Goal: Information Seeking & Learning: Learn about a topic

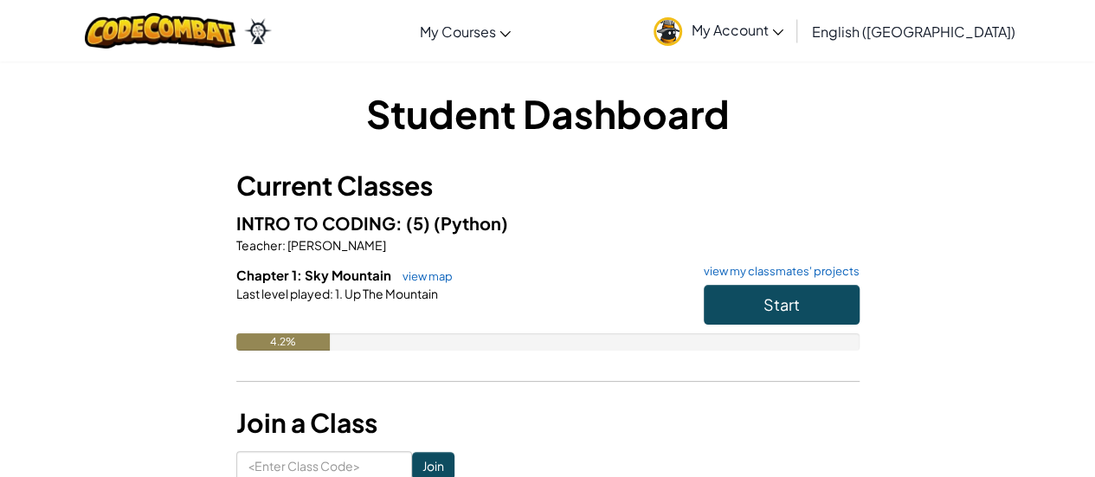
scroll to position [52, 0]
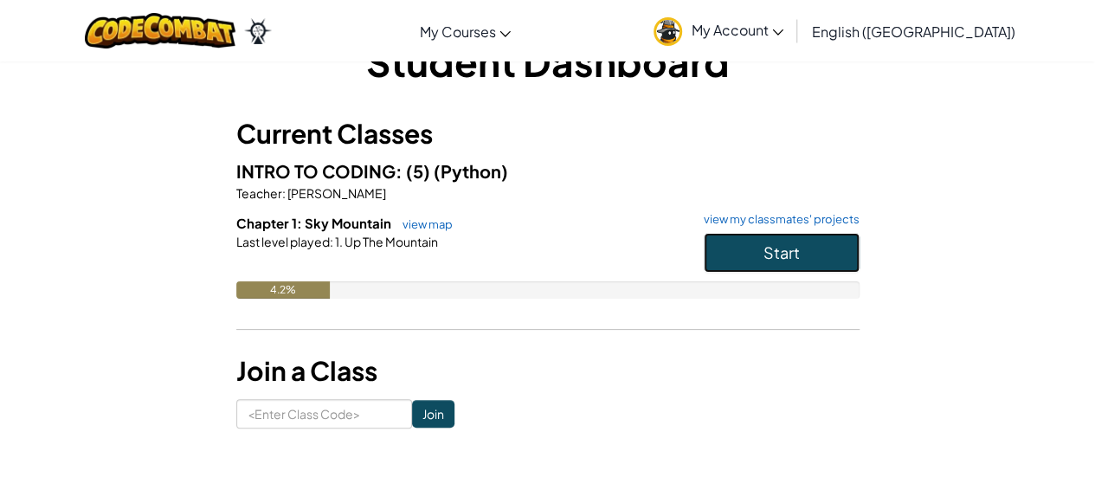
click at [786, 243] on span "Start" at bounding box center [781, 252] width 36 height 20
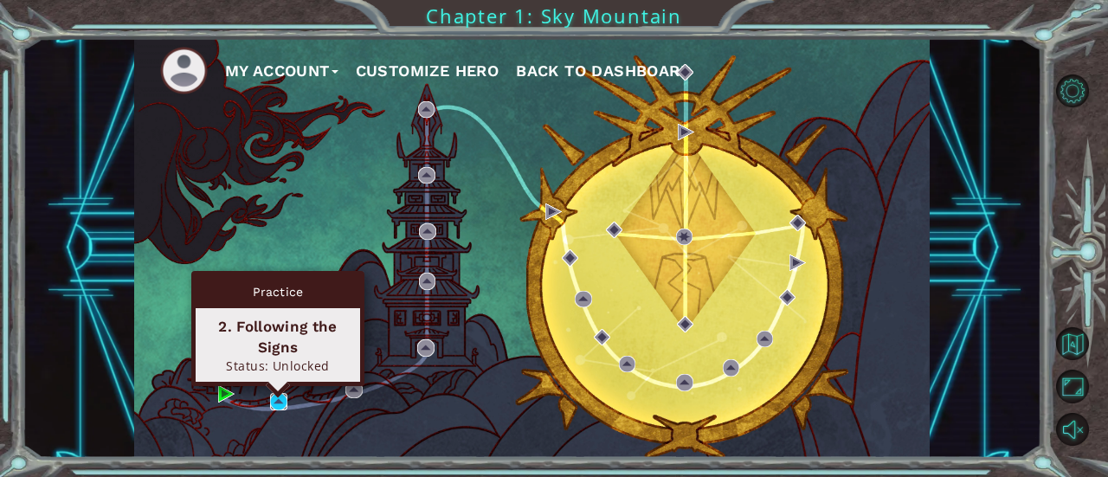
click at [272, 402] on img at bounding box center [278, 401] width 16 height 16
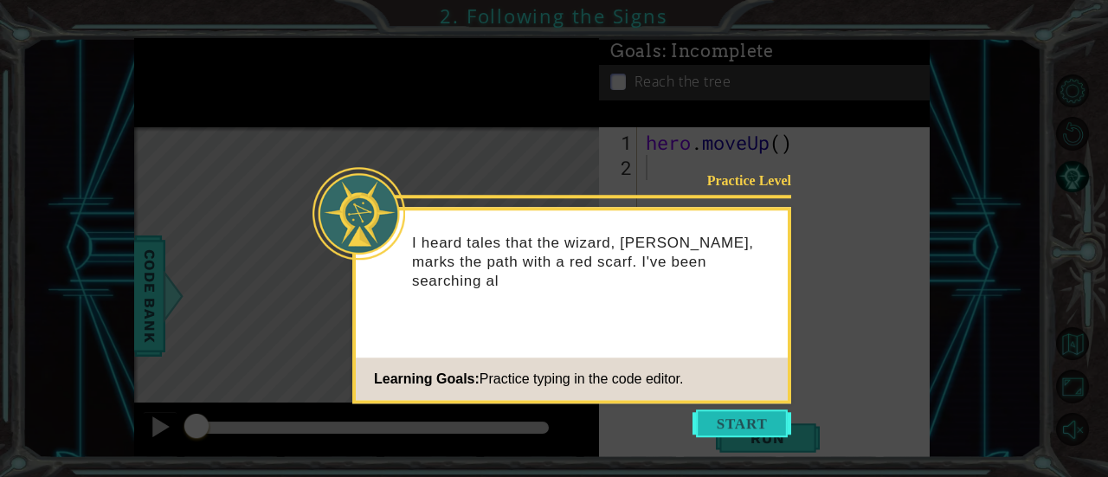
click at [741, 420] on button "Start" at bounding box center [741, 423] width 99 height 28
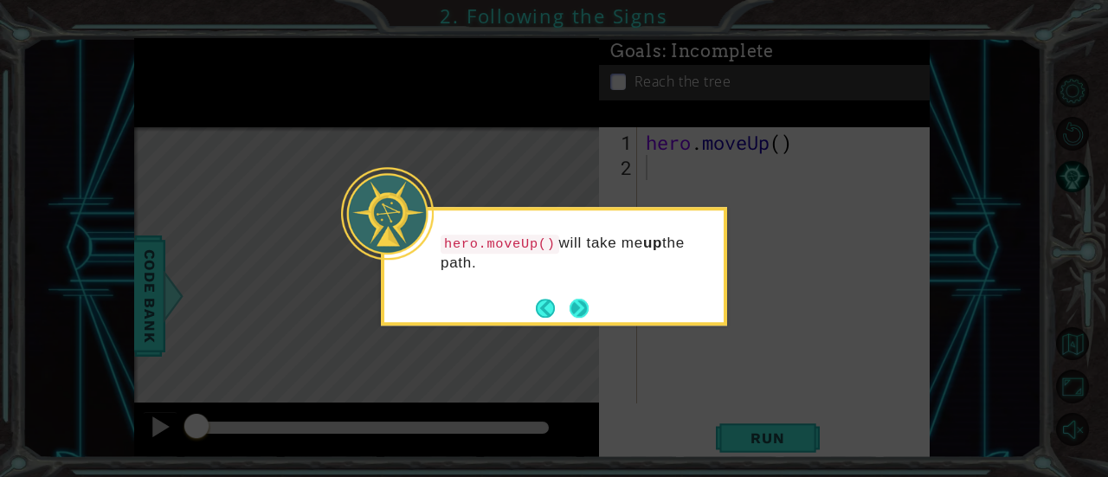
click at [583, 302] on button "Next" at bounding box center [580, 308] width 20 height 20
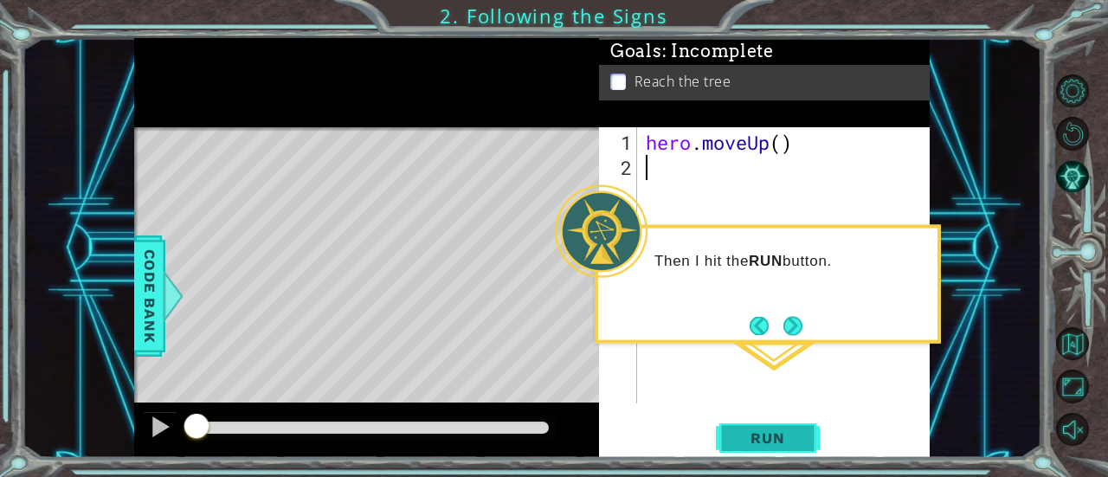
click at [743, 424] on button "Run" at bounding box center [768, 438] width 104 height 33
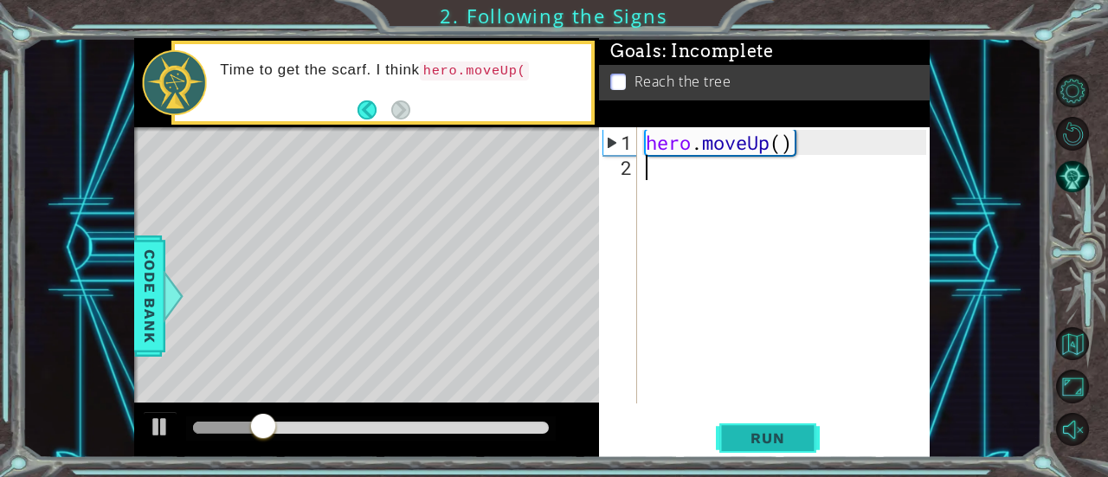
click at [743, 424] on button "Run" at bounding box center [768, 438] width 104 height 33
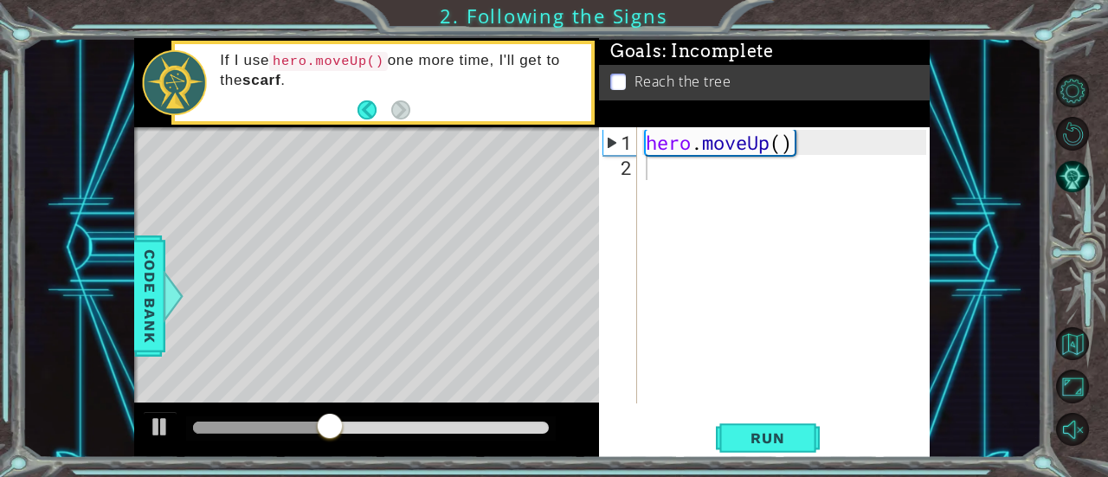
click at [743, 420] on div "1 2 hero . moveUp ( ) ההההההההההההההההההההההההההההההההההההההההההההההההההההההההה…" at bounding box center [764, 292] width 331 height 331
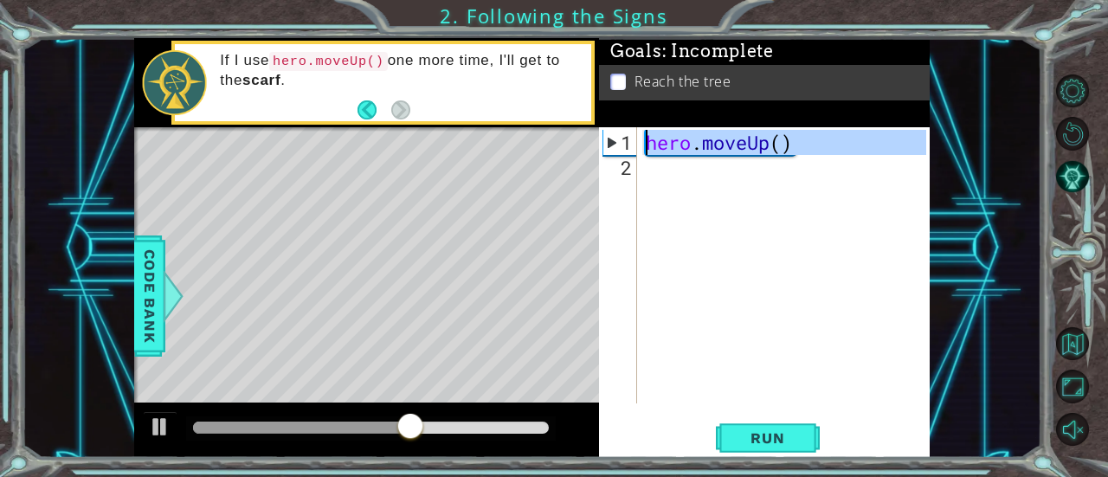
drag, startPoint x: 850, startPoint y: 159, endPoint x: 642, endPoint y: 148, distance: 208.0
click at [642, 148] on div "hero . moveUp ( )" at bounding box center [788, 293] width 293 height 326
type textarea "hero.moveUp()"
click at [679, 171] on div "hero . moveUp ( )" at bounding box center [784, 265] width 284 height 276
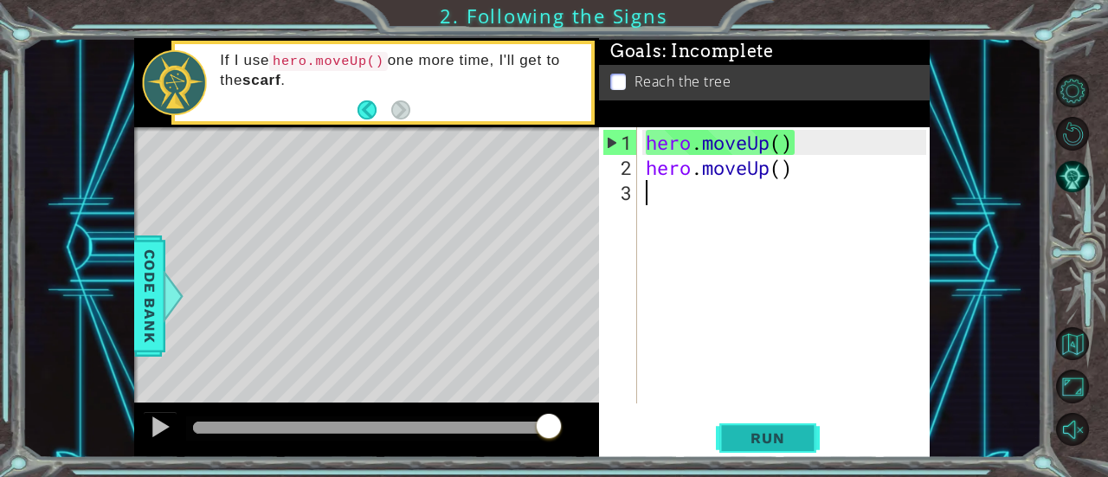
click at [776, 429] on span "Run" at bounding box center [767, 437] width 68 height 17
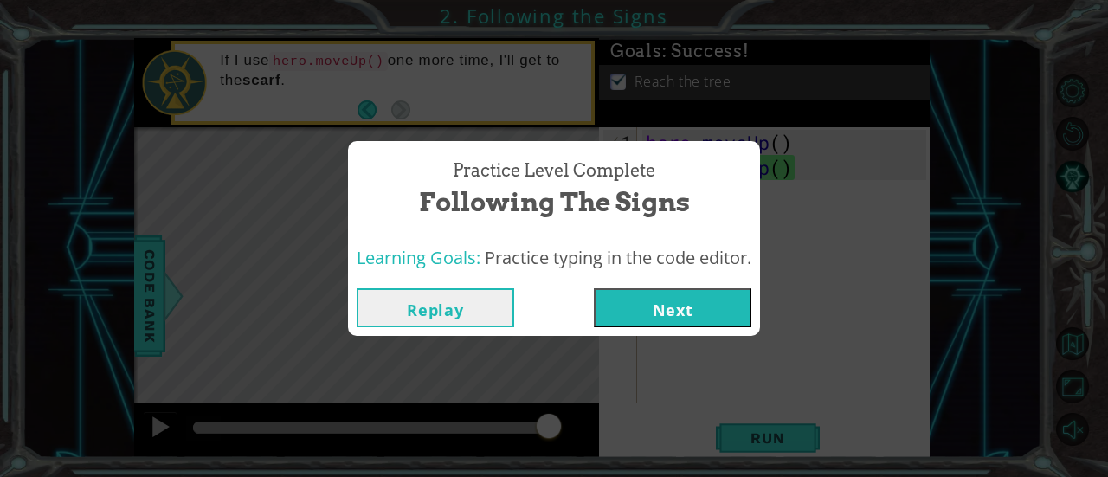
click at [697, 311] on button "Next" at bounding box center [673, 307] width 158 height 39
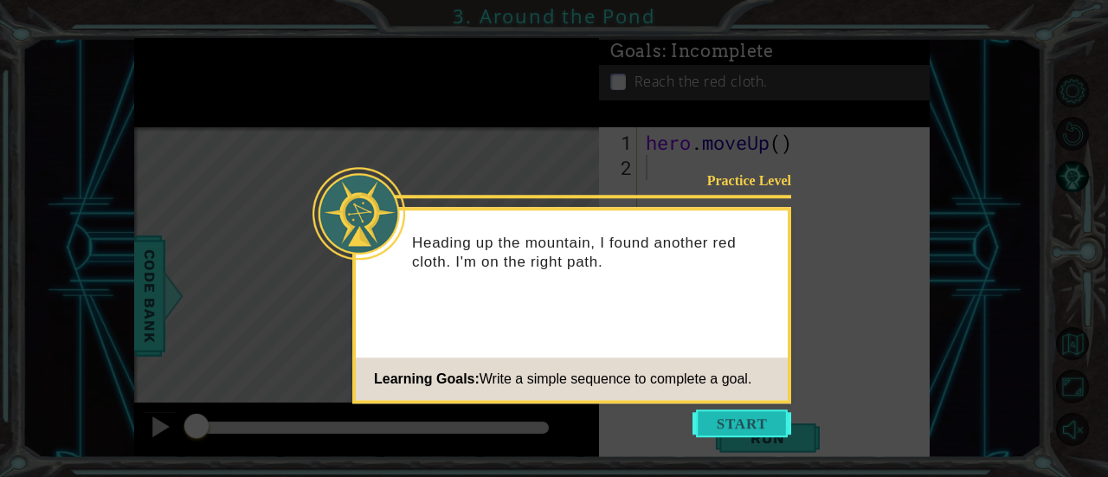
click at [741, 420] on button "Start" at bounding box center [741, 423] width 99 height 28
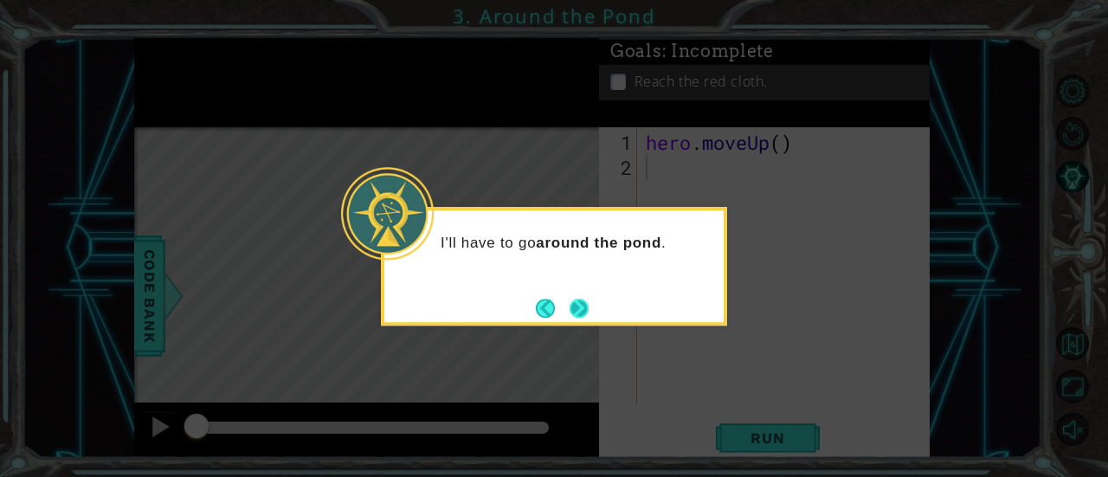
click at [579, 312] on button "Next" at bounding box center [579, 308] width 21 height 21
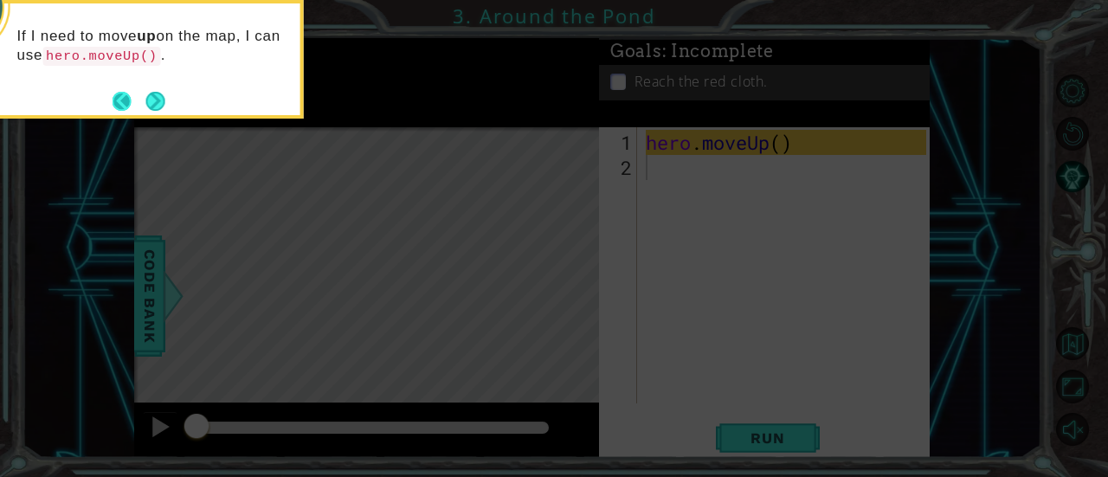
click at [144, 97] on button "Back" at bounding box center [130, 101] width 34 height 19
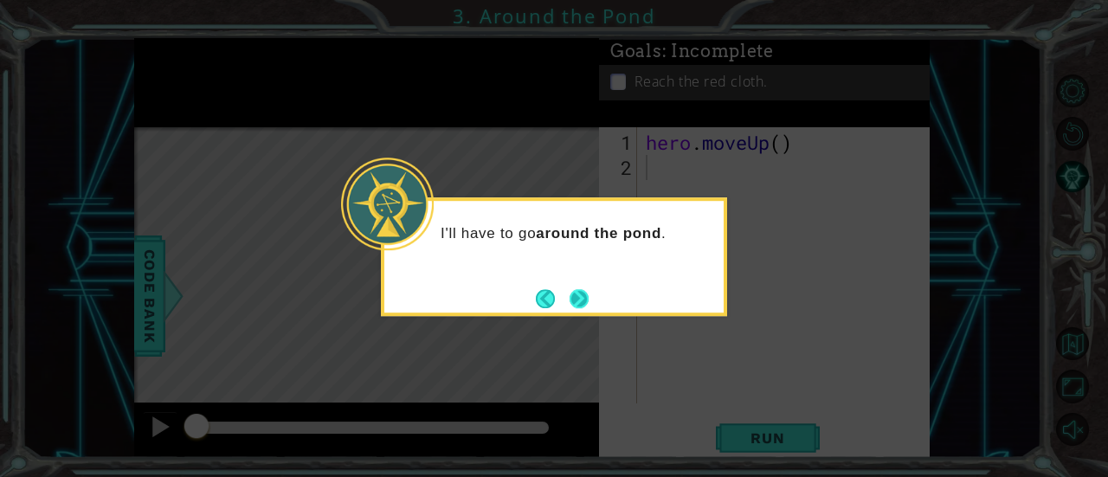
click at [583, 299] on button "Next" at bounding box center [580, 299] width 20 height 20
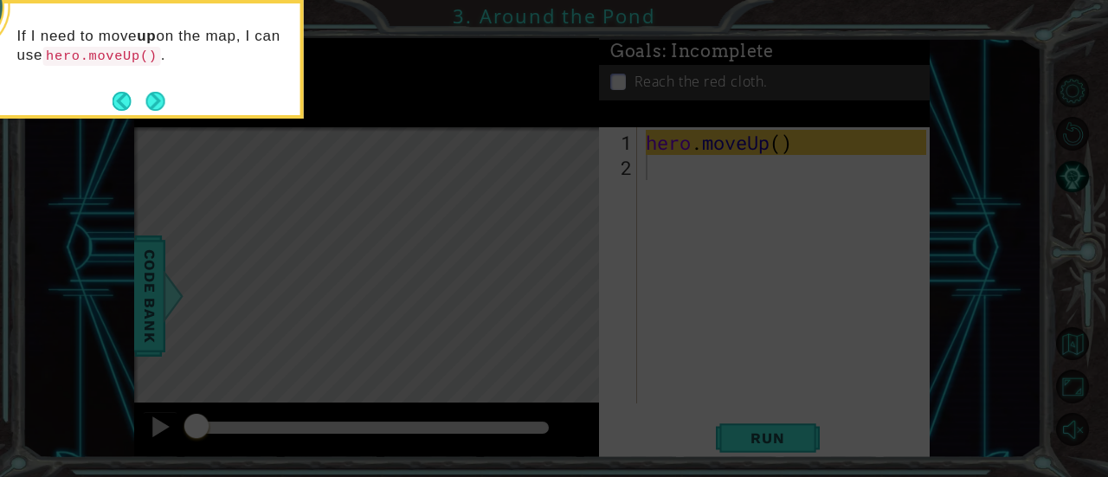
click at [681, 178] on icon at bounding box center [554, 71] width 1108 height 811
click at [175, 100] on div "If I need to move up on the map, I can use hero.moveUp() ." at bounding box center [131, 59] width 346 height 119
click at [173, 42] on p "If I need to move up on the map, I can use hero.moveUp() ." at bounding box center [152, 46] width 271 height 39
click at [161, 54] on code "hero.moveUp()" at bounding box center [101, 56] width 119 height 19
click at [668, 169] on icon at bounding box center [554, 71] width 1108 height 811
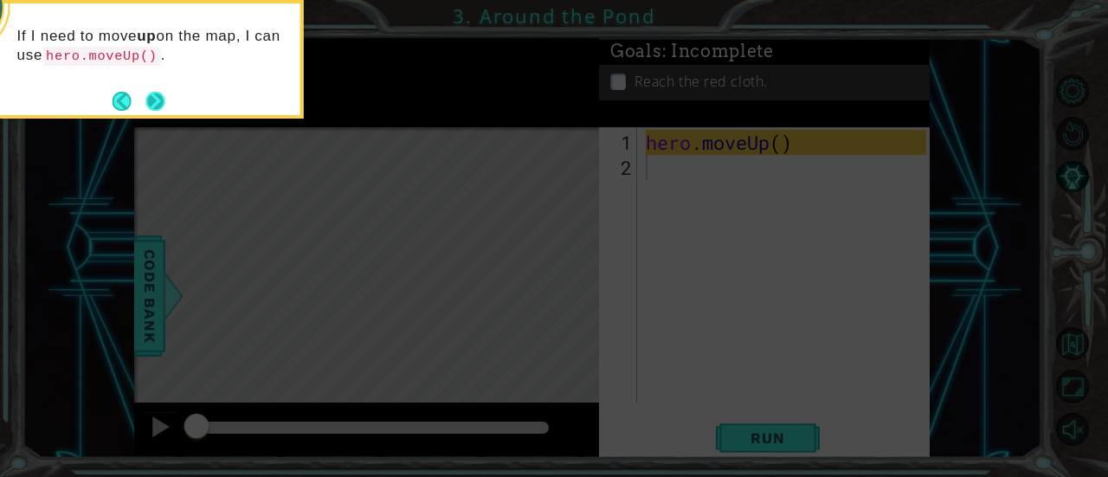
click at [152, 100] on button "Next" at bounding box center [155, 101] width 20 height 20
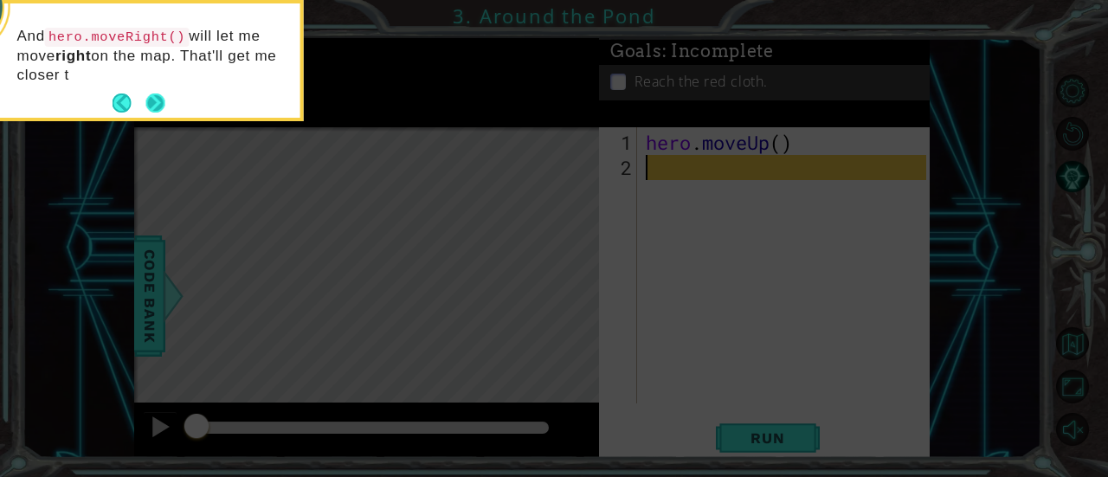
click at [153, 100] on button "Next" at bounding box center [156, 104] width 26 height 26
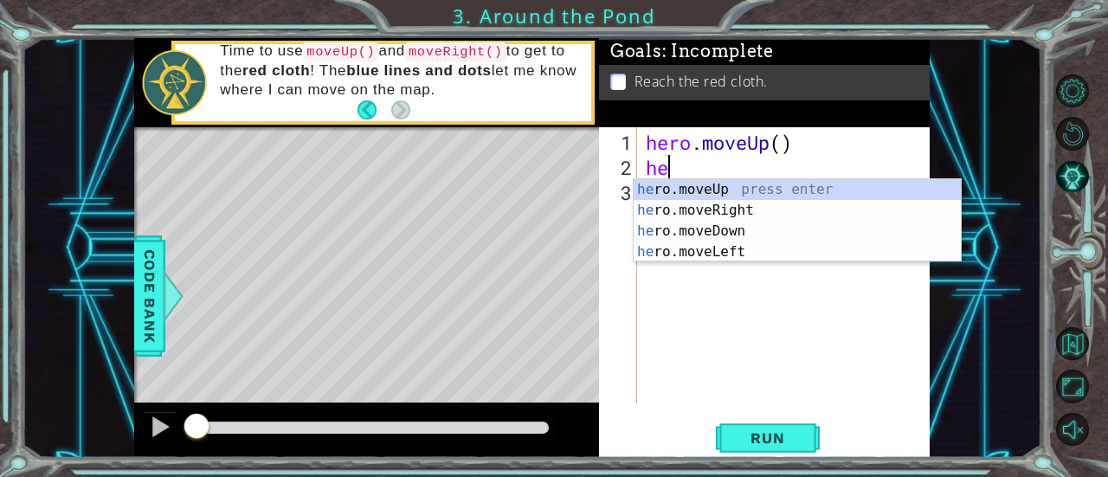
type textarea "her"
click at [673, 196] on div "her o.moveUp press enter her o.moveRight press enter her o.moveDown press enter…" at bounding box center [798, 241] width 328 height 125
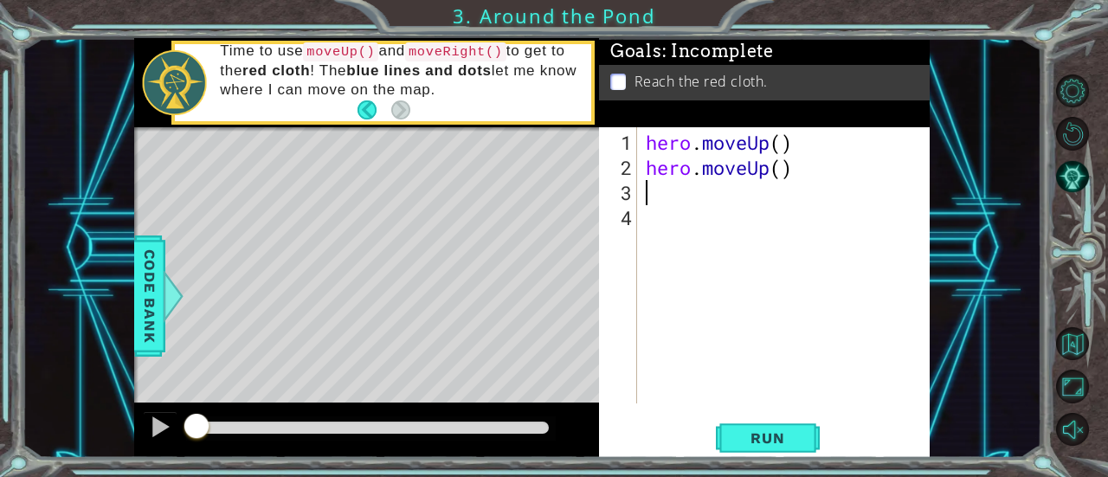
click at [750, 179] on div "hero . moveUp ( ) hero . moveUp ( )" at bounding box center [788, 293] width 293 height 326
click at [751, 175] on div "hero . moveUp ( ) hero . moveUp ( )" at bounding box center [788, 293] width 293 height 326
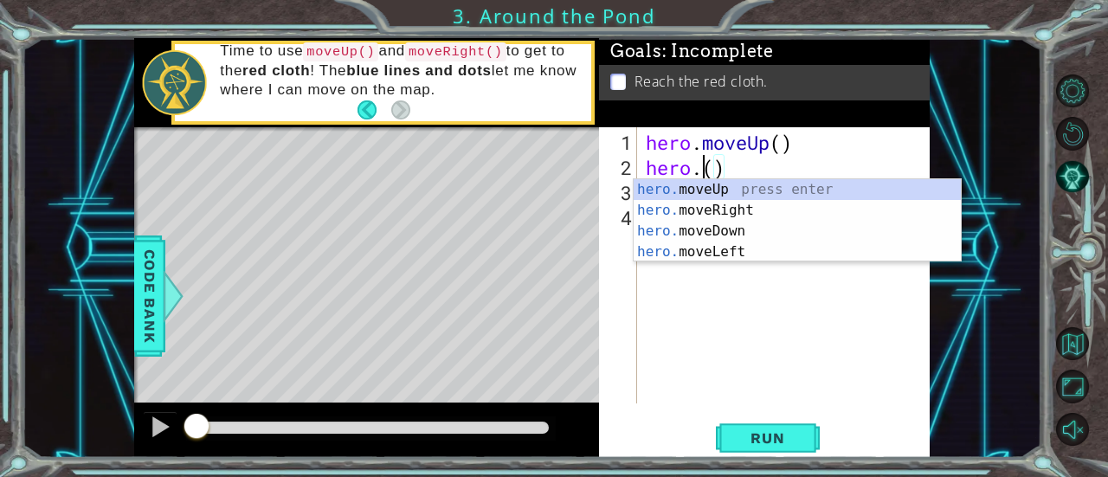
scroll to position [0, 3]
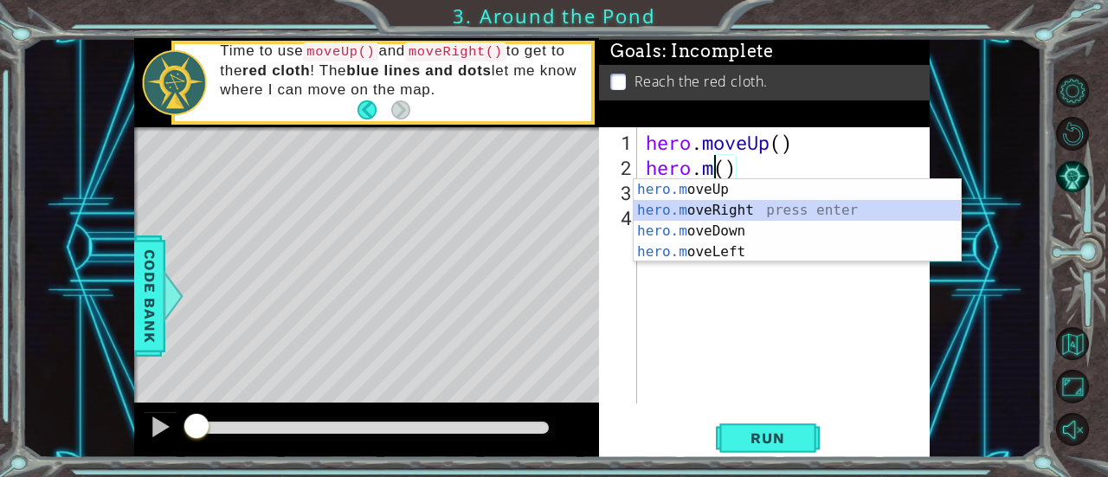
click at [772, 208] on div "hero.m oveUp press enter hero.m oveRight press enter hero.m oveDown press enter…" at bounding box center [798, 241] width 328 height 125
type textarea "hero.moveRight"
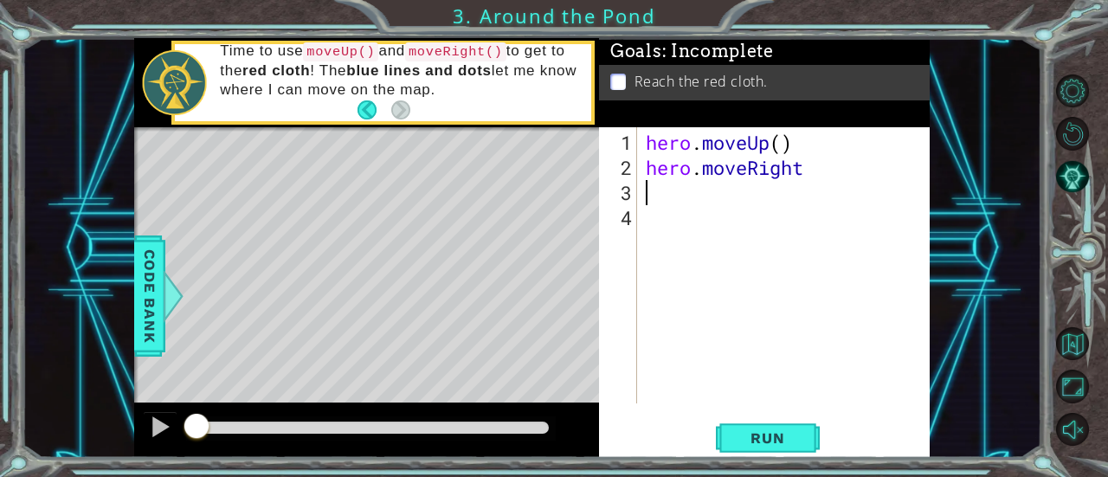
click at [772, 184] on div "hero . moveUp ( ) hero . moveRight" at bounding box center [788, 293] width 293 height 326
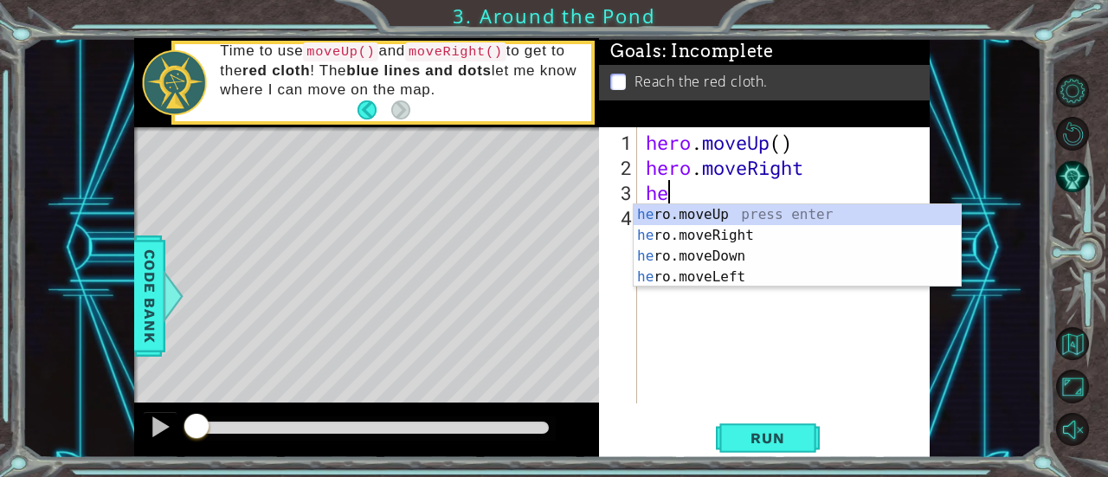
type textarea "her"
click at [786, 215] on div "her o.moveUp press enter her o.moveRight press enter her o.moveDown press enter…" at bounding box center [798, 266] width 328 height 125
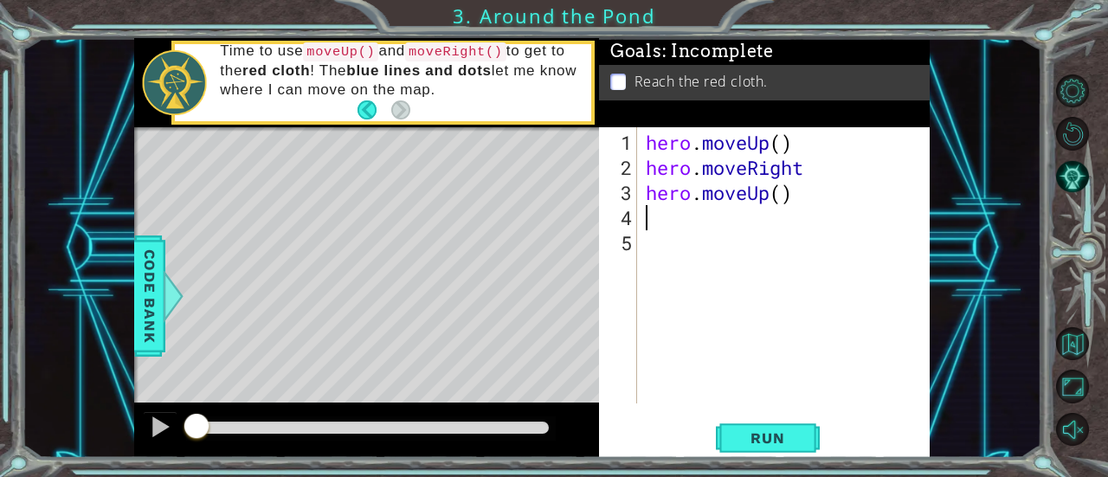
type textarea "h"
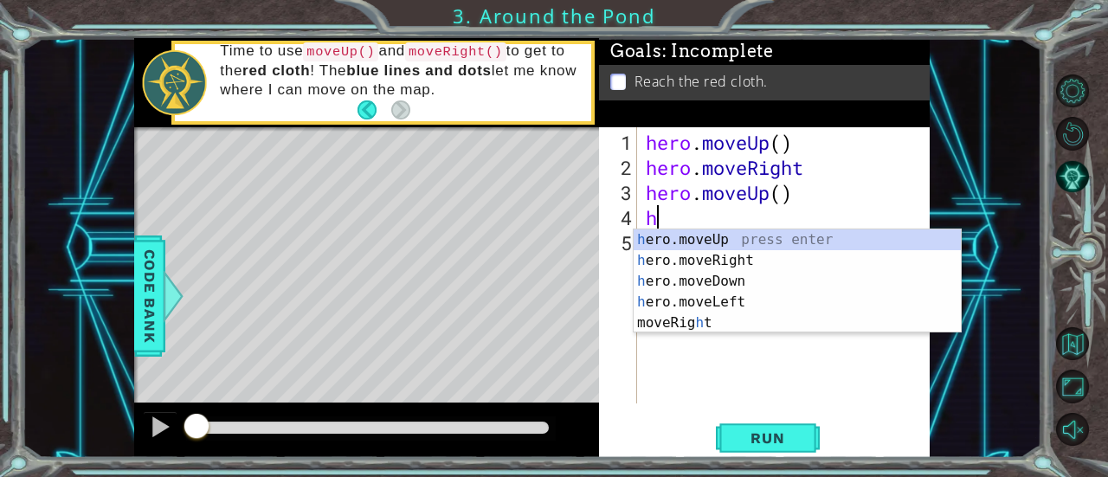
click at [770, 230] on div "h ero.moveUp press enter h ero.moveRight press enter h ero.moveDown press enter…" at bounding box center [798, 301] width 328 height 145
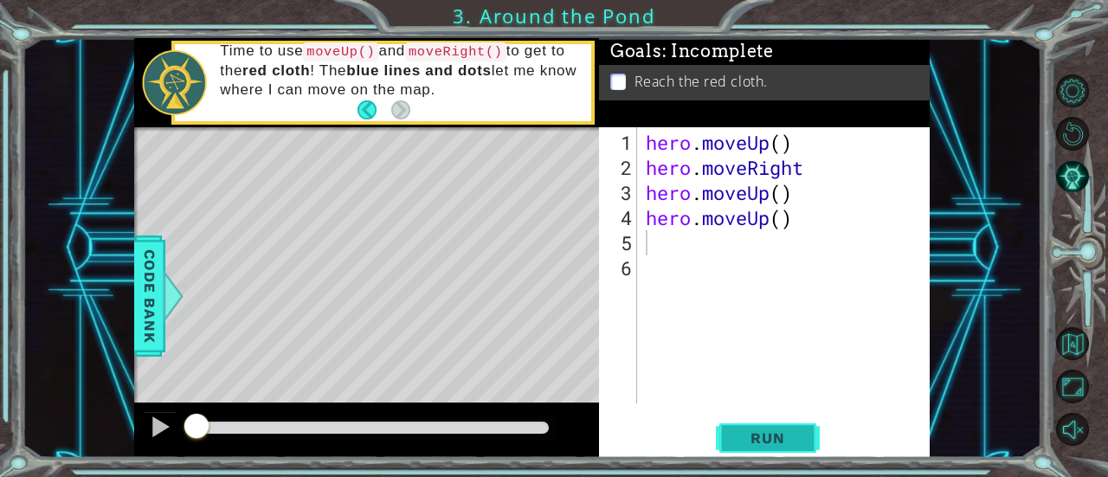
click at [763, 446] on span "Run" at bounding box center [767, 437] width 68 height 17
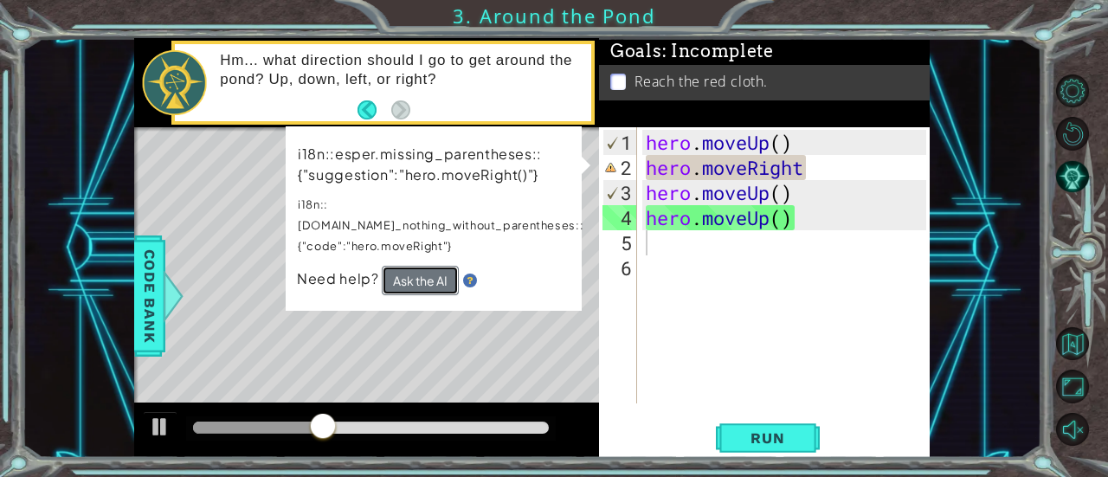
click at [419, 266] on button "Ask the AI" at bounding box center [420, 280] width 77 height 29
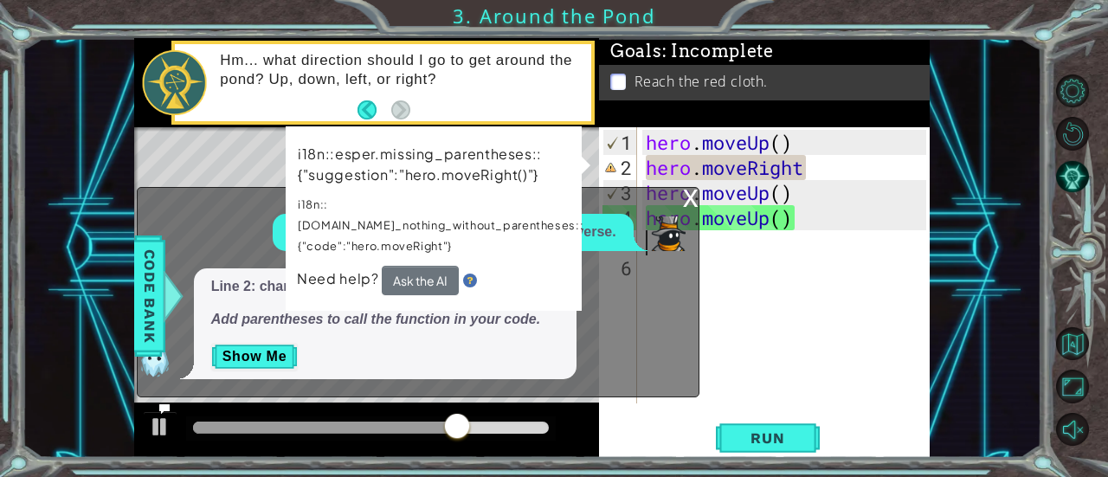
click at [690, 199] on div "x" at bounding box center [691, 196] width 16 height 17
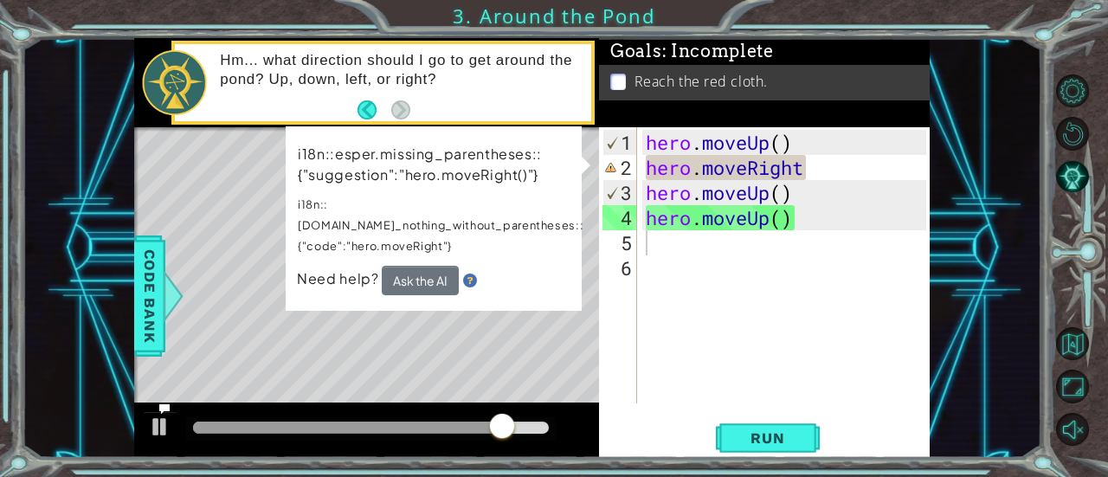
click at [819, 157] on div "hero . moveUp ( ) hero . moveRight hero . moveUp ( ) hero . moveUp ( )" at bounding box center [788, 293] width 293 height 326
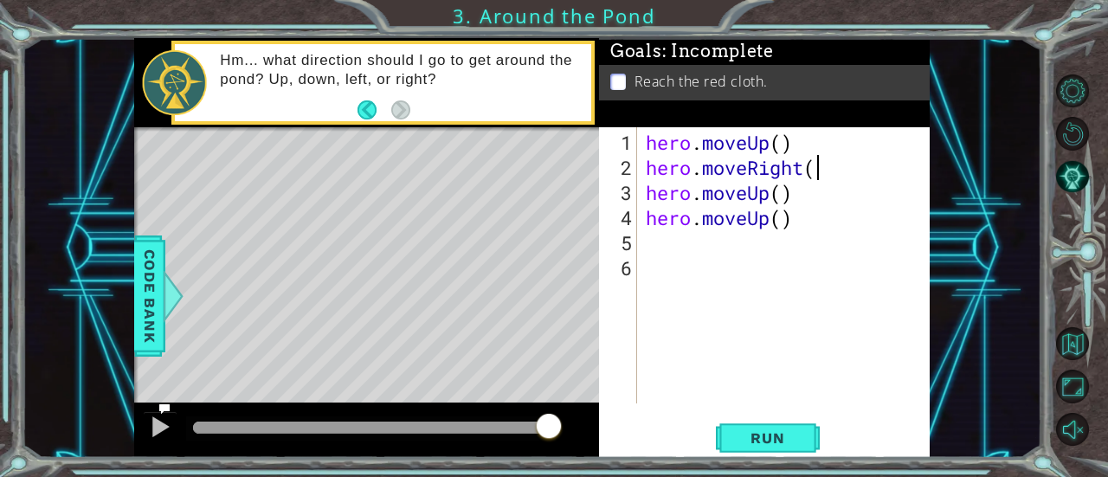
scroll to position [0, 7]
type textarea "hero.moveRight()"
click at [768, 432] on span "Run" at bounding box center [767, 437] width 68 height 17
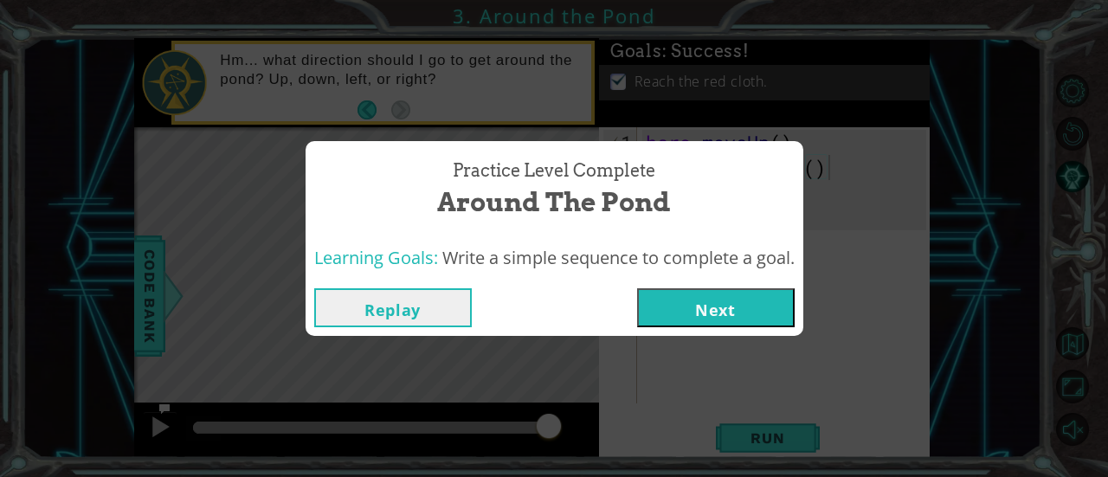
click at [710, 314] on button "Next" at bounding box center [716, 307] width 158 height 39
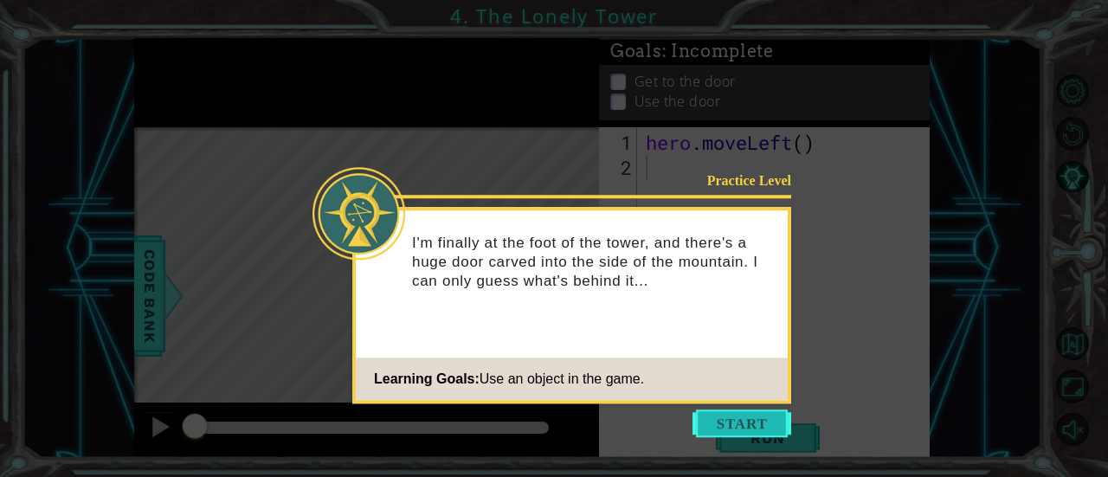
click at [738, 422] on button "Start" at bounding box center [741, 423] width 99 height 28
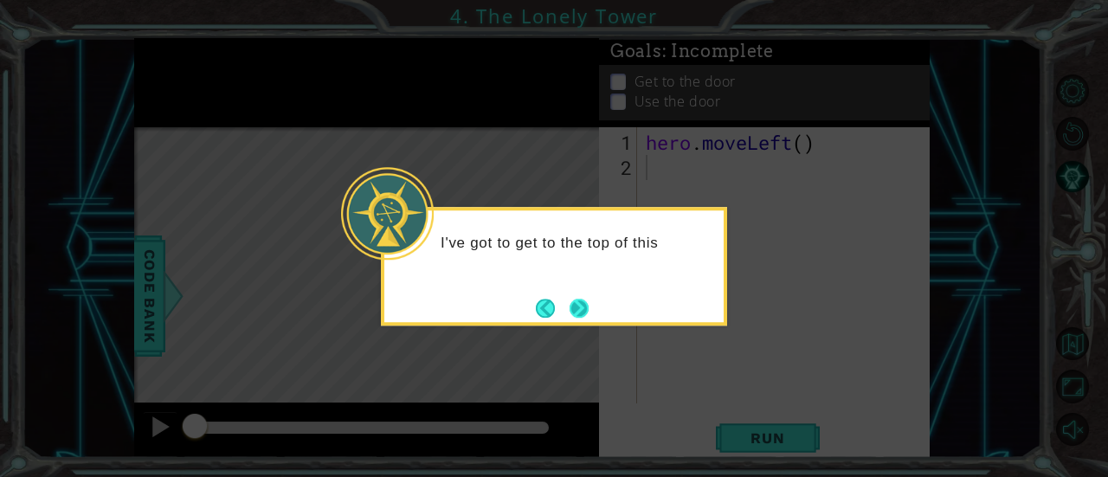
click at [581, 318] on button "Next" at bounding box center [579, 308] width 19 height 19
click at [581, 320] on footer at bounding box center [562, 308] width 53 height 26
click at [578, 314] on button "Next" at bounding box center [580, 309] width 20 height 20
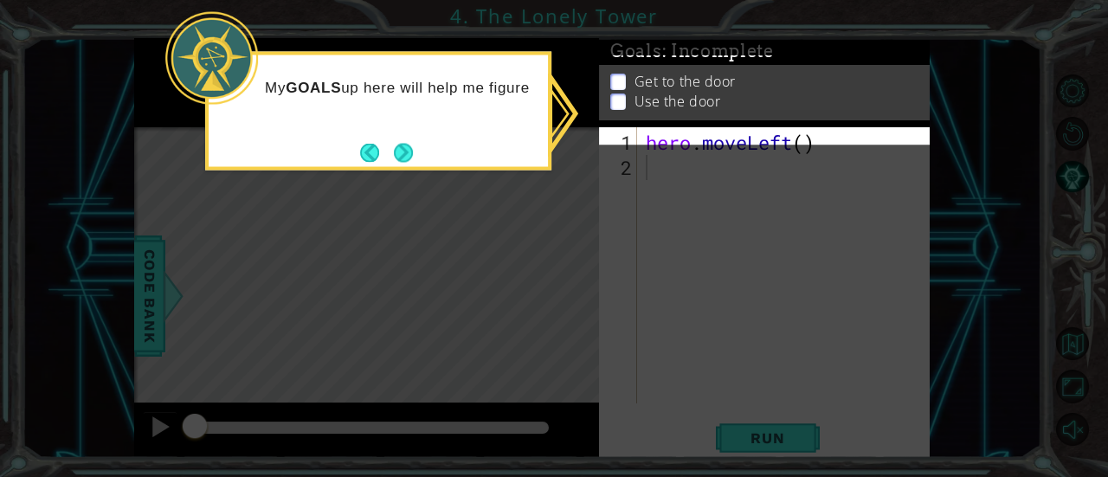
click at [709, 161] on icon at bounding box center [554, 238] width 1108 height 477
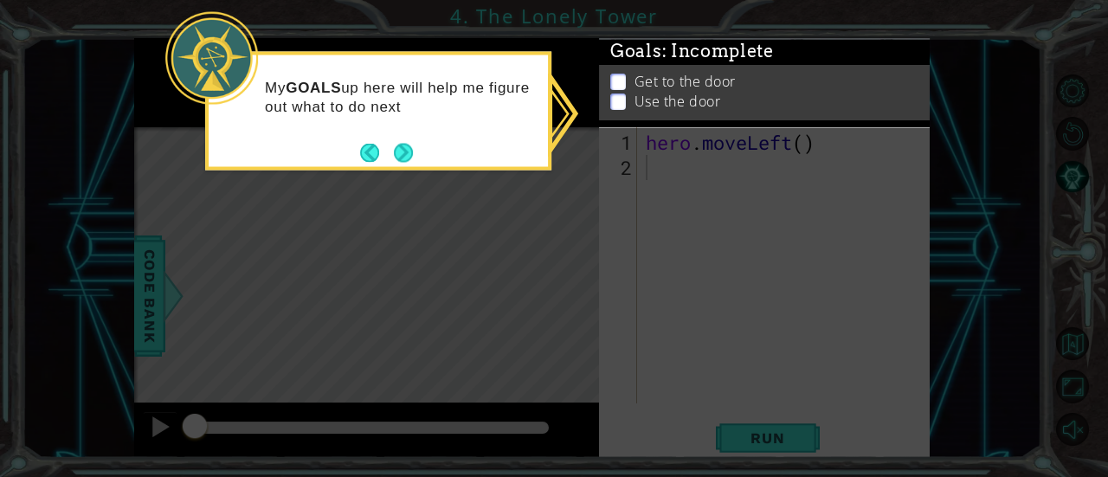
click at [709, 161] on icon at bounding box center [554, 238] width 1108 height 477
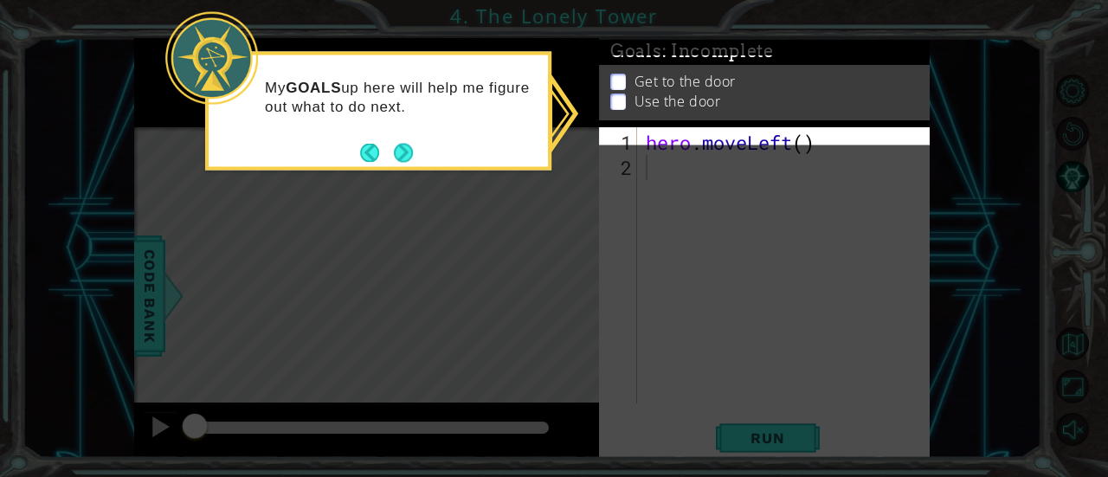
click at [709, 161] on icon at bounding box center [554, 238] width 1108 height 477
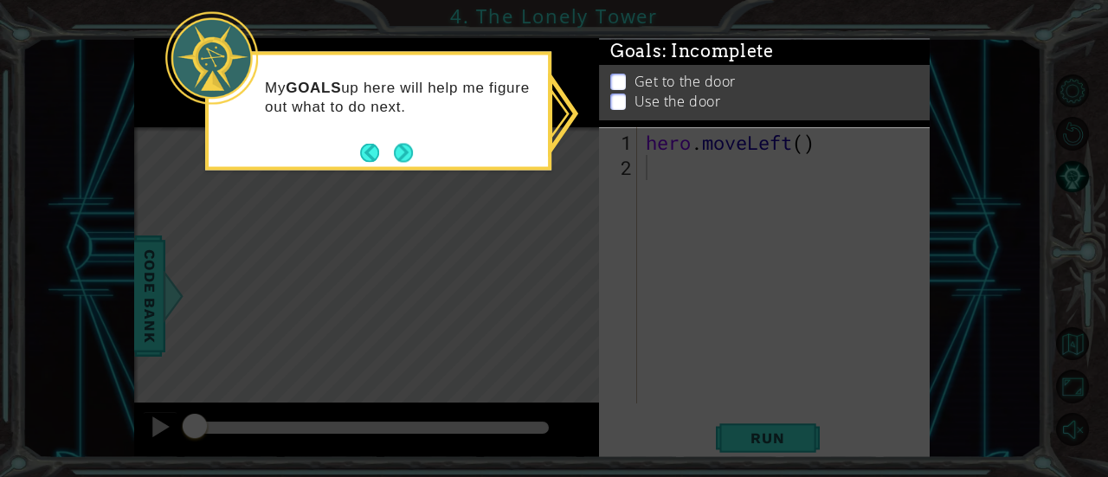
click at [415, 155] on div "My GOALS up here will help me figure out what to do next." at bounding box center [378, 111] width 346 height 119
click at [401, 157] on button "Next" at bounding box center [403, 152] width 21 height 21
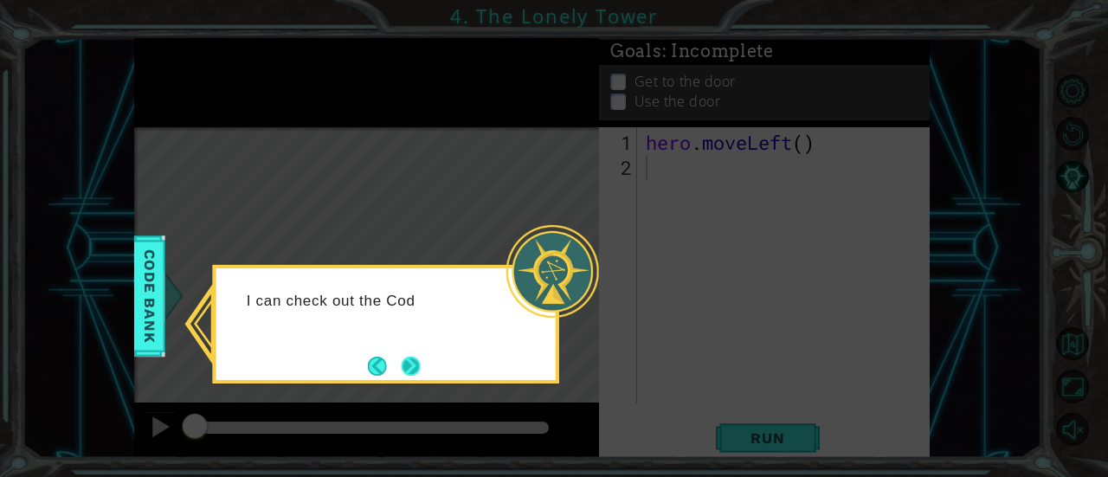
click at [408, 354] on button "Next" at bounding box center [410, 365] width 25 height 25
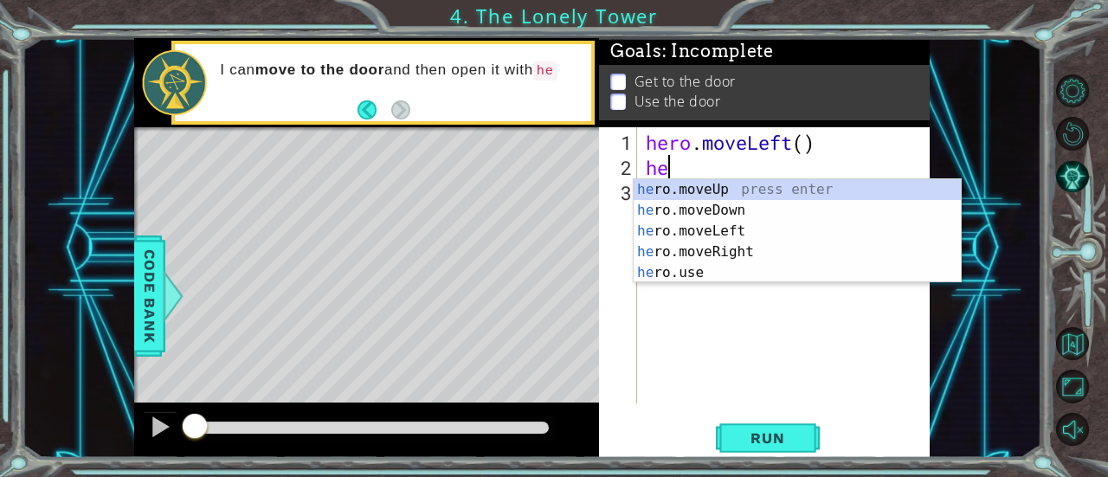
type textarea "hero"
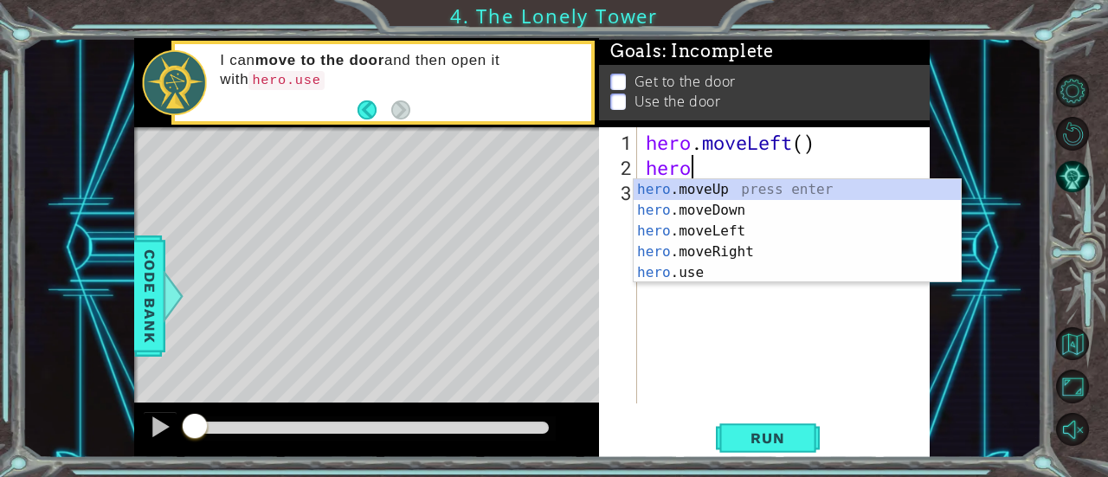
scroll to position [0, 1]
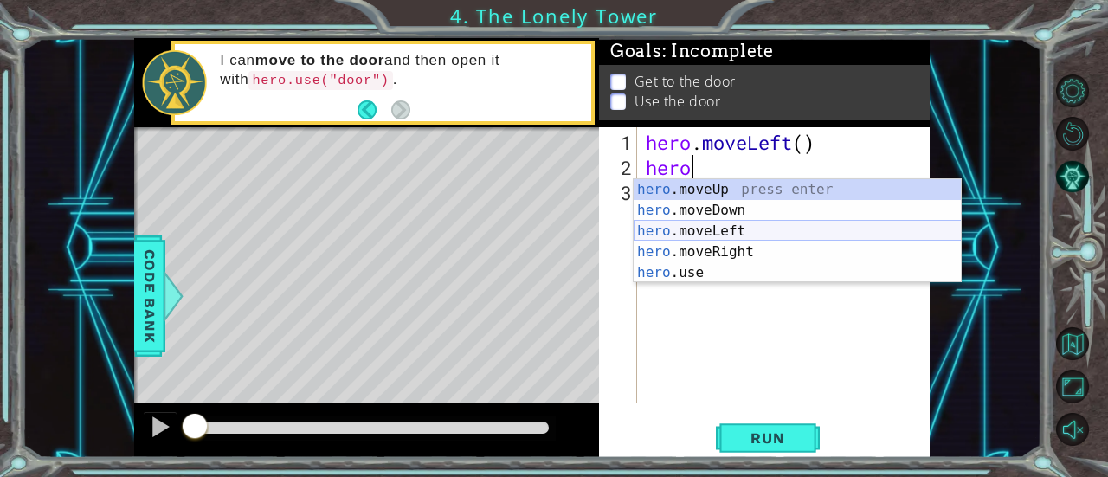
click at [763, 229] on div "hero .moveUp press enter hero .moveDown press enter hero .moveLeft press enter …" at bounding box center [798, 251] width 328 height 145
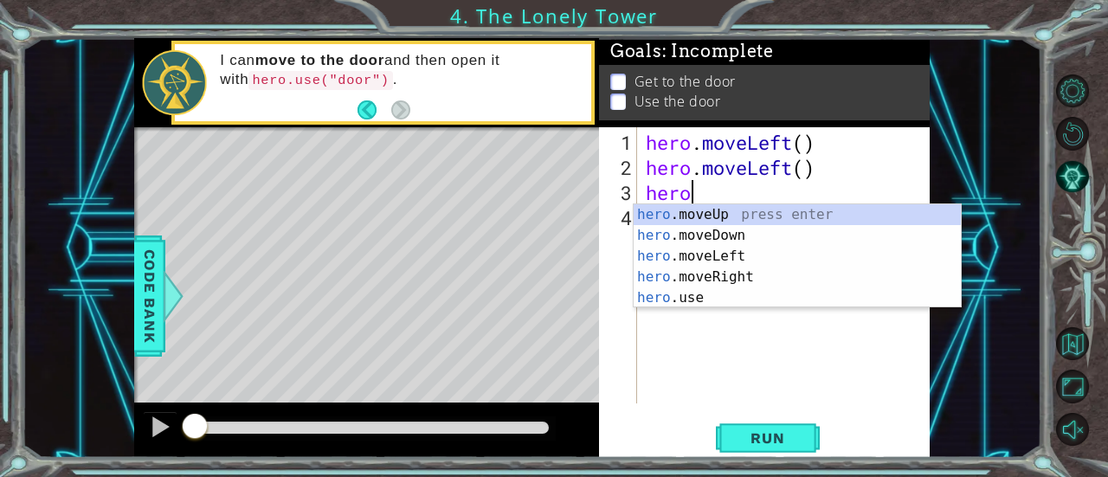
scroll to position [0, 2]
type textarea "hero.m"
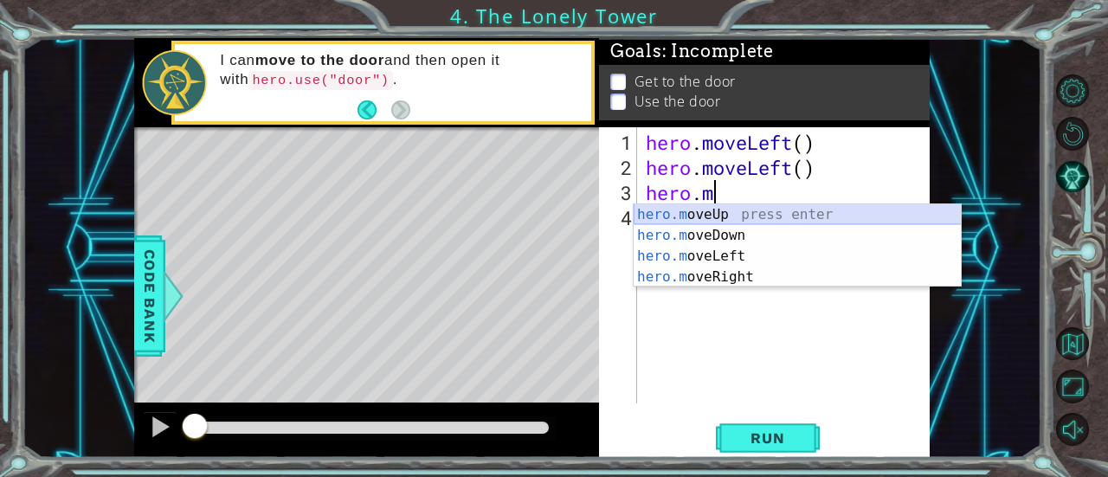
scroll to position [0, 0]
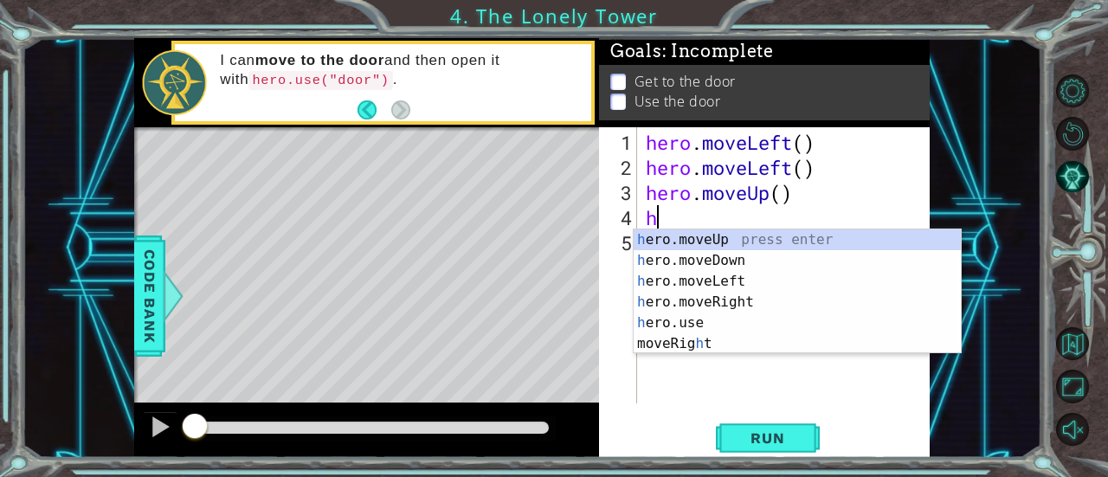
type textarea "he"
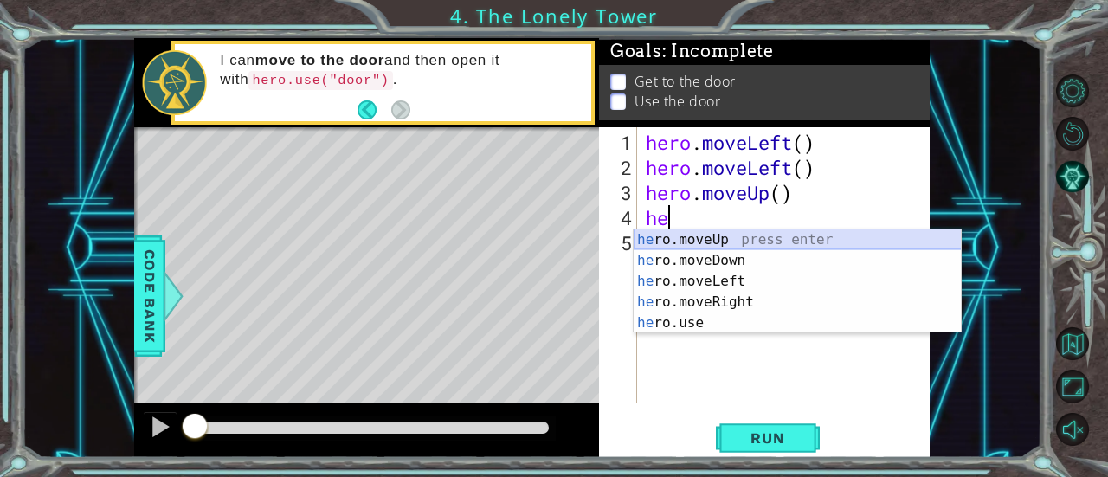
click at [722, 238] on div "he ro.moveUp press enter he ro.moveDown press enter he ro.moveLeft press enter …" at bounding box center [798, 301] width 328 height 145
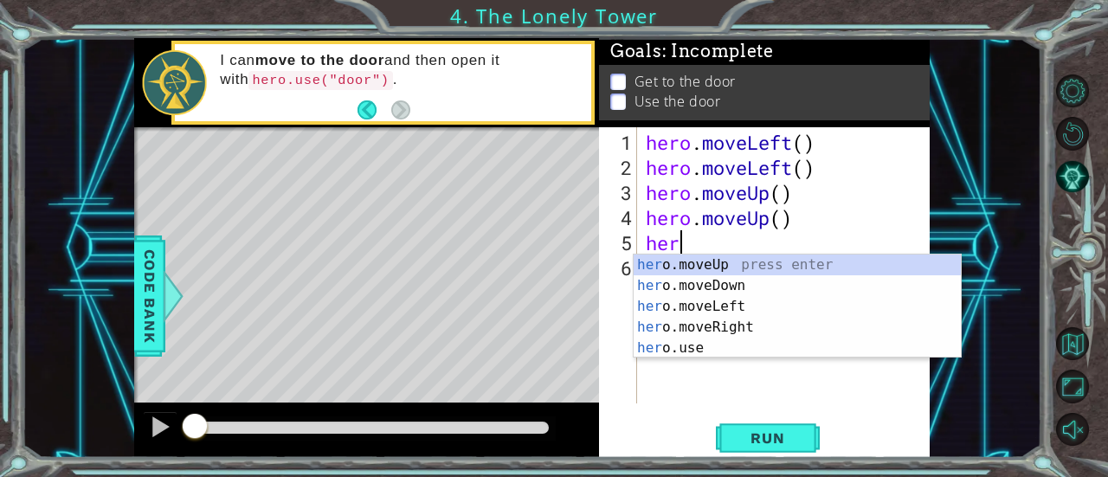
scroll to position [0, 1]
type textarea "hero"
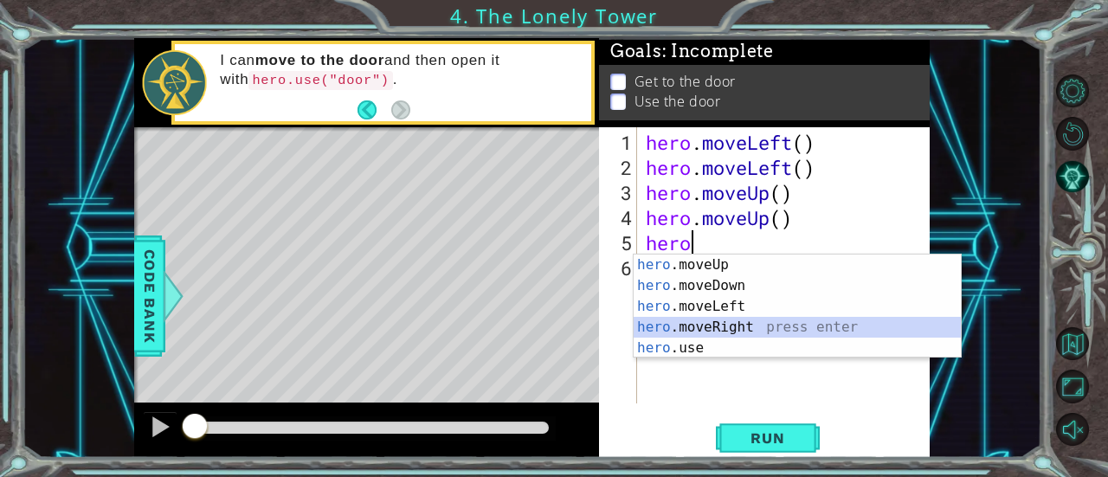
click at [731, 330] on div "hero .moveUp press enter hero .moveDown press enter hero .moveLeft press enter …" at bounding box center [798, 326] width 328 height 145
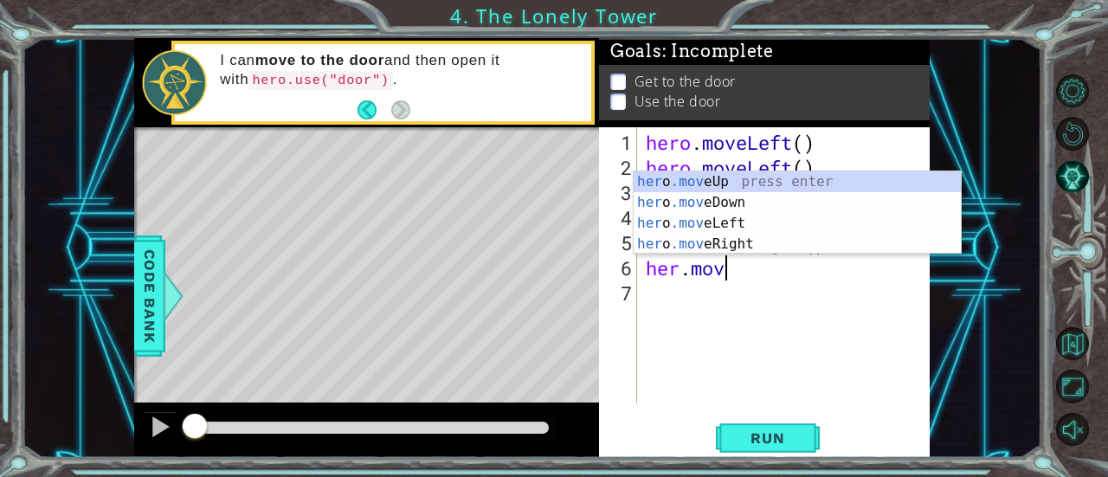
scroll to position [0, 3]
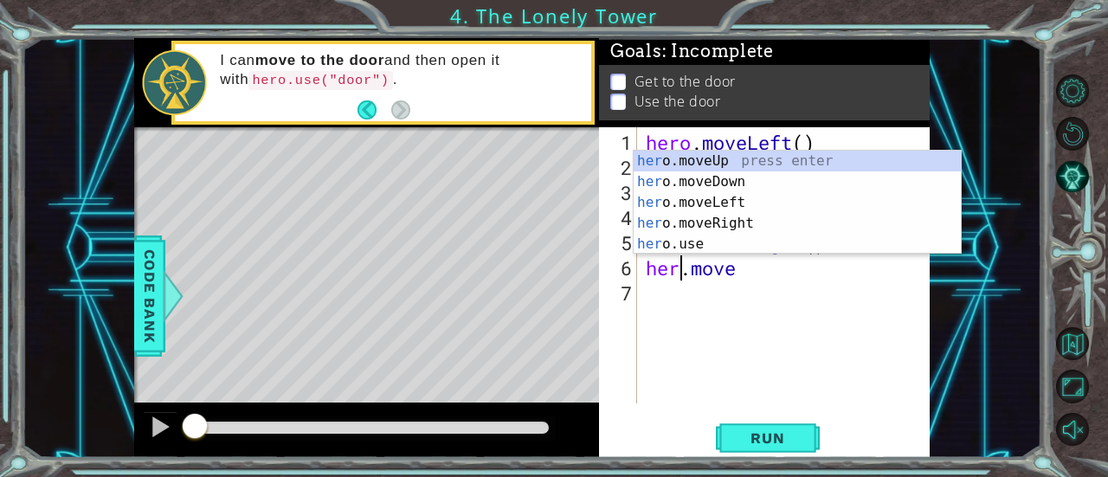
type textarea "hero.move"
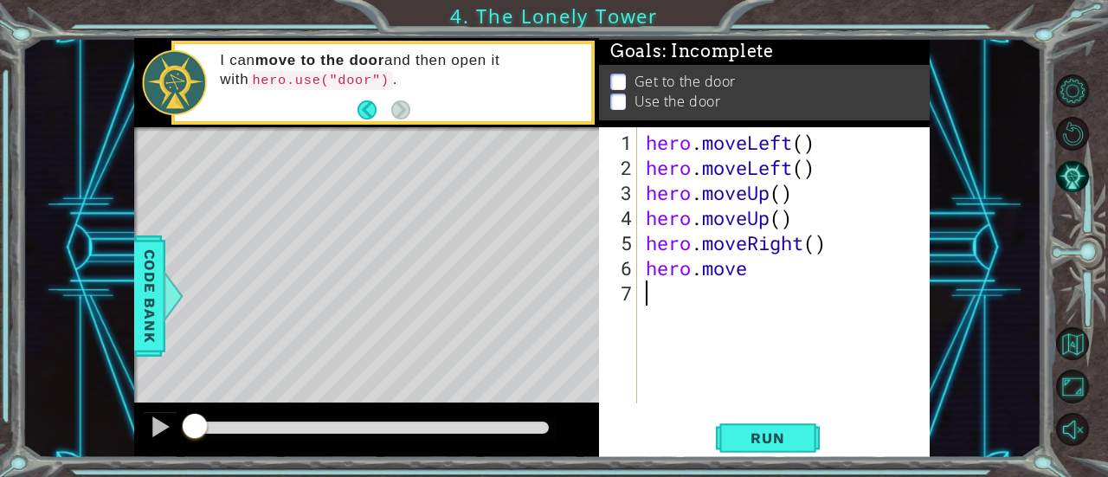
click at [782, 276] on div "hero . moveLeft ( ) hero . moveLeft ( ) hero . moveUp ( ) hero . moveUp ( ) her…" at bounding box center [788, 293] width 293 height 326
type textarea "hero.moveRight()"
click at [790, 285] on div "hero . moveLeft ( ) hero . moveLeft ( ) hero . moveUp ( ) hero . moveUp ( ) her…" at bounding box center [788, 293] width 293 height 326
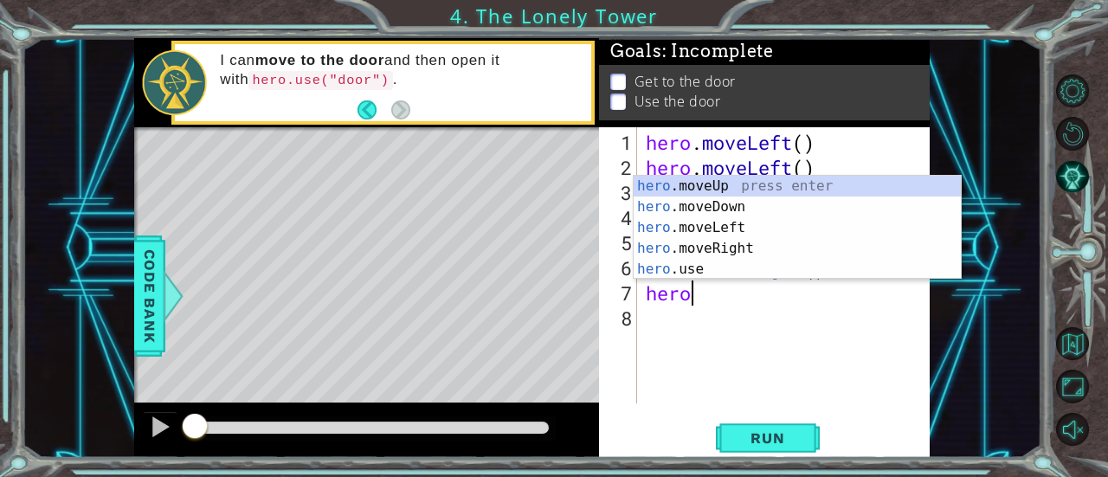
scroll to position [0, 2]
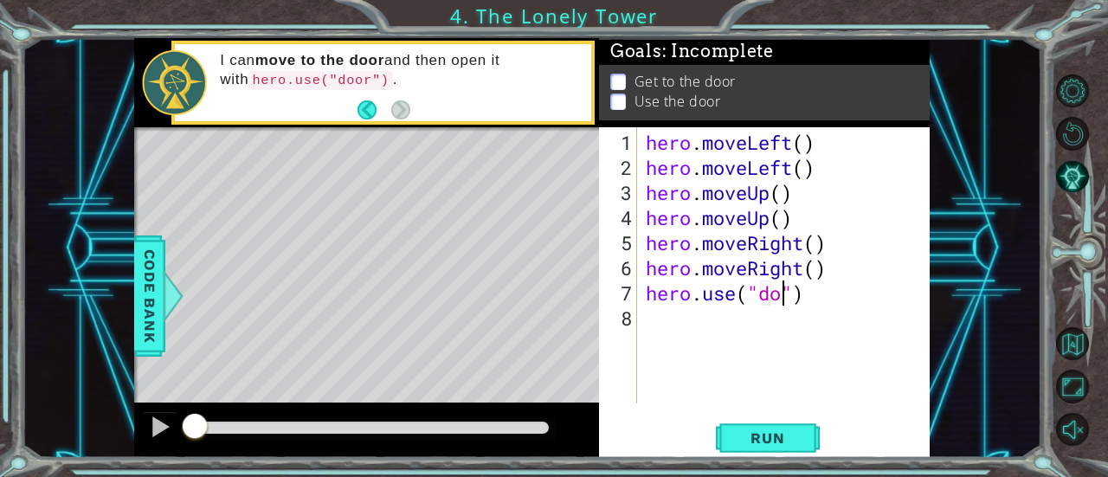
type textarea "hero.use("door")"
click at [808, 356] on div "hero . moveLeft ( ) hero . moveLeft ( ) hero . moveUp ( ) hero . moveUp ( ) her…" at bounding box center [788, 293] width 293 height 326
click at [784, 430] on span "Run" at bounding box center [767, 437] width 68 height 17
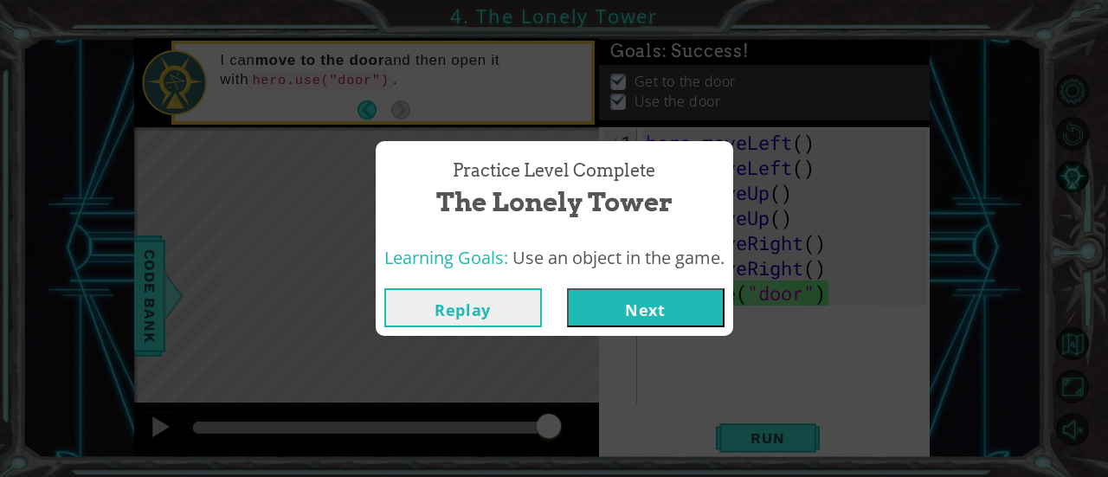
click at [662, 307] on button "Next" at bounding box center [646, 307] width 158 height 39
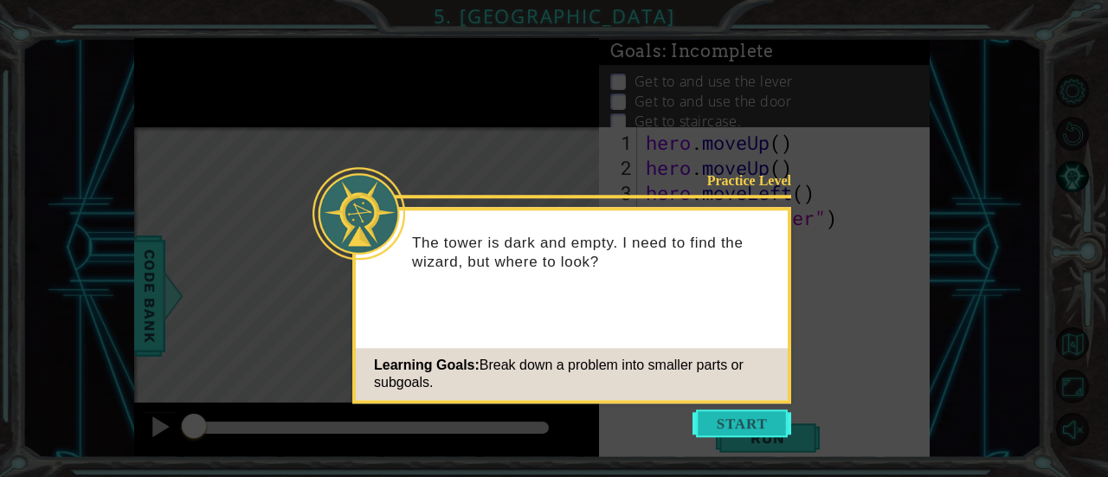
click at [729, 424] on button "Start" at bounding box center [741, 423] width 99 height 28
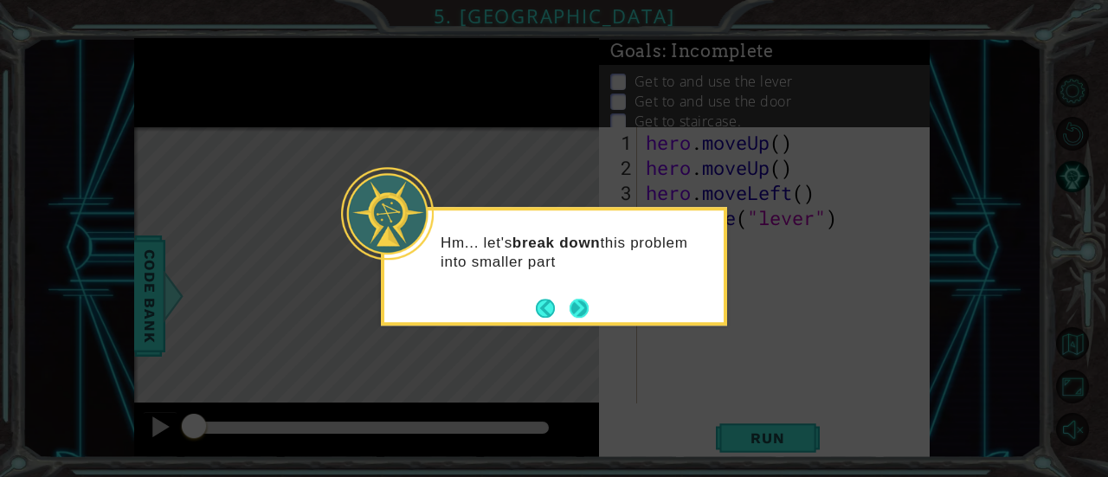
click at [583, 306] on button "Next" at bounding box center [580, 309] width 22 height 22
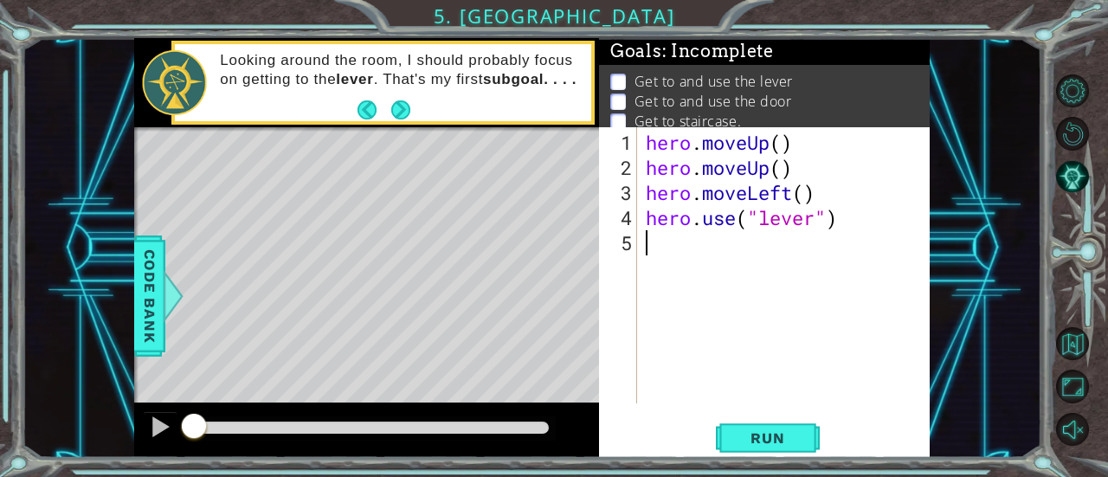
click at [764, 418] on div "1 2 3 4 5 hero . moveUp ( ) hero . moveUp ( ) hero . moveLeft ( ) hero . use ( …" at bounding box center [764, 292] width 331 height 331
click at [763, 431] on span "Run" at bounding box center [767, 437] width 68 height 17
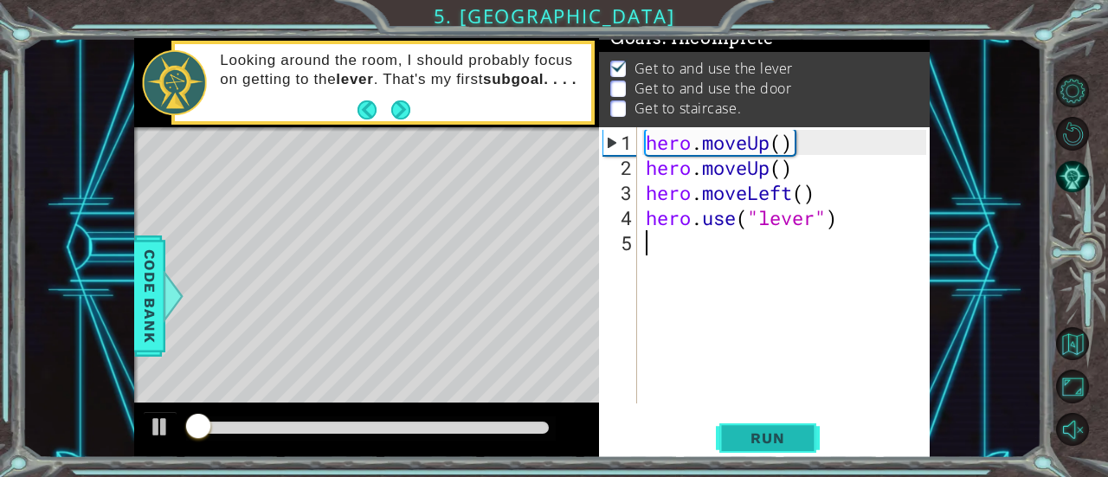
scroll to position [17, 0]
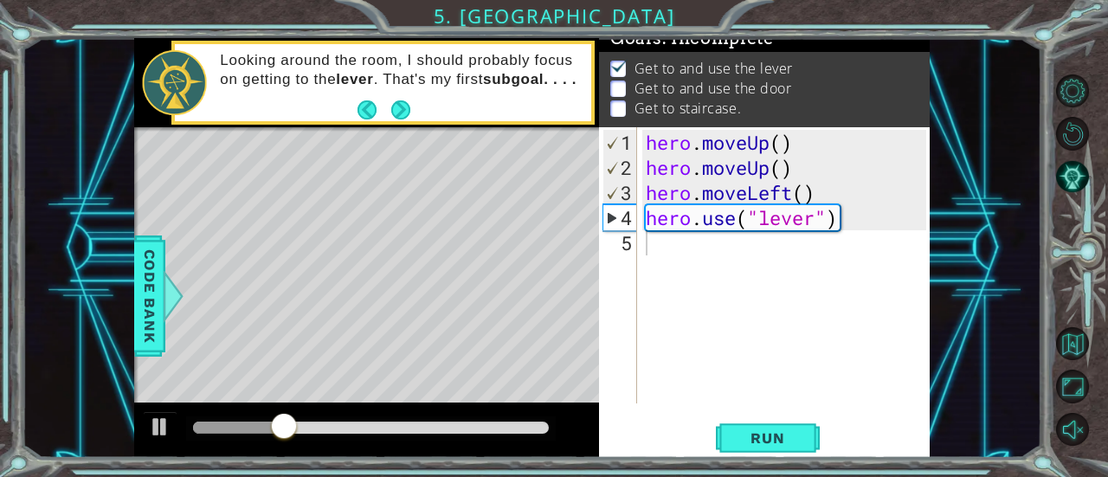
drag, startPoint x: 263, startPoint y: 408, endPoint x: 281, endPoint y: 418, distance: 20.9
click at [281, 418] on div at bounding box center [366, 430] width 465 height 55
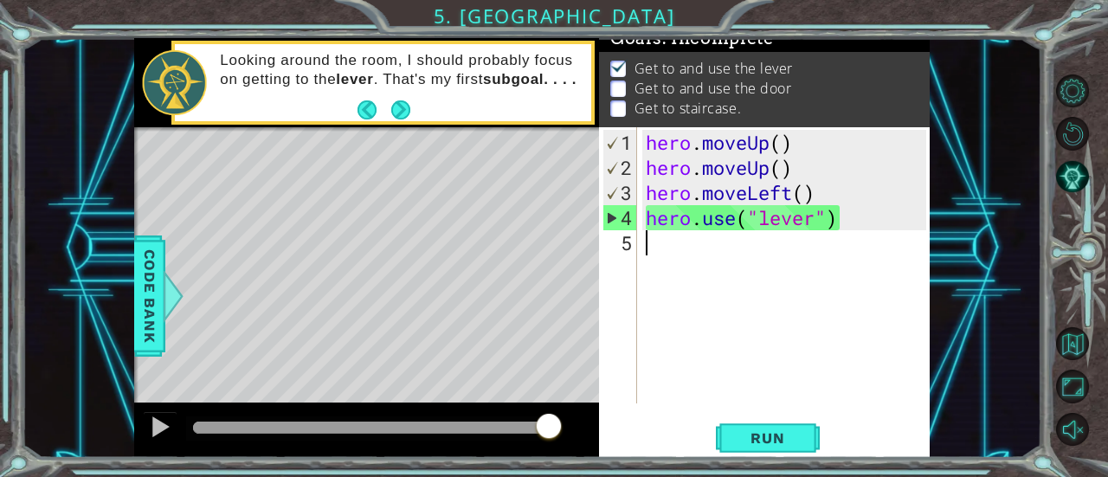
drag, startPoint x: 281, startPoint y: 418, endPoint x: 645, endPoint y: 437, distance: 364.1
click at [645, 437] on div "1 ההההההההההההההההההההההההההההההההההההההההההההההההההההההההההההההההההההההההההההה…" at bounding box center [532, 248] width 796 height 420
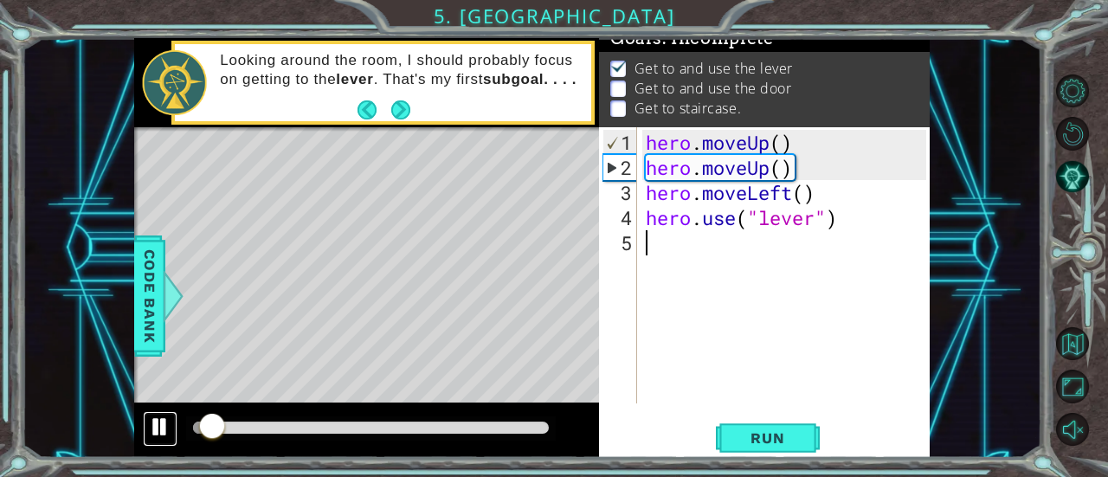
click at [150, 423] on div at bounding box center [160, 426] width 23 height 23
click at [699, 248] on div "hero . moveUp ( ) hero . moveUp ( ) hero . moveLeft ( ) hero . use ( "lever" )" at bounding box center [788, 293] width 293 height 326
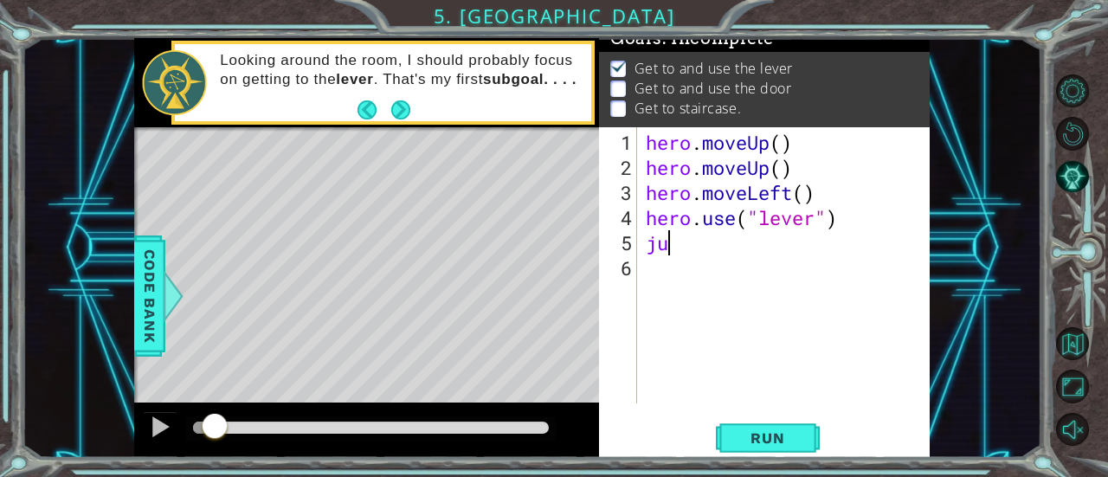
type textarea "j"
click at [156, 425] on div at bounding box center [160, 426] width 23 height 23
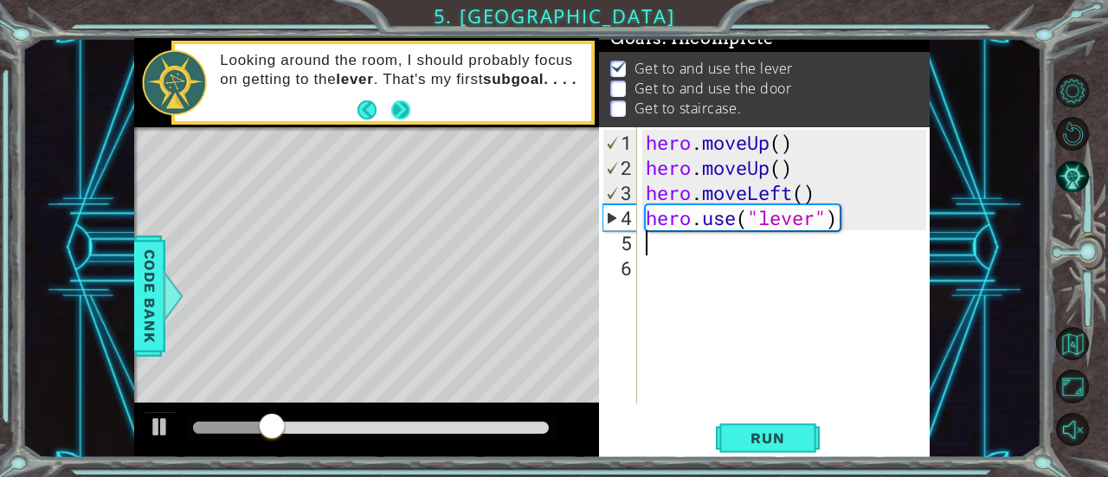
click at [398, 106] on button "Next" at bounding box center [400, 109] width 19 height 19
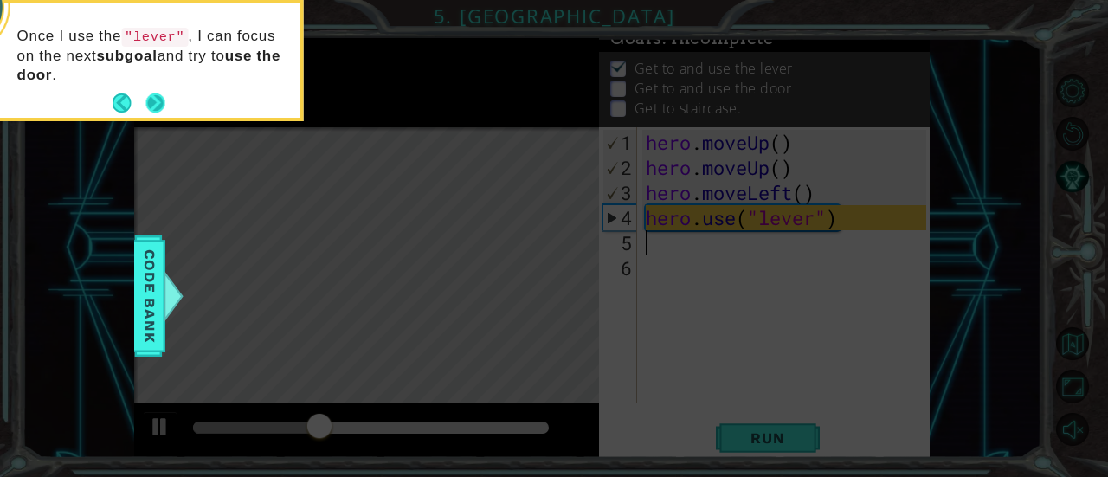
click at [159, 106] on button "Next" at bounding box center [155, 103] width 20 height 20
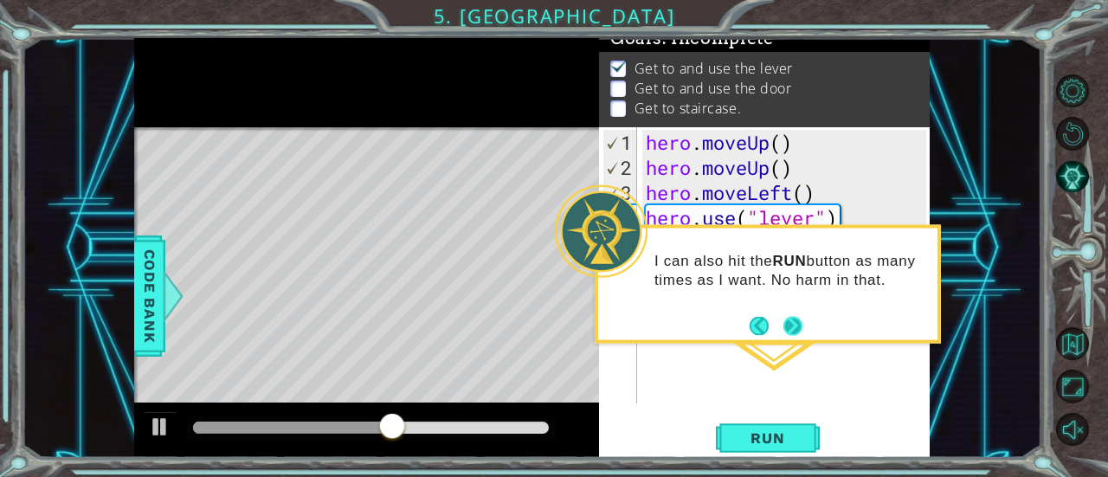
click at [796, 314] on footer at bounding box center [776, 325] width 53 height 26
click at [791, 325] on button "Next" at bounding box center [792, 325] width 19 height 19
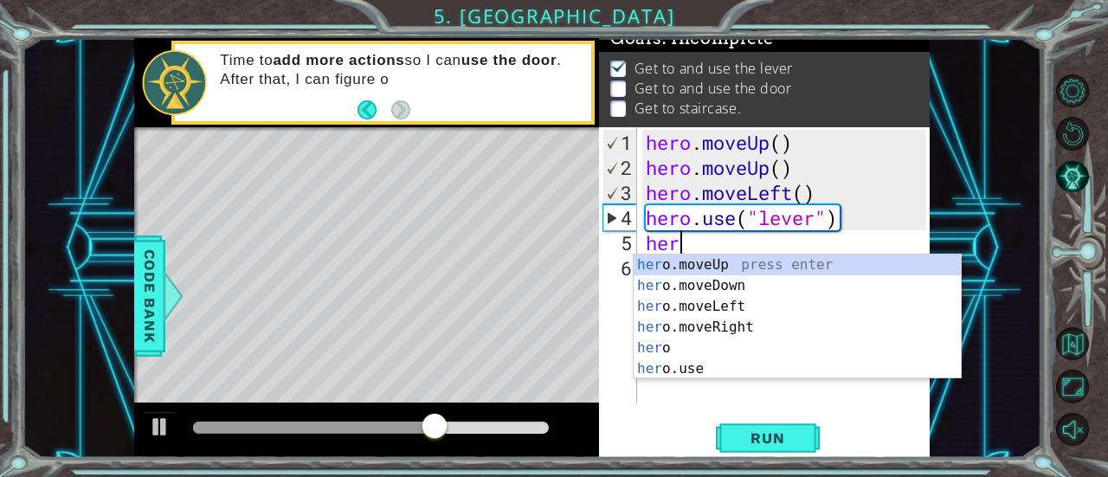
scroll to position [0, 1]
type textarea "hero"
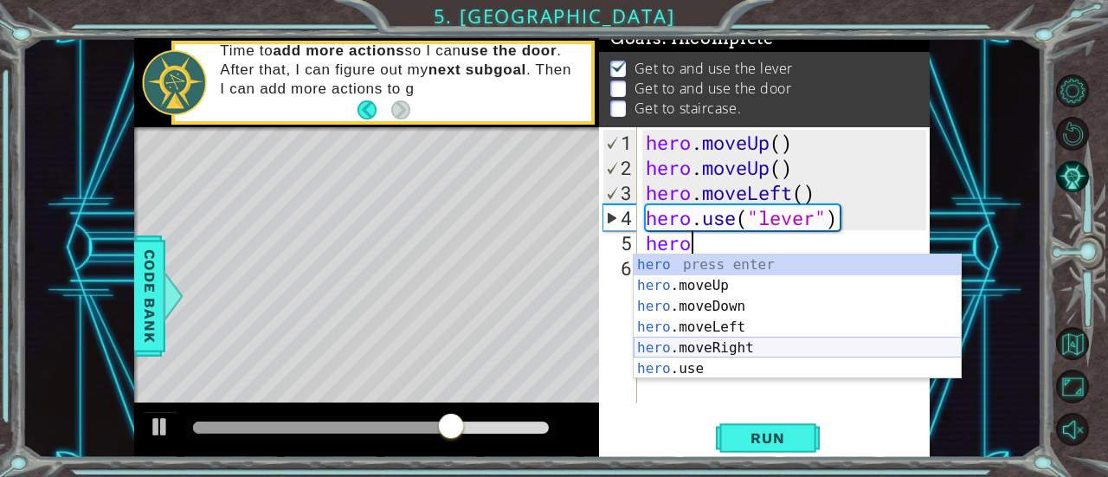
click at [766, 344] on div "hero press enter hero .moveUp press enter hero .moveDown press enter hero .move…" at bounding box center [798, 337] width 328 height 166
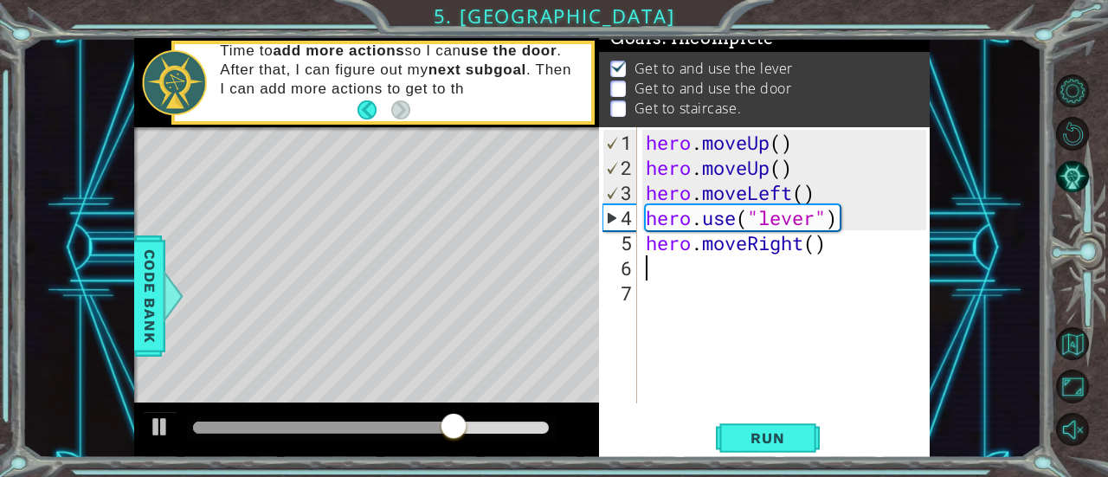
scroll to position [0, 0]
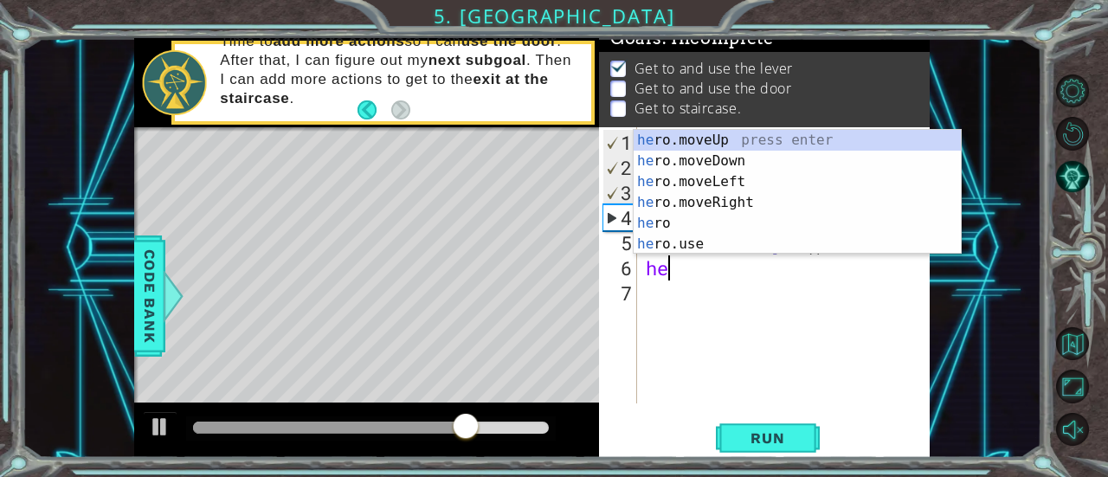
type textarea "her"
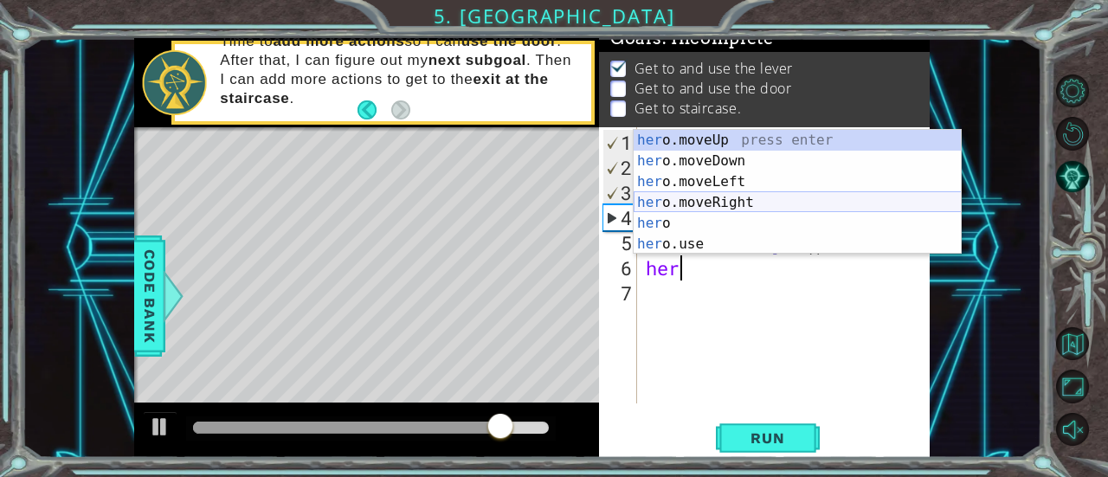
click at [784, 204] on div "her o.moveUp press enter her o.moveDown press enter her o.moveLeft press enter …" at bounding box center [798, 213] width 328 height 166
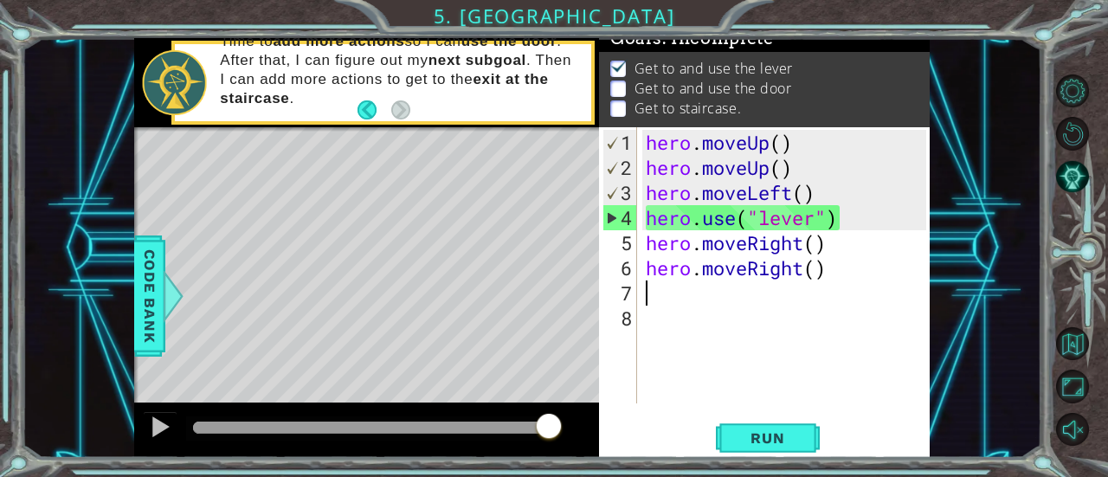
type textarea "h"
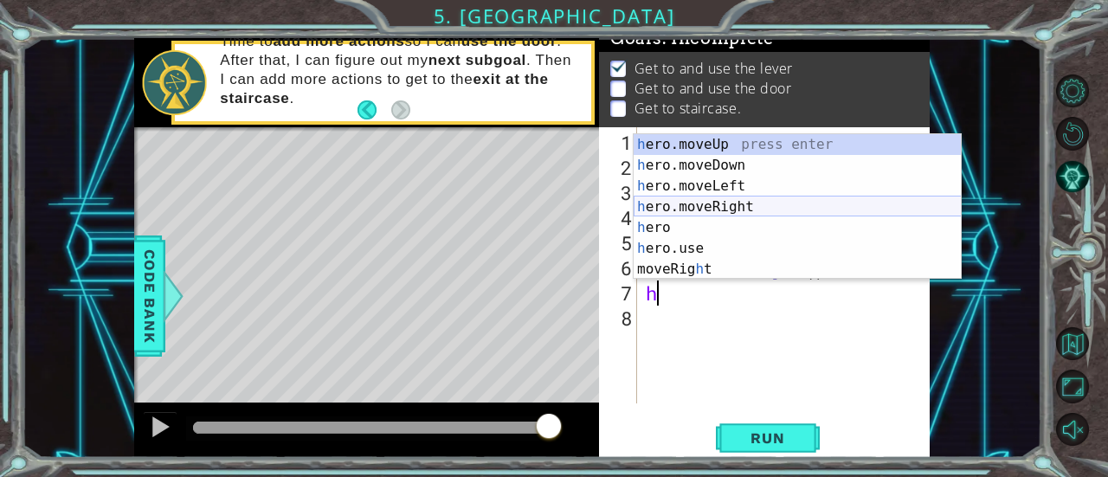
click at [817, 209] on div "h ero.moveUp press enter h ero.moveDown press enter h ero.moveLeft press enter …" at bounding box center [798, 227] width 328 height 187
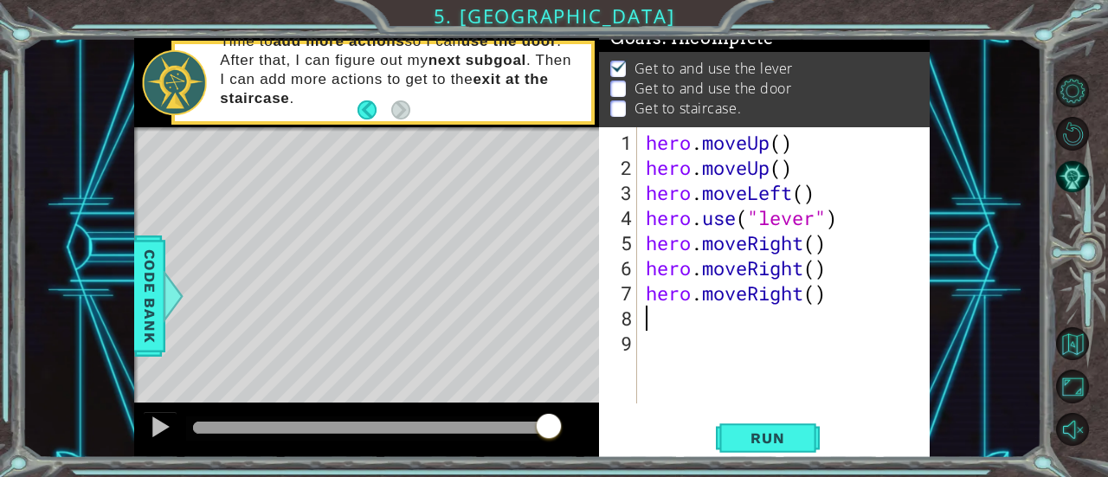
type textarea "d"
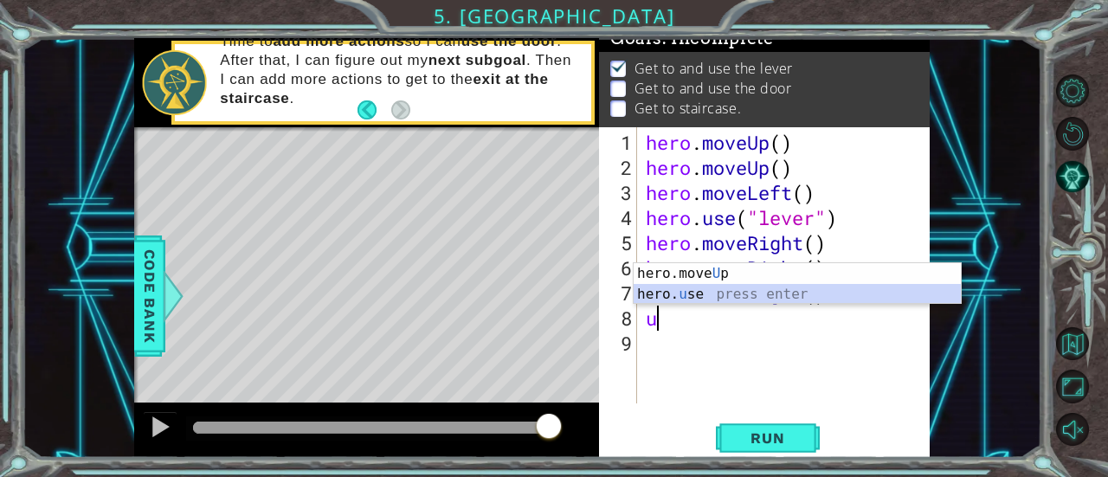
click at [783, 294] on div "hero.move U p press enter hero. u se press enter" at bounding box center [798, 304] width 328 height 83
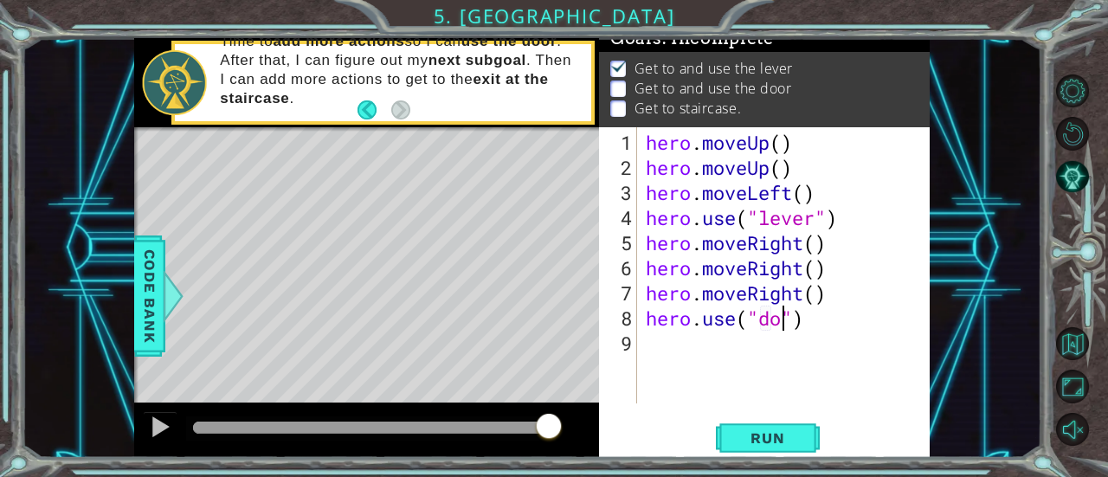
scroll to position [0, 7]
type textarea "hero.use("door")"
click at [777, 432] on span "Run" at bounding box center [767, 437] width 68 height 17
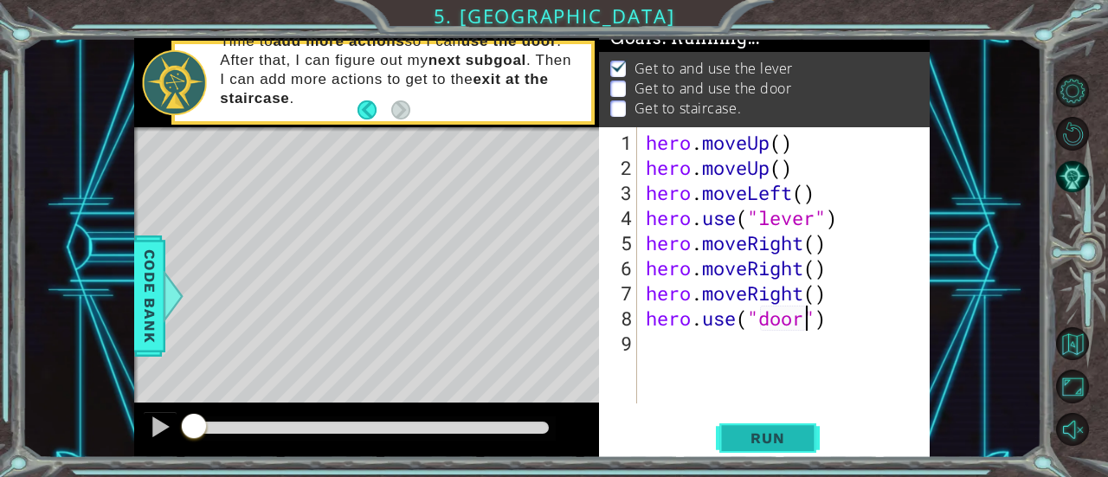
scroll to position [17, 0]
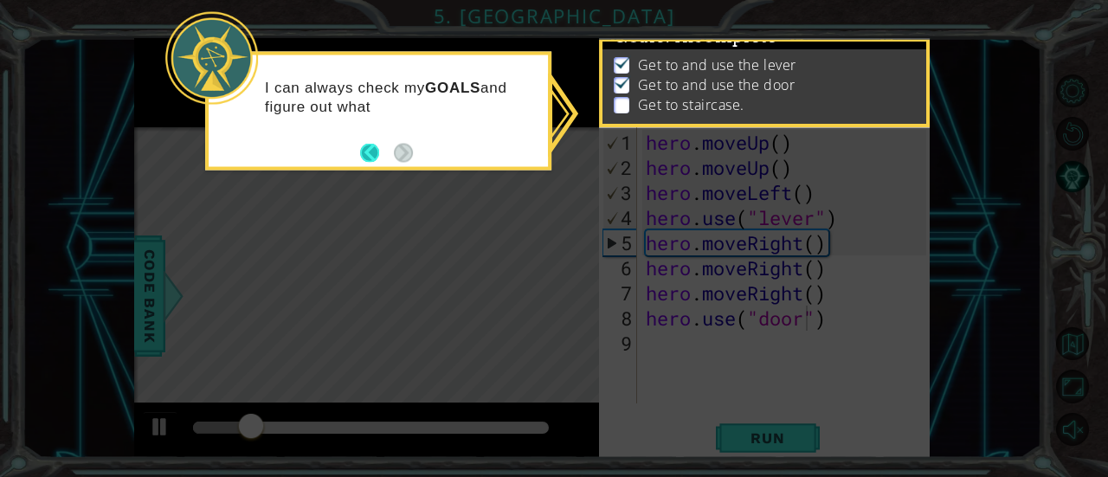
click at [374, 158] on button "Back" at bounding box center [377, 152] width 34 height 19
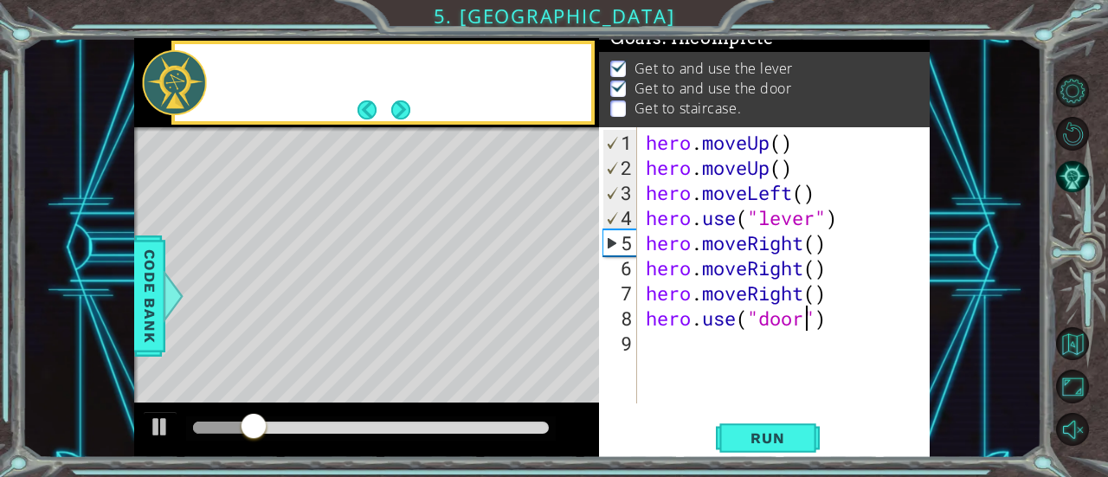
scroll to position [15, 0]
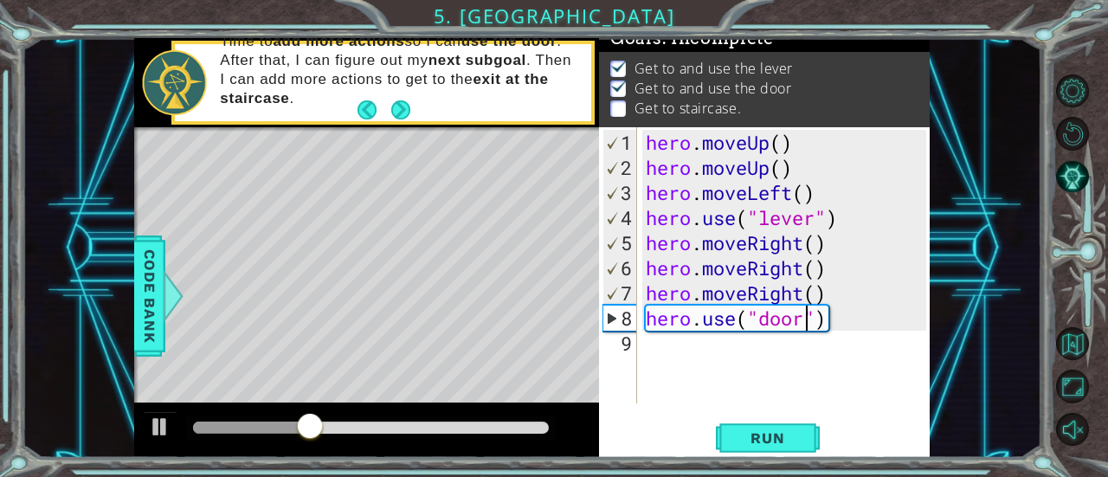
click at [592, 417] on div "methods hero moveDown(steps) moveUp(steps) moveLeft(steps) moveRight(steps) use…" at bounding box center [532, 248] width 796 height 420
click at [770, 363] on div "hero . moveUp ( ) hero . moveUp ( ) hero . moveLeft ( ) hero . use ( "lever" ) …" at bounding box center [788, 293] width 293 height 326
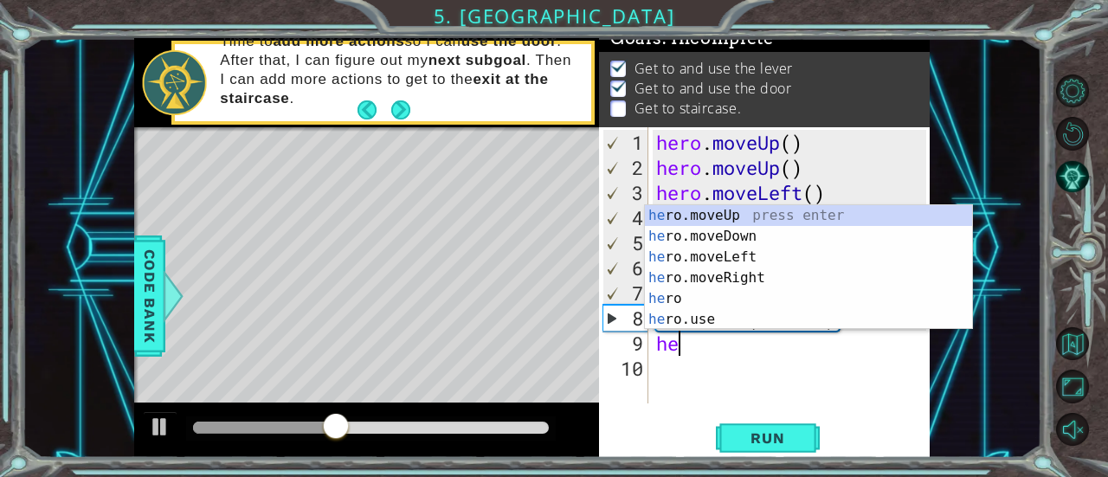
type textarea "hero"
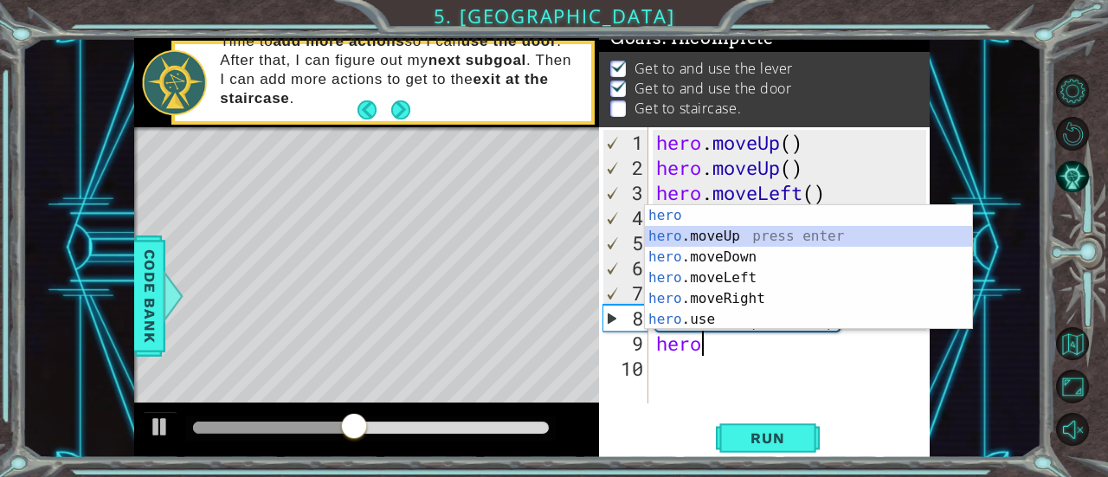
click at [765, 236] on div "hero press enter hero .moveUp press enter hero .moveDown press enter hero .move…" at bounding box center [809, 288] width 328 height 166
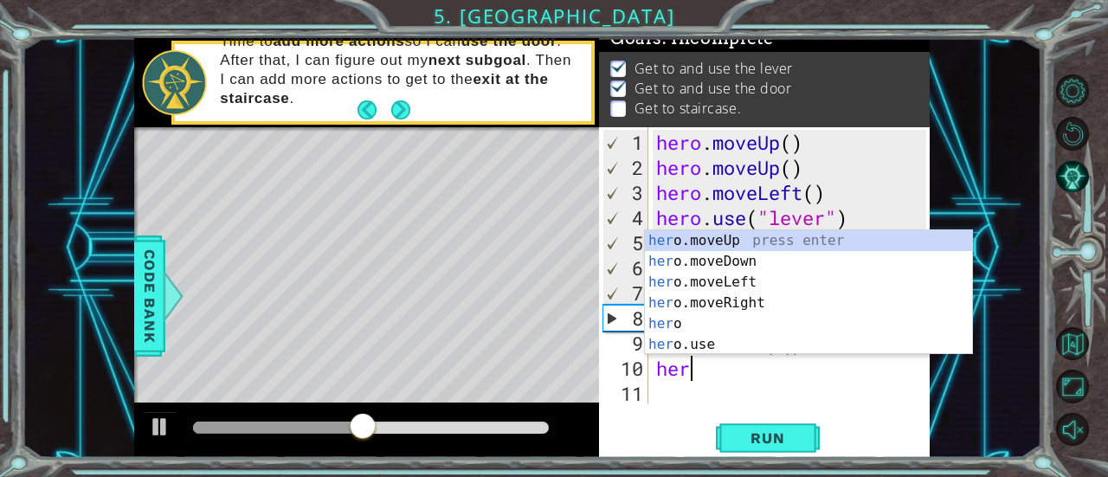
type textarea "hero"
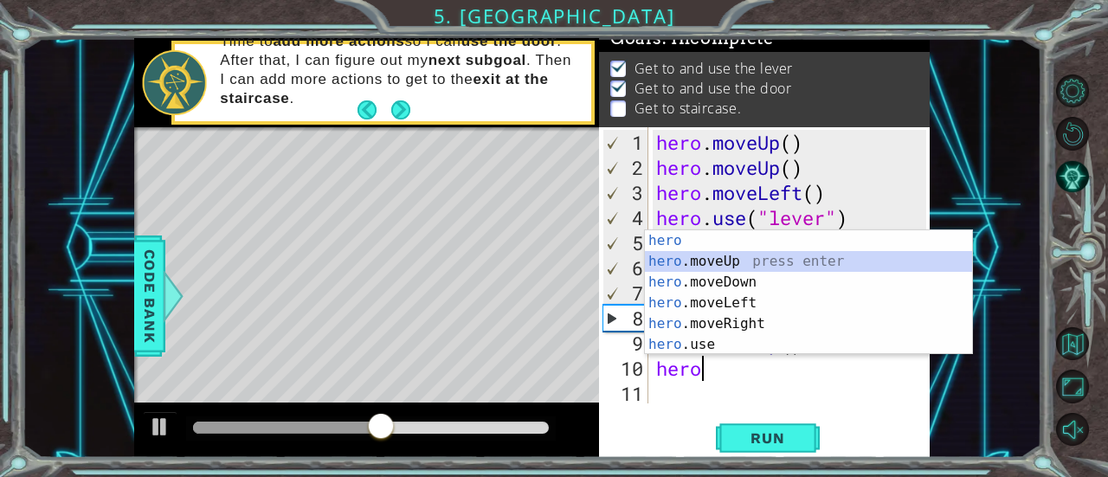
click at [756, 263] on div "hero press enter hero .moveUp press enter hero .moveDown press enter hero .move…" at bounding box center [809, 313] width 328 height 166
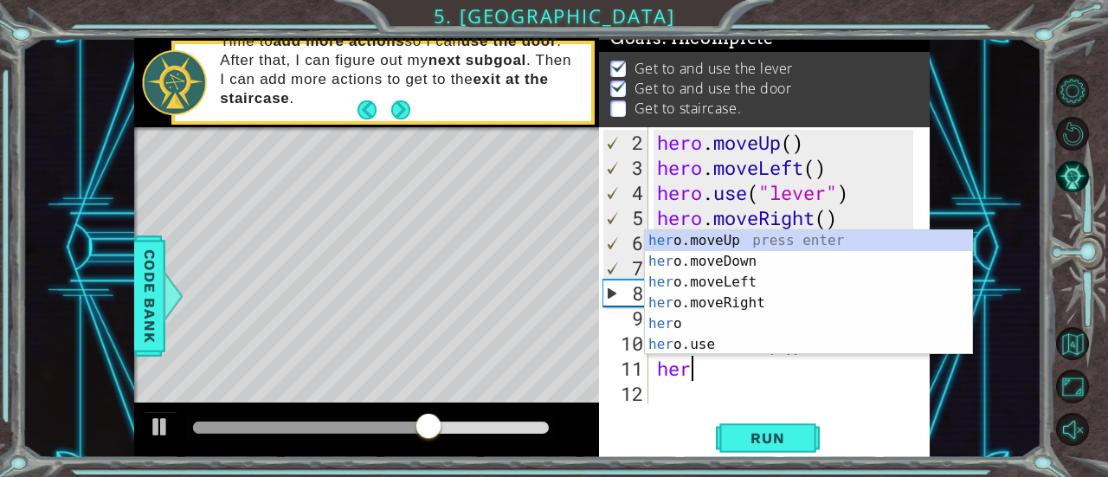
scroll to position [0, 0]
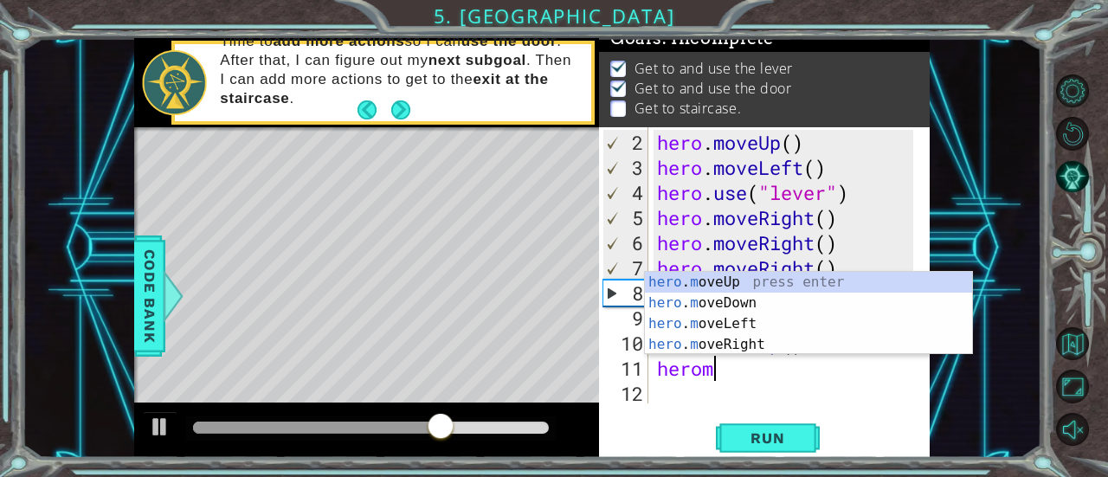
type textarea "heromov"
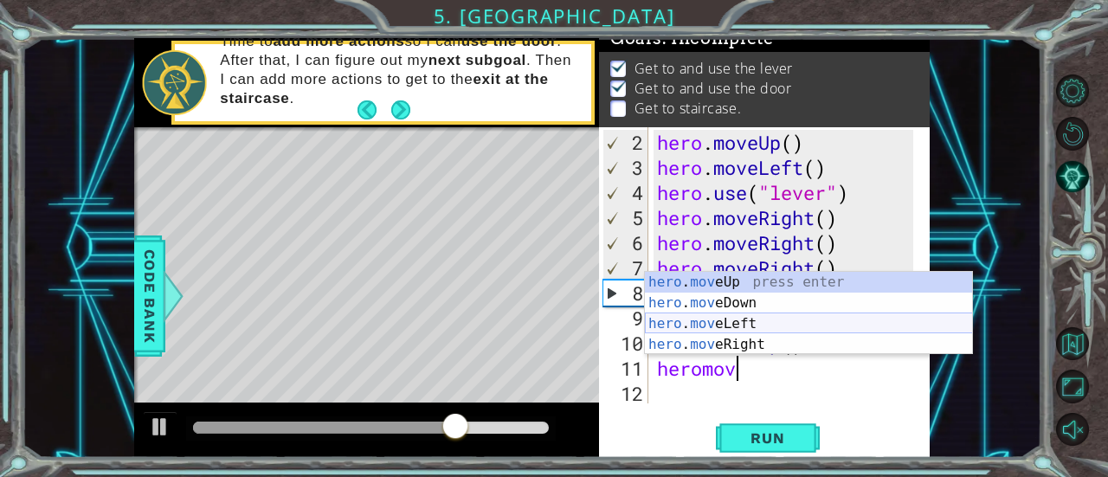
click at [786, 328] on div "hero . mov eUp press enter hero . mov eDown press enter hero . mov eLeft press …" at bounding box center [809, 334] width 328 height 125
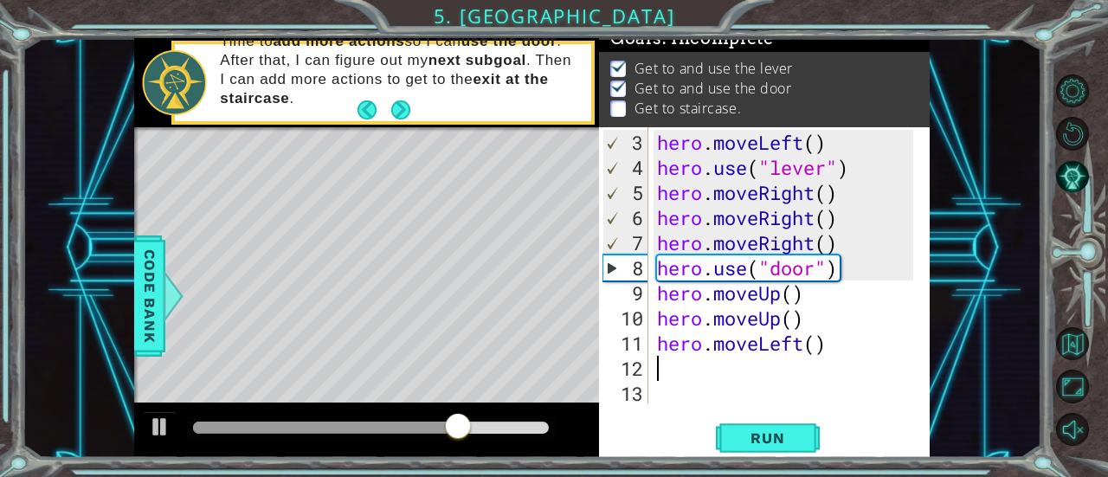
scroll to position [50, 0]
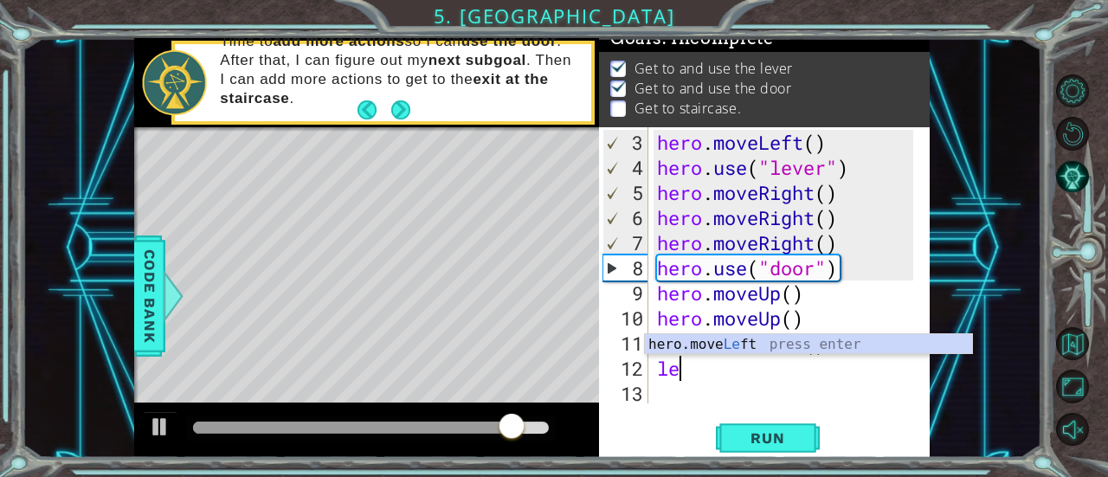
type textarea "lef"
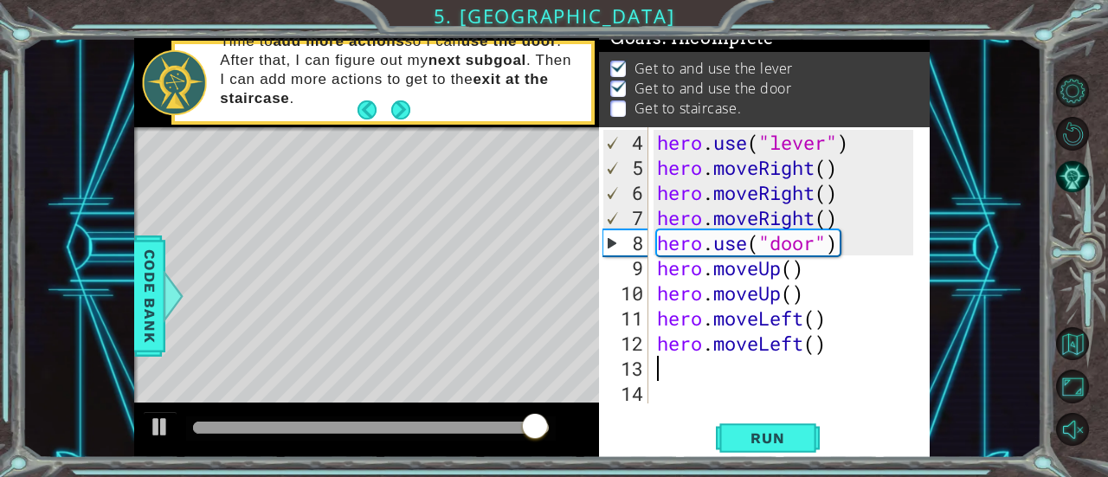
type textarea "l"
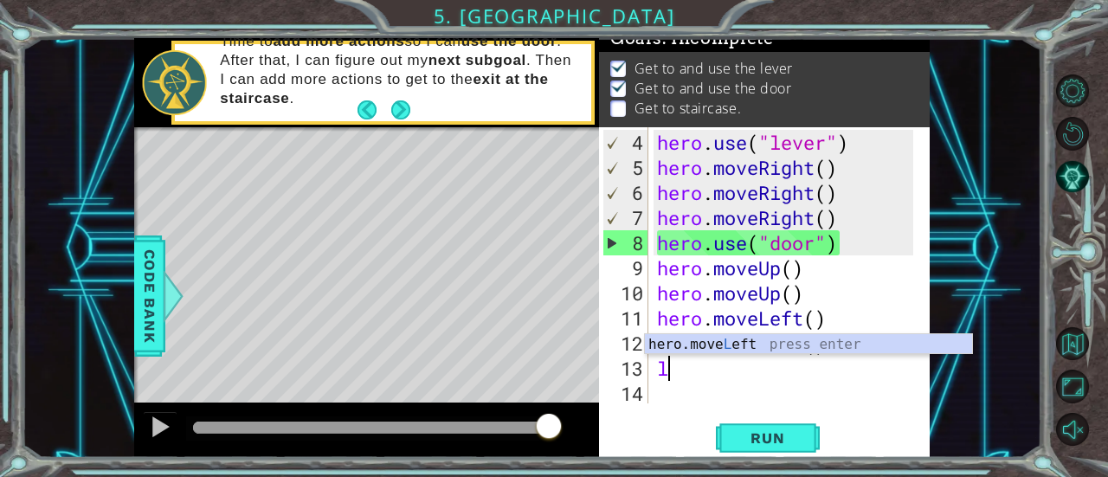
scroll to position [100, 0]
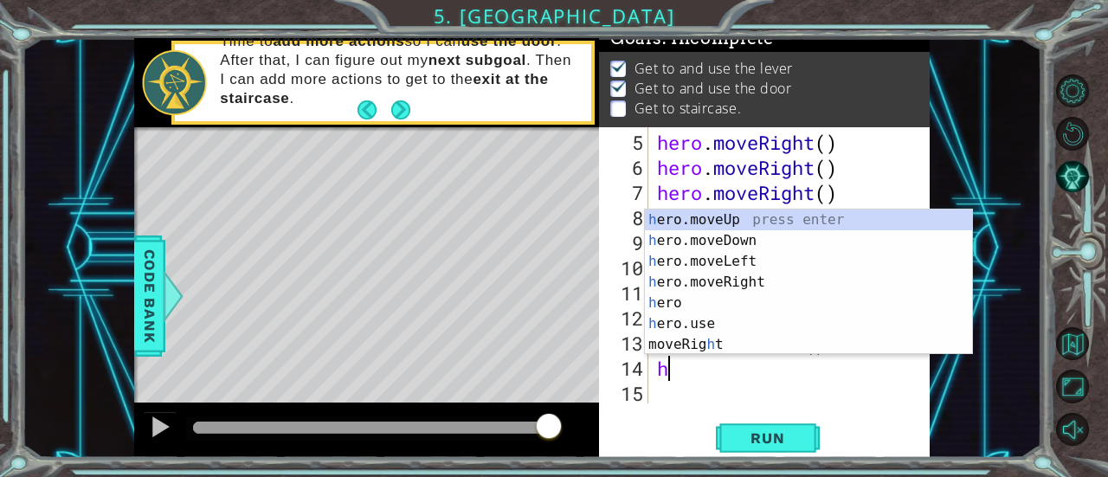
type textarea "he"
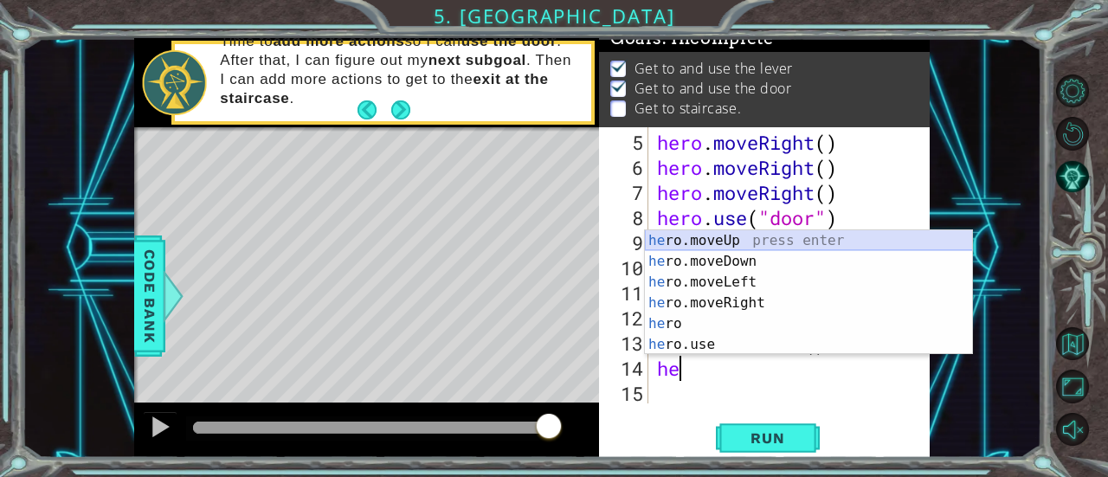
click at [791, 240] on div "he ro.moveUp press enter he ro.moveDown press enter he ro.moveLeft press enter …" at bounding box center [809, 313] width 328 height 166
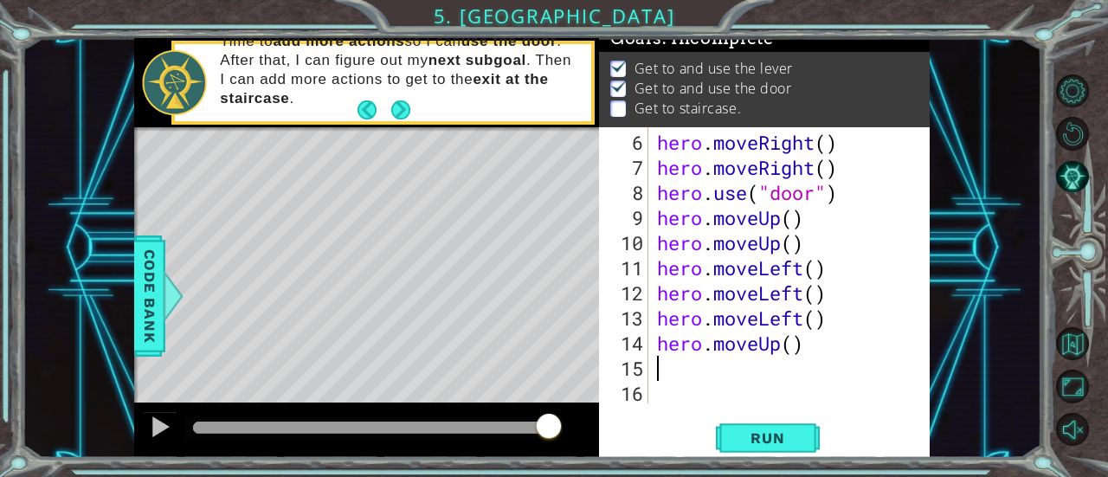
scroll to position [125, 0]
click at [782, 430] on span "Run" at bounding box center [767, 437] width 68 height 17
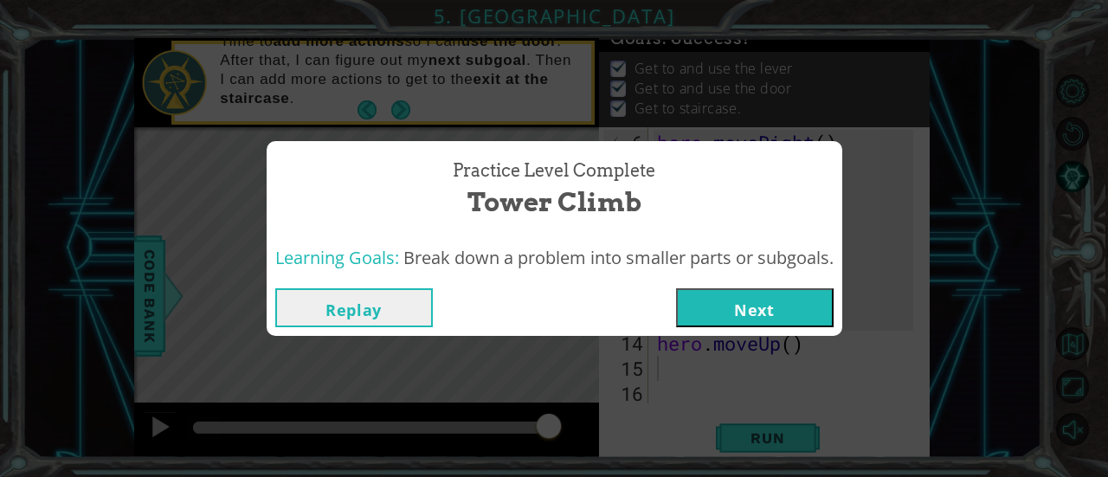
click at [736, 312] on button "Next" at bounding box center [755, 307] width 158 height 39
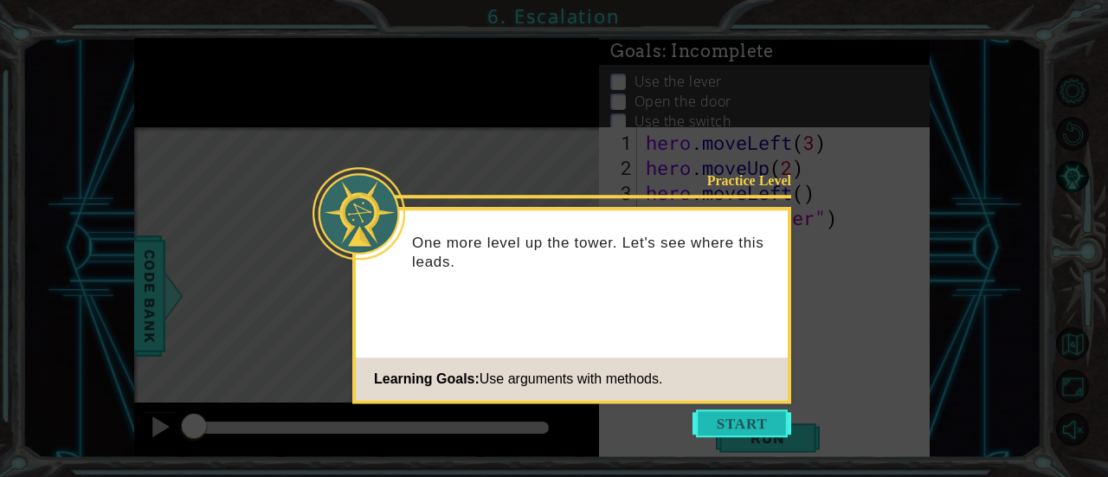
click at [719, 422] on button "Start" at bounding box center [741, 423] width 99 height 28
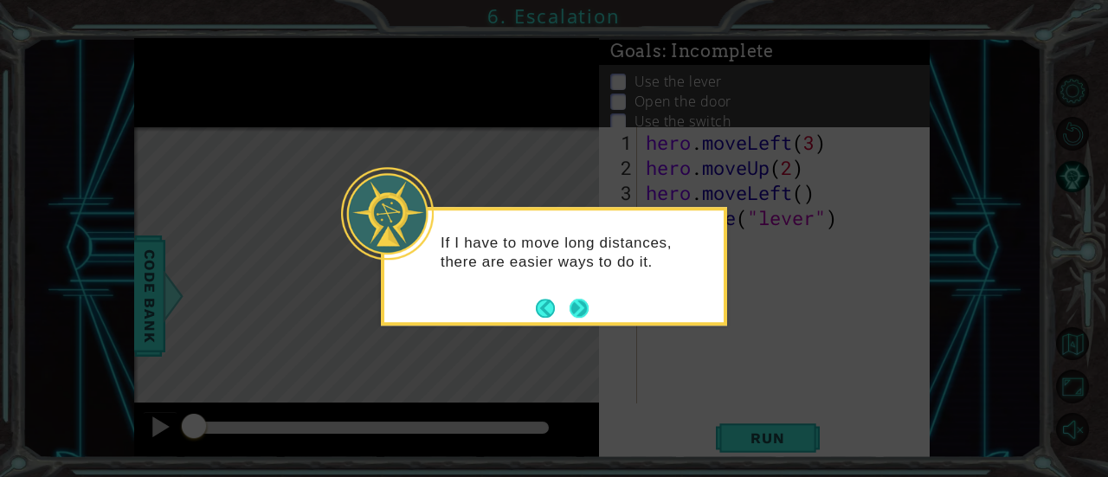
click at [579, 302] on button "Next" at bounding box center [579, 308] width 21 height 21
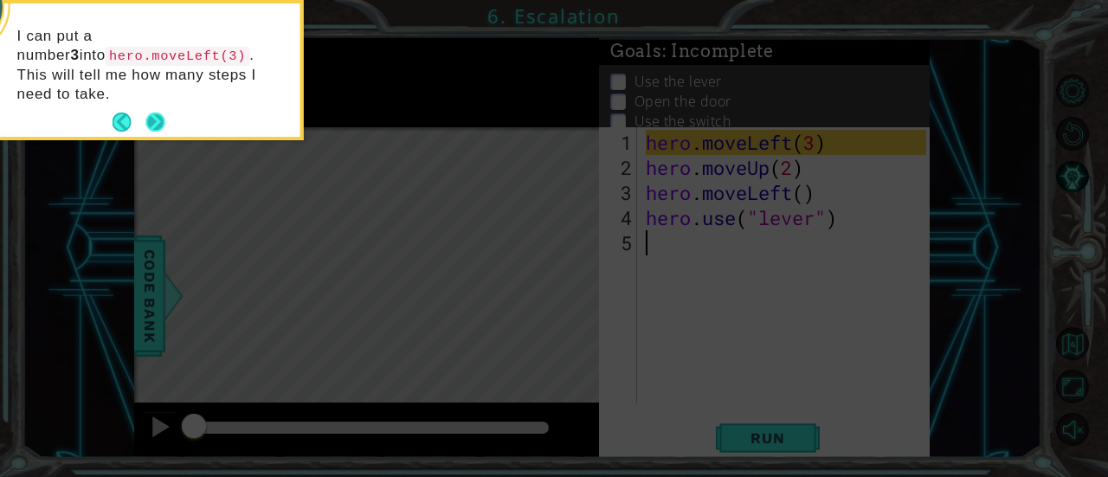
click at [164, 113] on button "Next" at bounding box center [155, 123] width 20 height 20
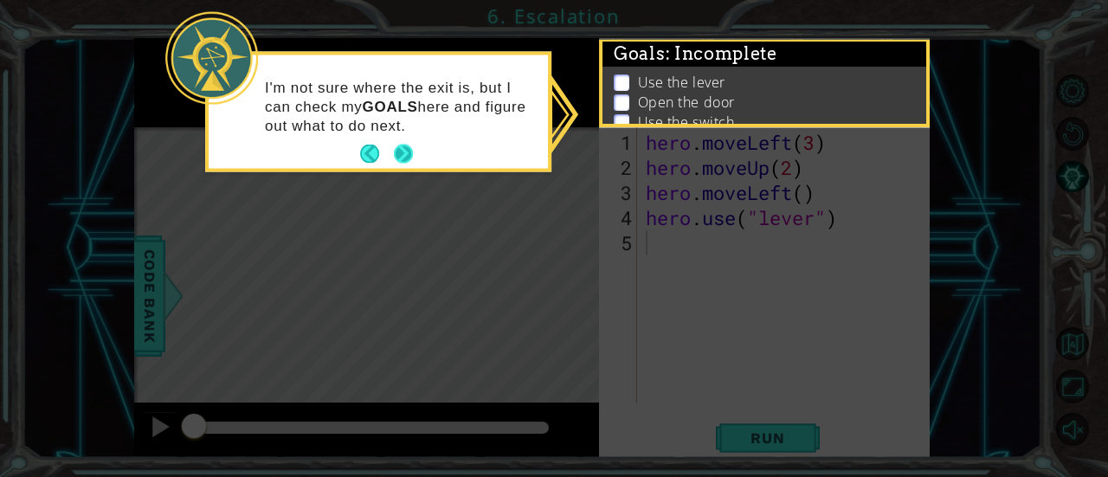
click at [395, 155] on button "Next" at bounding box center [404, 155] width 20 height 20
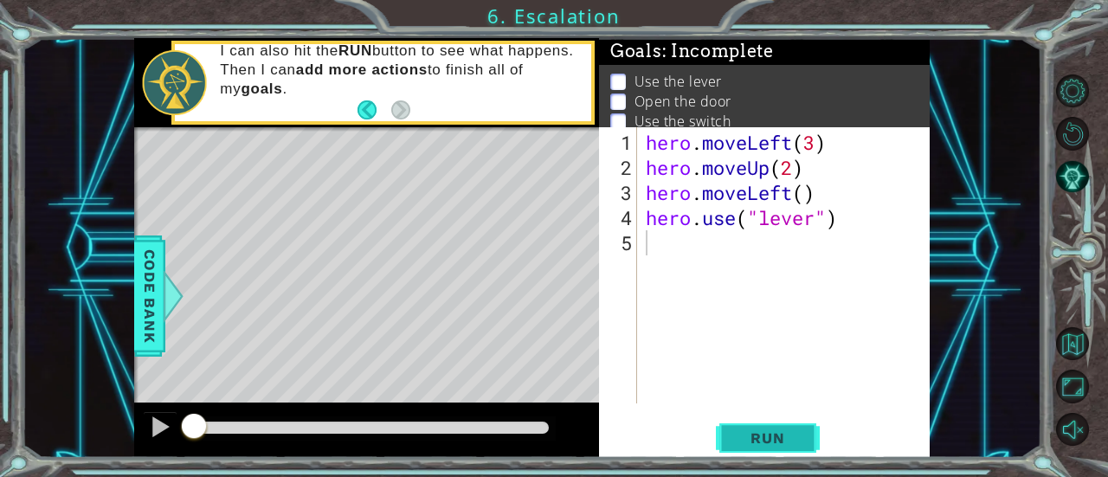
click at [755, 437] on span "Run" at bounding box center [767, 437] width 68 height 17
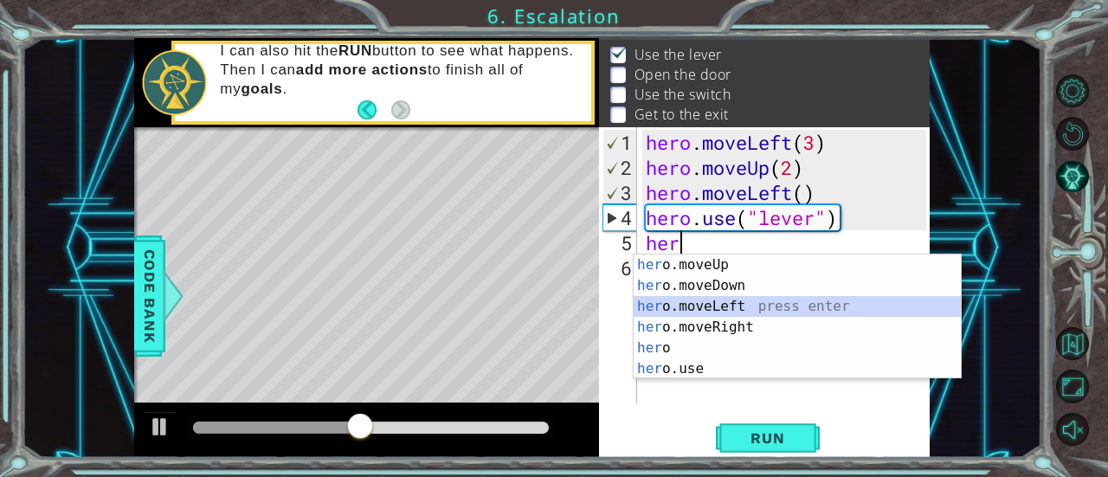
click at [798, 311] on div "her o.moveUp press enter her o.moveDown press enter her o.moveLeft press enter …" at bounding box center [798, 337] width 328 height 166
type textarea "hero.moveLeft(1)"
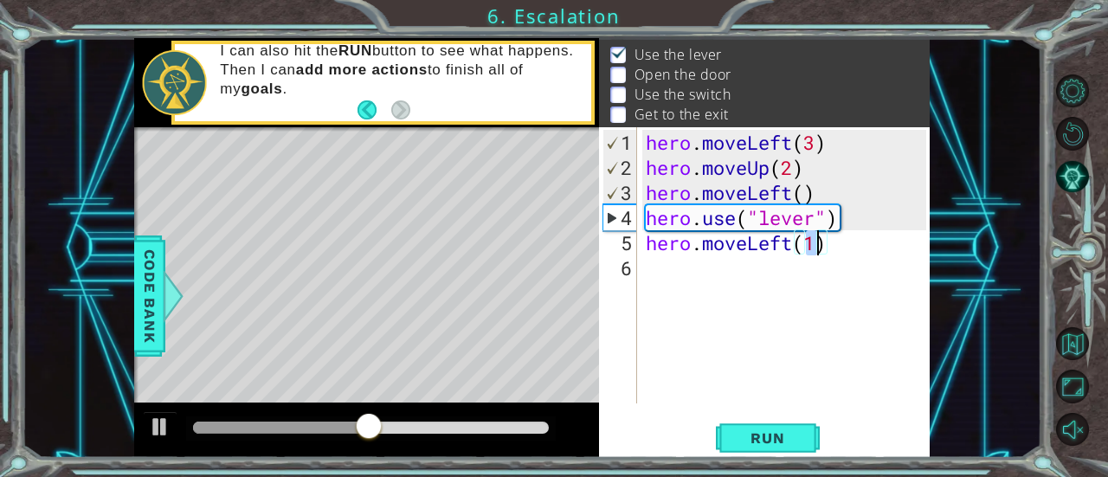
click at [798, 311] on div "hero . moveLeft ( 3 ) hero . moveUp ( 2 ) hero . moveLeft ( ) hero . use ( "lev…" at bounding box center [788, 293] width 293 height 326
click at [818, 292] on div "hero . moveLeft ( 3 ) hero . moveUp ( 2 ) hero . moveLeft ( ) hero . use ( "lev…" at bounding box center [788, 293] width 293 height 326
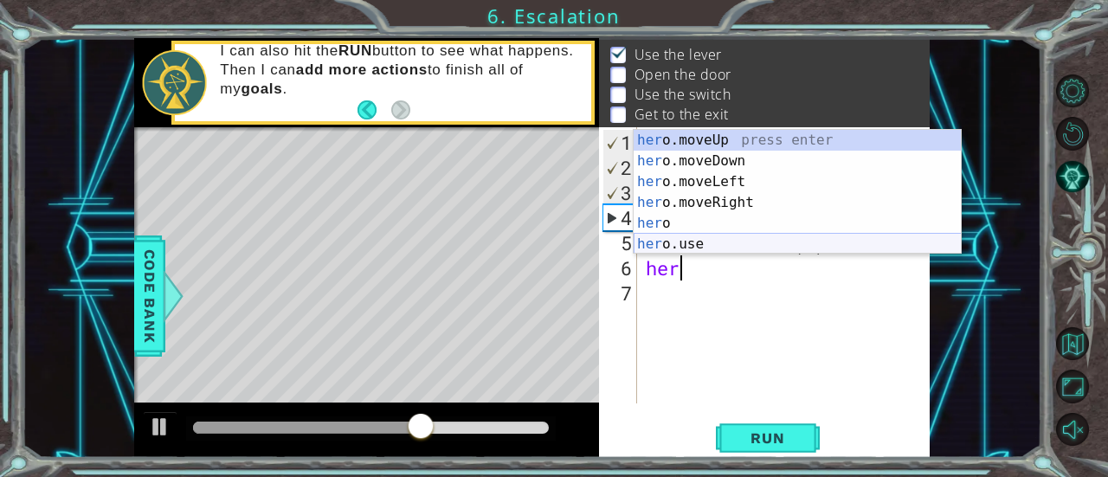
click at [809, 244] on div "her o.moveUp press enter her o.moveDown press enter her o.moveLeft press enter …" at bounding box center [798, 213] width 328 height 166
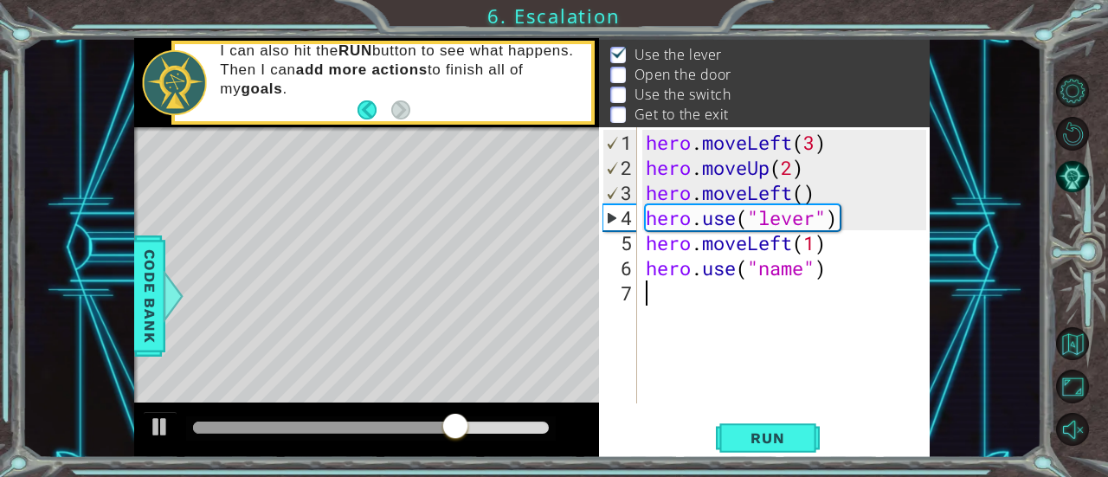
click at [720, 358] on div "hero . moveLeft ( 3 ) hero . moveUp ( 2 ) hero . moveLeft ( ) hero . use ( "lev…" at bounding box center [788, 293] width 293 height 326
type textarea "g"
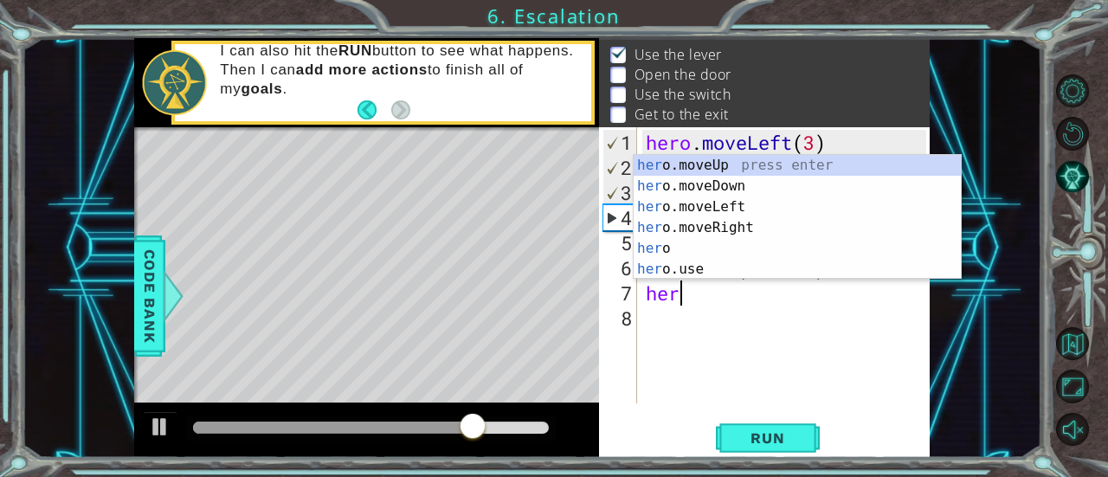
scroll to position [0, 1]
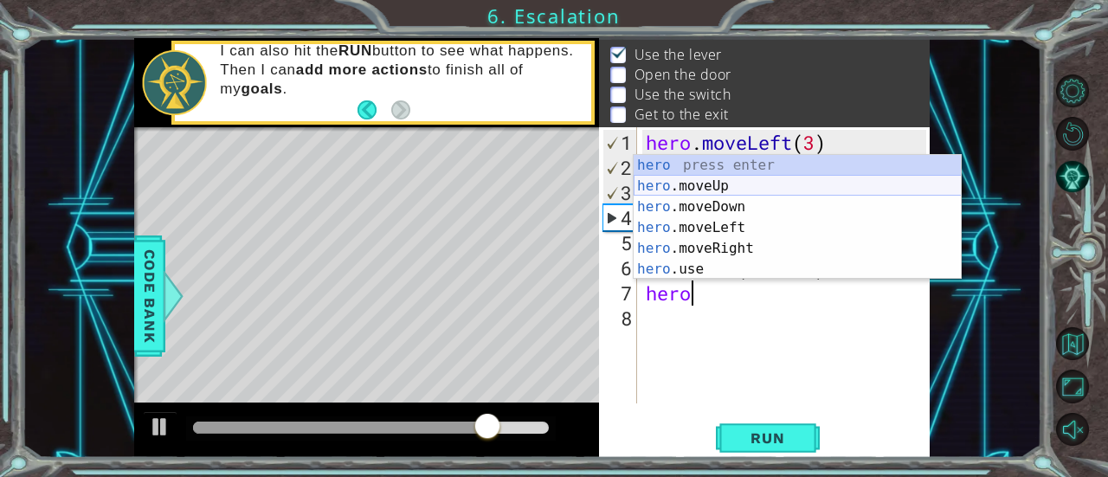
click at [763, 184] on div "hero press enter hero .moveUp press enter hero .moveDown press enter hero .move…" at bounding box center [798, 238] width 328 height 166
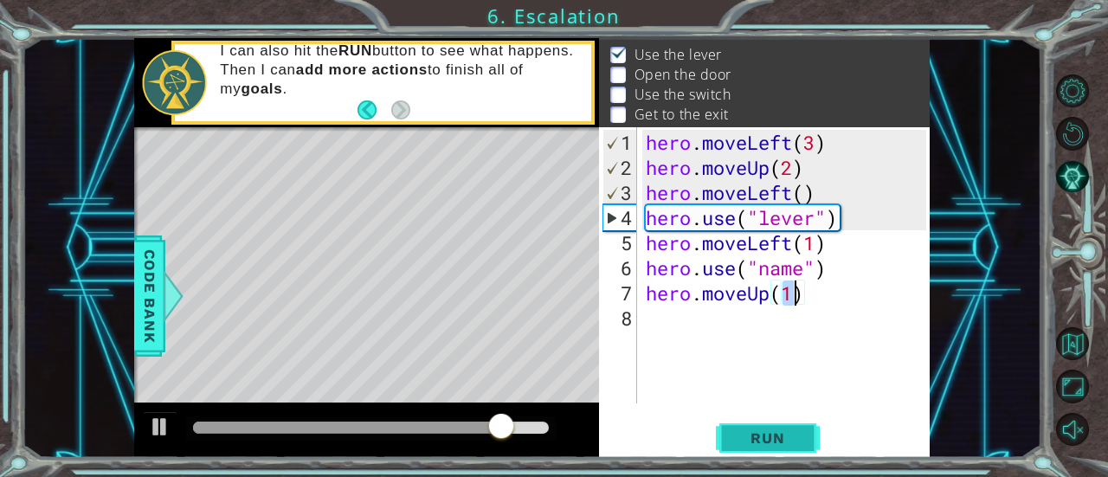
click at [770, 433] on span "Run" at bounding box center [767, 437] width 68 height 17
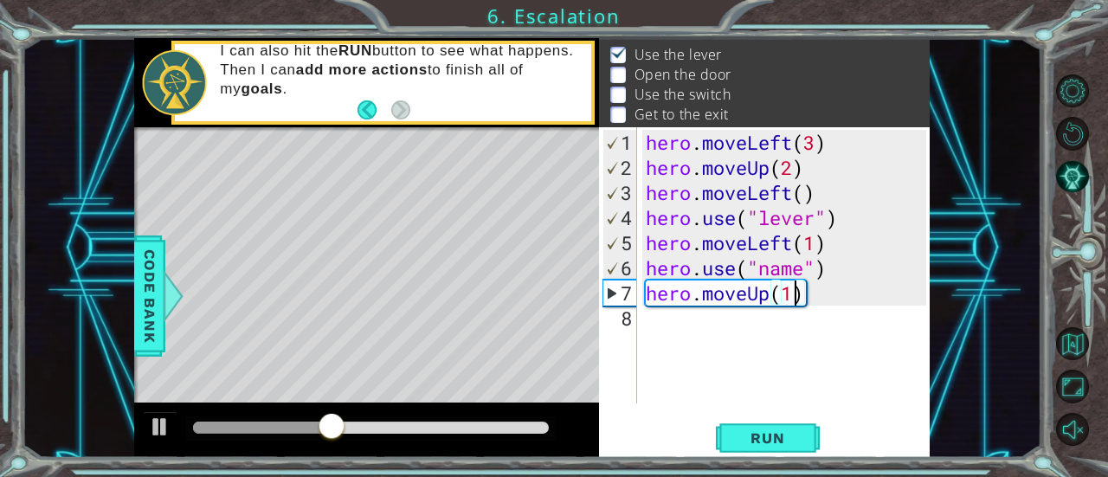
click at [780, 260] on div "hero . moveLeft ( 3 ) hero . moveUp ( 2 ) hero . moveLeft ( ) hero . use ( "lev…" at bounding box center [788, 293] width 293 height 326
click at [782, 418] on div "hero.use("door") 1 2 3 4 5 6 7 8 hero . moveLeft ( 3 ) hero . moveUp ( 2 ) hero…" at bounding box center [764, 292] width 331 height 331
click at [796, 439] on span "Run" at bounding box center [767, 437] width 68 height 17
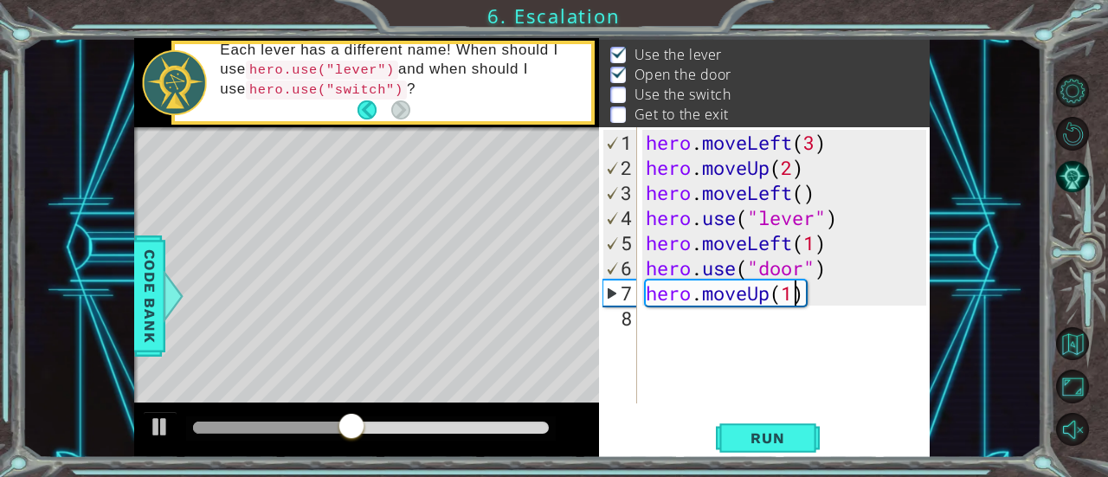
click at [794, 295] on div "hero . moveLeft ( 3 ) hero . moveUp ( 2 ) hero . moveLeft ( ) hero . use ( "lev…" at bounding box center [788, 293] width 293 height 326
type textarea "hero.moveUp(2)"
click at [776, 325] on div "hero . moveLeft ( 3 ) hero . moveUp ( 2 ) hero . moveLeft ( ) hero . use ( "lev…" at bounding box center [788, 293] width 293 height 326
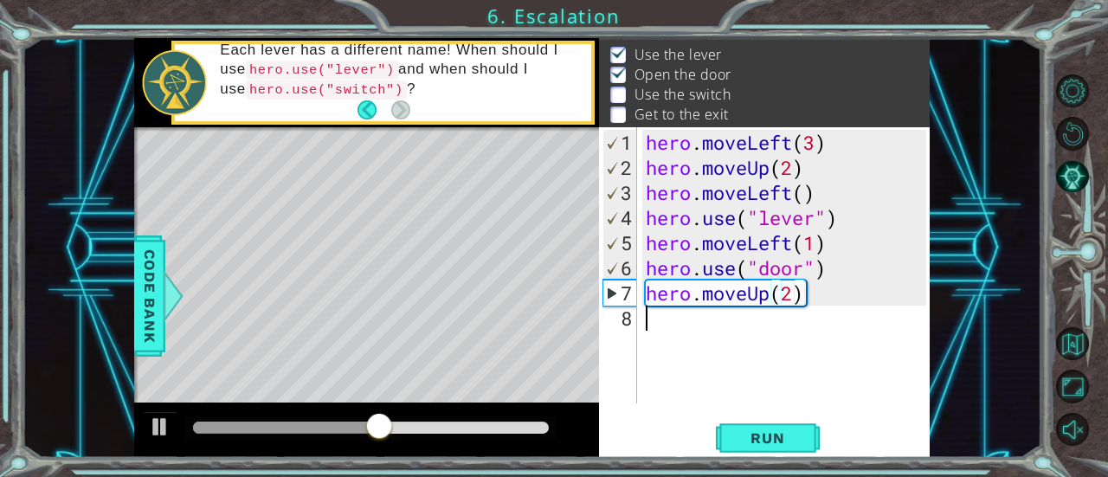
scroll to position [0, 0]
click at [157, 428] on div at bounding box center [160, 426] width 23 height 23
click at [684, 321] on div "hero . moveLeft ( 3 ) hero . moveUp ( 2 ) hero . moveLeft ( ) hero . use ( "lev…" at bounding box center [788, 293] width 293 height 326
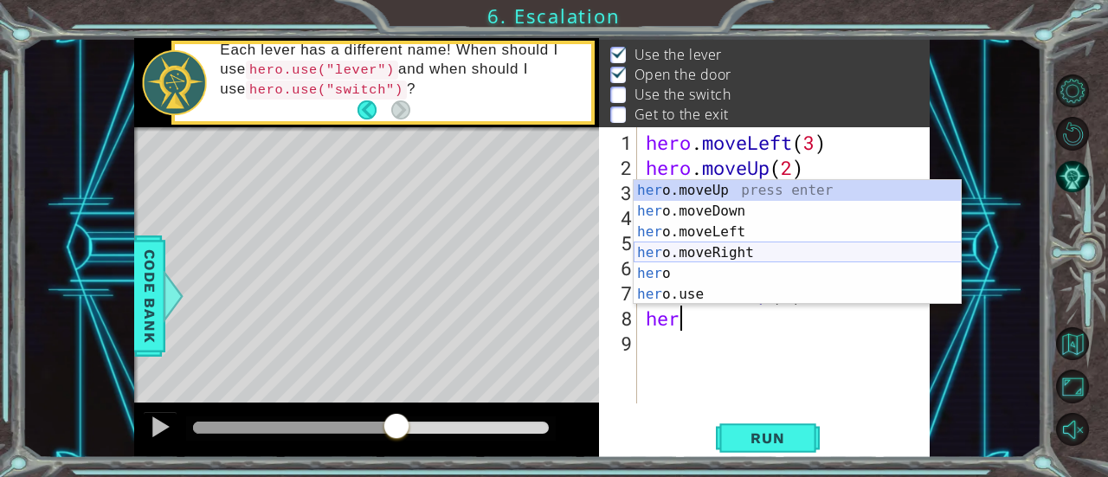
click at [736, 250] on div "her o.moveUp press enter her o.moveDown press enter her o.moveLeft press enter …" at bounding box center [798, 263] width 328 height 166
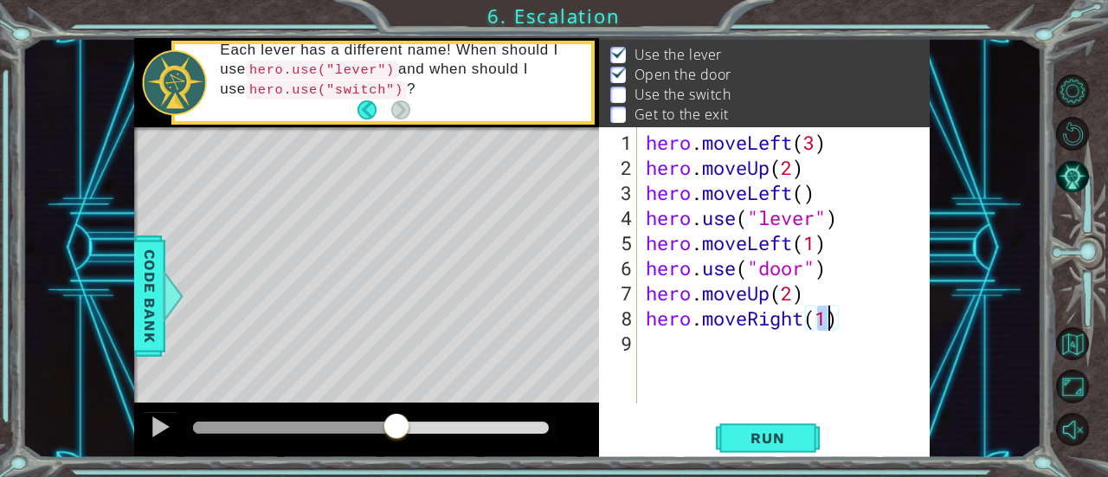
type textarea "hero.moveRight(2)"
click at [768, 349] on div "hero . moveLeft ( 3 ) hero . moveUp ( 2 ) hero . moveLeft ( ) hero . use ( "lev…" at bounding box center [788, 293] width 293 height 326
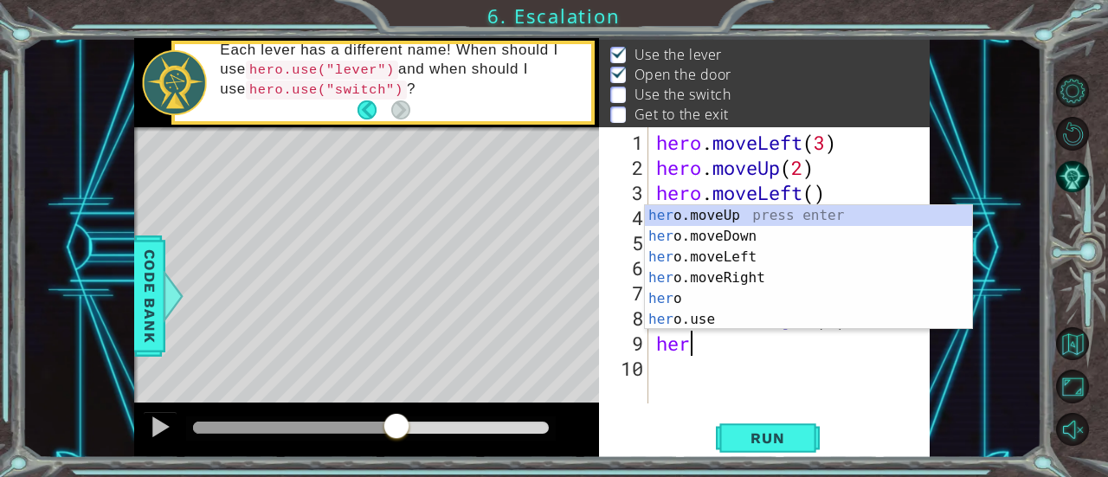
scroll to position [0, 0]
click at [781, 319] on div "her o.moveUp press enter her o.moveDown press enter her o.moveLeft press enter …" at bounding box center [809, 288] width 328 height 166
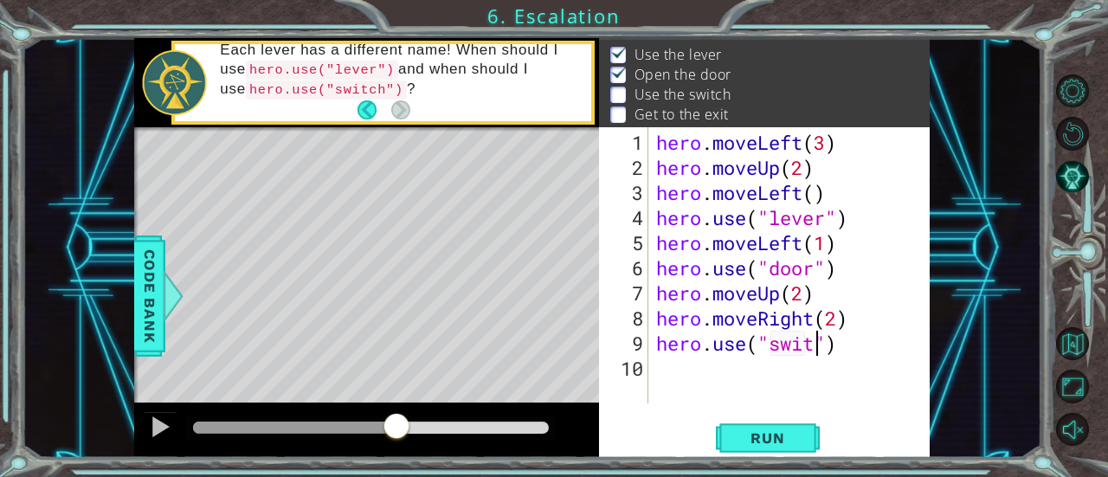
scroll to position [0, 8]
type textarea "hero.use("switch")"
click at [798, 371] on div "hero . moveLeft ( 3 ) hero . moveUp ( 2 ) hero . moveLeft ( ) hero . use ( "lev…" at bounding box center [794, 293] width 282 height 326
click at [773, 435] on span "Run" at bounding box center [767, 437] width 68 height 17
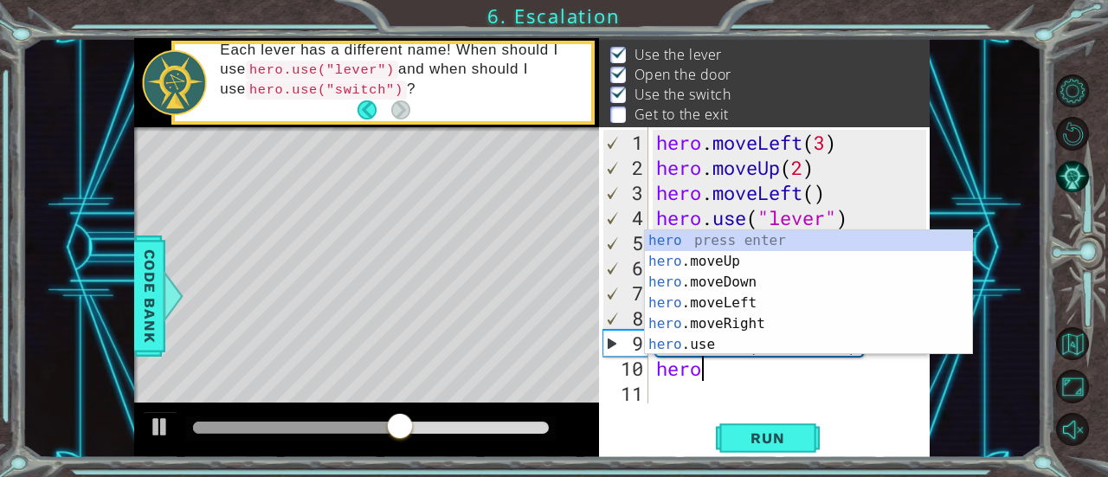
scroll to position [0, 1]
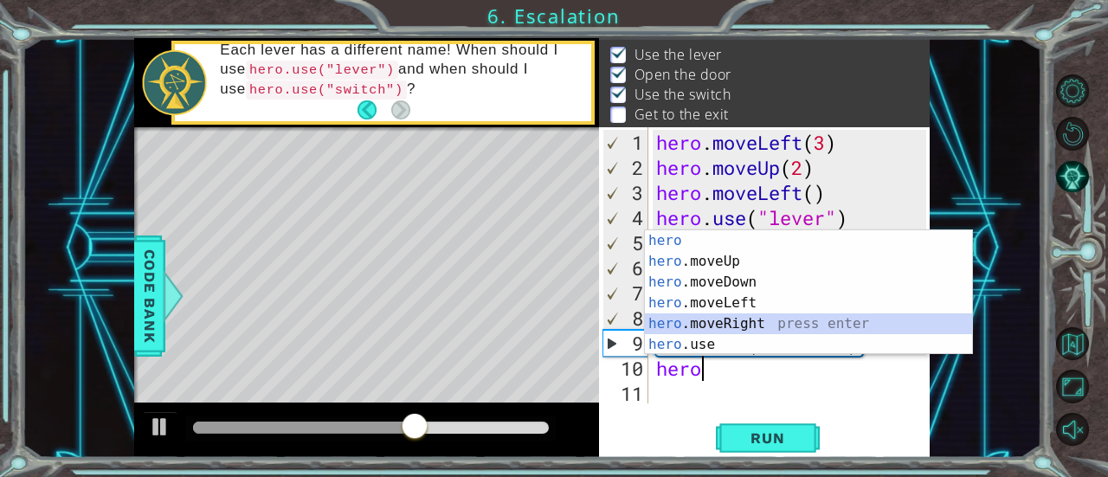
click at [819, 325] on div "hero press enter hero .moveUp press enter hero .moveDown press enter hero .move…" at bounding box center [809, 313] width 328 height 166
type textarea "hero.moveRight(1)"
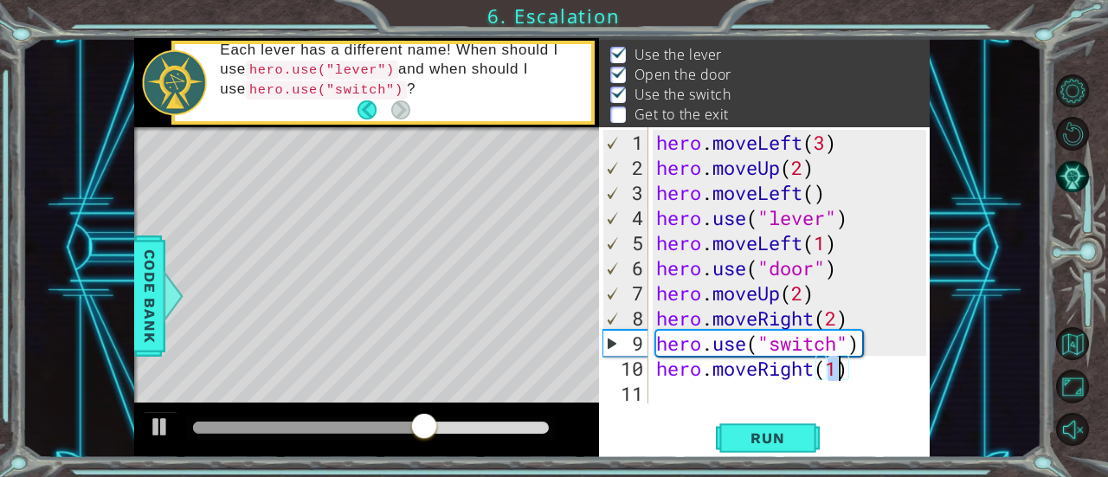
click at [847, 395] on div "hero . moveLeft ( 3 ) hero . moveUp ( 2 ) hero . moveLeft ( ) hero . use ( "lev…" at bounding box center [794, 293] width 282 height 326
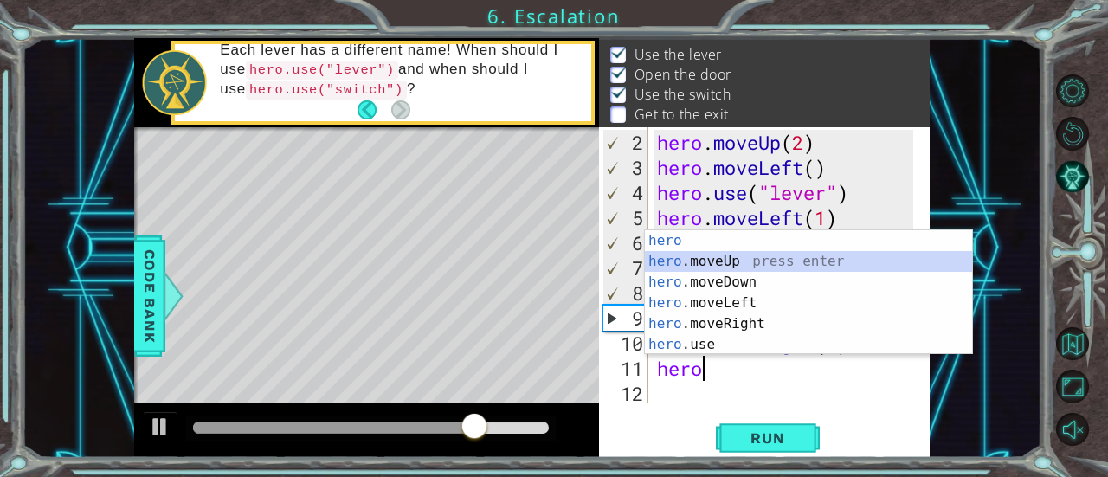
click at [847, 263] on div "hero press enter hero .moveUp press enter hero .moveDown press enter hero .move…" at bounding box center [809, 313] width 328 height 166
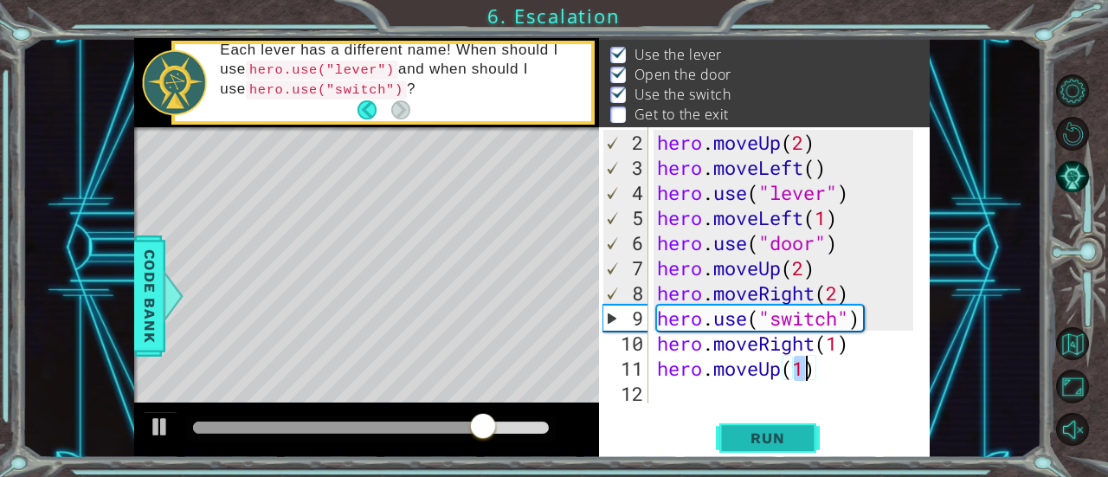
type textarea "hero.moveUp(1)"
click at [782, 423] on button "Run" at bounding box center [768, 438] width 104 height 33
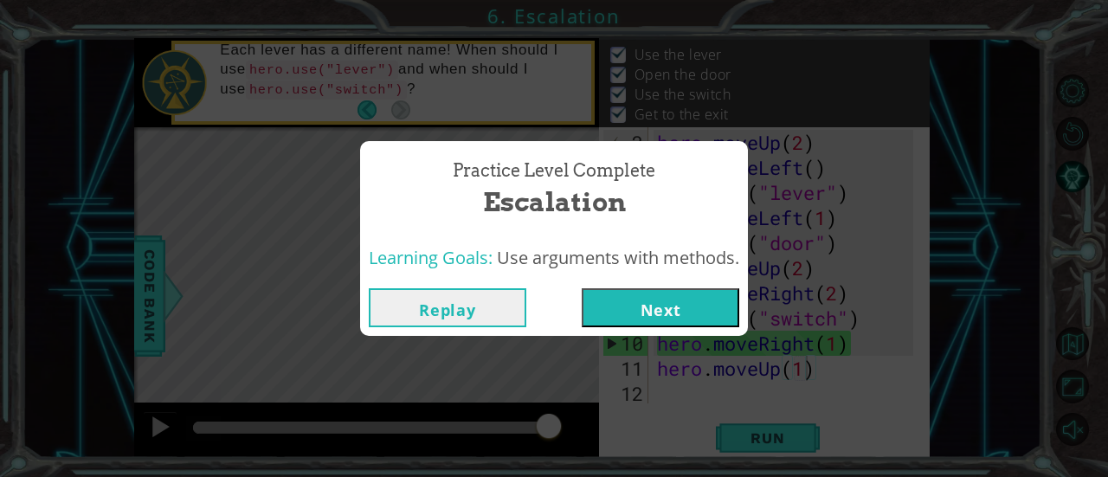
click at [661, 318] on button "Next" at bounding box center [661, 307] width 158 height 39
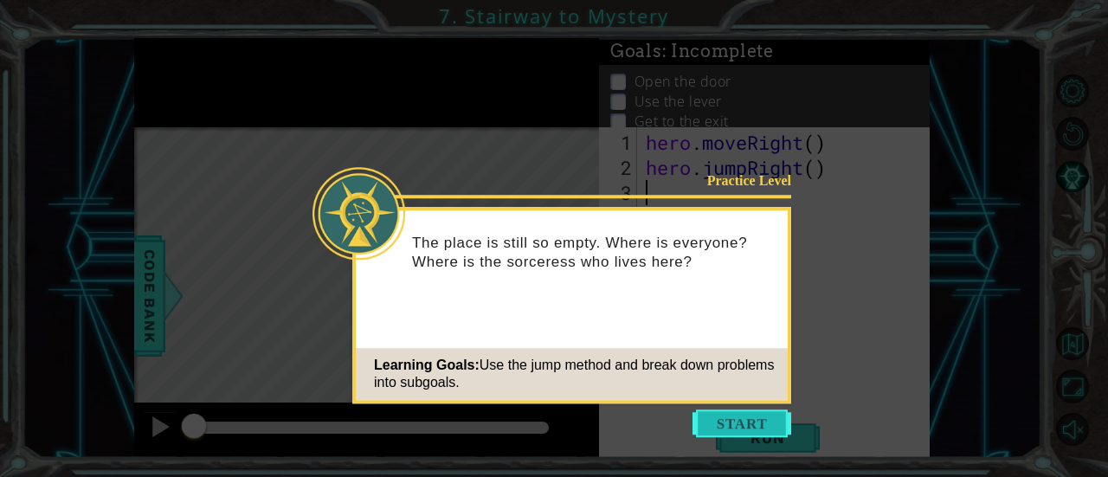
click at [755, 415] on button "Start" at bounding box center [741, 423] width 99 height 28
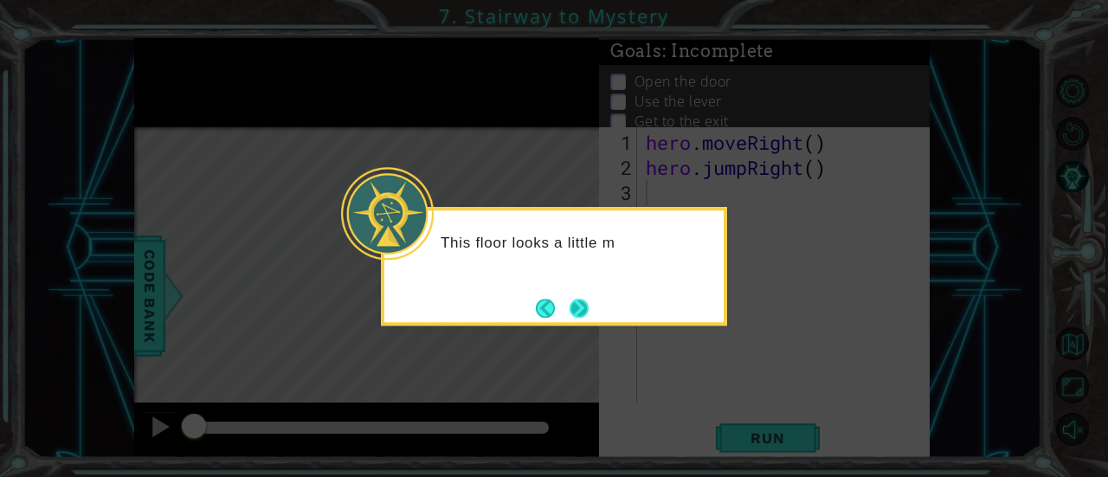
click at [577, 299] on button "Next" at bounding box center [579, 308] width 19 height 19
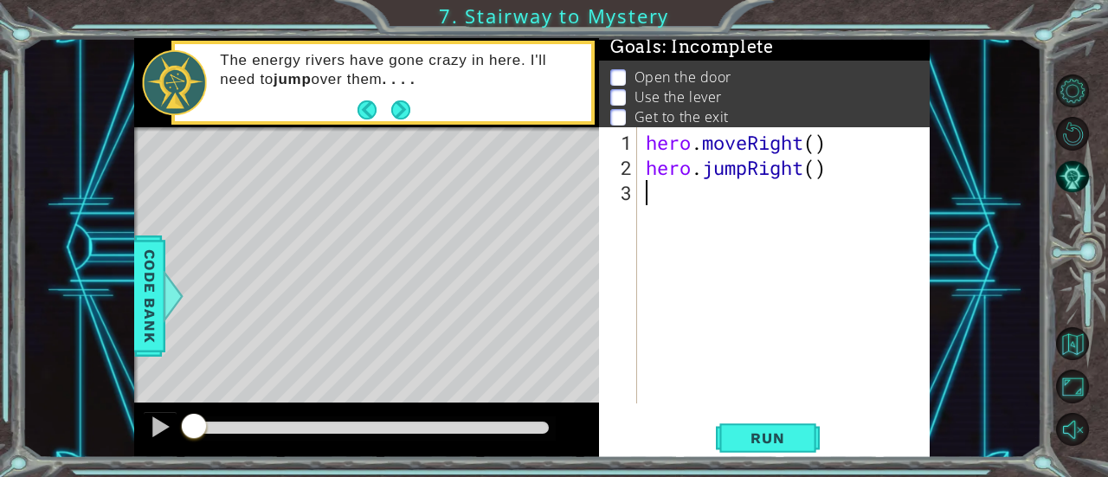
scroll to position [3, 0]
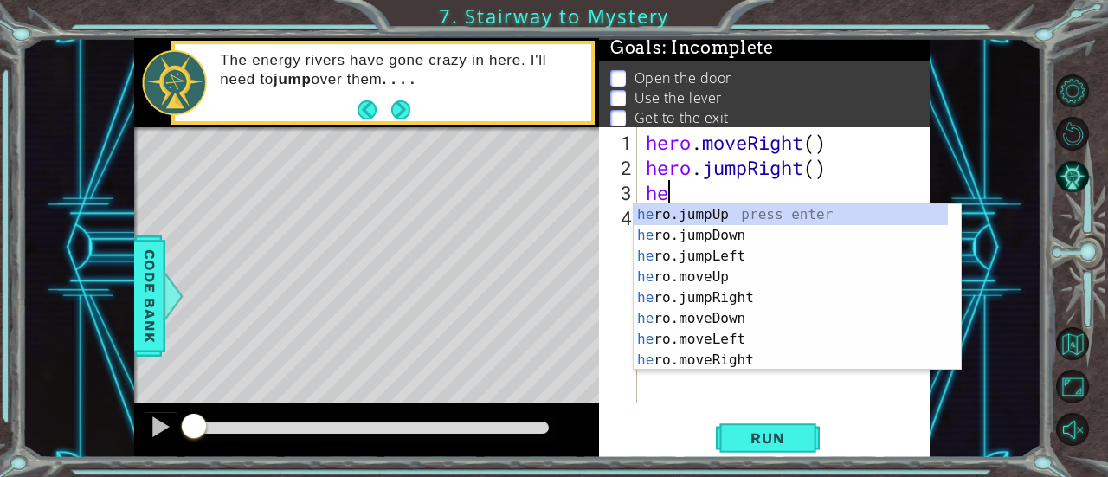
type textarea "h"
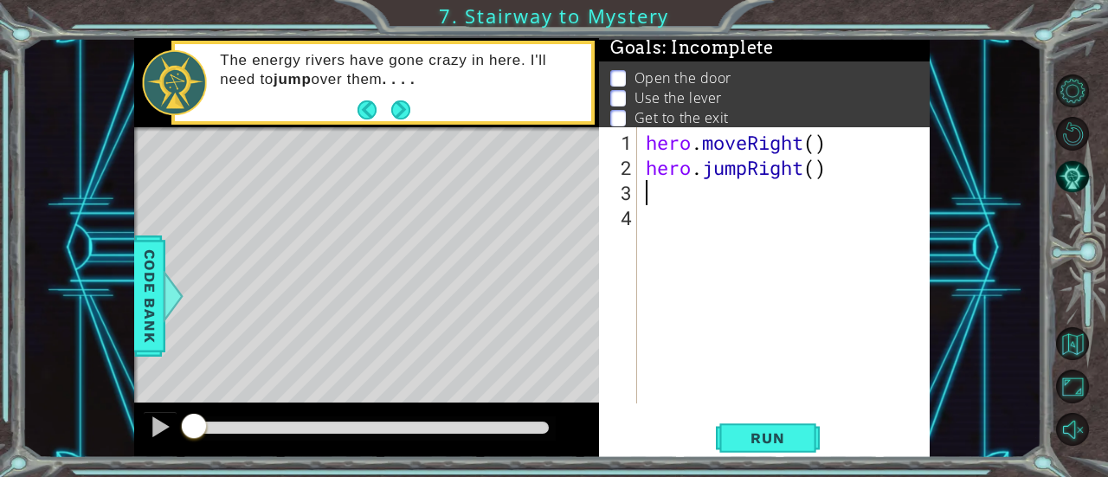
type textarea "hero.jumpRight("
click at [815, 375] on div "hero . moveRight ( ) hero . jumpRight (" at bounding box center [788, 293] width 293 height 326
type textarea ")"
type textarea "hero.jumpRight()"
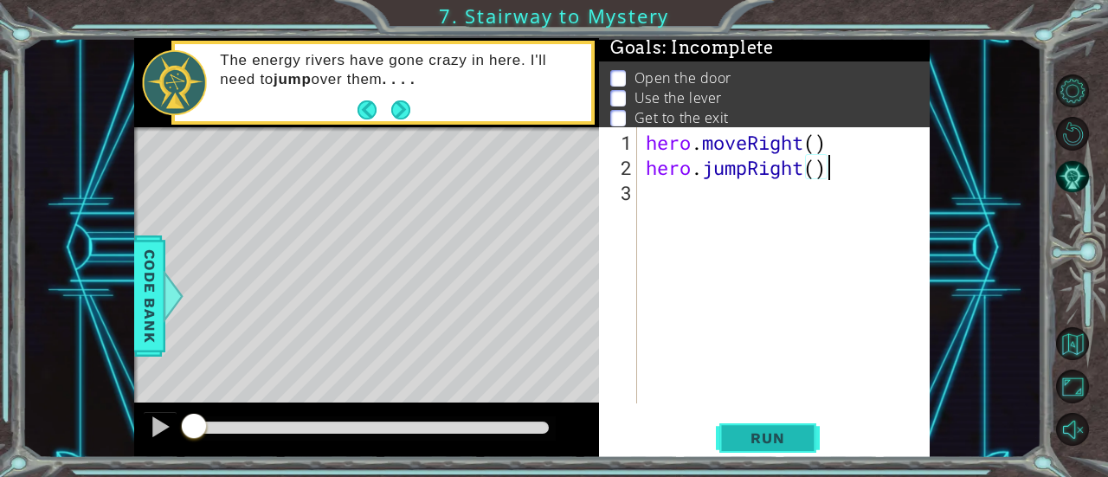
click at [776, 440] on span "Run" at bounding box center [767, 437] width 68 height 17
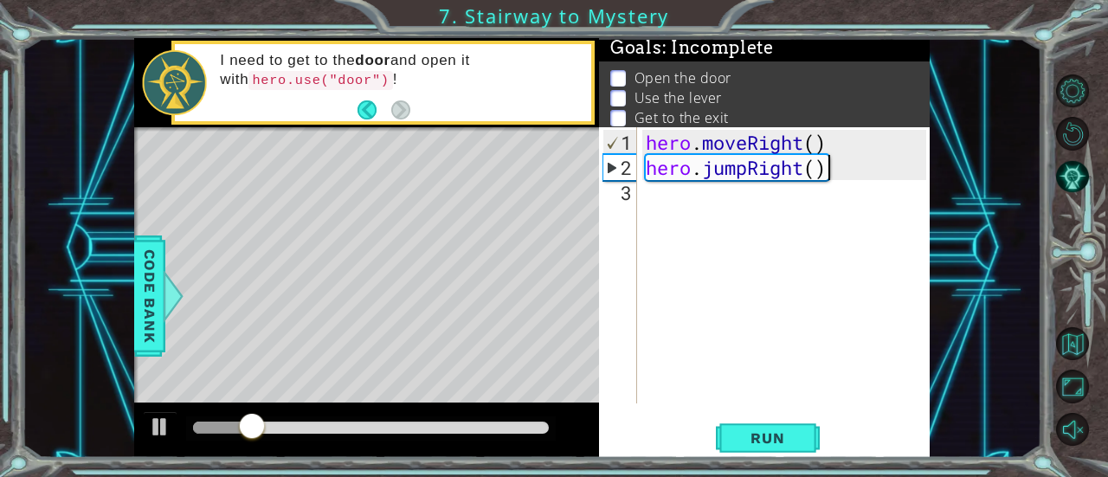
click at [790, 209] on div "hero . moveRight ( ) hero . jumpRight ( )" at bounding box center [788, 293] width 293 height 326
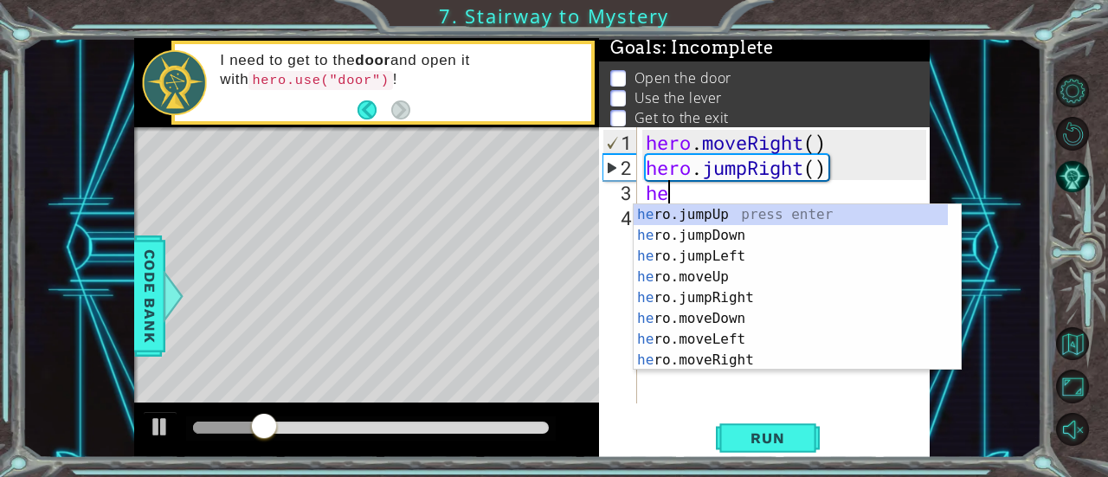
scroll to position [0, 1]
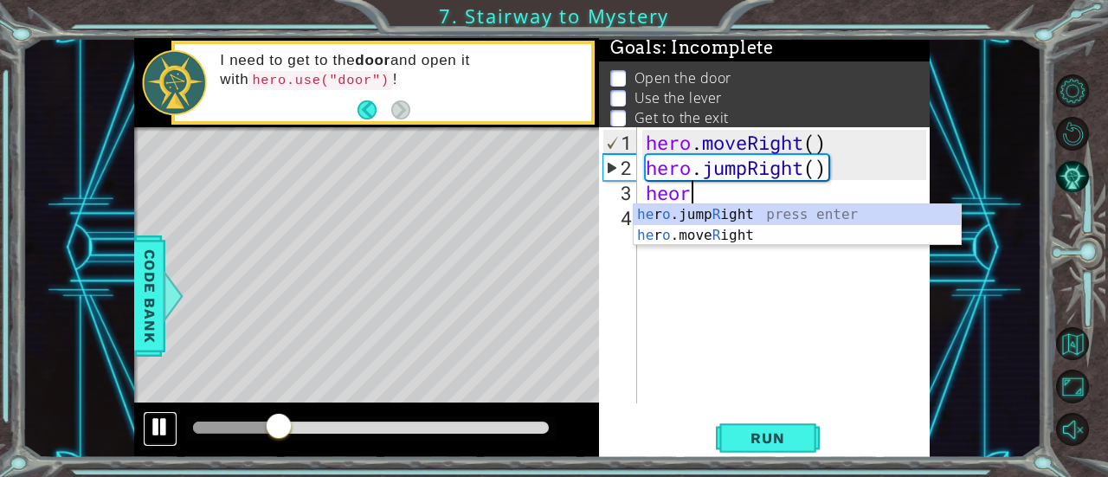
click at [159, 422] on div at bounding box center [160, 426] width 23 height 23
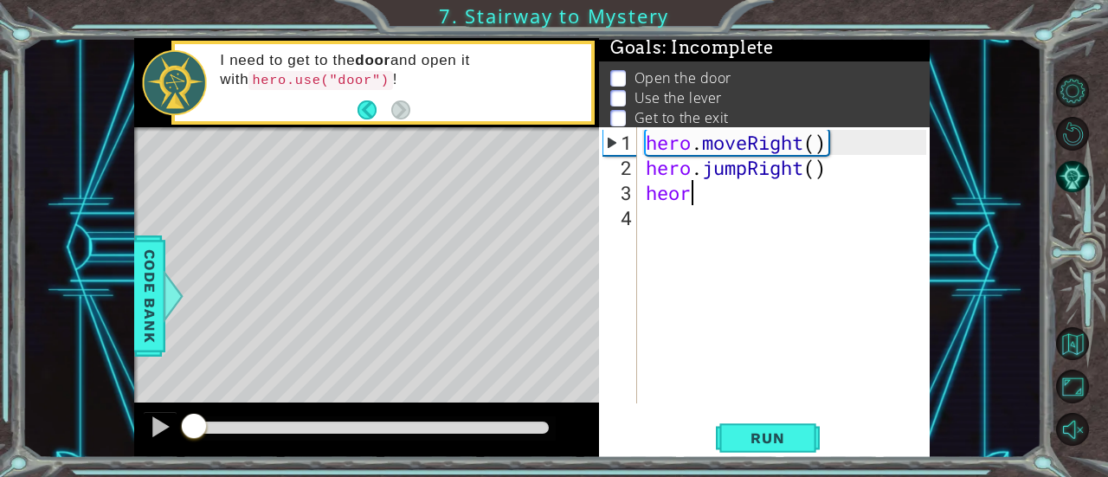
drag, startPoint x: 280, startPoint y: 422, endPoint x: 48, endPoint y: 412, distance: 231.3
click at [48, 412] on div "1 ההההההההההההההההההההההההההההההההההההההההההההההההההההההההההההההההההההההההההההה…" at bounding box center [533, 248] width 1020 height 420
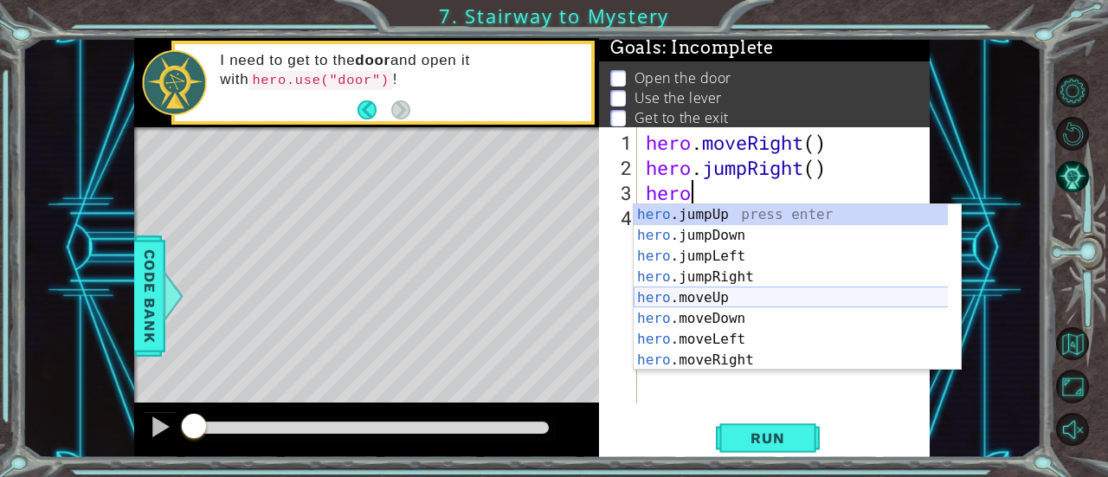
click at [725, 291] on div "hero .jumpUp press enter hero .jumpDown press enter hero .jumpLeft press enter …" at bounding box center [791, 308] width 315 height 208
type textarea "hero.moveUp(1)"
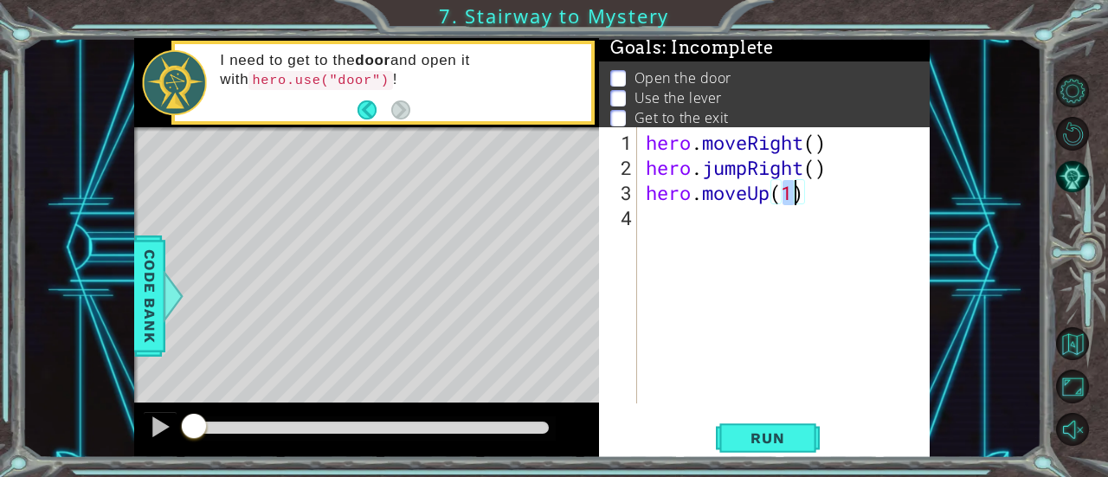
click at [783, 229] on div "hero . moveRight ( ) hero . jumpRight ( ) hero . moveUp ( 1 )" at bounding box center [788, 293] width 293 height 326
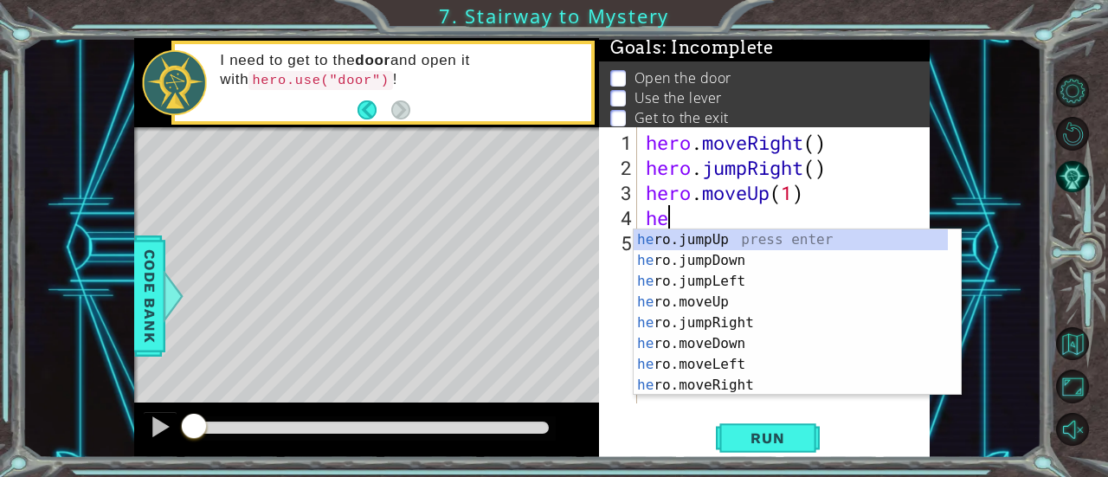
scroll to position [0, 0]
type textarea "hero"
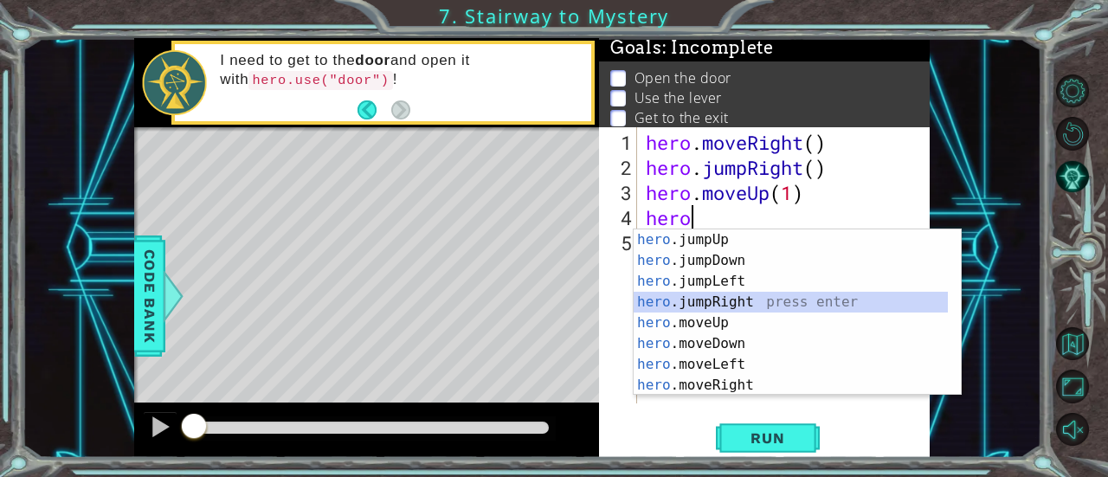
click at [787, 299] on div "hero .jumpUp press enter hero .jumpDown press enter hero .jumpLeft press enter …" at bounding box center [791, 333] width 315 height 208
click at [787, 299] on div "hero . moveRight ( ) hero . jumpRight ( ) hero . moveUp ( 1 ) hero" at bounding box center [788, 293] width 293 height 326
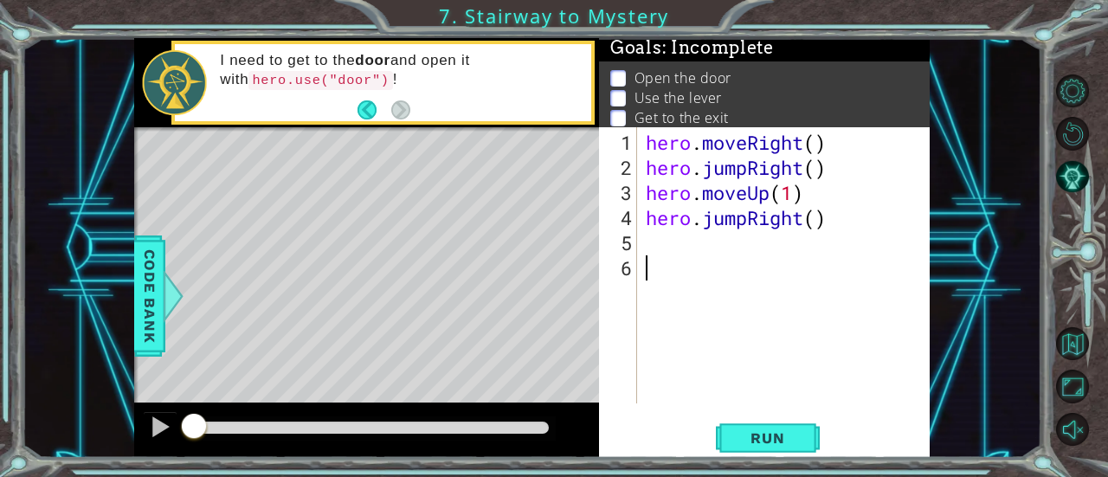
click at [712, 221] on div "hero . moveRight ( ) hero . jumpRight ( ) hero . moveUp ( 1 ) hero . jumpRight …" at bounding box center [788, 293] width 293 height 326
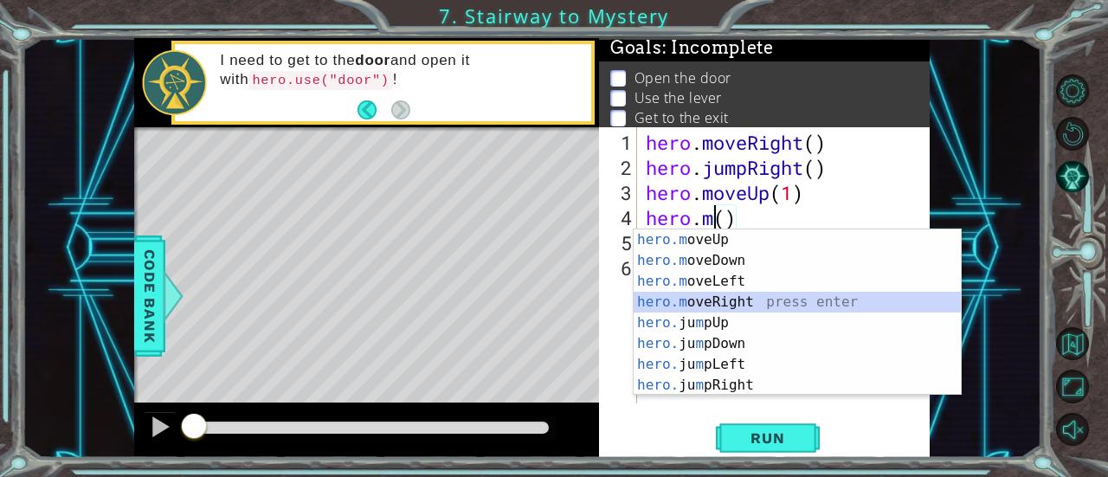
click at [751, 304] on div "hero.m oveUp press enter hero.m oveDown press enter hero.m oveLeft press enter …" at bounding box center [798, 333] width 328 height 208
type textarea "hero.moveRight(1)"
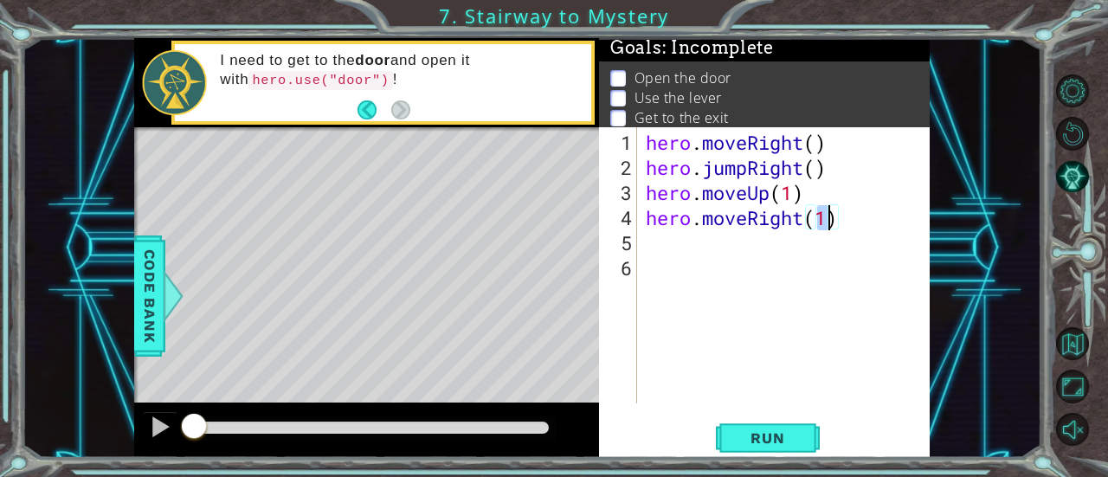
click at [746, 253] on div "hero . moveRight ( ) hero . jumpRight ( ) hero . moveUp ( 1 ) hero . moveRight …" at bounding box center [788, 293] width 293 height 326
type textarea "hero.use("door")"
click at [780, 276] on div "hero . moveRight ( ) hero . jumpRight ( ) hero . moveUp ( 1 ) hero . moveRight …" at bounding box center [788, 293] width 293 height 326
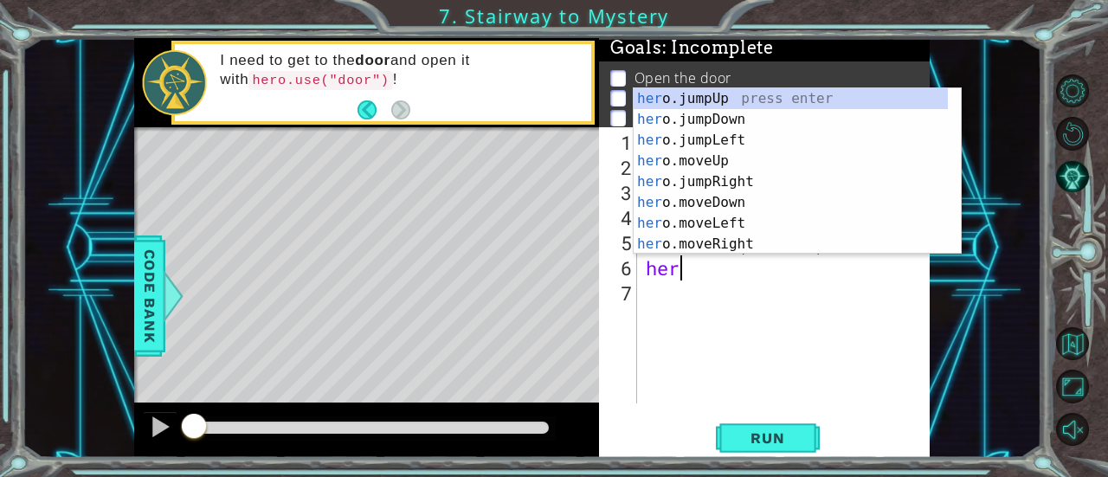
scroll to position [0, 0]
click at [744, 162] on div "her o.jumpUp press enter her o.jumpDown press enter her o.jumpLeft press enter …" at bounding box center [791, 192] width 315 height 208
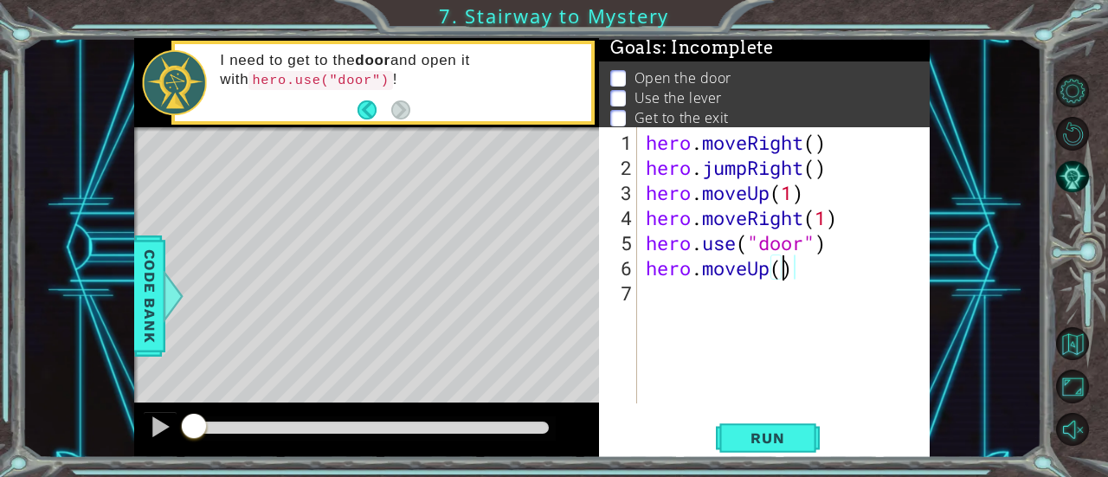
scroll to position [0, 6]
type textarea "hero.moveUp(2)"
click at [790, 288] on div "hero . moveRight ( ) hero . jumpRight ( ) hero . moveUp ( 1 ) hero . moveRight …" at bounding box center [788, 293] width 293 height 326
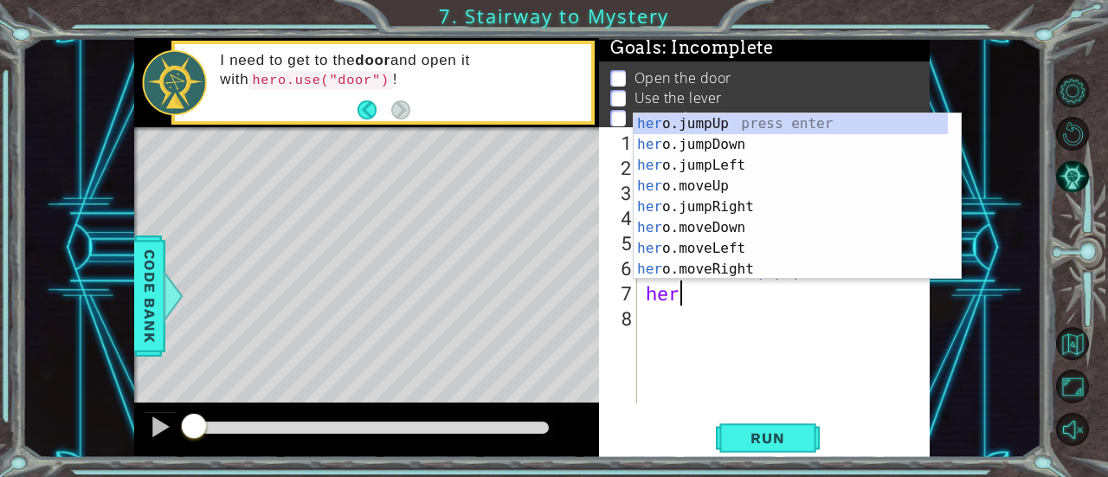
scroll to position [0, 0]
type textarea "hero"
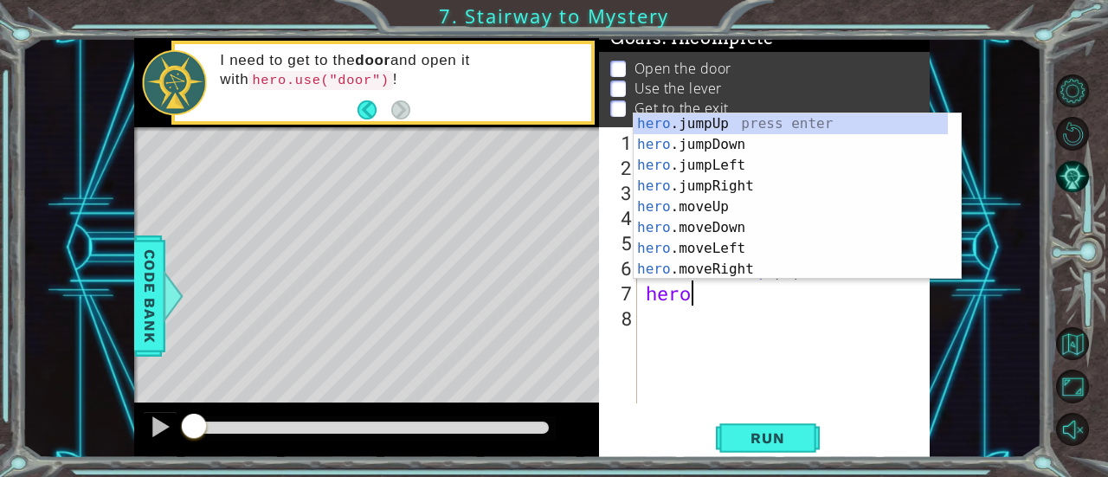
scroll to position [26, 0]
click at [773, 324] on div "hero . moveRight ( ) hero . jumpRight ( ) hero . moveUp ( 1 ) hero . moveRight …" at bounding box center [788, 293] width 293 height 326
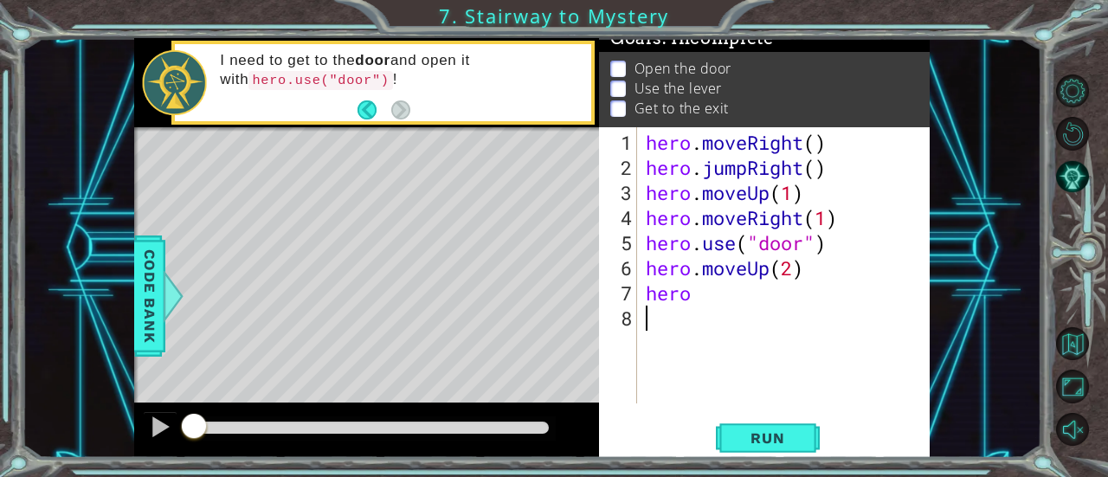
scroll to position [0, 0]
click at [770, 280] on div "hero . moveRight ( ) hero . jumpRight ( ) hero . moveUp ( 1 ) hero . moveRight …" at bounding box center [788, 293] width 293 height 326
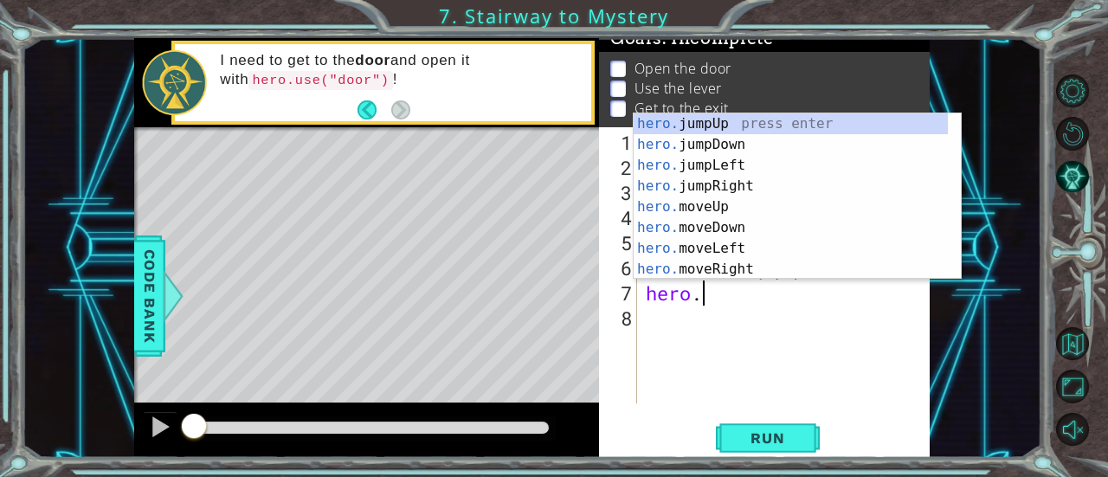
scroll to position [0, 2]
click at [789, 249] on div "hero. jumpUp press enter hero. jumpDown press enter hero. jumpLeft press enter …" at bounding box center [791, 217] width 315 height 208
type textarea "hero.moveLeft(1)"
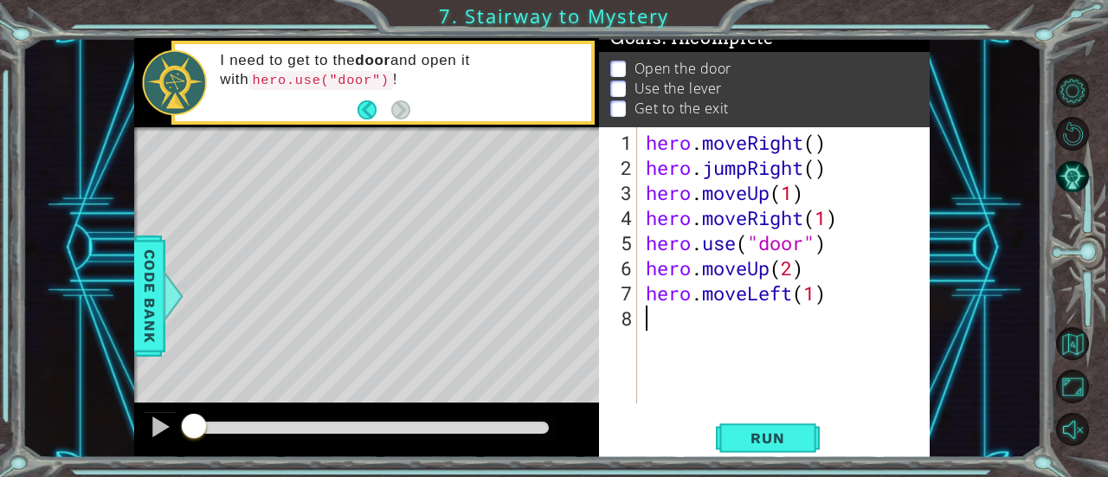
click at [785, 312] on div "hero . moveRight ( ) hero . jumpRight ( ) hero . moveUp ( 1 ) hero . moveRight …" at bounding box center [788, 293] width 293 height 326
type textarea "hero.use("lever")"
click at [730, 345] on div "hero . moveRight ( ) hero . jumpRight ( ) hero . moveUp ( 1 ) hero . moveRight …" at bounding box center [788, 293] width 293 height 326
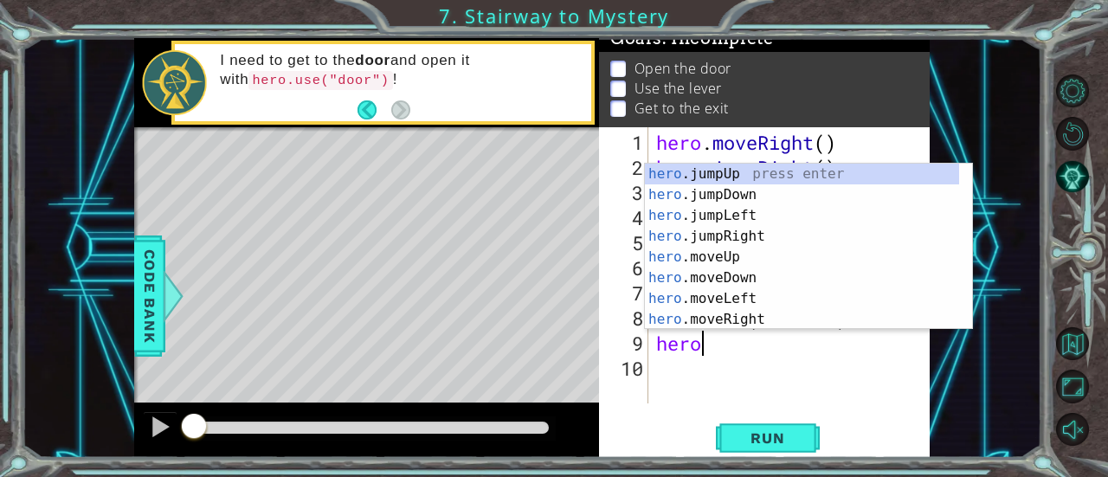
scroll to position [0, 1]
click at [769, 301] on div "hero .jumpUp press enter hero .jumpDown press enter hero .jumpLeft press enter …" at bounding box center [802, 268] width 315 height 208
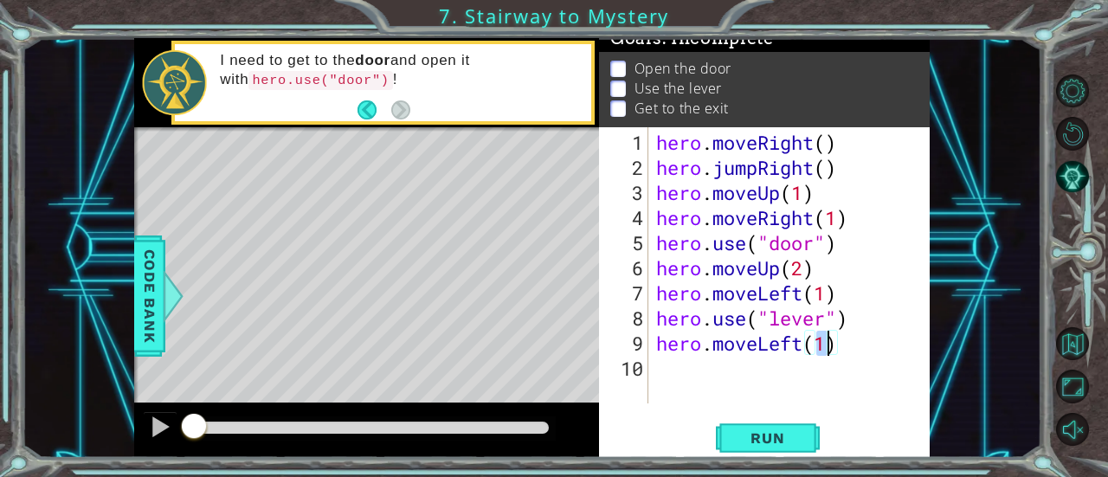
type textarea "hero.moveLeft(2)"
click at [784, 367] on div "hero . moveRight ( ) hero . jumpRight ( ) hero . moveUp ( 1 ) hero . moveRight …" at bounding box center [794, 293] width 282 height 326
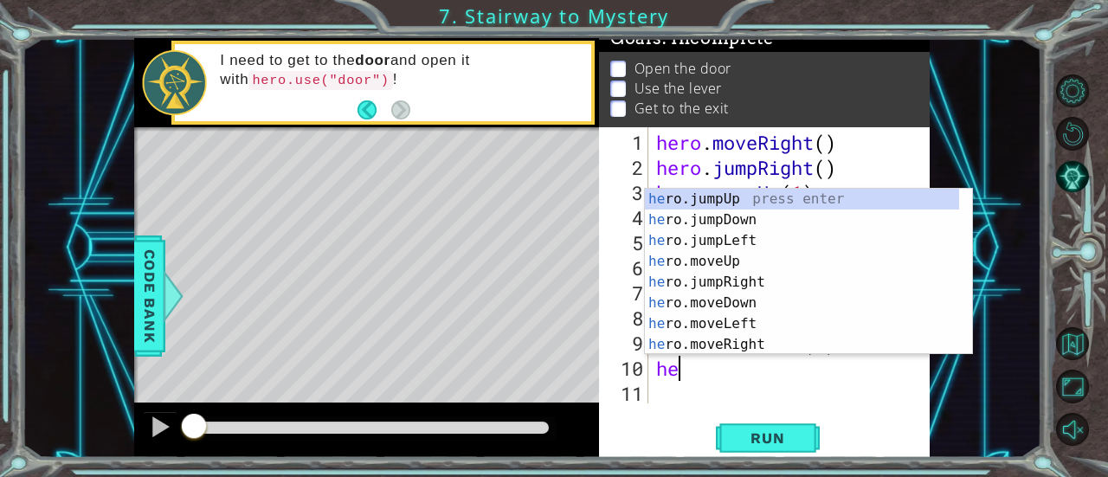
scroll to position [0, 0]
type textarea "hero"
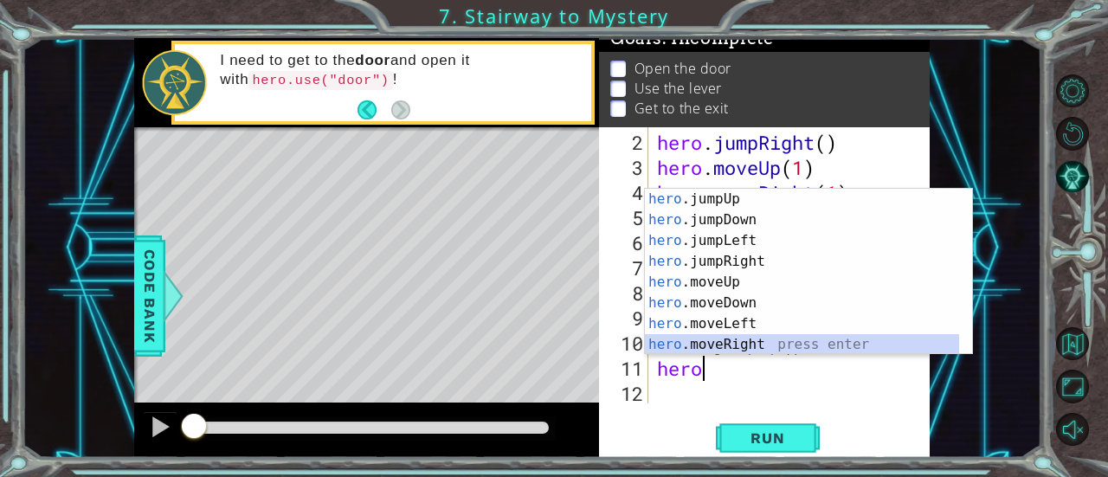
click at [769, 343] on div "hero .jumpUp press enter hero .jumpDown press enter hero .jumpLeft press enter …" at bounding box center [802, 293] width 315 height 208
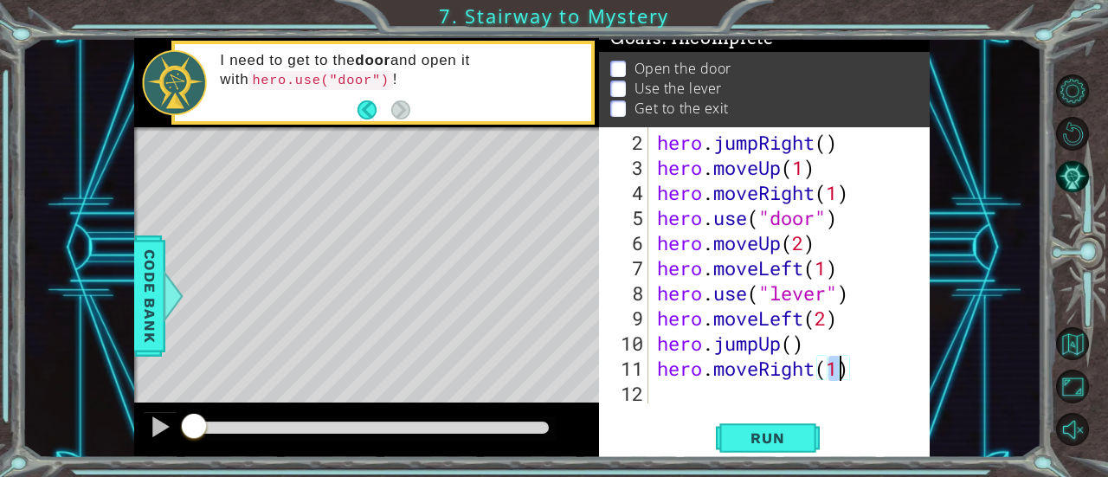
scroll to position [0, 7]
type textarea "hero.moveRight(2)"
click at [774, 424] on button "Run" at bounding box center [768, 438] width 104 height 33
click at [774, 429] on span "Run" at bounding box center [767, 437] width 68 height 17
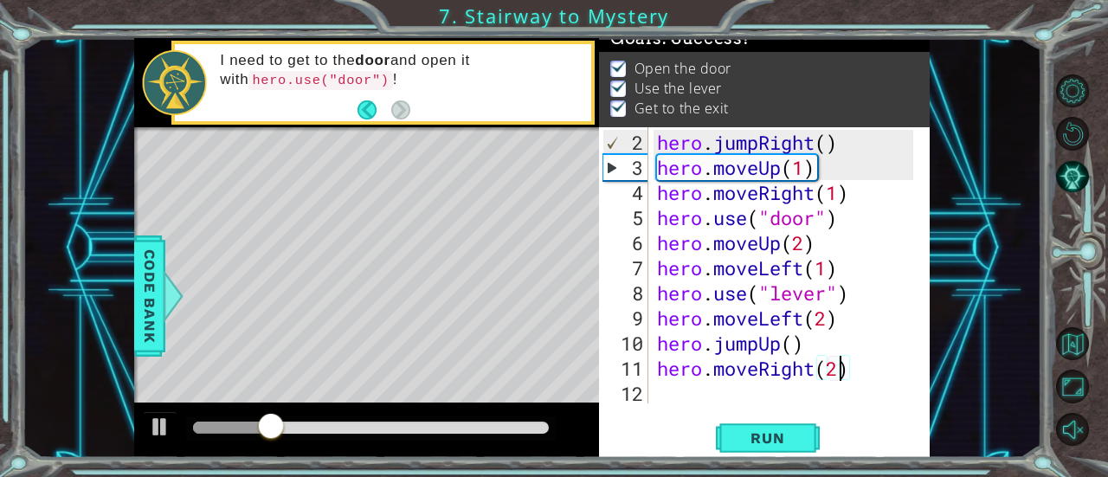
scroll to position [19, 0]
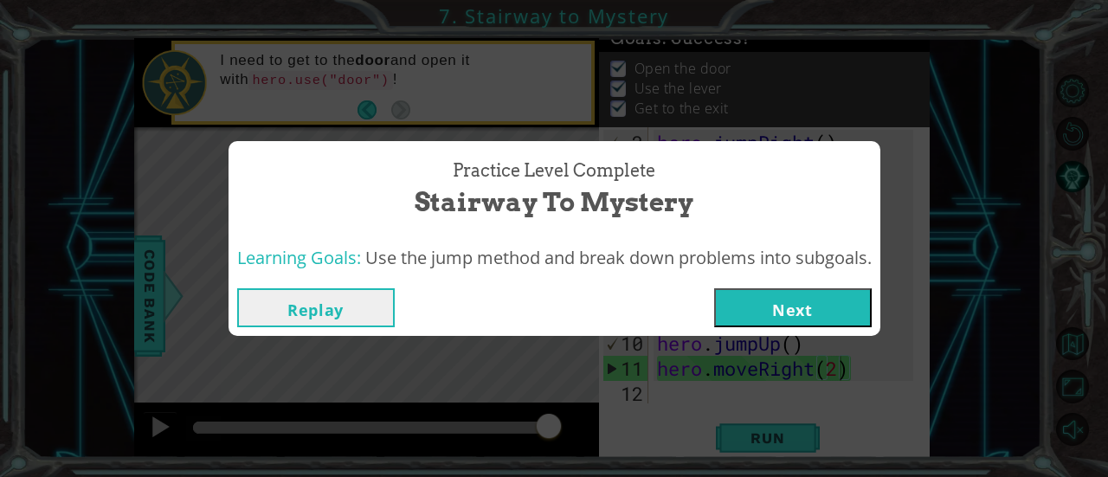
click at [814, 309] on button "Next" at bounding box center [793, 307] width 158 height 39
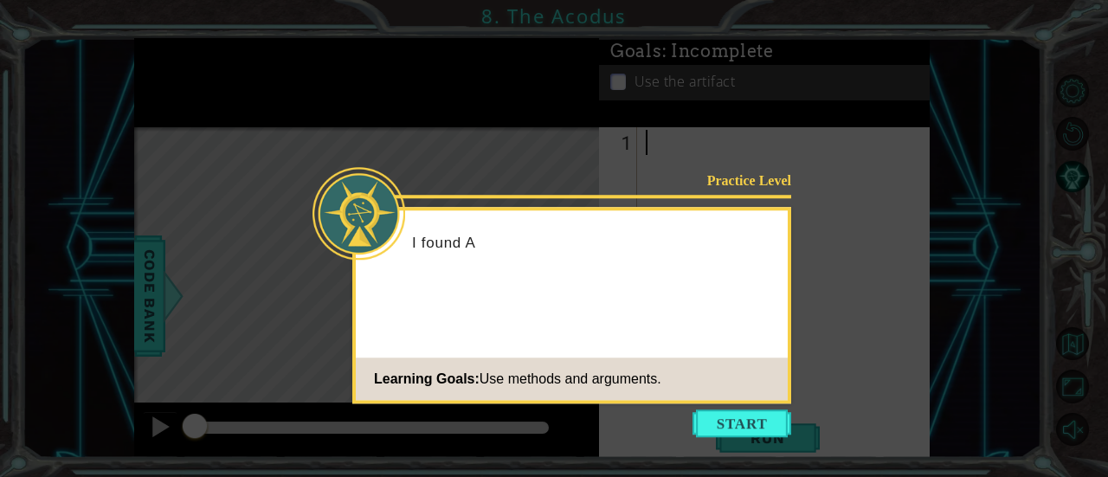
click at [862, 187] on icon at bounding box center [554, 238] width 1108 height 477
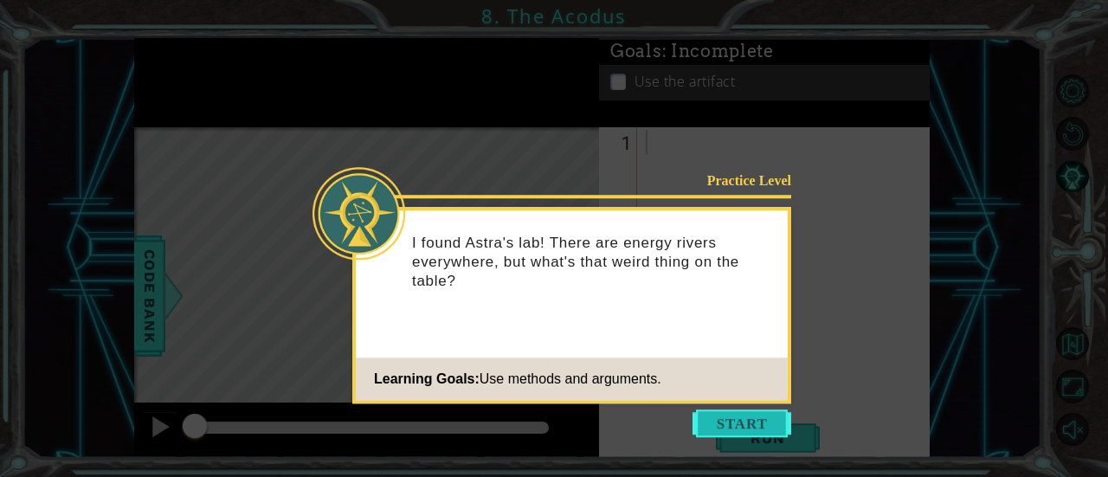
click at [750, 427] on button "Start" at bounding box center [741, 423] width 99 height 28
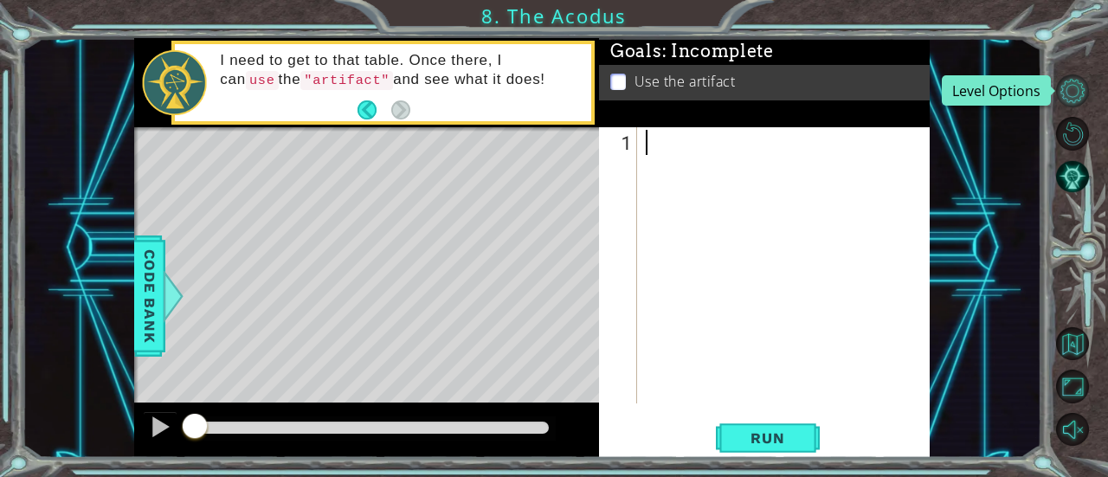
click at [1079, 91] on button "Level Options" at bounding box center [1073, 91] width 34 height 34
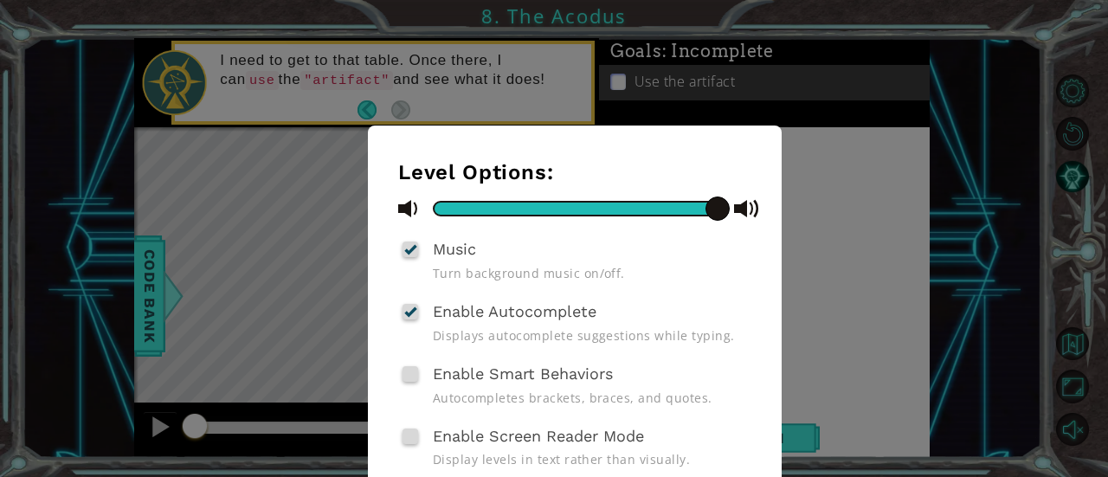
click at [926, 124] on div "Level Options: Music Turn background music on/off. Enable Autocomplete Displays…" at bounding box center [554, 238] width 1108 height 477
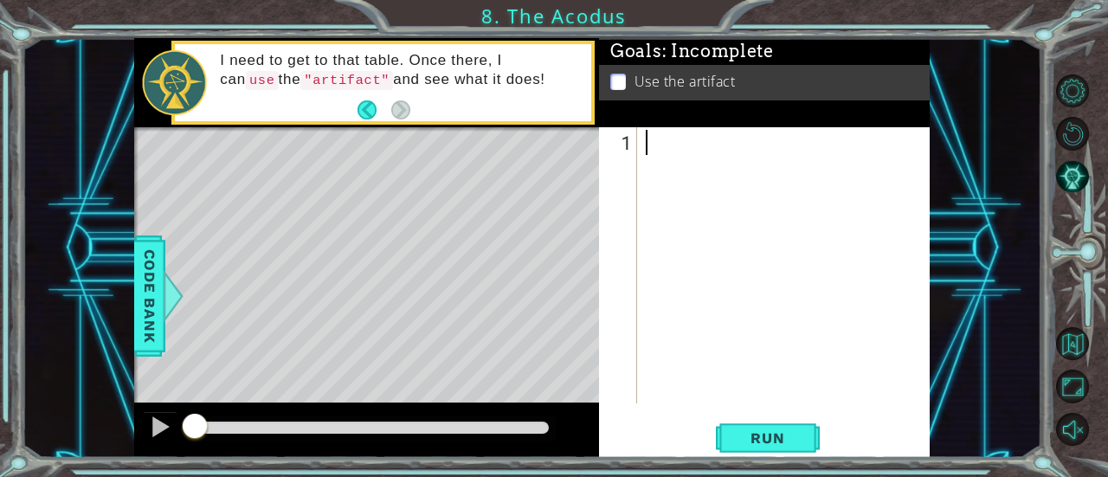
type textarea "j"
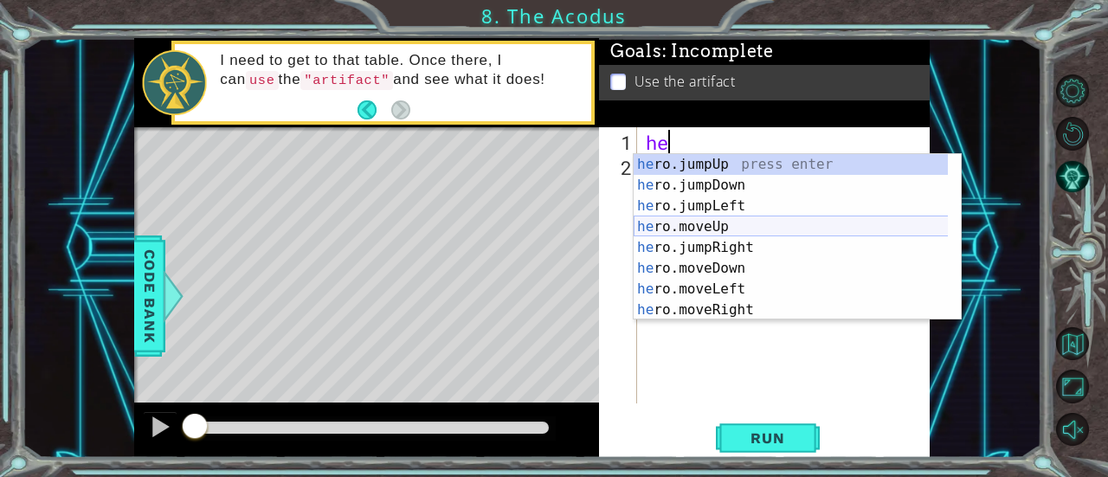
click at [788, 222] on div "he ro.jumpUp press enter he ro.jumpDown press enter he ro.jumpLeft press enter …" at bounding box center [791, 258] width 315 height 208
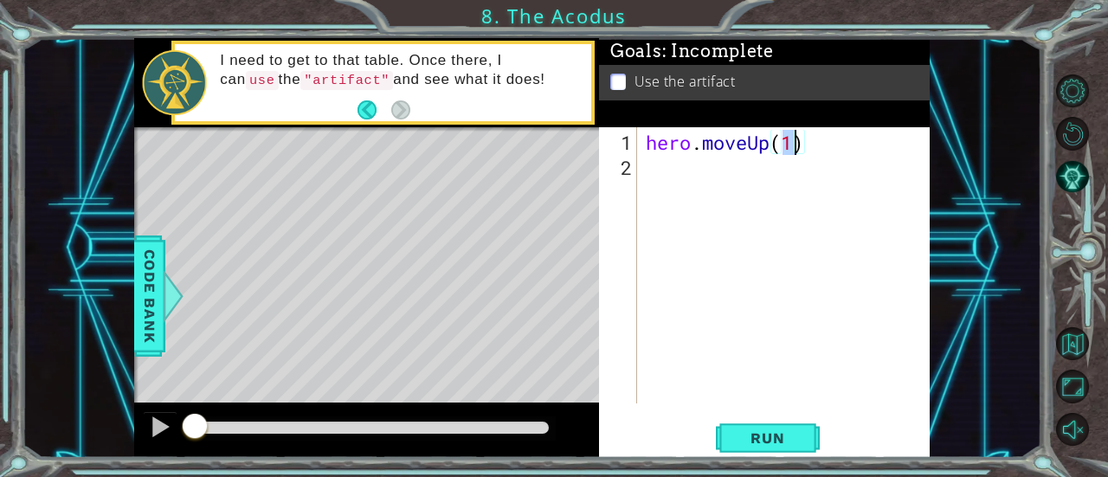
type textarea "hero.moveUp(2)"
click at [746, 186] on div "hero . moveUp ( 2 )" at bounding box center [788, 293] width 293 height 326
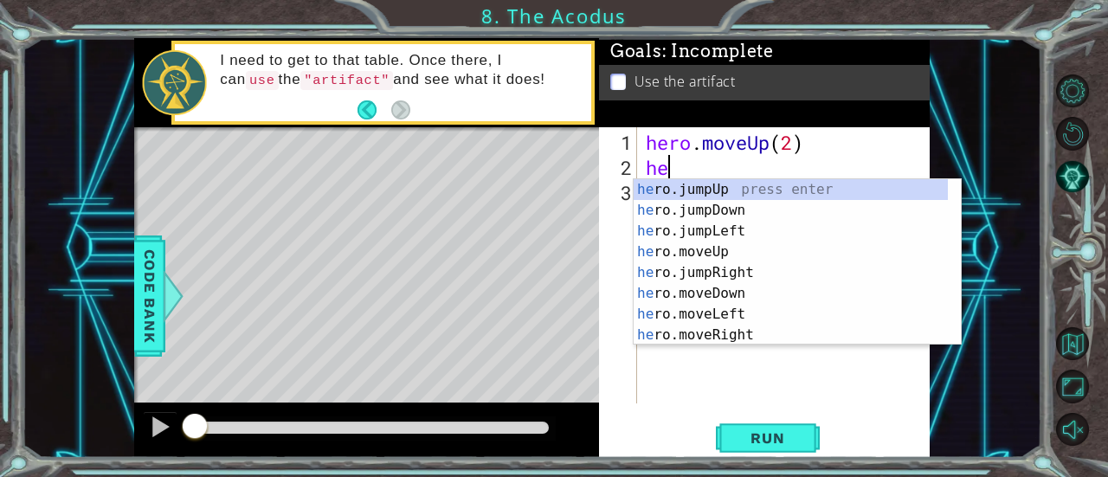
type textarea "her"
click at [746, 235] on div "her o.jumpUp press enter her o.jumpDown press enter her o.jumpLeft press enter …" at bounding box center [791, 283] width 315 height 208
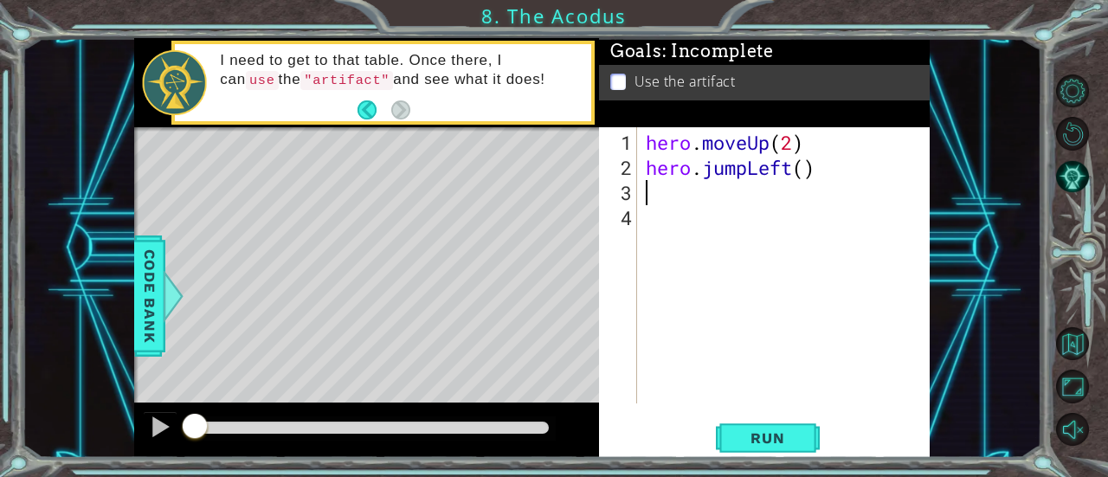
click at [711, 164] on div "hero . moveUp ( 2 ) hero . jumpLeft ( )" at bounding box center [788, 293] width 293 height 326
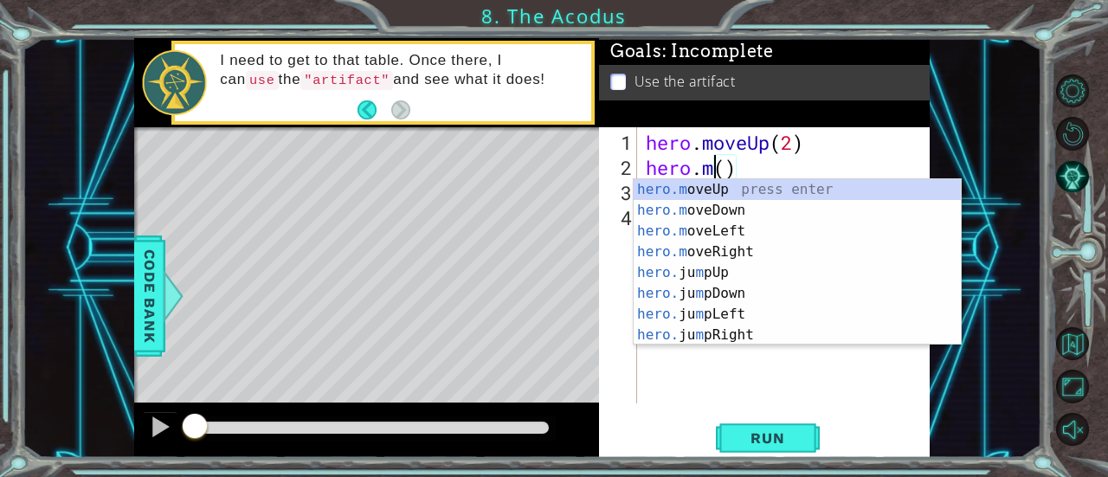
scroll to position [0, 3]
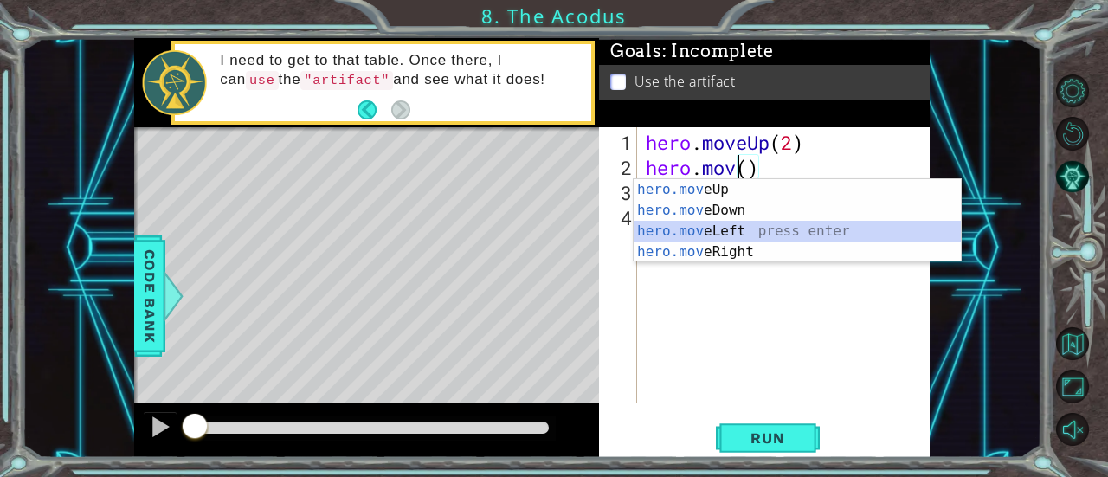
click at [722, 230] on div "hero.mov eUp press enter hero.mov eDown press enter hero.mov eLeft press enter …" at bounding box center [798, 241] width 328 height 125
type textarea "hero.moveLeft(1)"
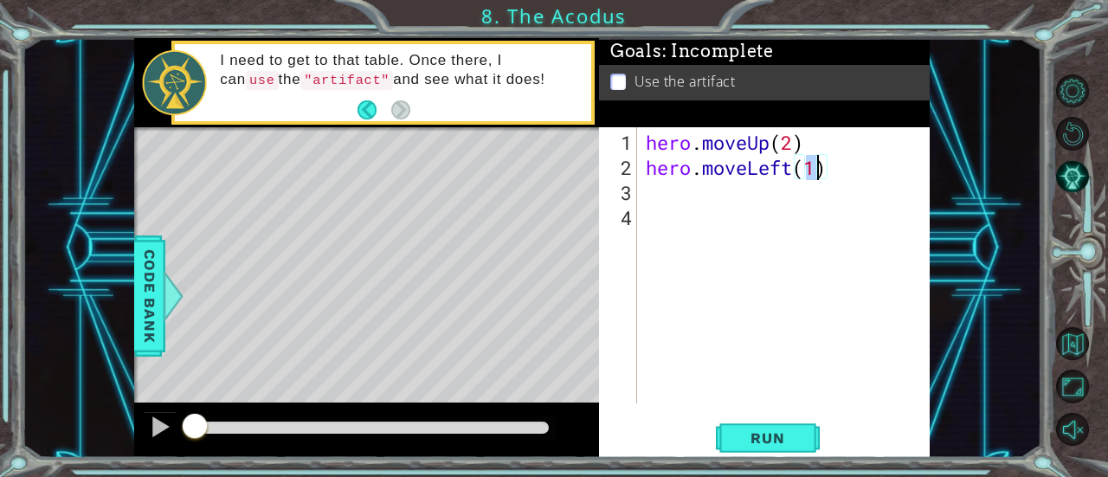
click at [729, 190] on div "hero . moveUp ( 2 ) hero . moveLeft ( 1 )" at bounding box center [788, 293] width 293 height 326
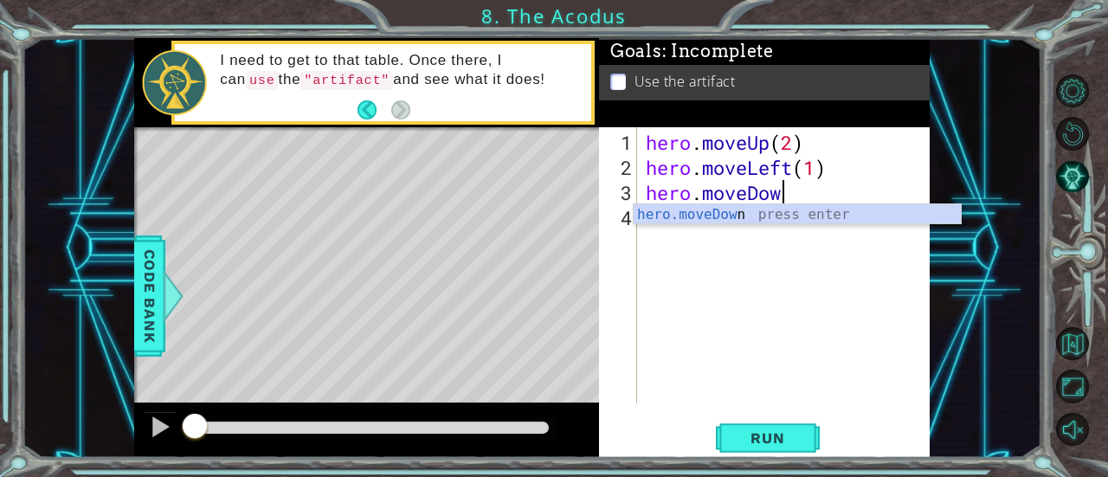
scroll to position [0, 5]
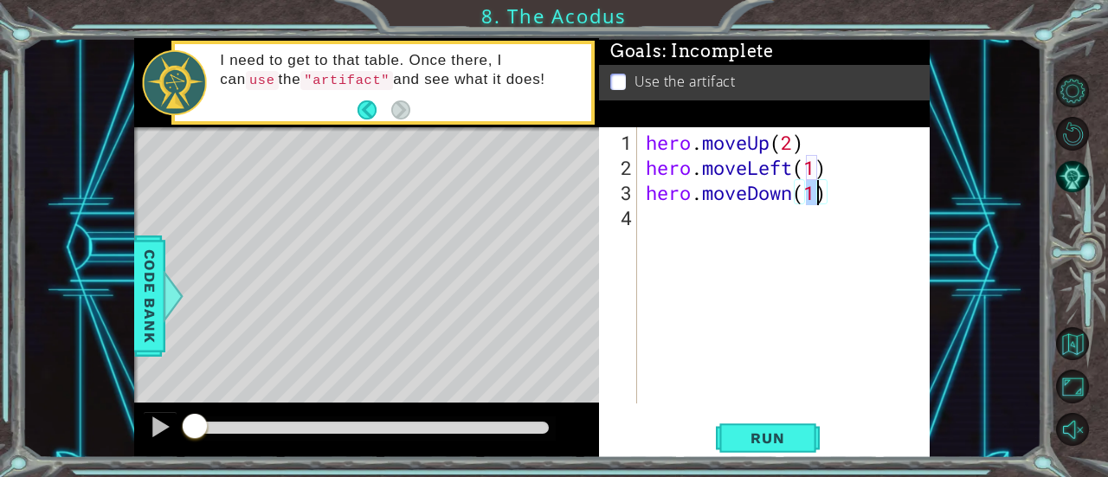
type textarea "hero.moveDown(2)"
click at [731, 222] on div "hero . moveUp ( 2 ) hero . moveLeft ( 1 ) hero . moveDown ( 2 )" at bounding box center [788, 293] width 293 height 326
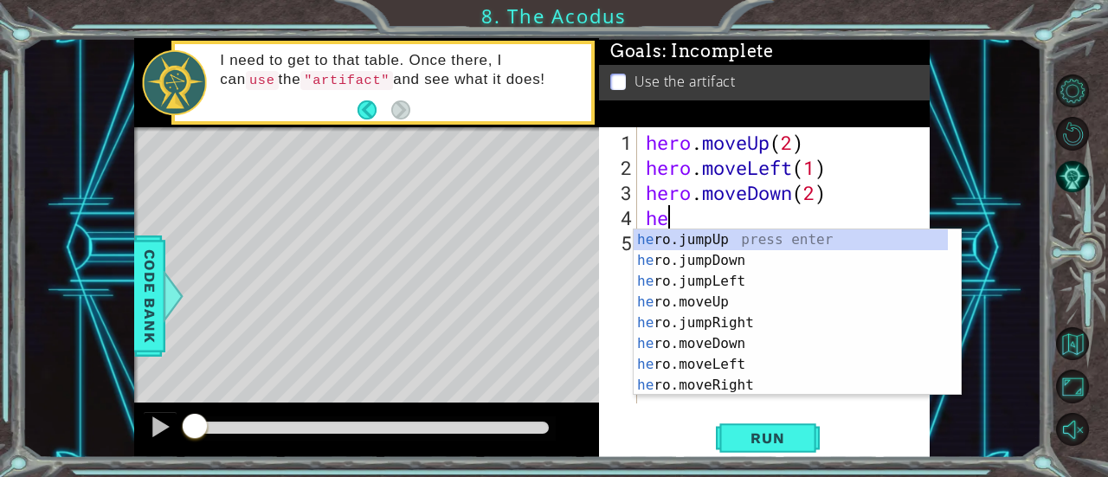
type textarea "her"
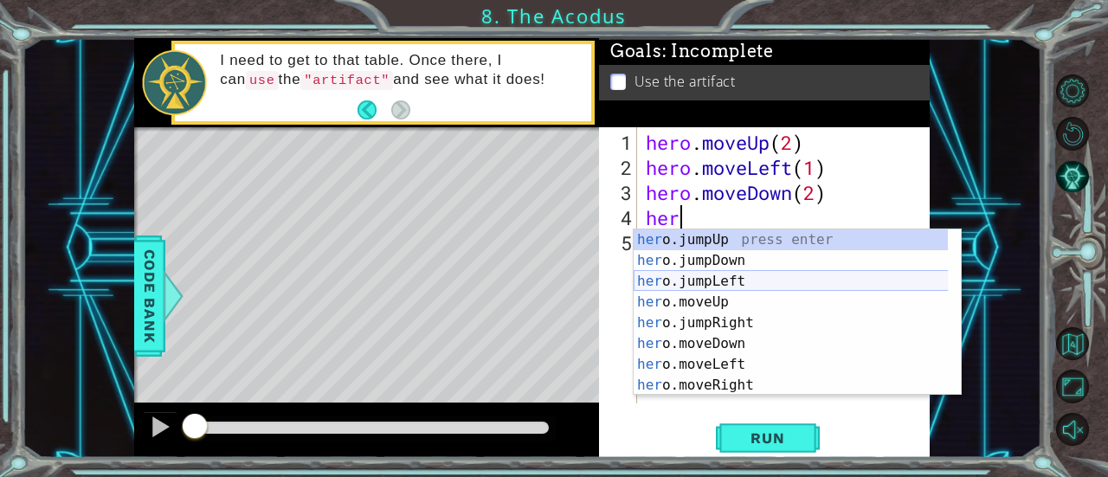
click at [748, 279] on div "her o.jumpUp press enter her o.jumpDown press enter her o.jumpLeft press enter …" at bounding box center [791, 333] width 315 height 208
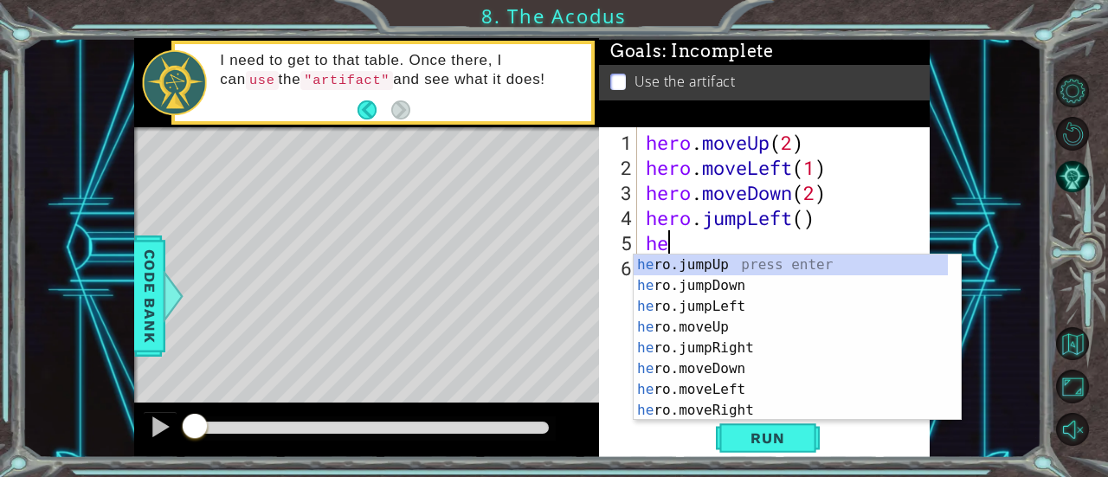
scroll to position [0, 1]
type textarea "hero"
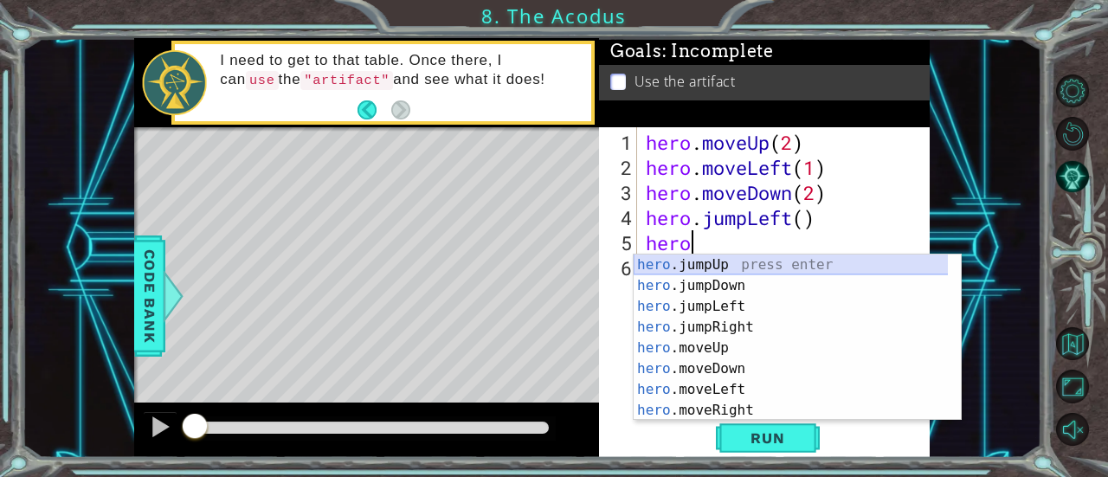
click at [831, 269] on div "hero .jumpUp press enter hero .jumpDown press enter hero .jumpLeft press enter …" at bounding box center [791, 358] width 315 height 208
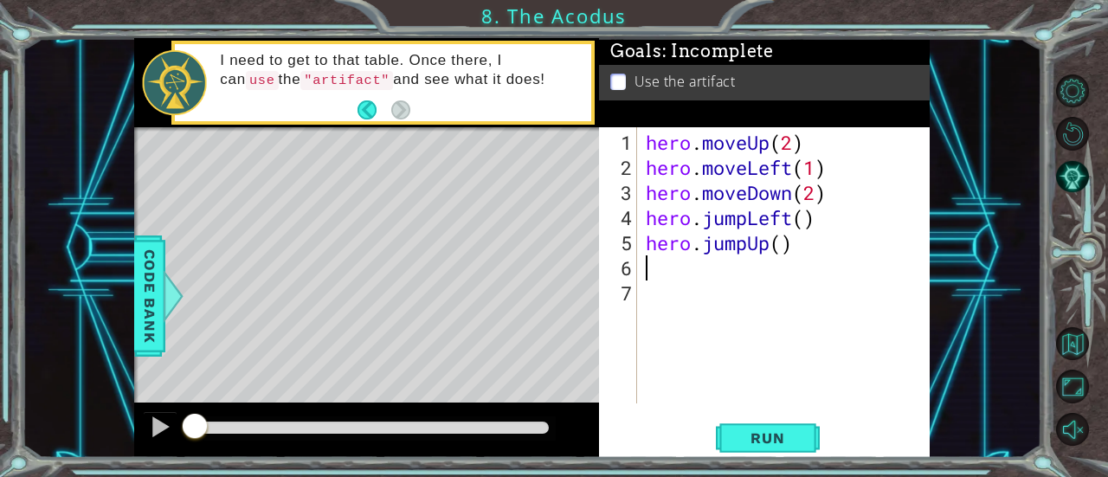
click at [781, 247] on div "hero . moveUp ( 2 ) hero . moveLeft ( 1 ) hero . moveDown ( 2 ) hero . jumpLeft…" at bounding box center [788, 293] width 293 height 326
click at [700, 242] on div "hero . moveUp ( 2 ) hero . moveLeft ( 1 ) hero . moveDown ( 2 ) hero . jumpLeft…" at bounding box center [788, 293] width 293 height 326
click at [720, 245] on div "hero . moveUp ( 2 ) hero . moveLeft ( 1 ) hero . moveDown ( 2 ) hero . jumpLeft…" at bounding box center [788, 293] width 293 height 326
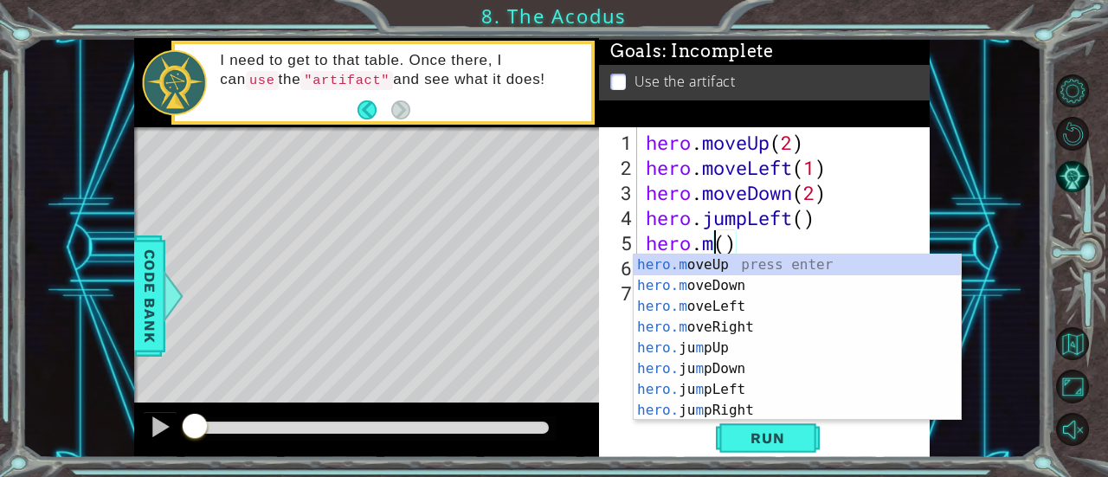
scroll to position [0, 3]
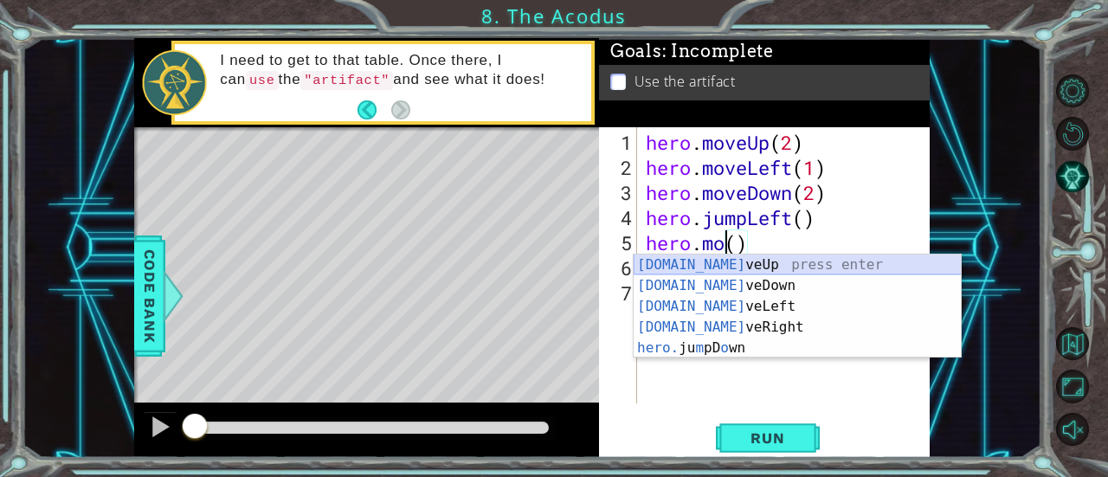
click at [702, 266] on div "[DOMAIN_NAME] veUp press enter [DOMAIN_NAME] veDown press enter [DOMAIN_NAME] v…" at bounding box center [798, 326] width 328 height 145
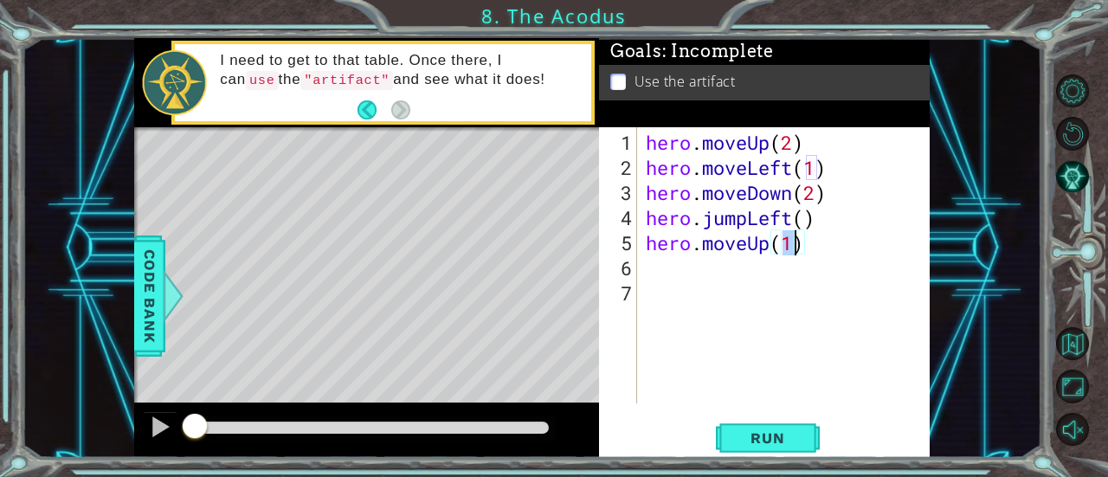
type textarea "hero.moveUp(2)"
click at [720, 268] on div "hero . moveUp ( 2 ) hero . moveLeft ( 1 ) hero . moveDown ( 2 ) hero . jumpLeft…" at bounding box center [788, 293] width 293 height 326
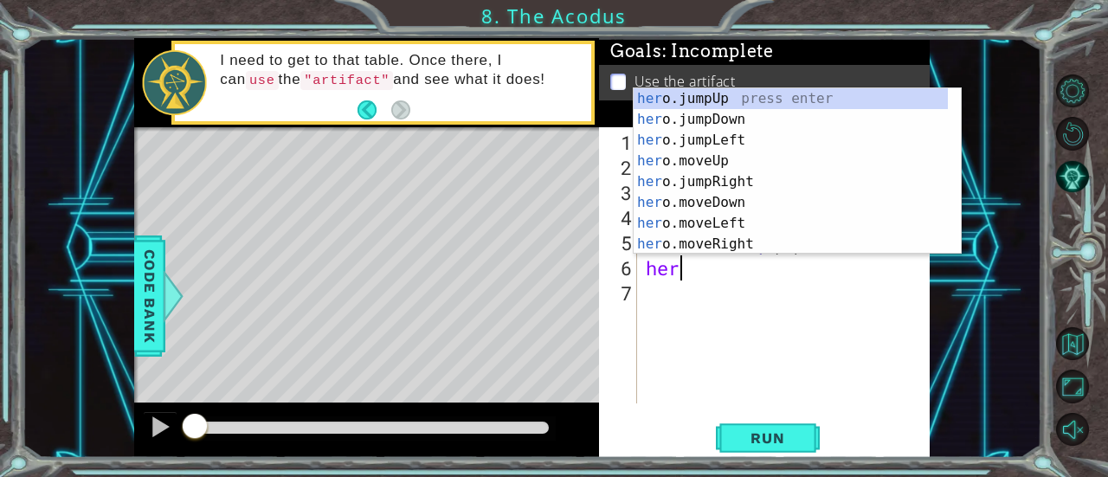
scroll to position [0, 1]
click at [759, 242] on div "hero .jumpUp press enter hero .jumpDown press enter hero .jumpLeft press enter …" at bounding box center [791, 192] width 315 height 208
type textarea "hero.moveRight(1)"
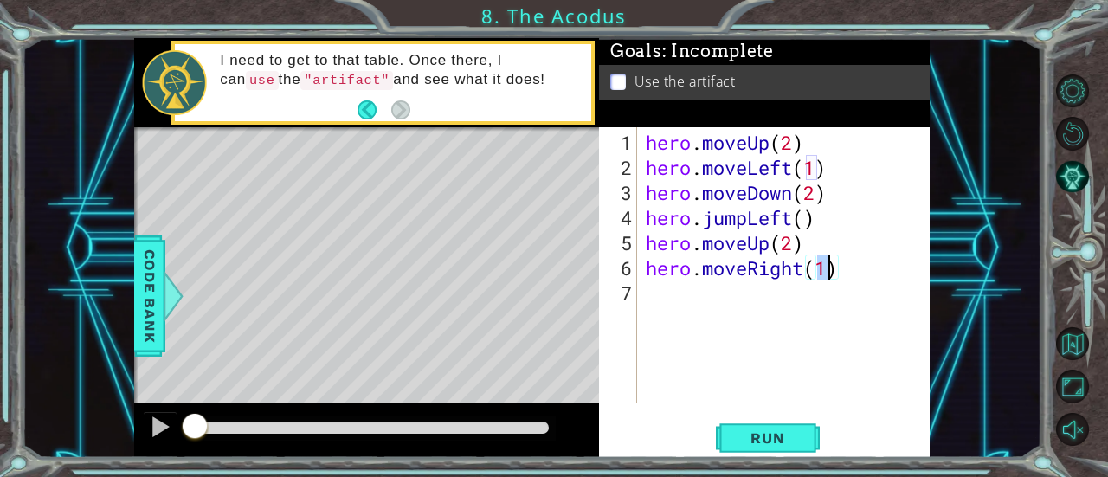
click at [796, 296] on div "hero . moveUp ( 2 ) hero . moveLeft ( 1 ) hero . moveDown ( 2 ) hero . jumpLeft…" at bounding box center [788, 293] width 293 height 326
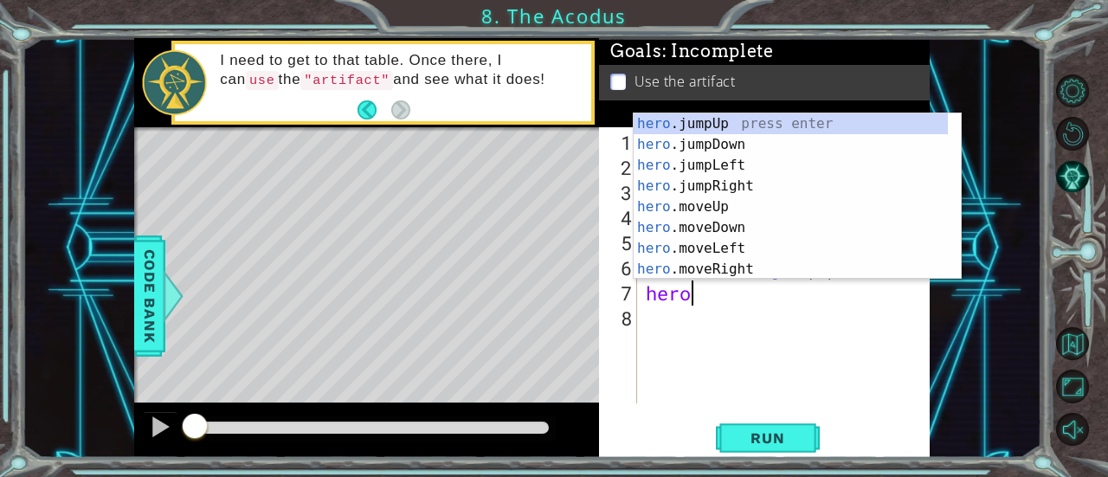
scroll to position [0, 2]
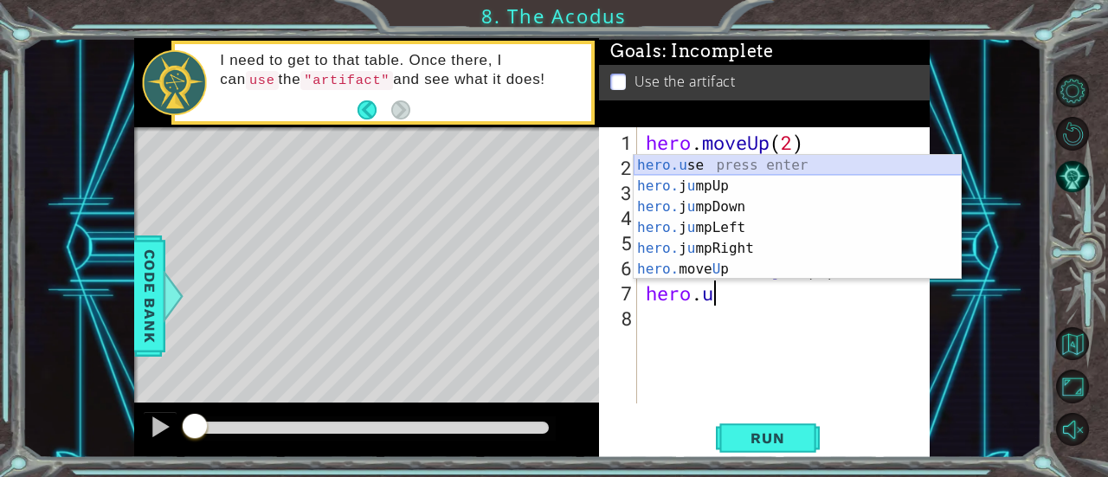
click at [818, 159] on div "hero.u se press enter hero. j u mpUp press enter hero. j u mpDown press enter h…" at bounding box center [798, 238] width 328 height 166
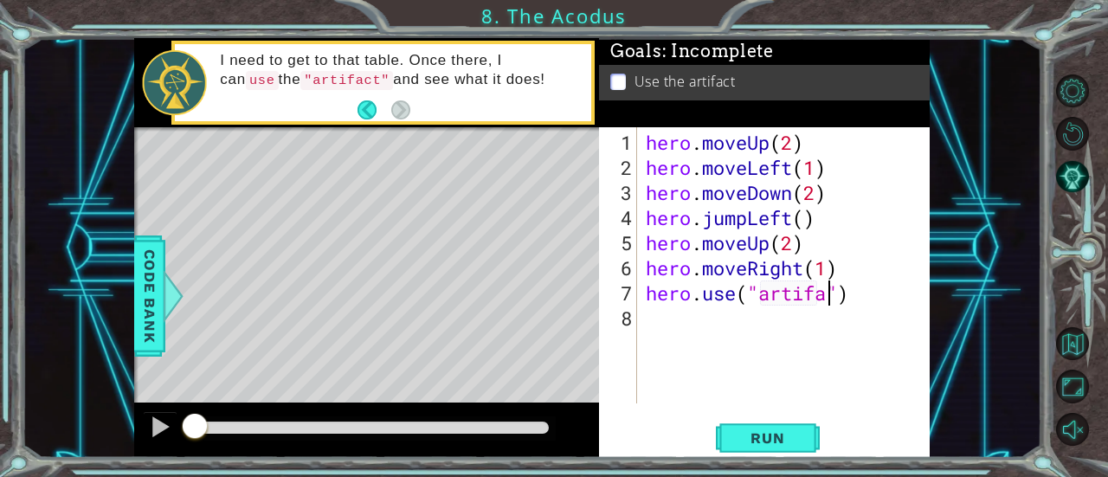
scroll to position [0, 9]
type textarea "hero.use("artifact")"
click at [708, 343] on div "hero . moveUp ( 2 ) hero . moveLeft ( 1 ) hero . moveDown ( 2 ) hero . jumpLeft…" at bounding box center [788, 293] width 293 height 326
click at [789, 420] on div "1 2 3 4 5 6 7 8 hero . moveUp ( 2 ) hero . moveLeft ( 1 ) hero . moveDown ( 2 )…" at bounding box center [764, 292] width 331 height 331
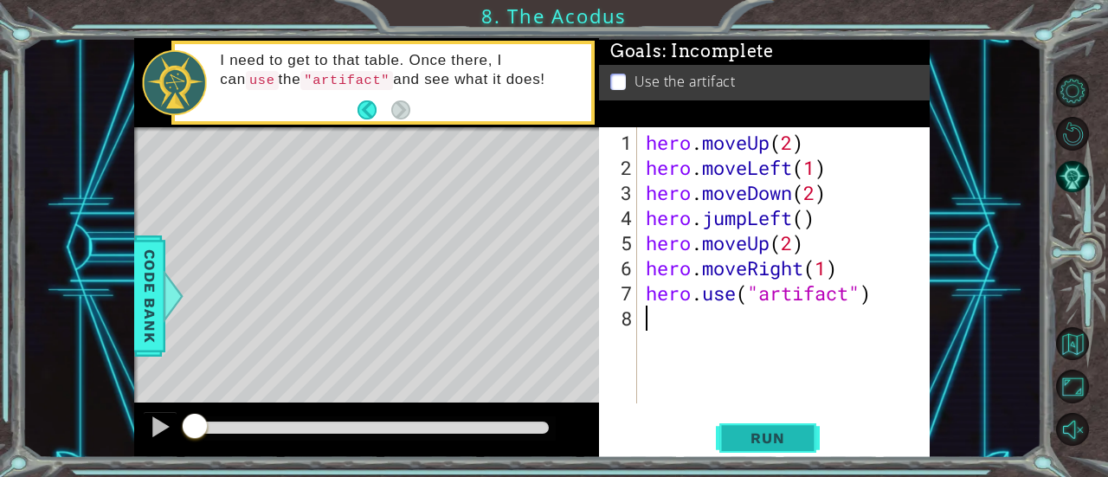
click at [789, 440] on span "Run" at bounding box center [767, 437] width 68 height 17
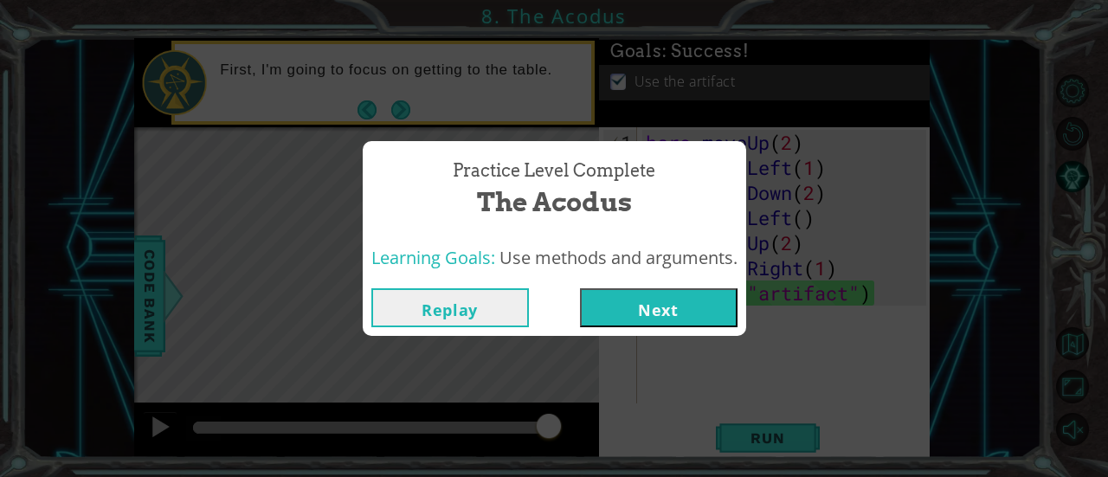
click at [653, 316] on button "Next" at bounding box center [659, 307] width 158 height 39
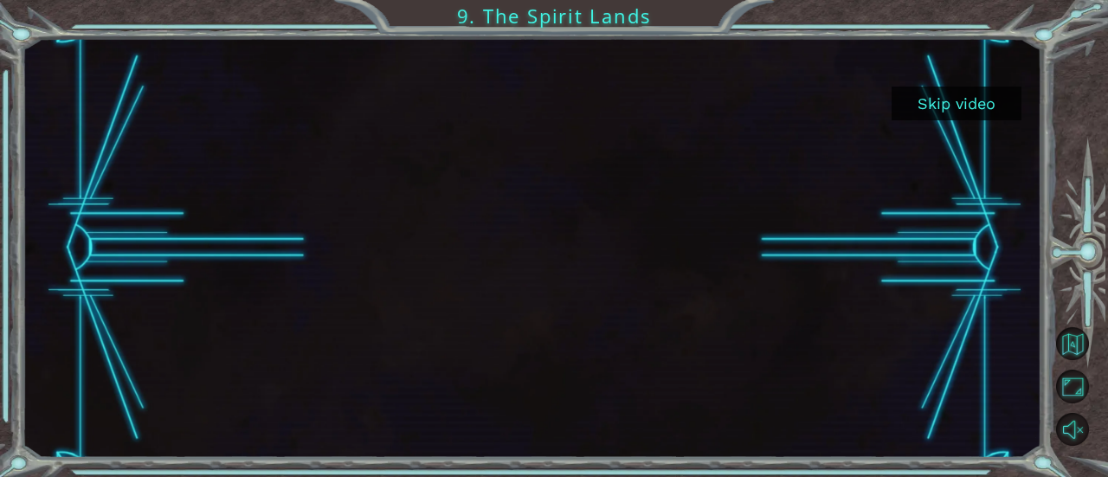
click at [937, 97] on button "Skip video" at bounding box center [957, 104] width 130 height 34
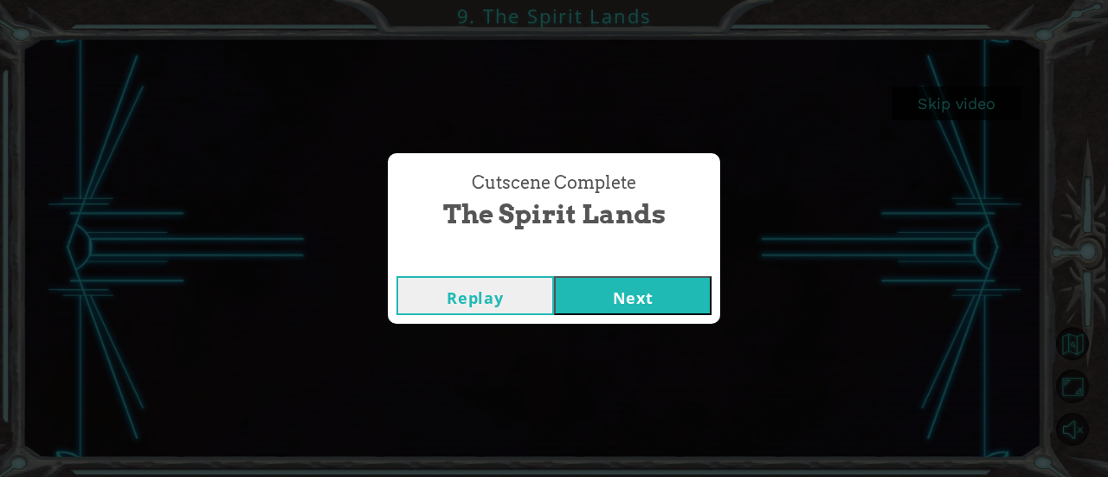
click at [632, 299] on button "Next" at bounding box center [633, 295] width 158 height 39
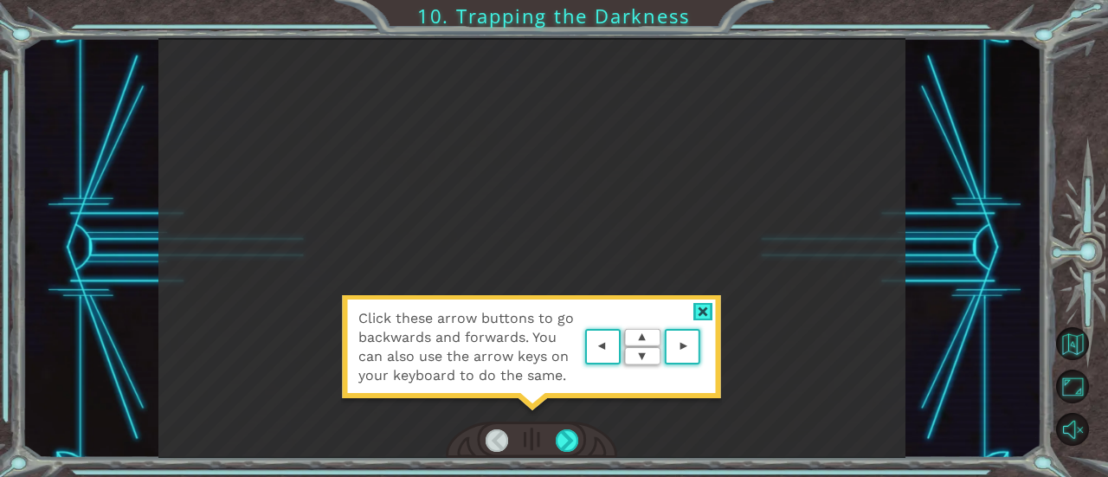
click at [706, 317] on div at bounding box center [703, 312] width 20 height 18
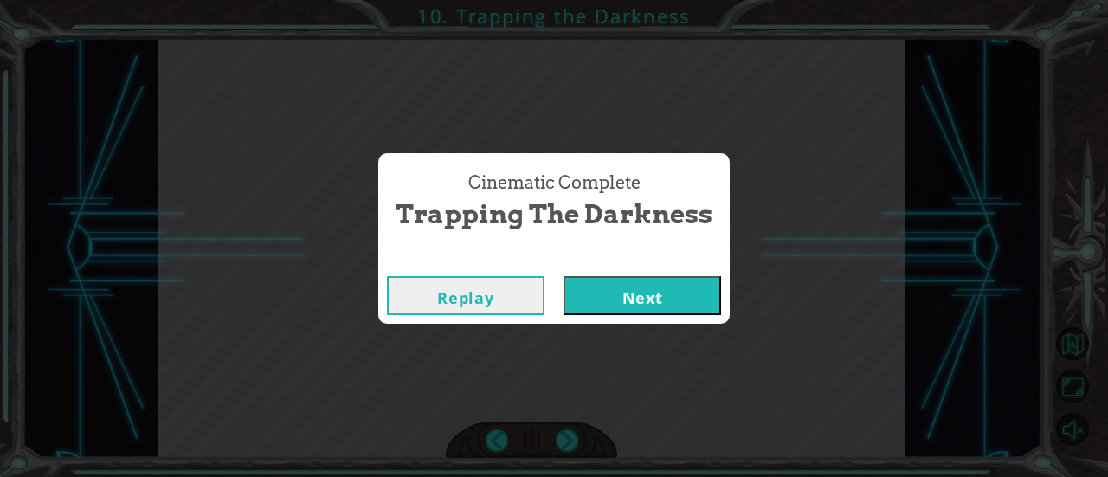
click at [674, 302] on button "Next" at bounding box center [643, 295] width 158 height 39
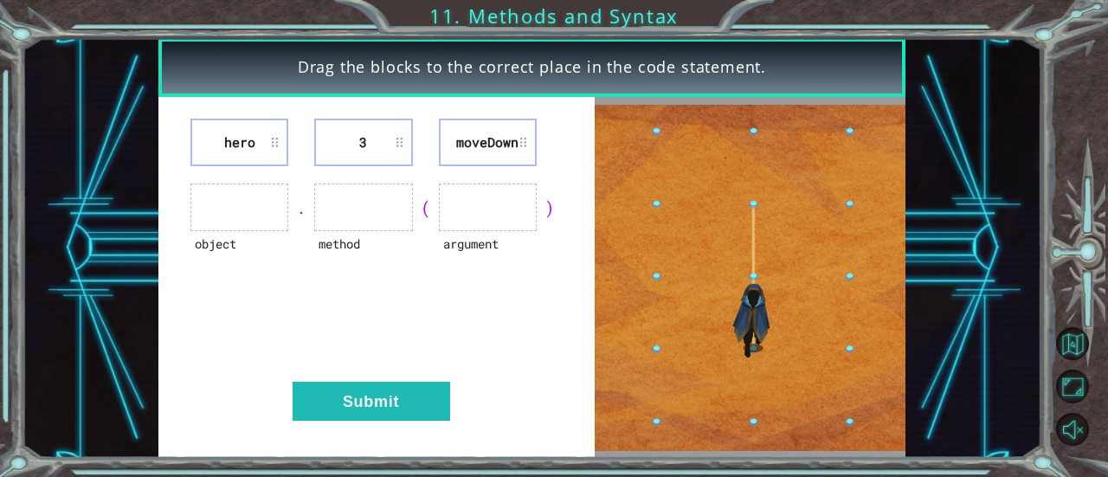
click at [266, 218] on ul at bounding box center [239, 208] width 98 height 48
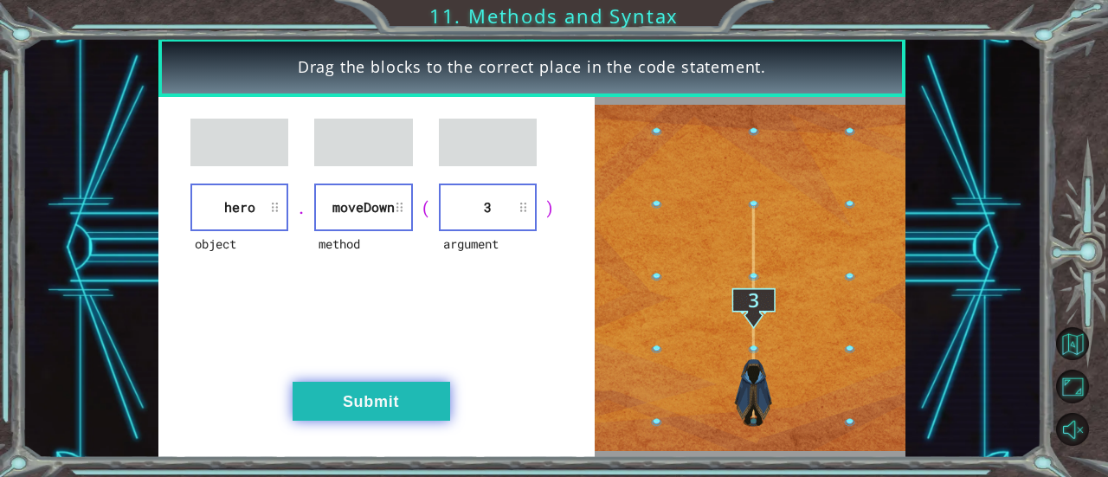
click at [384, 406] on button "Submit" at bounding box center [372, 401] width 158 height 39
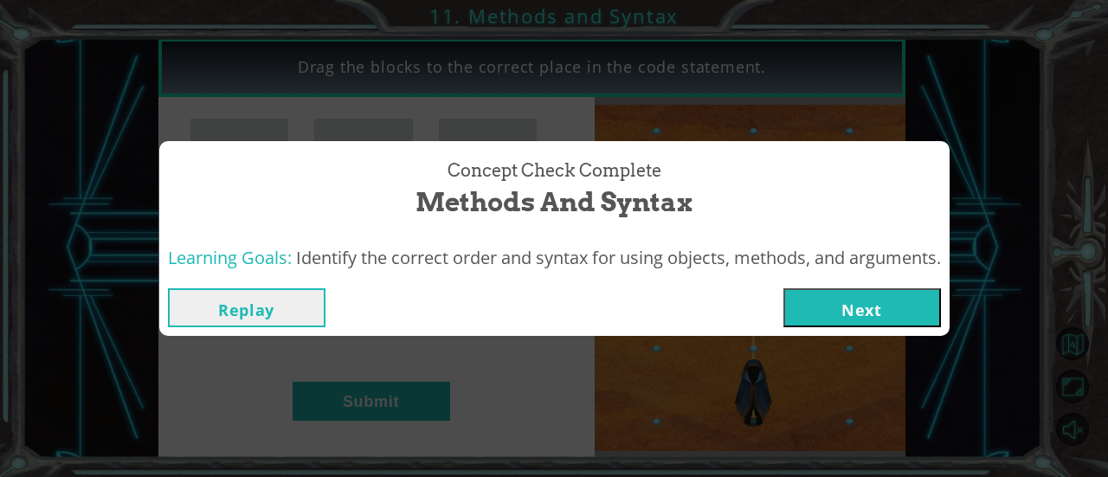
click at [824, 307] on button "Next" at bounding box center [862, 307] width 158 height 39
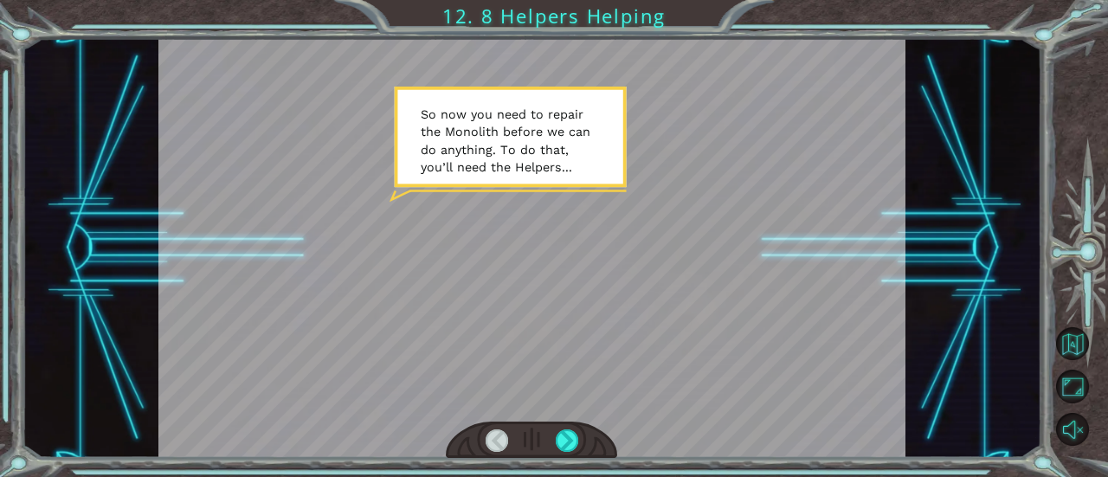
click at [710, 203] on div at bounding box center [531, 248] width 747 height 420
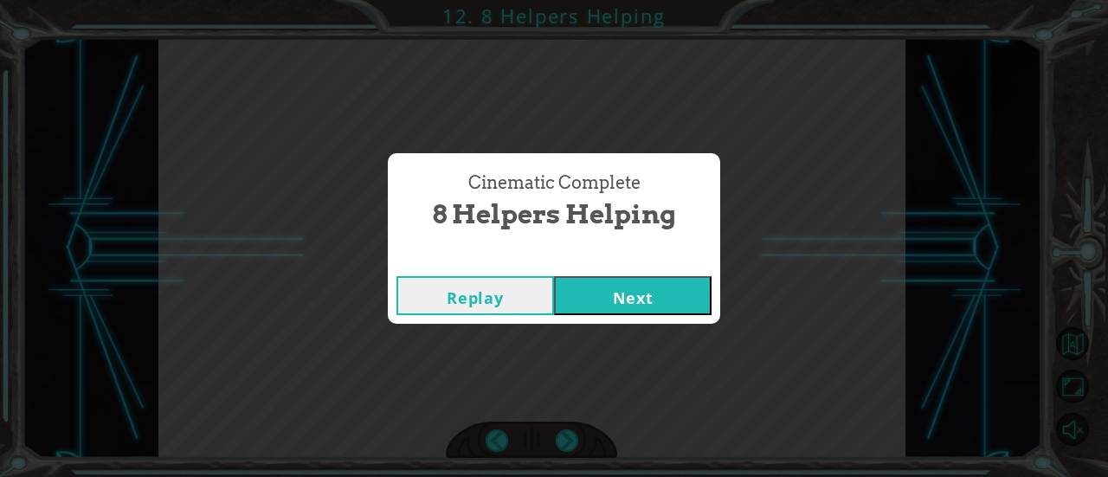
click at [641, 282] on button "Next" at bounding box center [633, 295] width 158 height 39
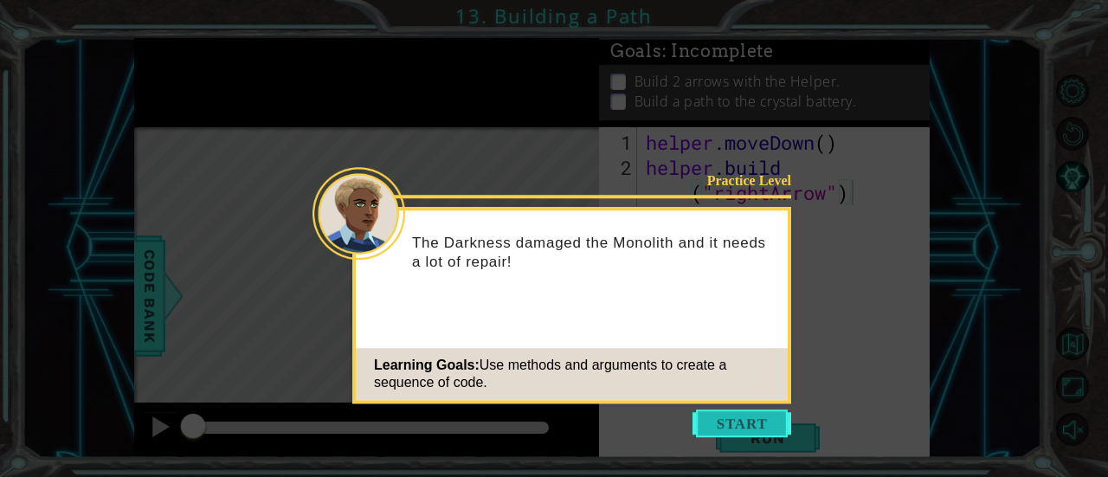
click at [712, 429] on button "Start" at bounding box center [741, 423] width 99 height 28
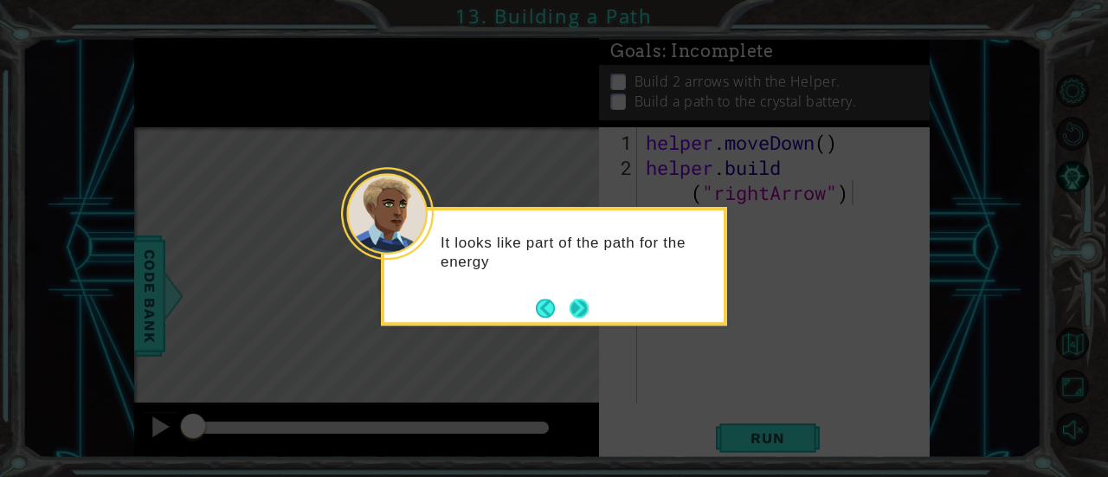
click at [583, 304] on button "Next" at bounding box center [580, 309] width 20 height 20
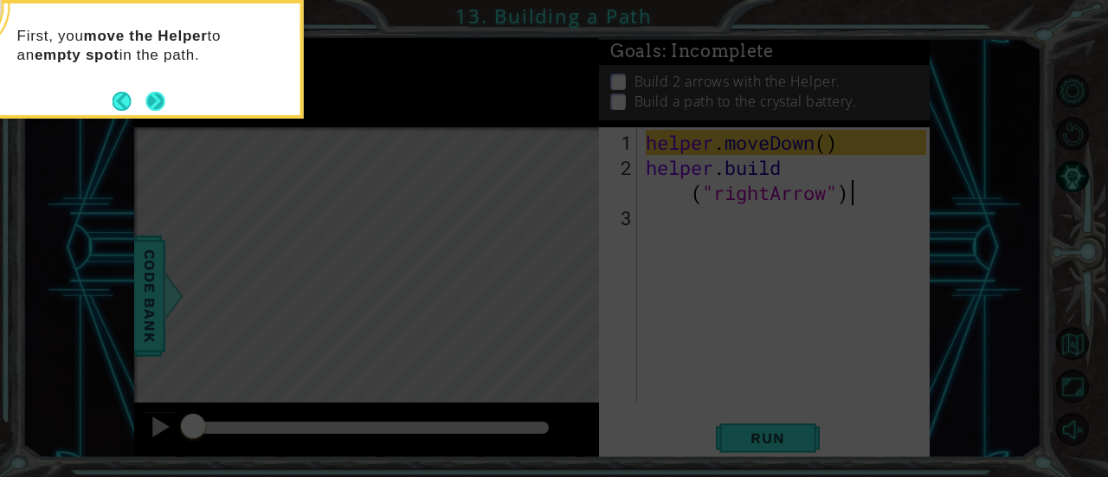
click at [153, 87] on div "First, you move the Helper to an empty spot in the path." at bounding box center [130, 53] width 339 height 87
click at [156, 92] on button "Next" at bounding box center [154, 101] width 19 height 19
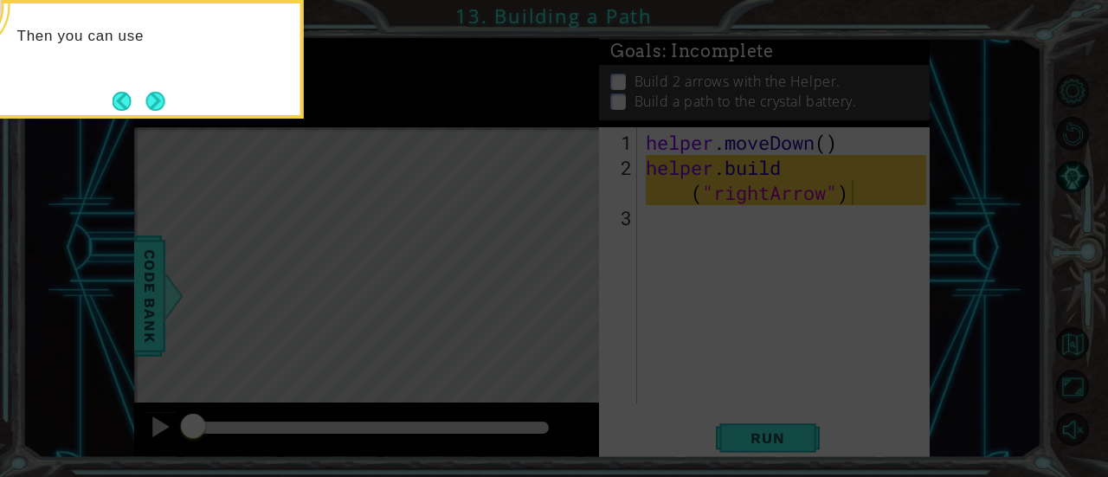
click at [156, 92] on button "Next" at bounding box center [154, 101] width 19 height 19
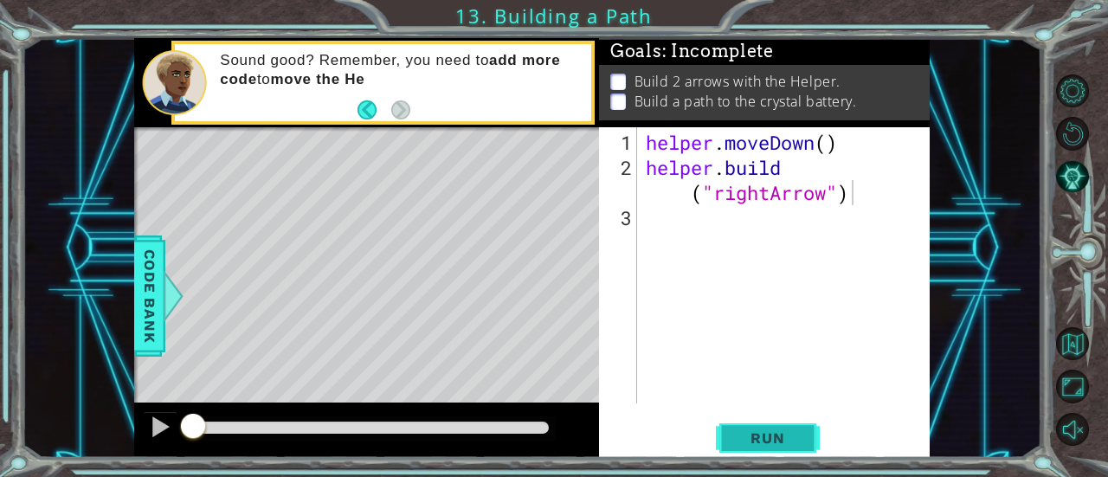
click at [755, 435] on span "Run" at bounding box center [767, 437] width 68 height 17
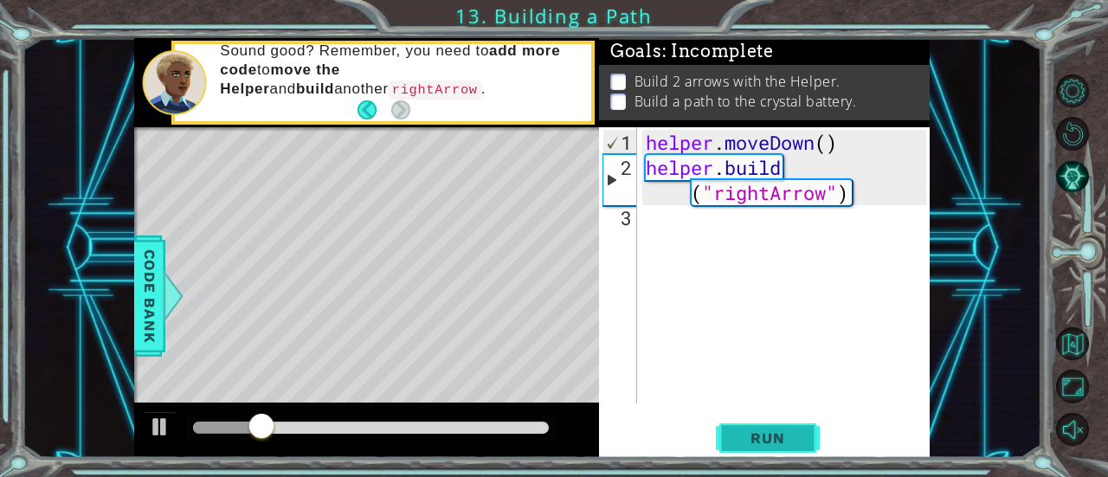
click at [755, 435] on span "Run" at bounding box center [767, 437] width 68 height 17
click at [699, 222] on div "helper . moveDown ( ) helper . build ( "rightArrow" )" at bounding box center [788, 293] width 293 height 326
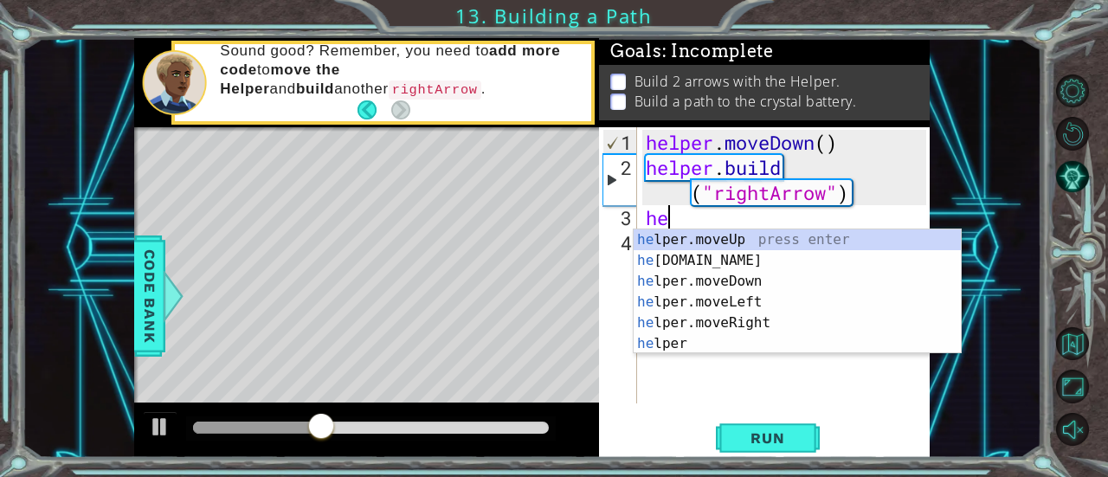
scroll to position [0, 1]
type textarea "h"
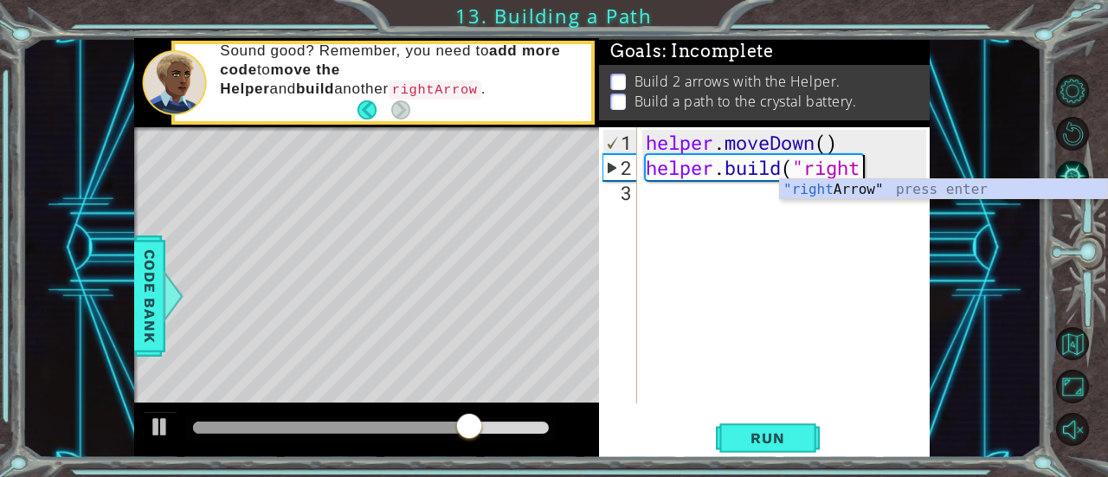
scroll to position [0, 9]
click at [834, 191] on div ""right Arrow" press enter" at bounding box center [944, 210] width 328 height 62
type textarea "[DOMAIN_NAME]("rightArrow""
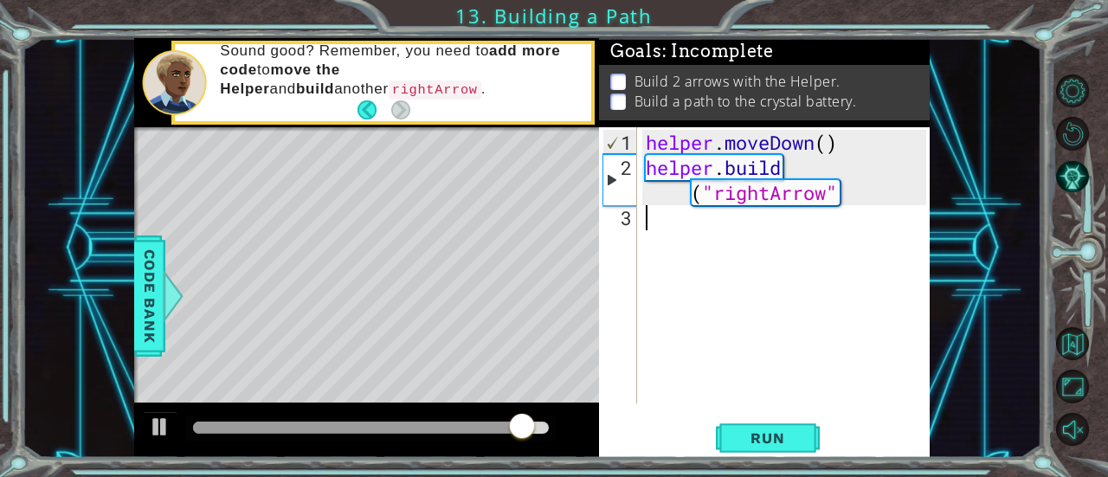
click at [837, 235] on div "helper . moveDown ( ) helper . build ( "rightArrow"" at bounding box center [788, 293] width 293 height 326
click at [810, 236] on div "helper . moveDown ( ) helper . build ( "rightArrow"" at bounding box center [788, 293] width 293 height 326
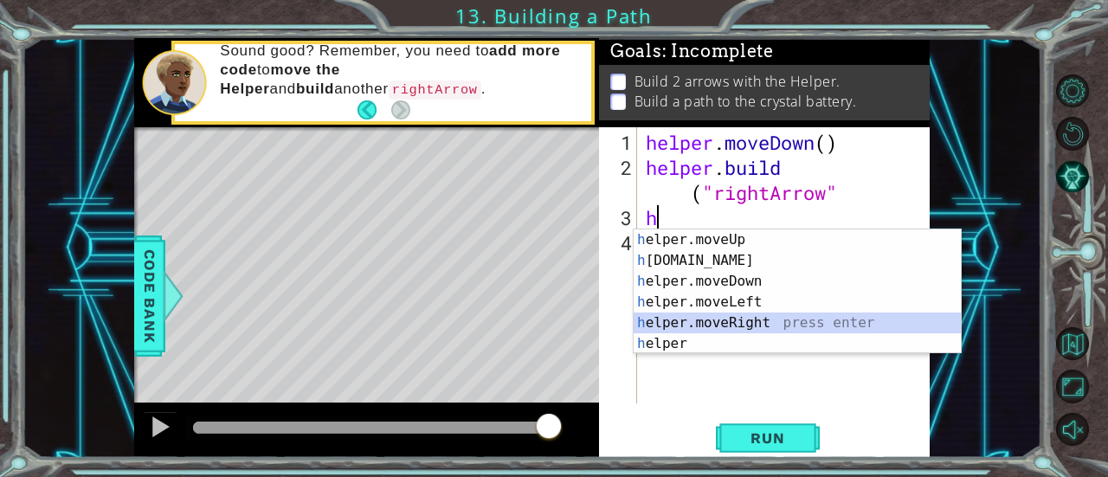
click at [768, 330] on div "h elper.moveUp press enter h [DOMAIN_NAME] press enter h elper.moveDown press e…" at bounding box center [798, 312] width 328 height 166
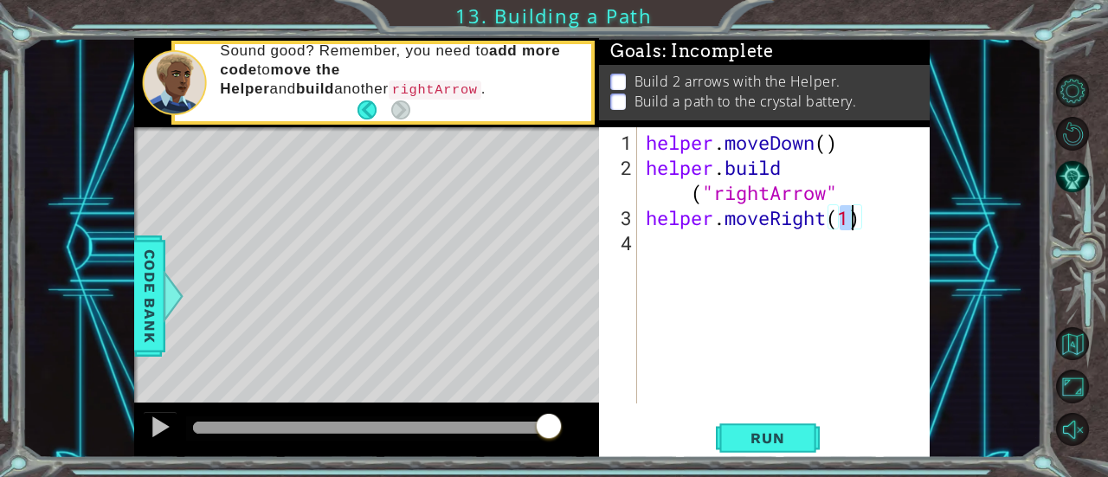
scroll to position [0, 9]
click at [775, 432] on span "Run" at bounding box center [767, 437] width 68 height 17
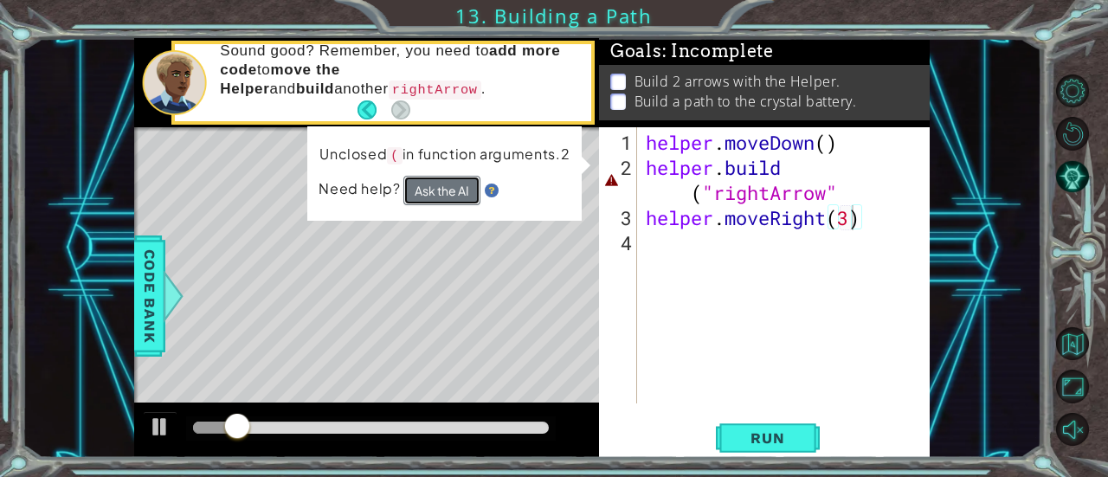
click at [432, 192] on button "Ask the AI" at bounding box center [441, 190] width 77 height 29
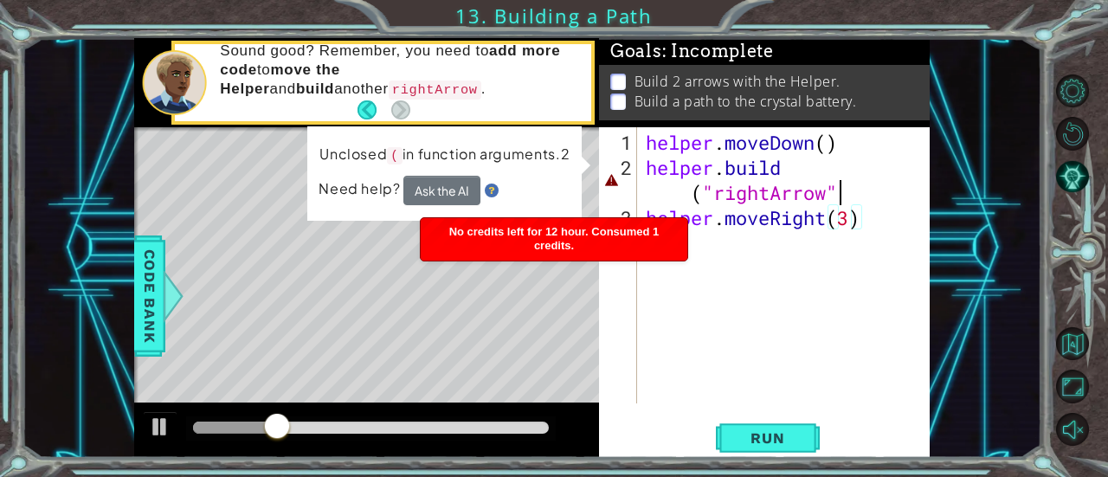
click at [862, 191] on div "helper . moveDown ( ) helper . build ( "rightArrow" helper . moveRight ( 3 )" at bounding box center [788, 293] width 293 height 326
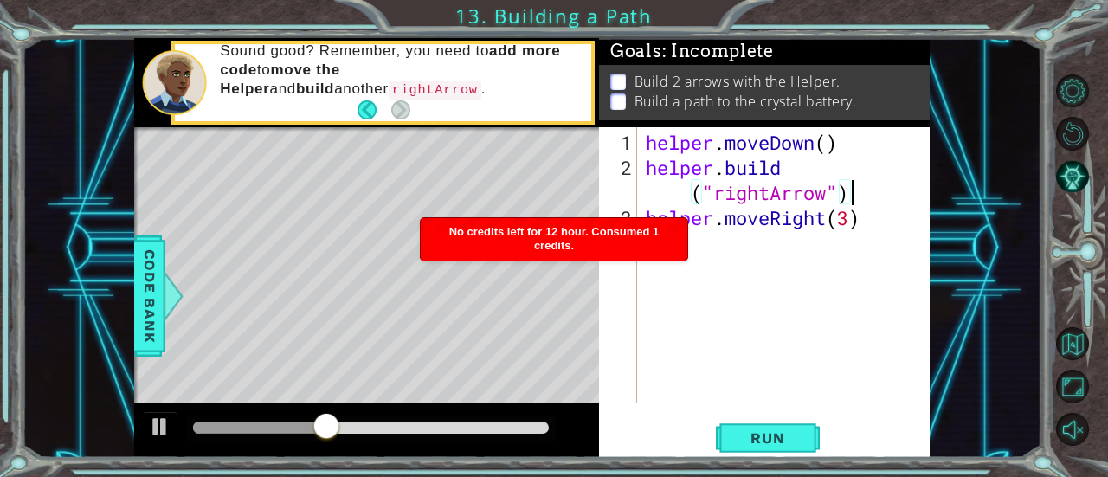
type textarea "[DOMAIN_NAME]("rightArrow")"
click at [748, 418] on div "[DOMAIN_NAME]("rightArrow") 1 2 3 4 helper . moveDown ( ) helper . build ( "rig…" at bounding box center [764, 292] width 331 height 331
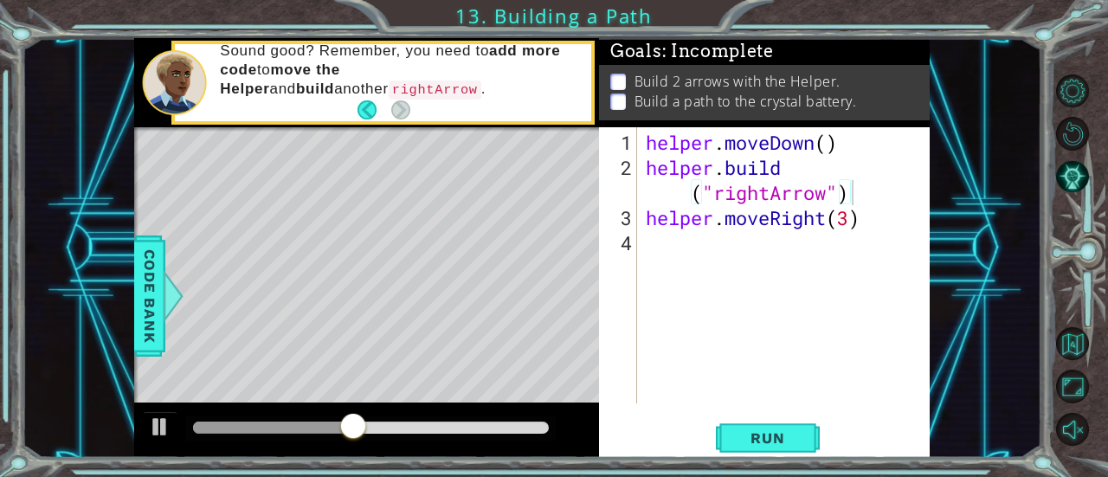
click at [748, 418] on div "[DOMAIN_NAME]("rightArrow") 1 2 3 4 helper . moveDown ( ) helper . build ( "rig…" at bounding box center [764, 292] width 331 height 331
click at [762, 435] on span "Run" at bounding box center [767, 437] width 68 height 17
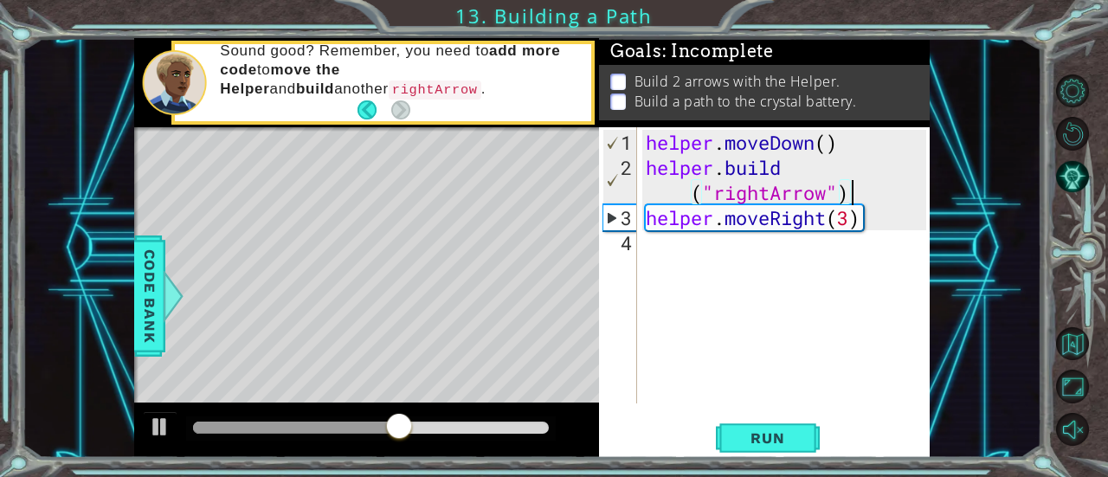
scroll to position [0, 0]
click at [699, 261] on div "helper . moveDown ( ) helper . build ( "rightArrow" ) helper . moveRight ( 3 )" at bounding box center [788, 293] width 293 height 326
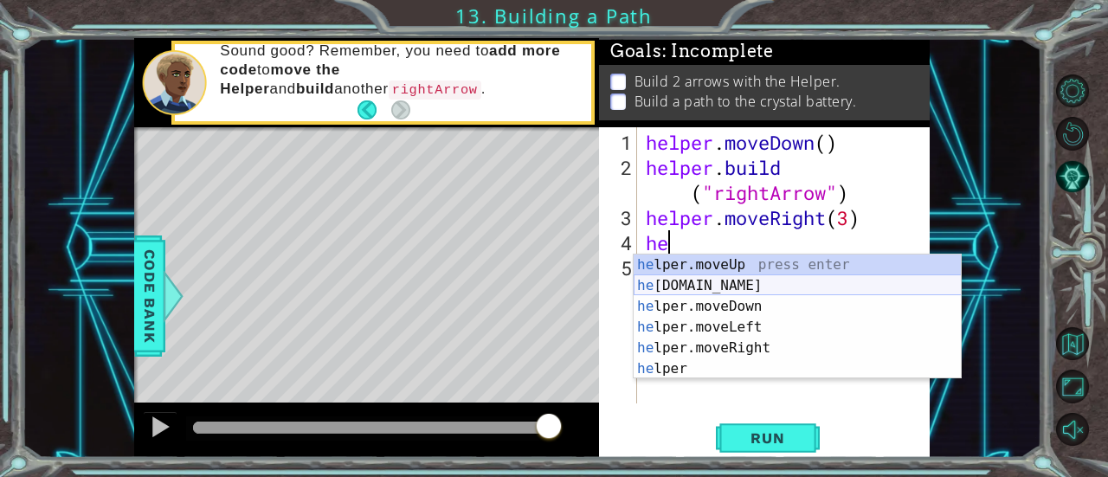
click at [745, 290] on div "he lper.moveUp press enter he [DOMAIN_NAME] press enter he lper.moveDown press …" at bounding box center [798, 337] width 328 height 166
type textarea "[DOMAIN_NAME]("rightArrow")"
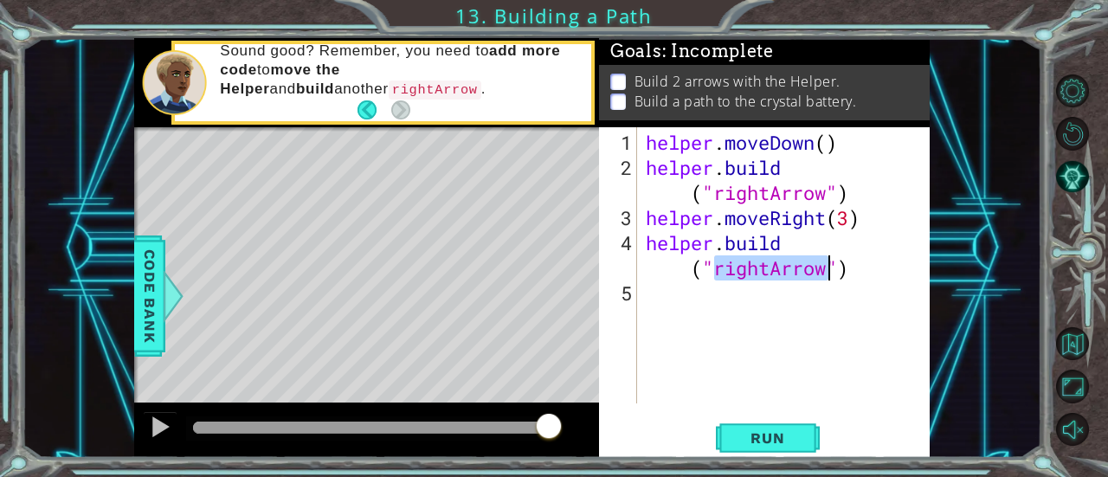
click at [758, 323] on div "helper . moveDown ( ) helper . build ( "rightArrow" ) helper . moveRight ( 3 ) …" at bounding box center [788, 293] width 293 height 326
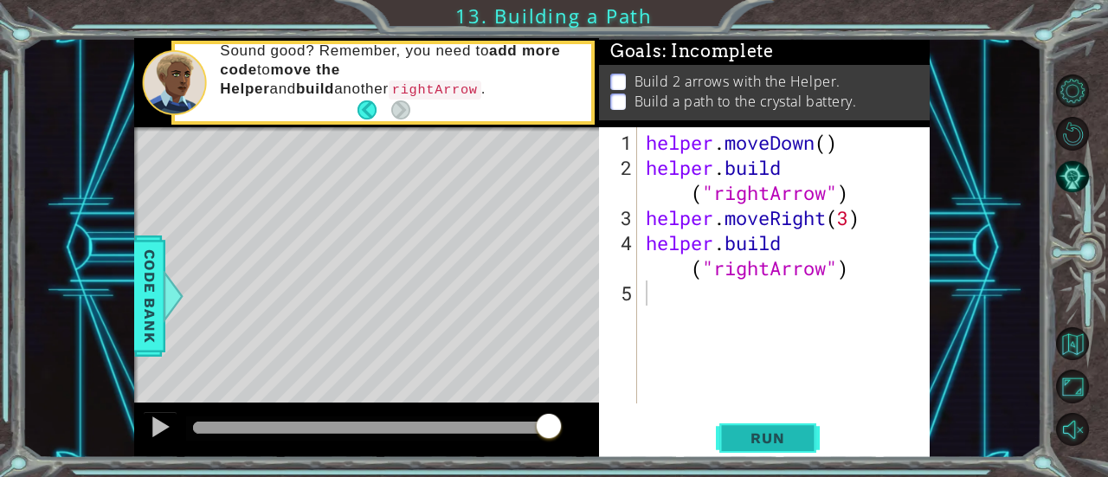
click at [762, 435] on span "Run" at bounding box center [767, 437] width 68 height 17
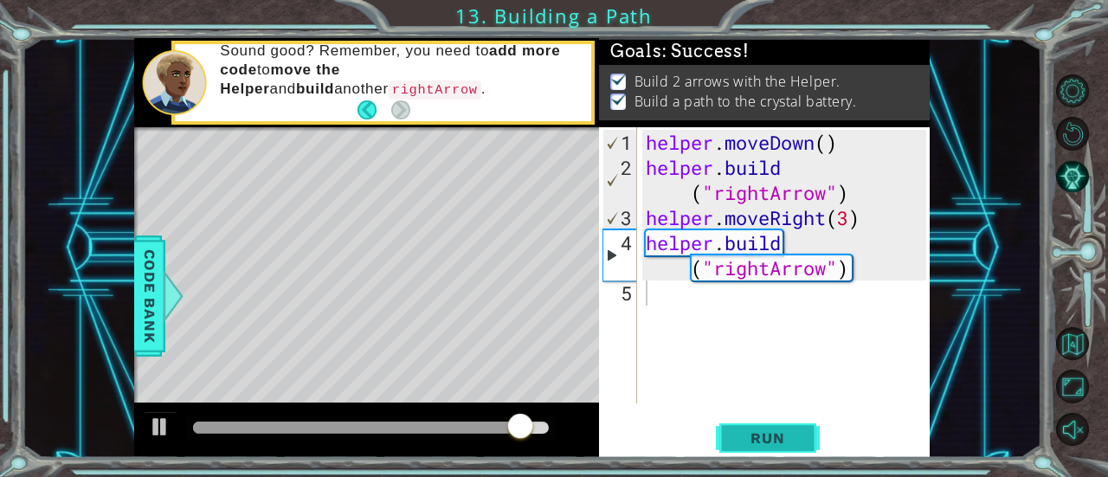
click at [765, 432] on span "Run" at bounding box center [767, 437] width 68 height 17
click at [717, 160] on div "helper . moveDown ( ) helper . build ( "rightArrow" ) helper . moveRight ( 3 ) …" at bounding box center [788, 293] width 293 height 326
type textarea "[DOMAIN_NAME]("rightArrow")"
click at [776, 189] on div "helper . moveDown ( ) helper . build ( "rightArrow" ) helper . moveRight ( 3 ) …" at bounding box center [788, 293] width 293 height 326
click at [762, 188] on div "helper . moveDown ( ) helper . build ( "rightArrow" ) helper . moveRight ( 3 ) …" at bounding box center [788, 293] width 293 height 326
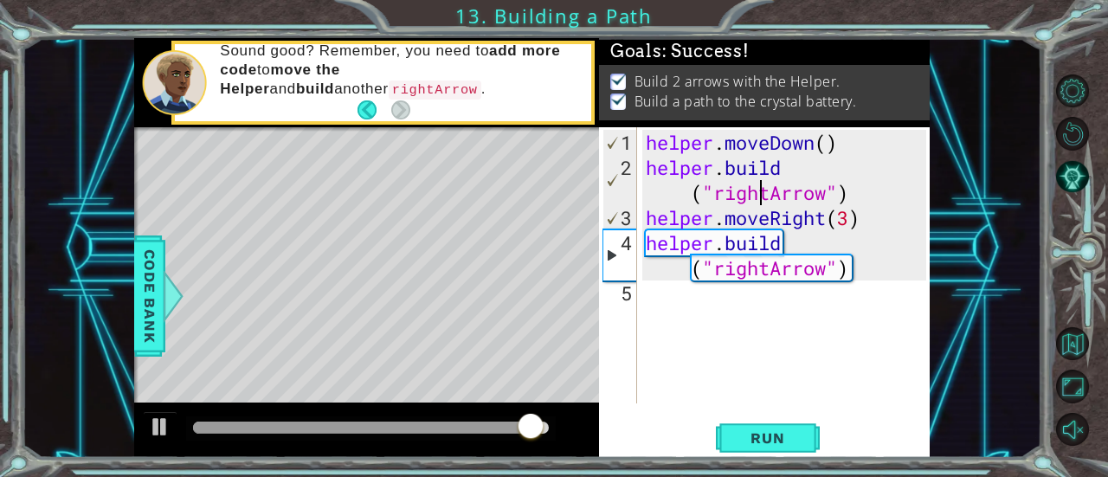
click at [762, 188] on div "helper . moveDown ( ) helper . build ( "rightArrow" ) helper . moveRight ( 3 ) …" at bounding box center [788, 293] width 293 height 326
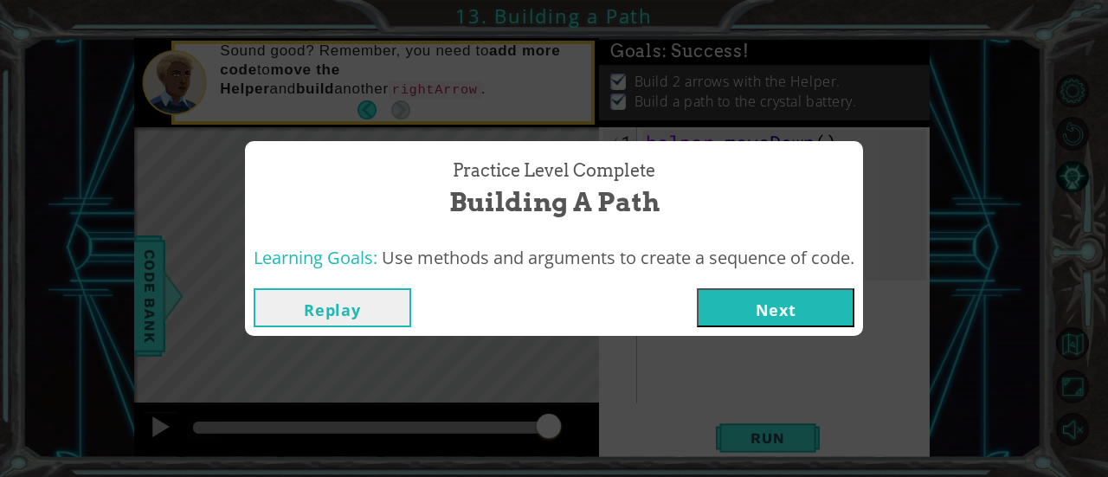
click at [774, 306] on button "Next" at bounding box center [776, 307] width 158 height 39
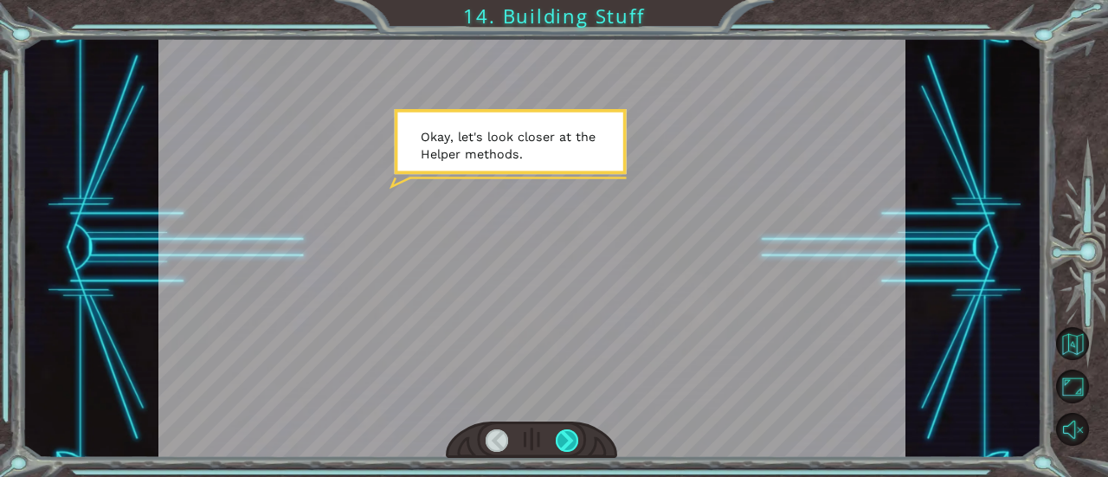
click at [564, 435] on div at bounding box center [567, 440] width 23 height 23
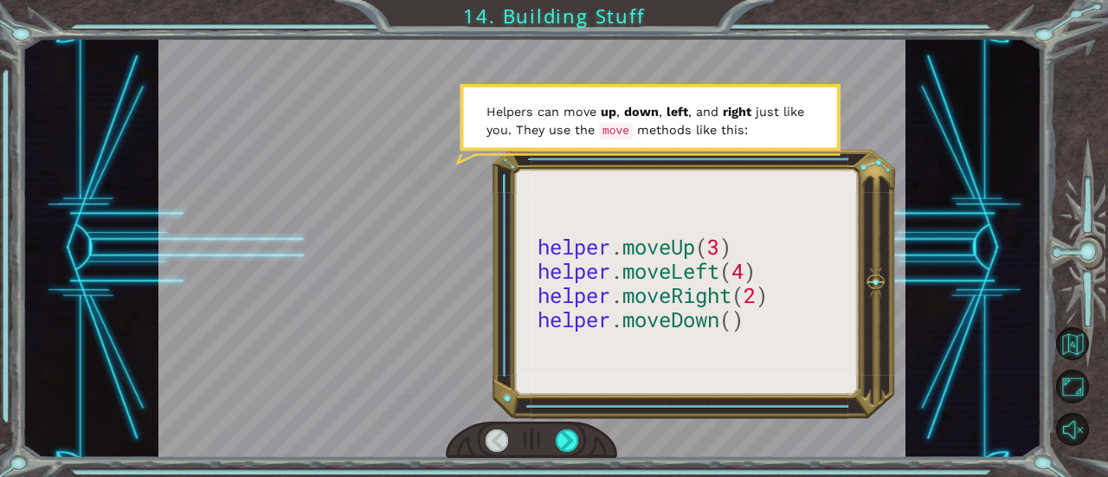
click at [543, 448] on div at bounding box center [531, 441] width 171 height 38
click at [563, 425] on div at bounding box center [531, 441] width 171 height 38
click at [563, 428] on div at bounding box center [531, 441] width 171 height 38
click at [561, 435] on div at bounding box center [567, 440] width 23 height 23
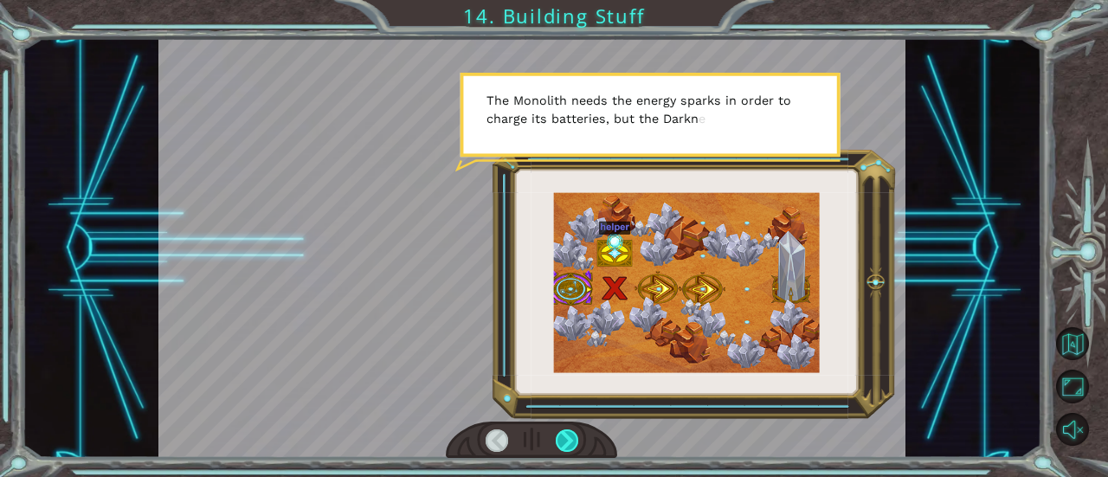
click at [561, 435] on div at bounding box center [567, 440] width 23 height 23
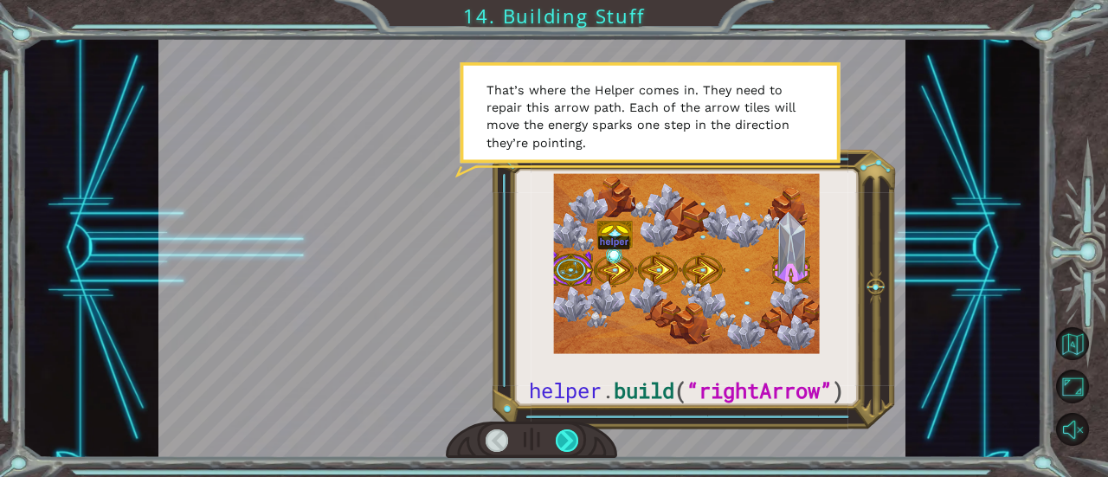
click at [561, 435] on div at bounding box center [567, 440] width 23 height 23
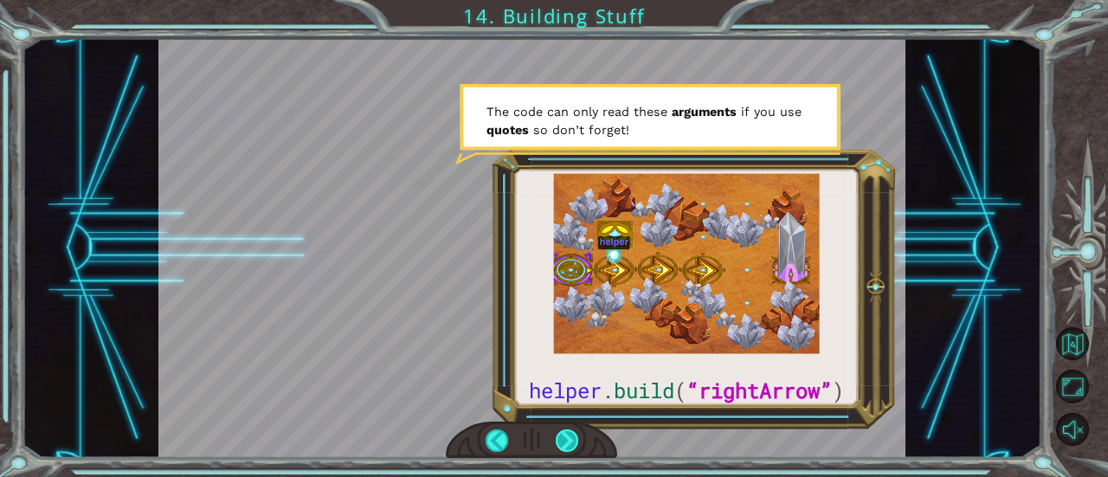
click at [561, 435] on div at bounding box center [567, 440] width 23 height 23
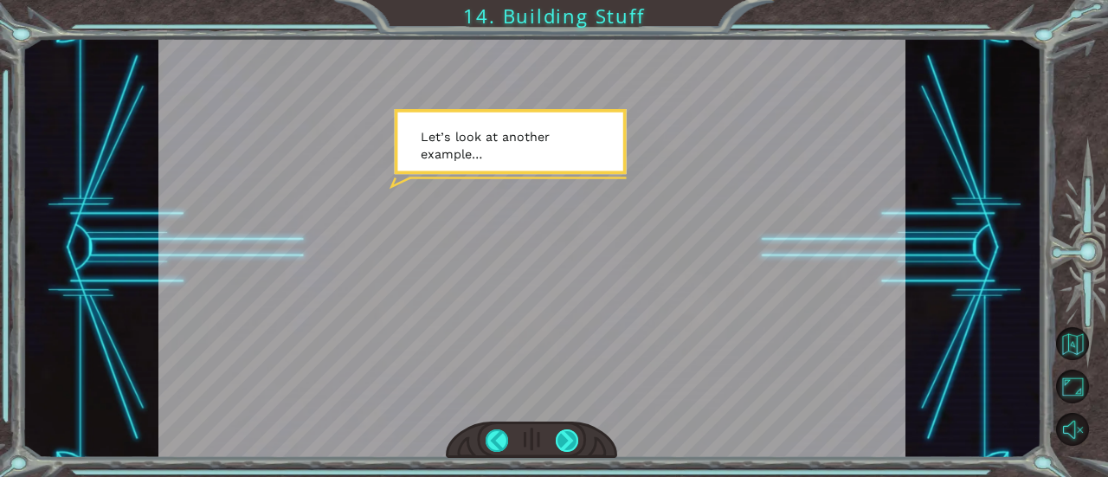
click at [561, 435] on div at bounding box center [567, 440] width 23 height 23
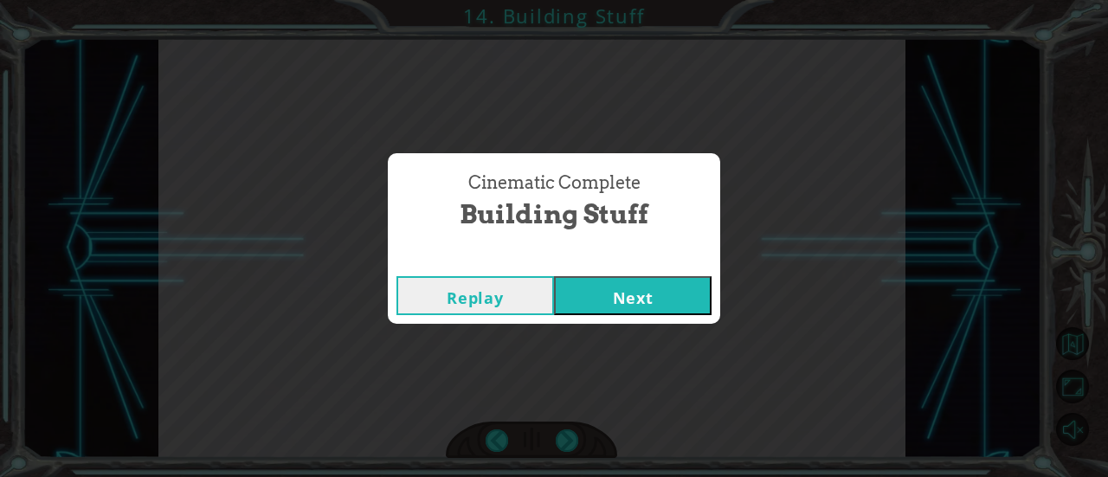
click at [608, 318] on div "Replay Next" at bounding box center [554, 295] width 332 height 56
click at [604, 305] on button "Next" at bounding box center [633, 295] width 158 height 39
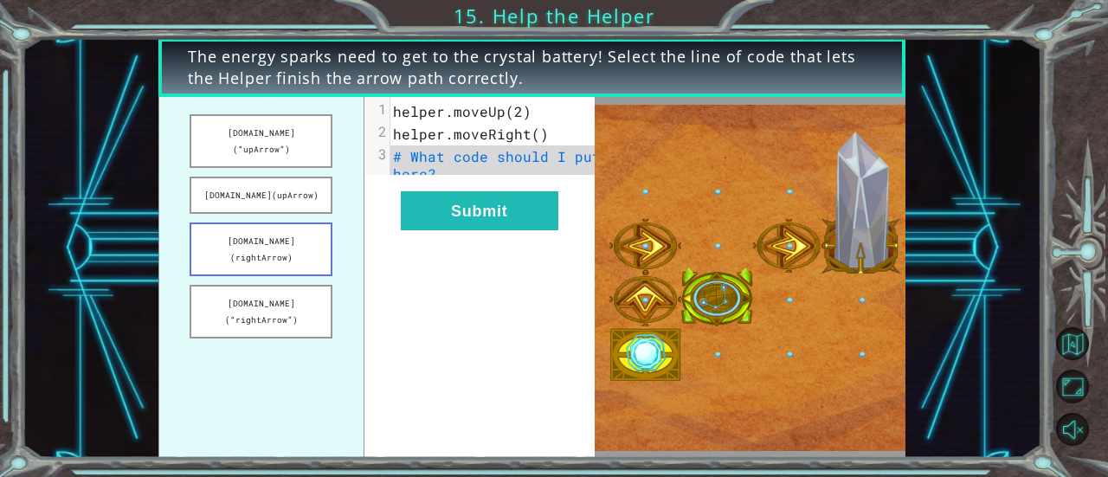
click at [309, 229] on button "[DOMAIN_NAME](rightArrow)" at bounding box center [261, 249] width 143 height 54
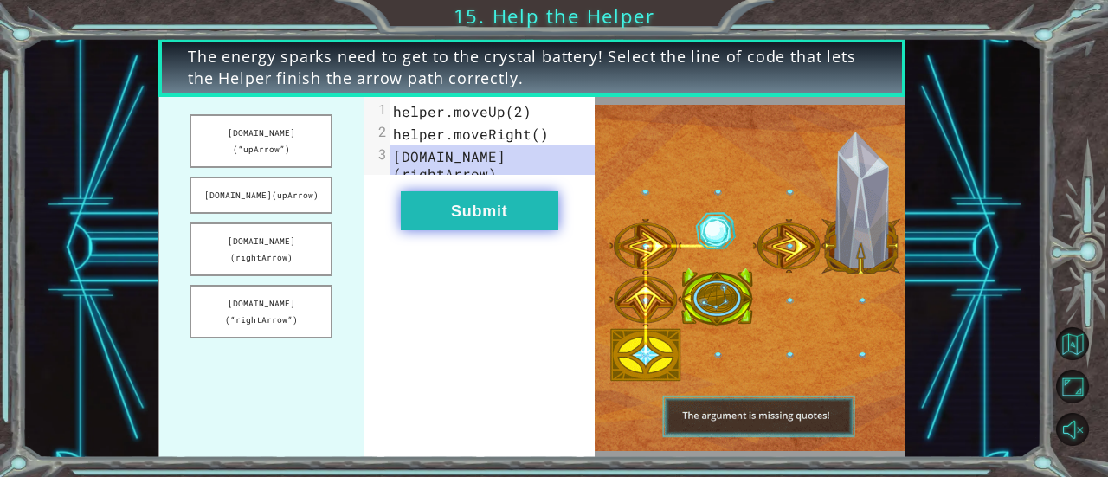
click at [439, 213] on button "Submit" at bounding box center [480, 210] width 158 height 39
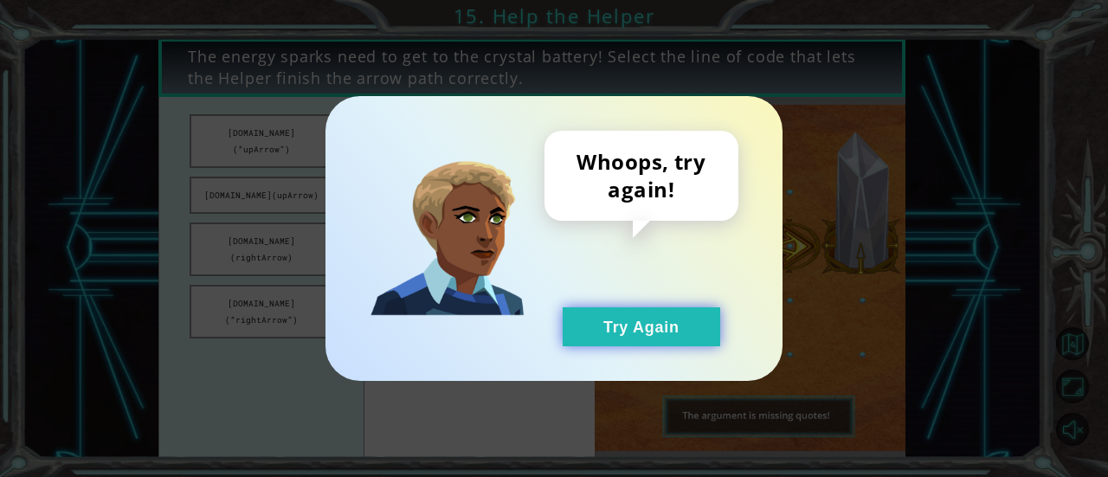
click at [586, 329] on button "Try Again" at bounding box center [642, 326] width 158 height 39
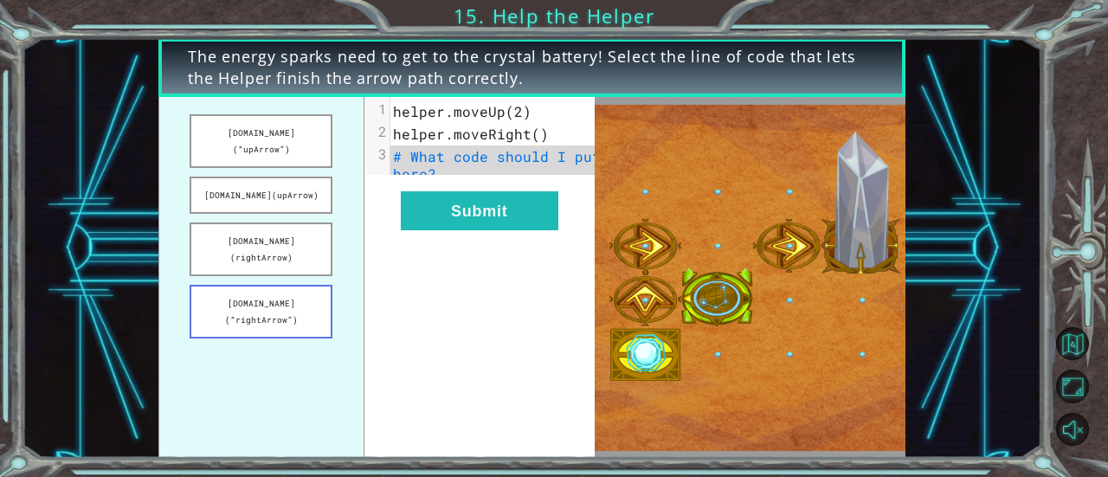
click at [289, 285] on button "[DOMAIN_NAME](“rightArrow”)" at bounding box center [261, 312] width 143 height 54
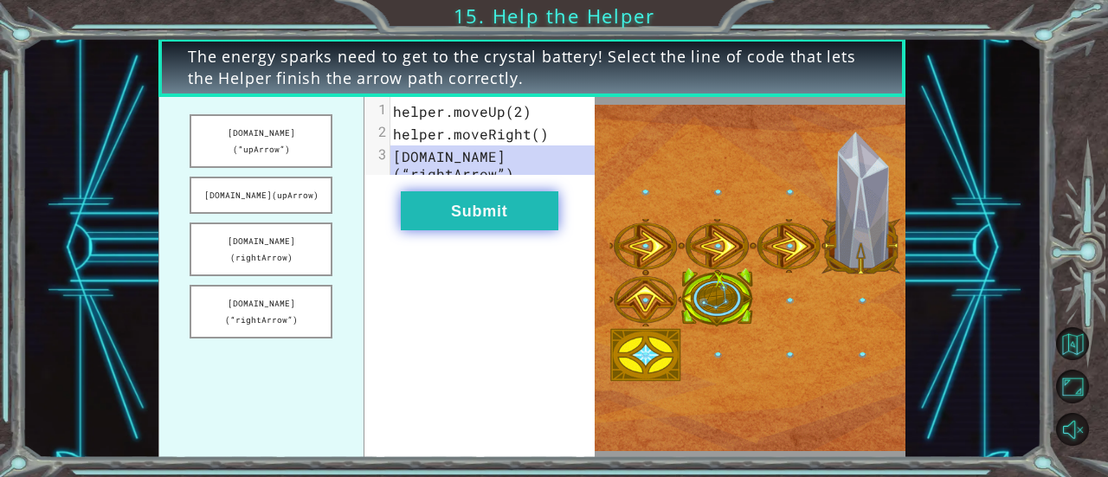
click at [468, 230] on button "Submit" at bounding box center [480, 210] width 158 height 39
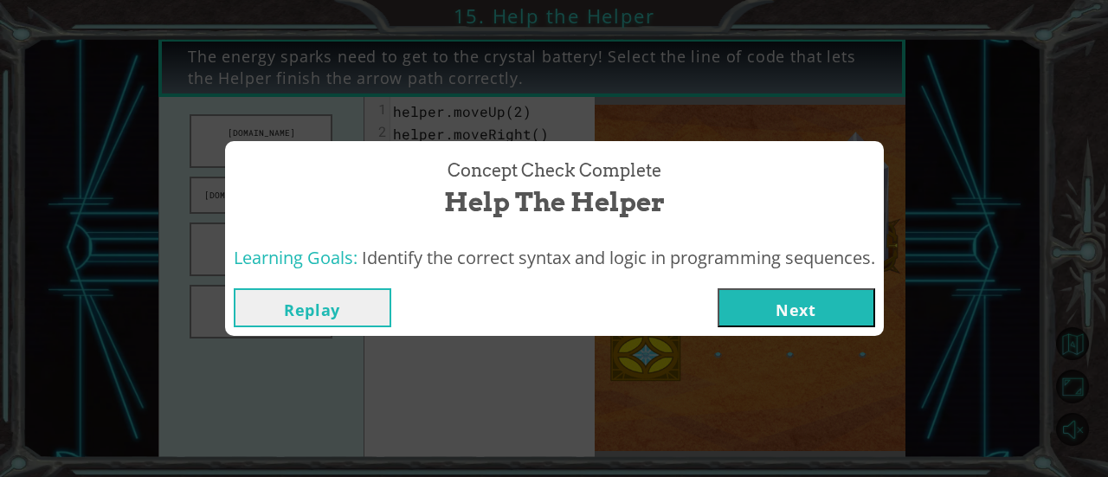
click at [771, 301] on button "Next" at bounding box center [797, 307] width 158 height 39
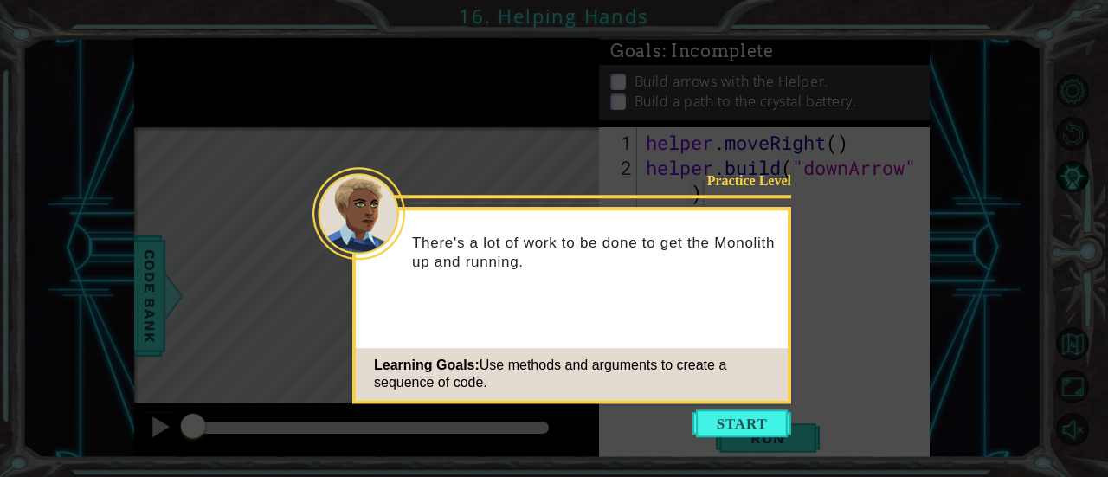
click at [725, 186] on div "Practice Level" at bounding box center [736, 180] width 110 height 18
click at [730, 426] on button "Start" at bounding box center [741, 423] width 99 height 28
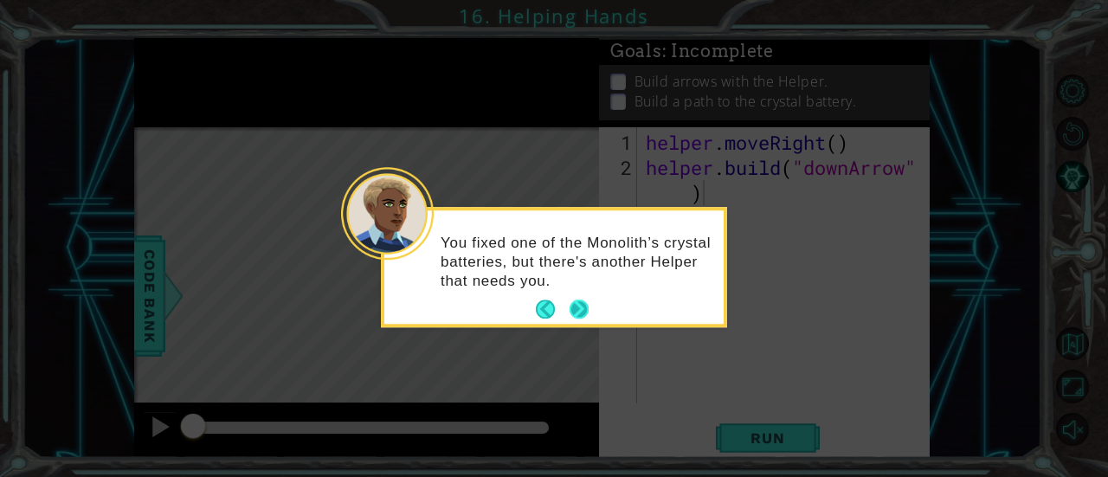
click at [576, 316] on button "Next" at bounding box center [579, 310] width 26 height 26
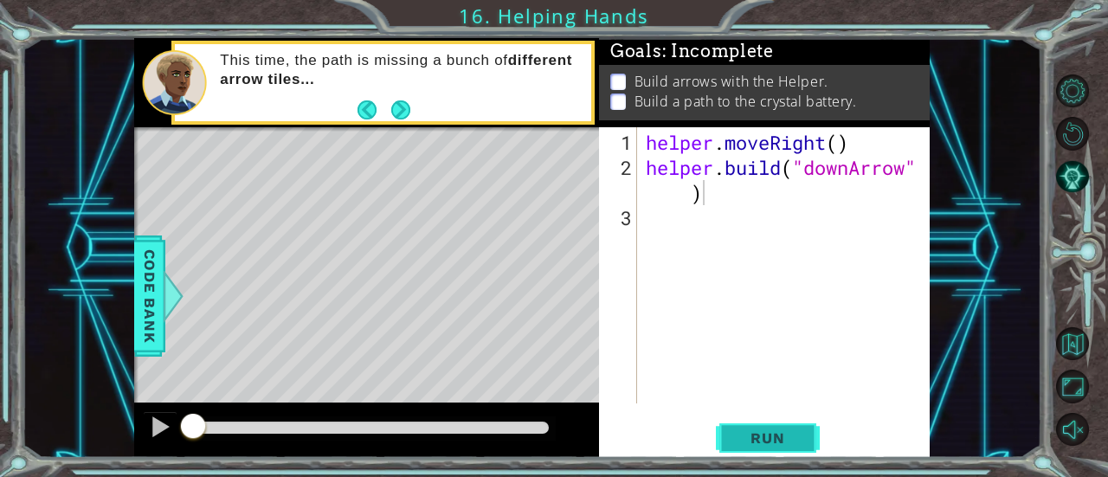
click at [751, 437] on span "Run" at bounding box center [767, 437] width 68 height 17
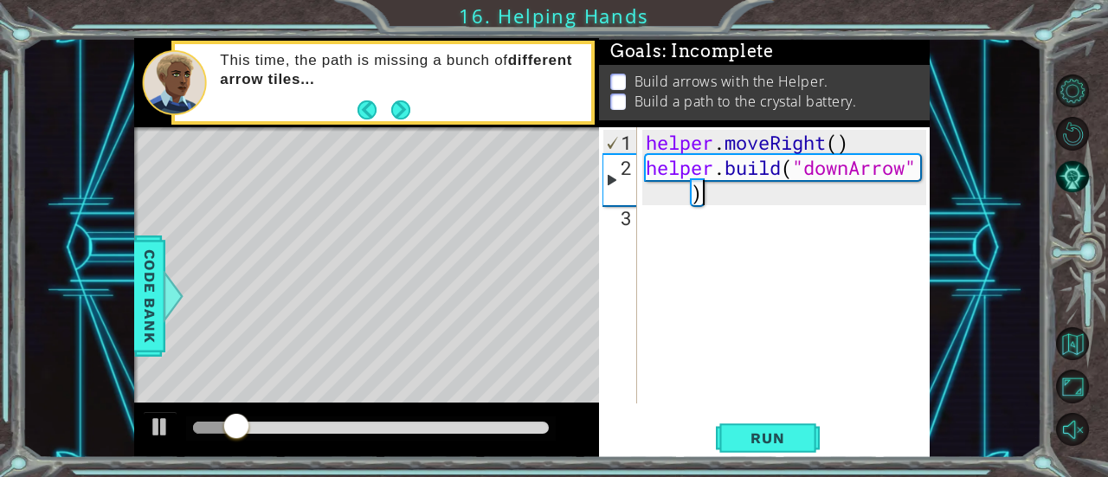
click at [697, 217] on div "helper . moveRight ( ) helper . build ( "downArrow" )" at bounding box center [788, 293] width 293 height 326
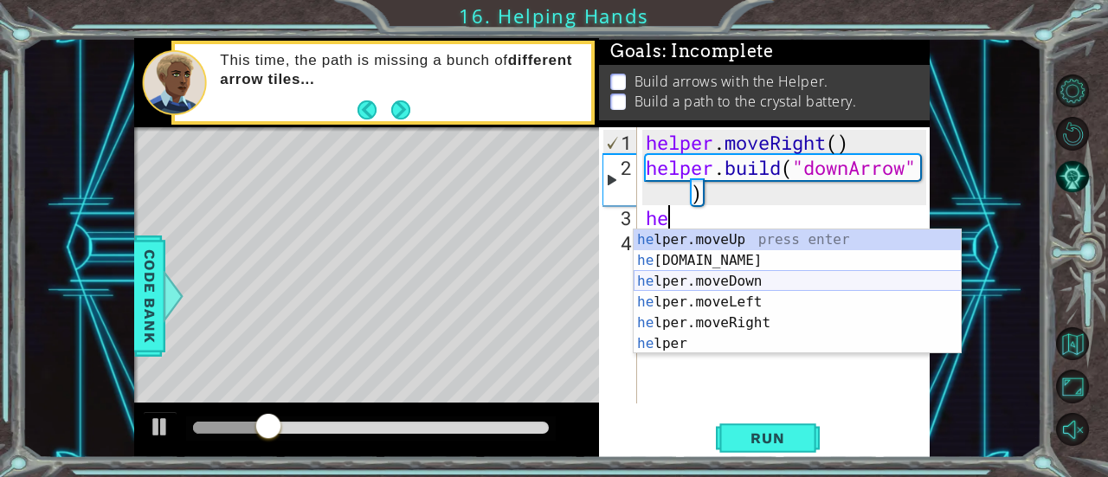
click at [719, 278] on div "he lper.moveUp press enter he [DOMAIN_NAME] press enter he lper.moveDown press …" at bounding box center [798, 312] width 328 height 166
type textarea "helper.moveDown(1)"
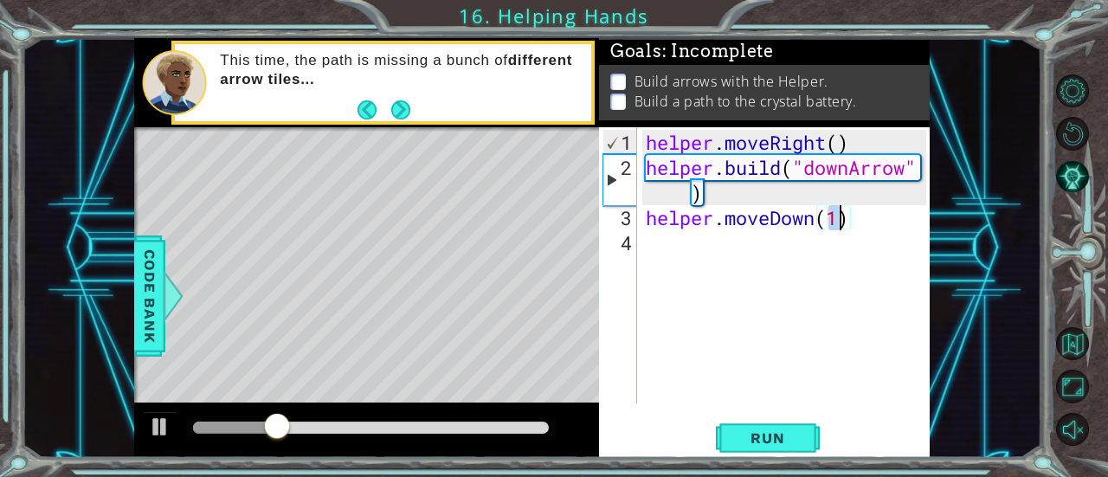
click at [725, 254] on div "helper . moveRight ( ) helper . build ( "downArrow" ) helper . moveDown ( 1 )" at bounding box center [788, 293] width 293 height 326
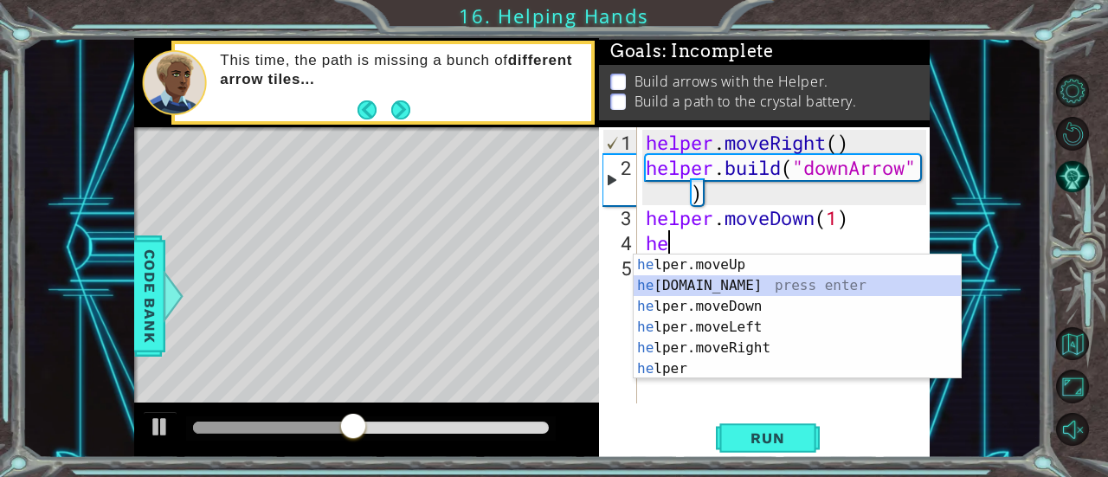
click at [727, 286] on div "he lper.moveUp press enter he [DOMAIN_NAME] press enter he lper.moveDown press …" at bounding box center [798, 337] width 328 height 166
type textarea "[DOMAIN_NAME]("rightArrow")"
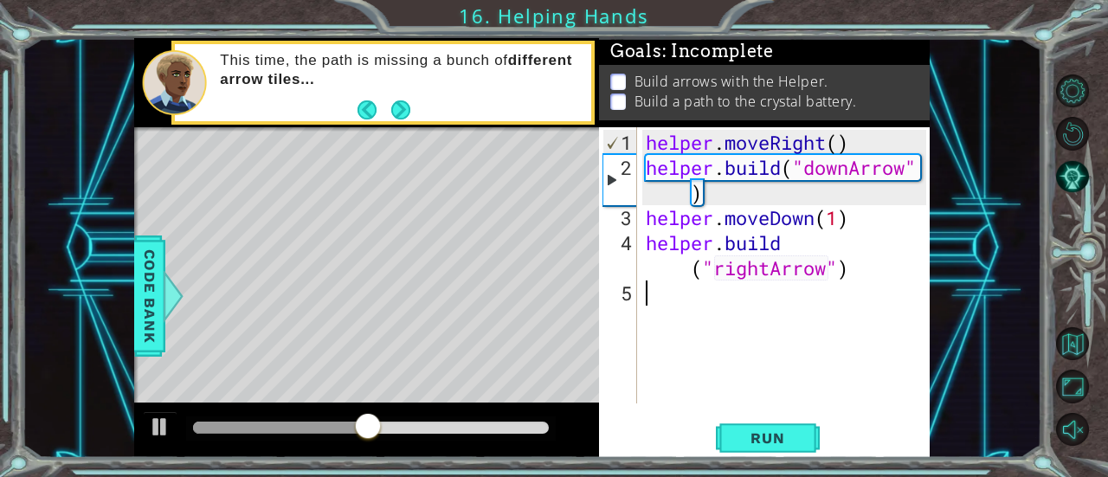
click at [787, 306] on div "helper . moveRight ( ) helper . build ( "downArrow" ) helper . moveDown ( 1 ) h…" at bounding box center [788, 293] width 293 height 326
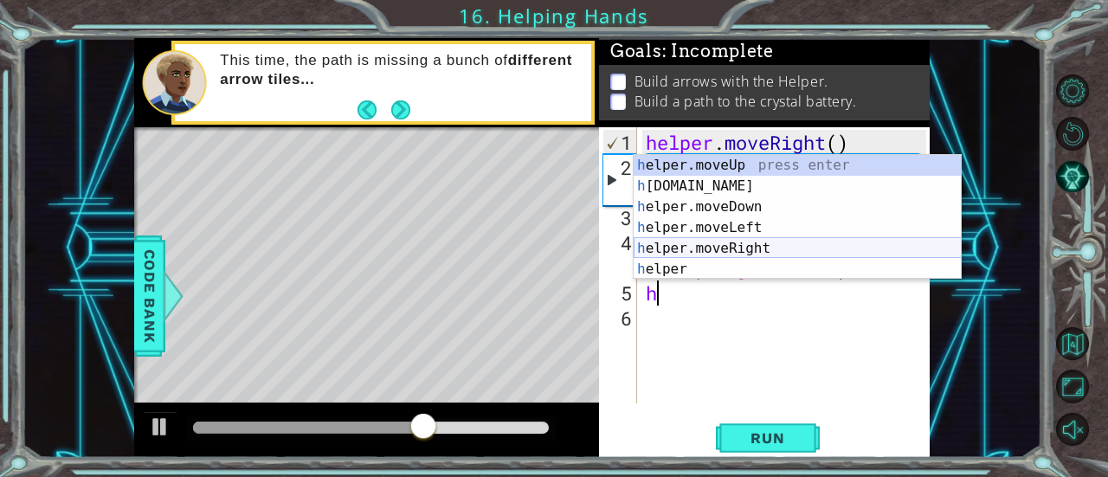
click at [797, 247] on div "h elper.moveUp press enter h [DOMAIN_NAME] press enter h elper.moveDown press e…" at bounding box center [798, 238] width 328 height 166
type textarea "helper.moveRight(1)"
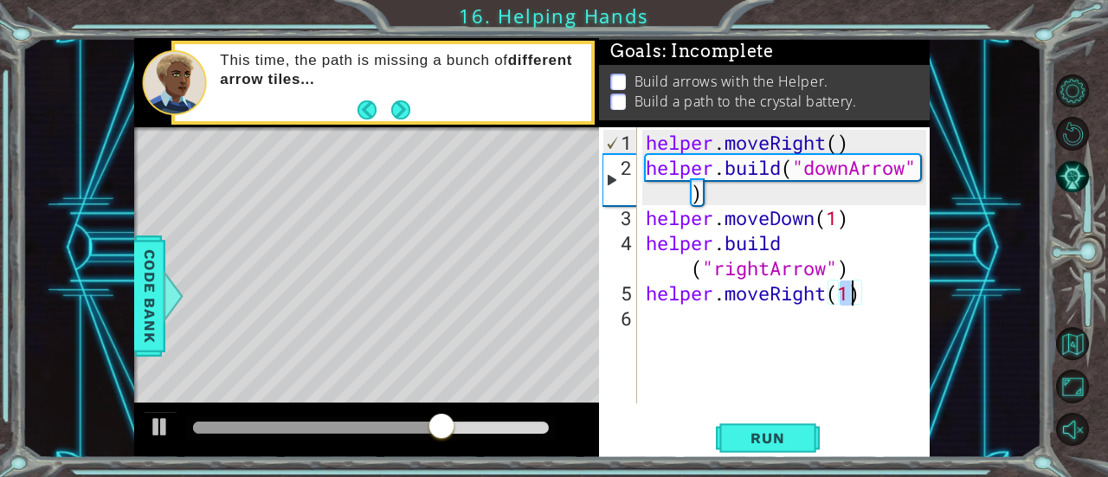
click at [815, 320] on div "helper . moveRight ( ) helper . build ( "downArrow" ) helper . moveDown ( 1 ) h…" at bounding box center [788, 293] width 293 height 326
type textarea "g"
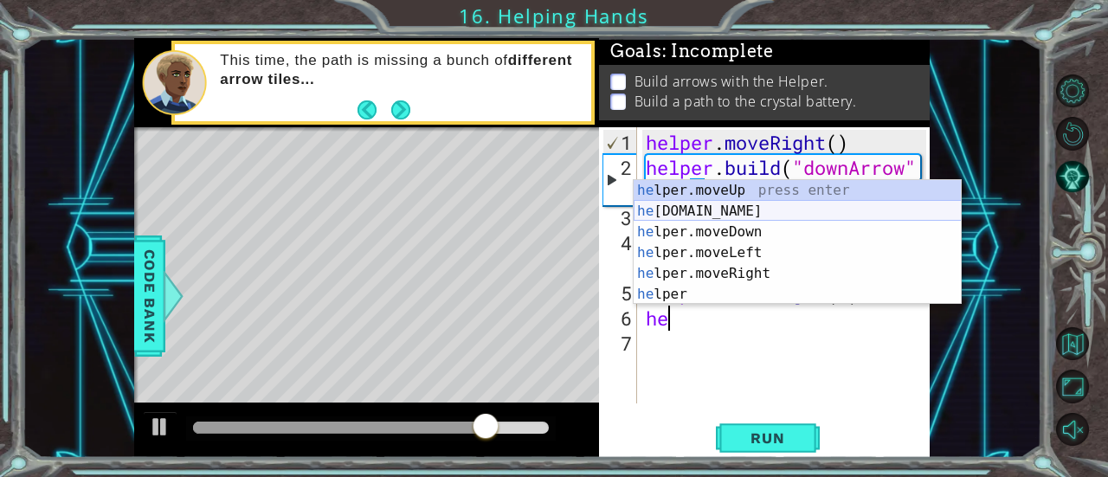
click at [793, 209] on div "he lper.moveUp press enter he [DOMAIN_NAME] press enter he lper.moveDown press …" at bounding box center [798, 263] width 328 height 166
type textarea "[DOMAIN_NAME]("rightArrow")"
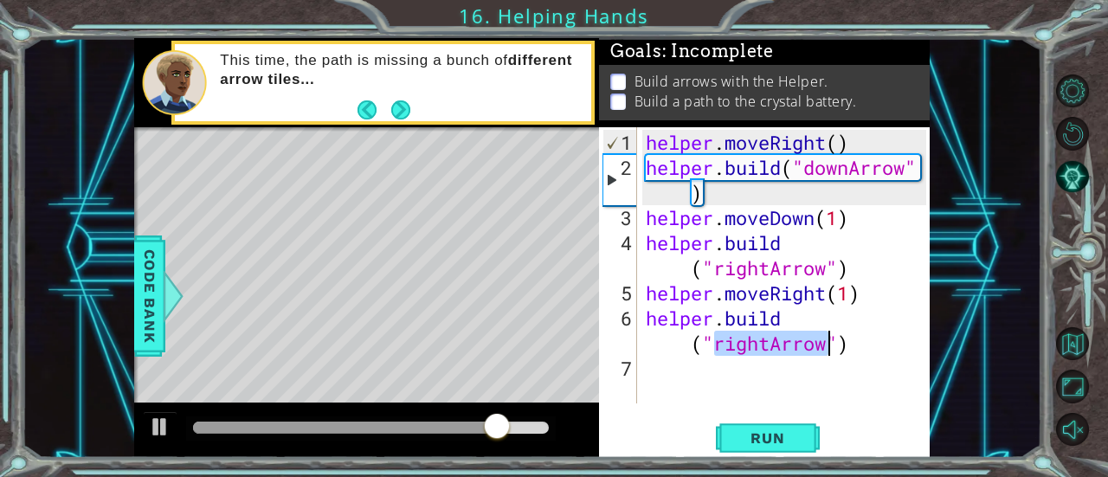
click at [701, 372] on div "helper . moveRight ( ) helper . build ( "downArrow" ) helper . moveDown ( 1 ) h…" at bounding box center [788, 293] width 293 height 326
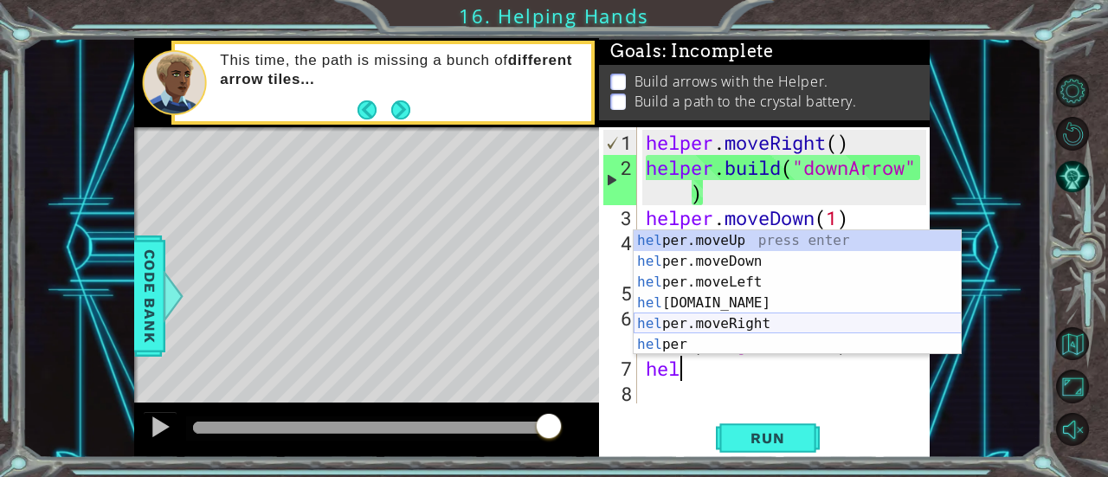
click at [759, 325] on div "hel per.moveUp press enter hel per.moveDown press enter hel per.moveLeft press …" at bounding box center [798, 313] width 328 height 166
type textarea "helper.moveRight(1)"
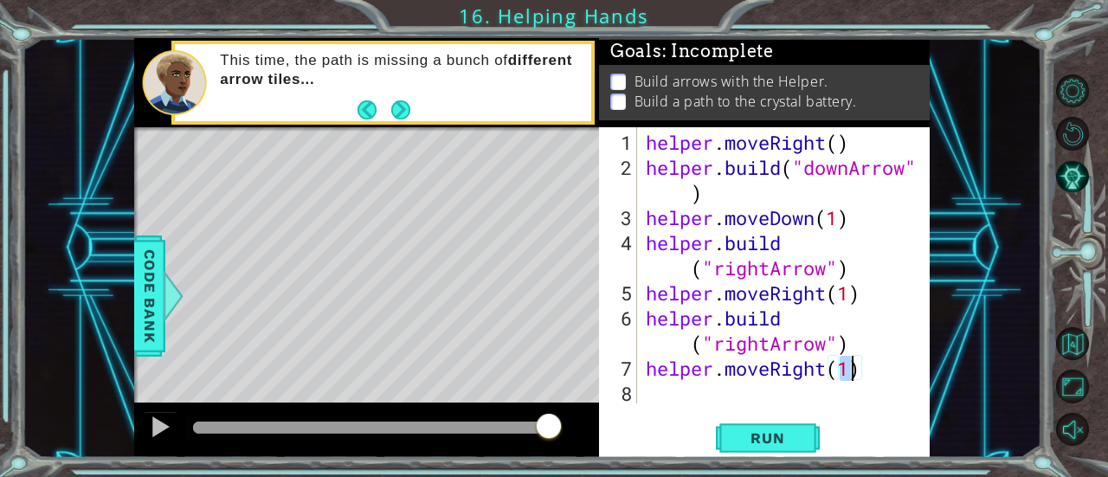
click at [744, 392] on div "helper . moveRight ( ) helper . build ( "downArrow" ) helper . moveDown ( 1 ) h…" at bounding box center [788, 293] width 293 height 326
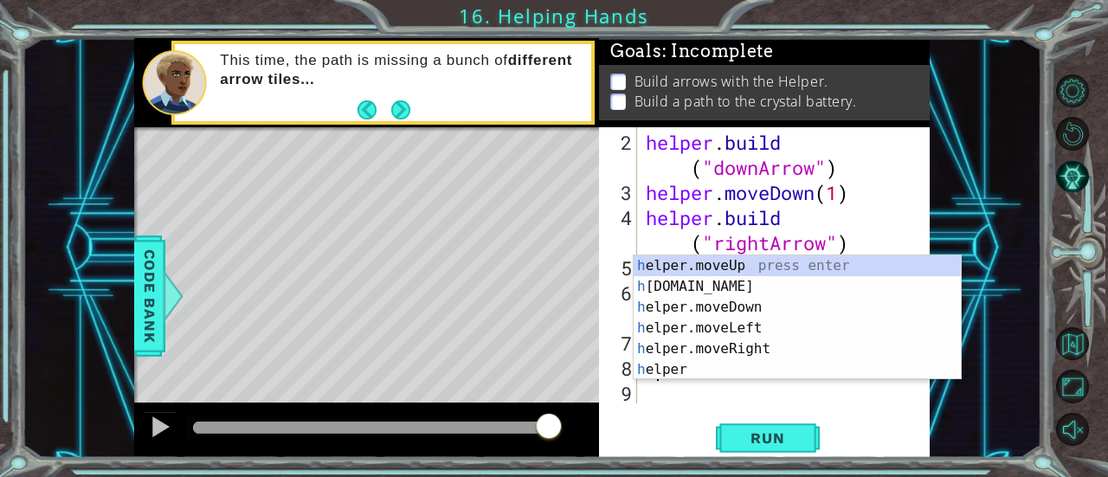
scroll to position [24, 0]
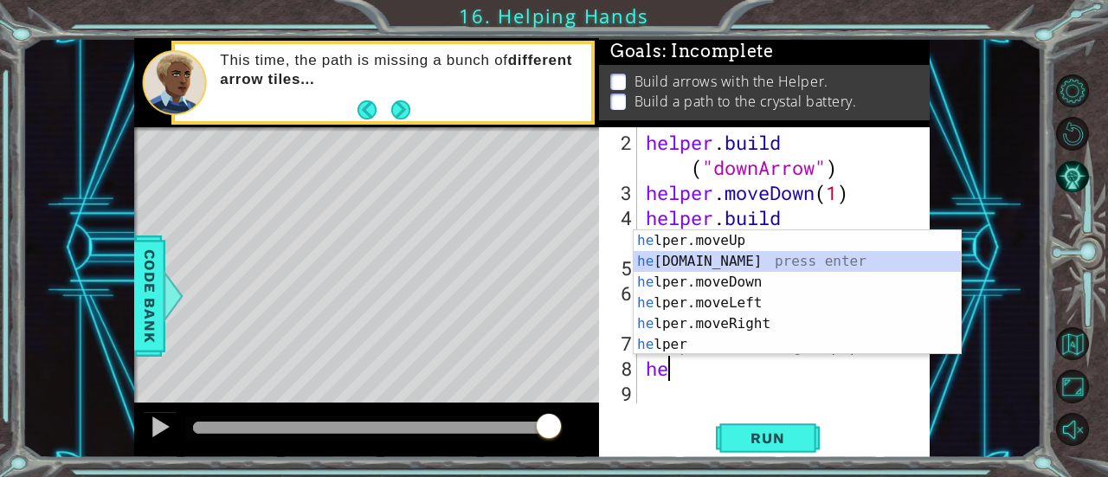
click at [773, 257] on div "he lper.moveUp press enter he [DOMAIN_NAME] press enter he lper.moveDown press …" at bounding box center [798, 313] width 328 height 166
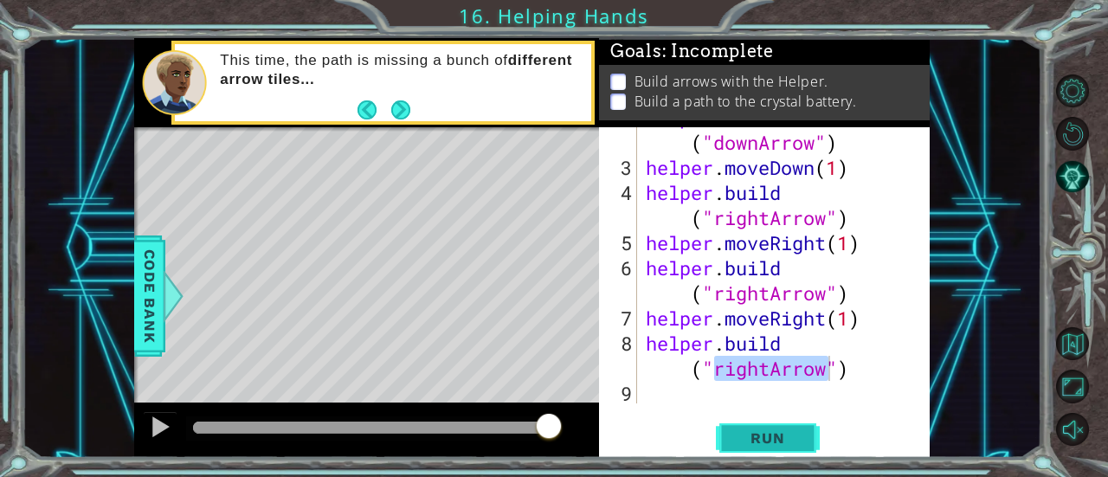
click at [780, 435] on span "Run" at bounding box center [767, 437] width 68 height 17
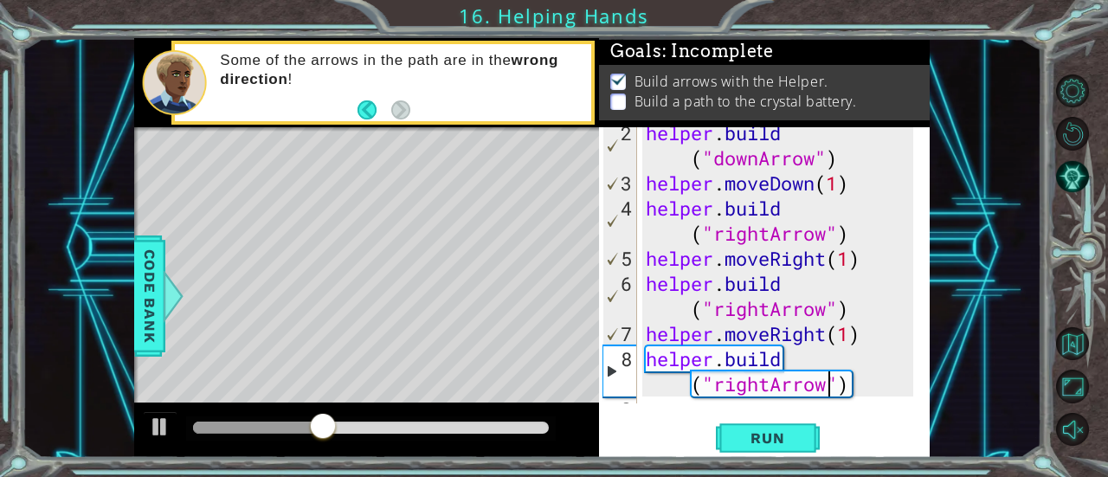
scroll to position [44, 0]
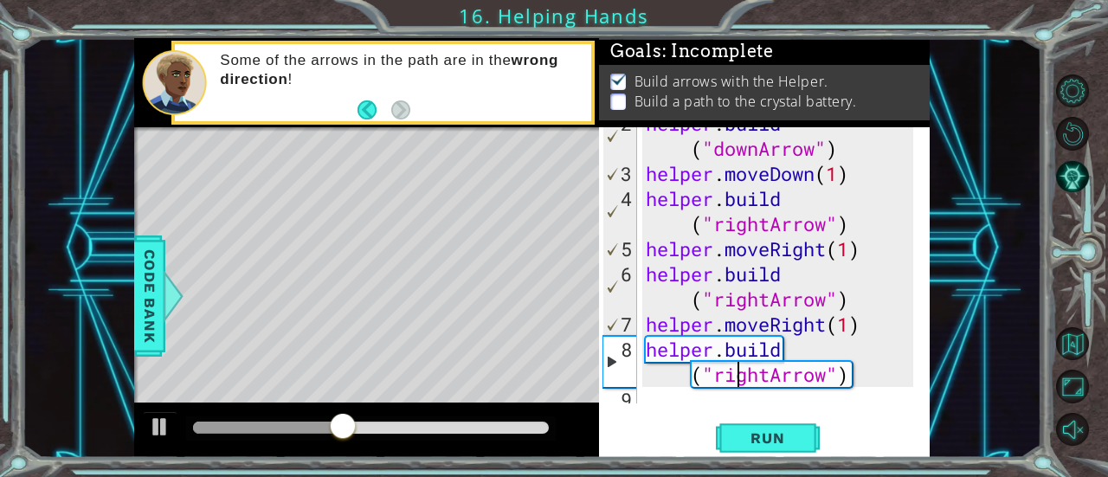
click at [739, 379] on div "helper . build ( "downArrow" ) helper . moveDown ( 1 ) helper . build ( "rightA…" at bounding box center [782, 286] width 280 height 351
click at [732, 379] on div "helper . build ( "downArrow" ) helper . moveDown ( 1 ) helper . build ( "rightA…" at bounding box center [782, 286] width 280 height 351
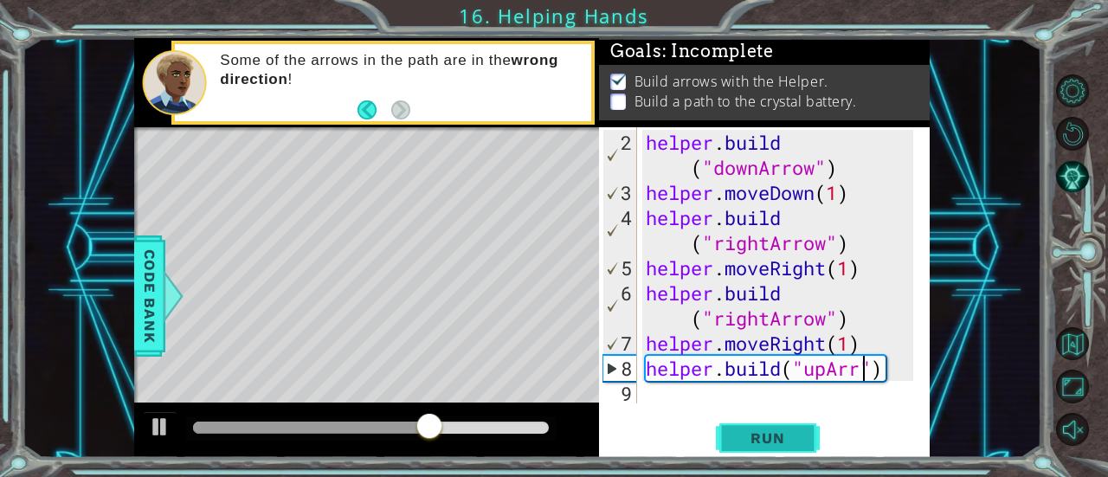
scroll to position [0, 10]
type textarea "[DOMAIN_NAME]("upArrow")"
click at [770, 429] on span "Run" at bounding box center [767, 437] width 68 height 17
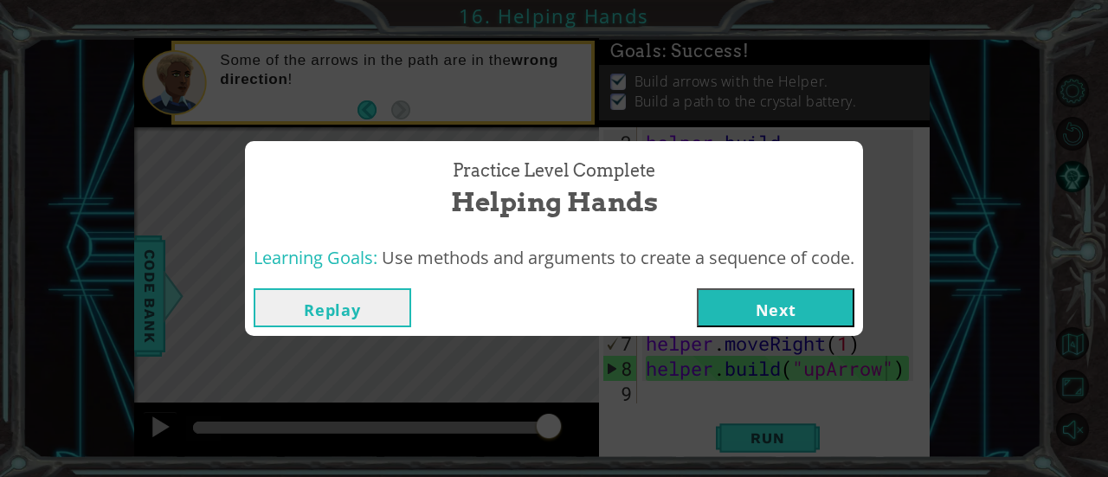
click at [776, 315] on button "Next" at bounding box center [776, 307] width 158 height 39
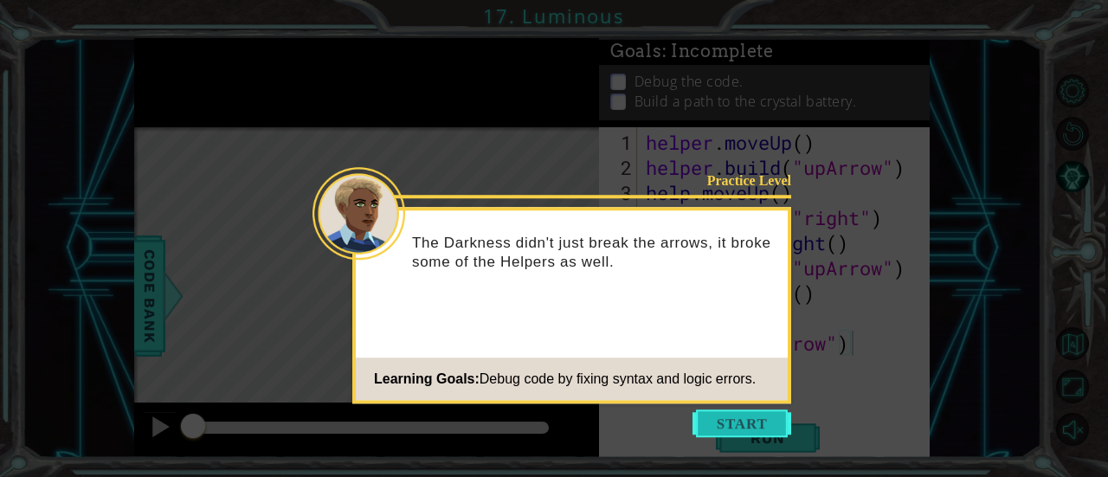
click at [760, 421] on button "Start" at bounding box center [741, 423] width 99 height 28
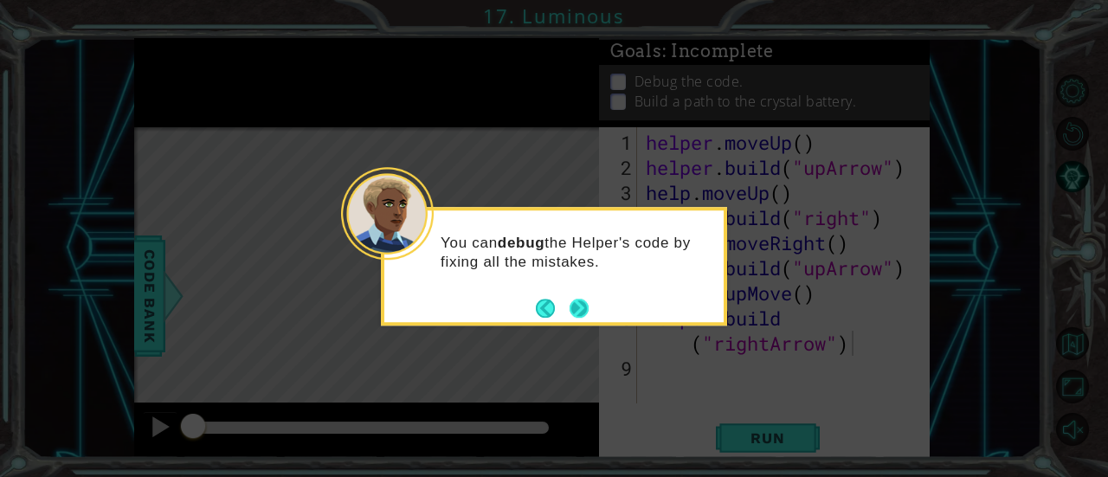
click at [573, 300] on button "Next" at bounding box center [580, 309] width 20 height 20
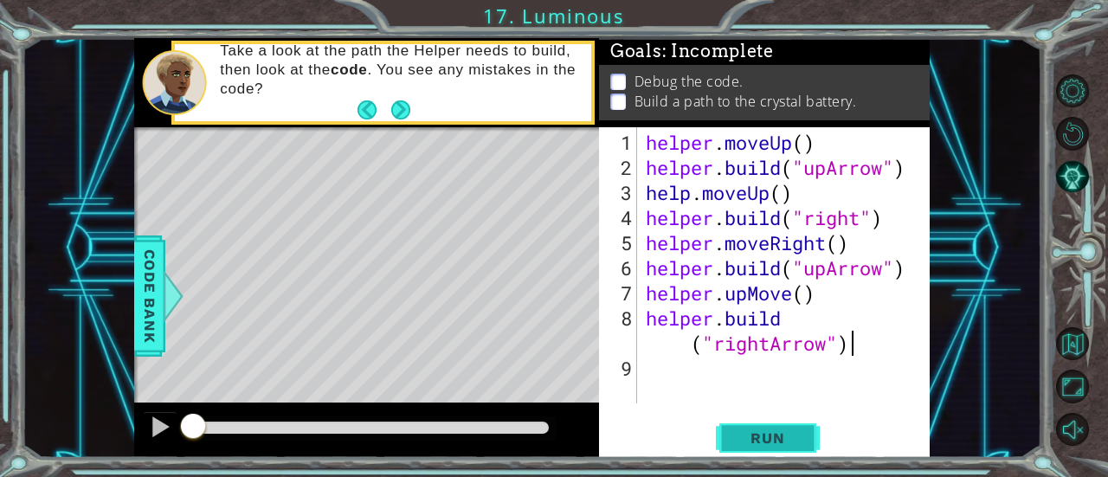
click at [760, 447] on button "Run" at bounding box center [768, 438] width 104 height 33
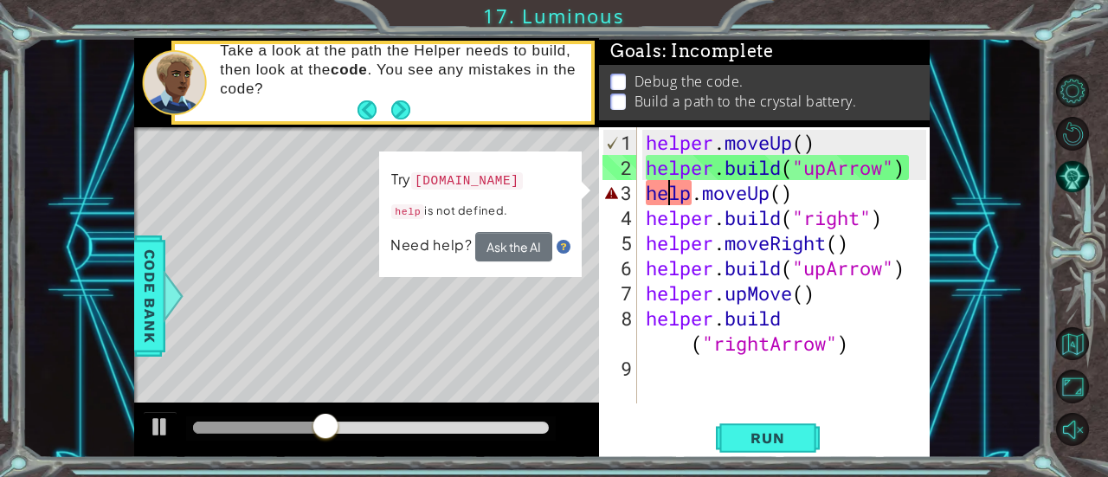
click at [673, 193] on div "helper . moveUp ( ) helper . build ( "upArrow" ) help . moveUp ( ) helper . bui…" at bounding box center [788, 293] width 293 height 326
click at [691, 195] on div "helper . moveUp ( ) helper . build ( "upArrow" ) help . moveUp ( ) helper . bui…" at bounding box center [788, 293] width 293 height 326
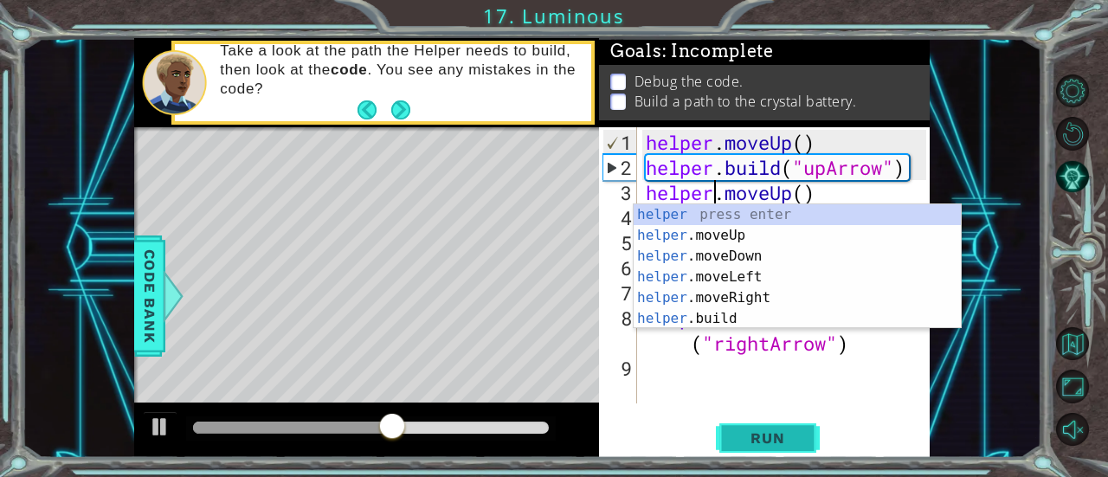
type textarea "helper.moveUp()"
click at [781, 435] on span "Run" at bounding box center [767, 437] width 68 height 17
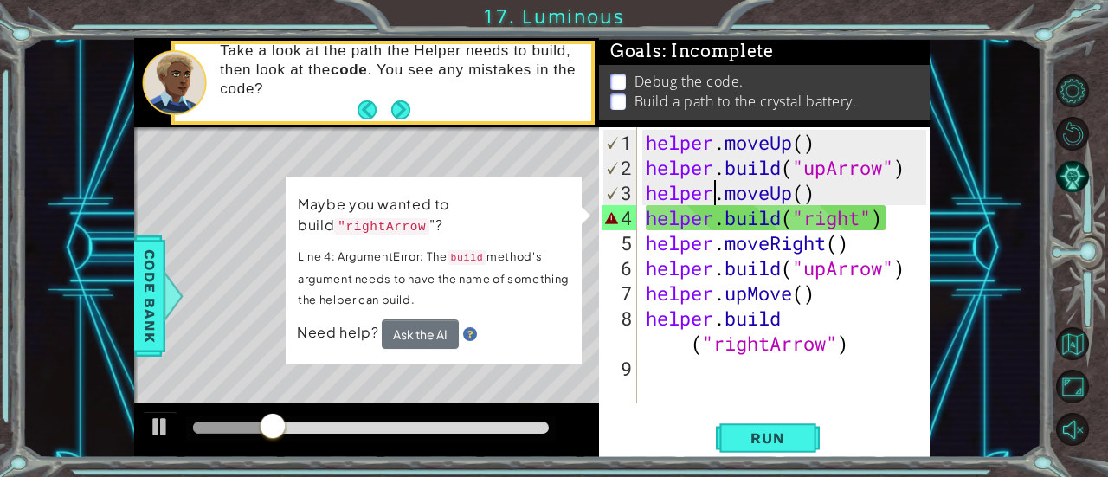
click at [689, 368] on div "helper . moveUp ( ) helper . build ( "upArrow" ) helper . moveUp ( ) helper . b…" at bounding box center [788, 293] width 293 height 326
click at [866, 221] on div "helper . moveUp ( ) helper . build ( "upArrow" ) helper . moveUp ( ) helper . b…" at bounding box center [788, 293] width 293 height 326
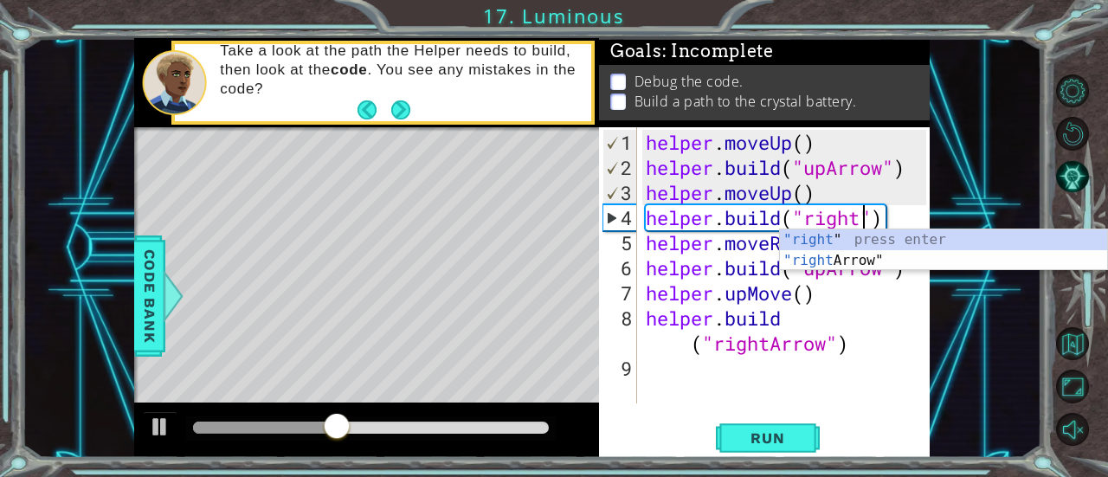
scroll to position [0, 10]
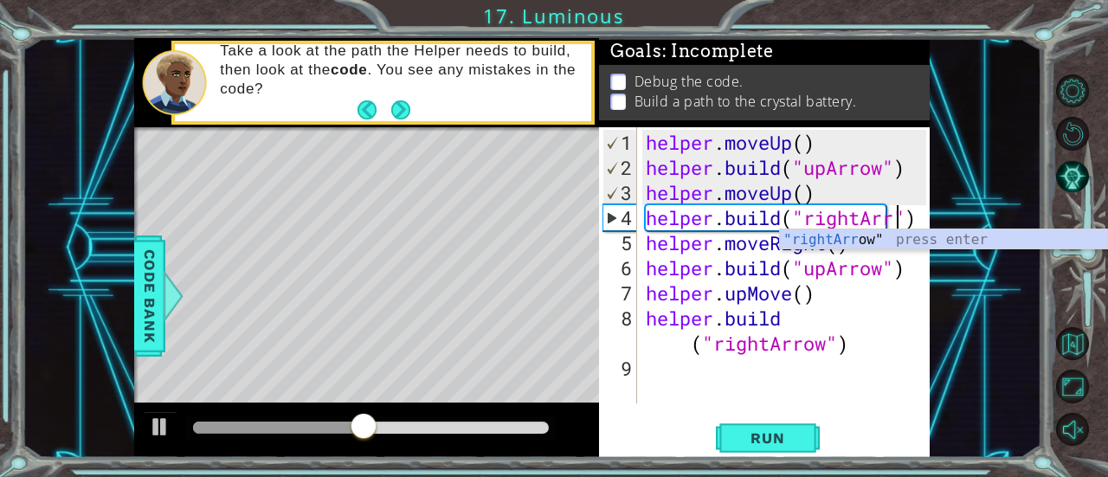
type textarea "[DOMAIN_NAME]("rightArrow")"
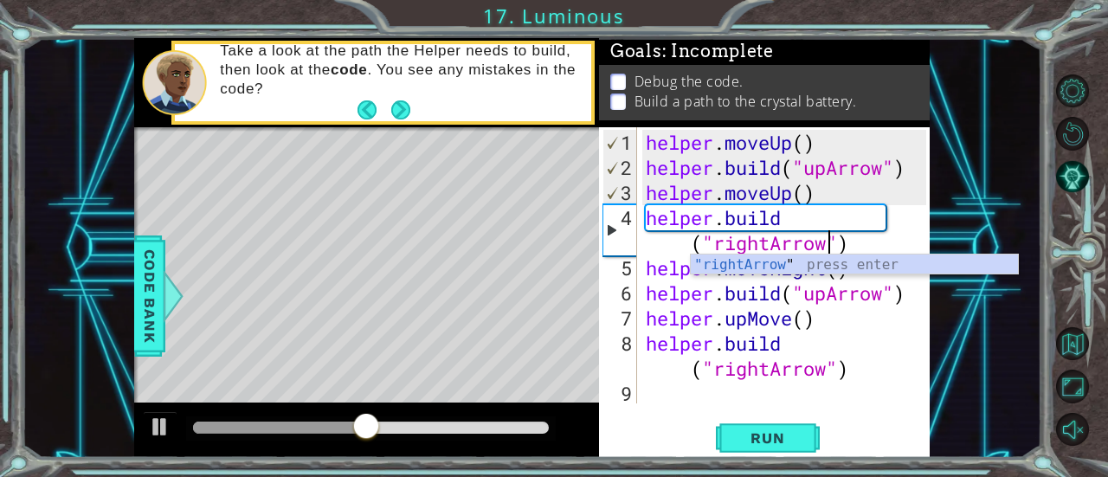
scroll to position [0, 12]
click at [862, 389] on div "helper . moveUp ( ) helper . build ( "upArrow" ) helper . moveUp ( ) helper . b…" at bounding box center [788, 293] width 293 height 326
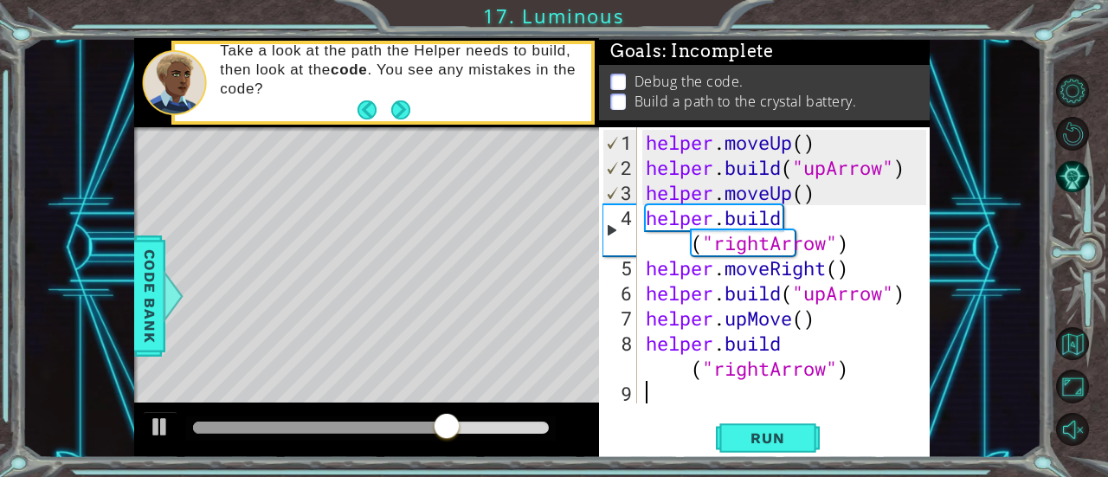
click at [743, 321] on div "helper . moveUp ( ) helper . build ( "upArrow" ) helper . moveUp ( ) helper . b…" at bounding box center [788, 293] width 293 height 326
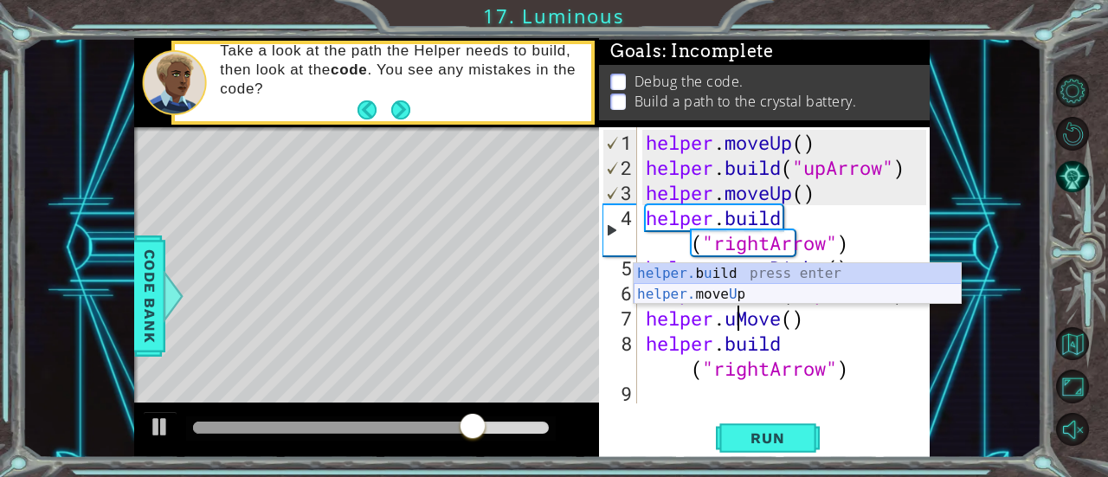
click at [704, 291] on div "helper. b u ild press enter helper. move U p press enter" at bounding box center [798, 304] width 328 height 83
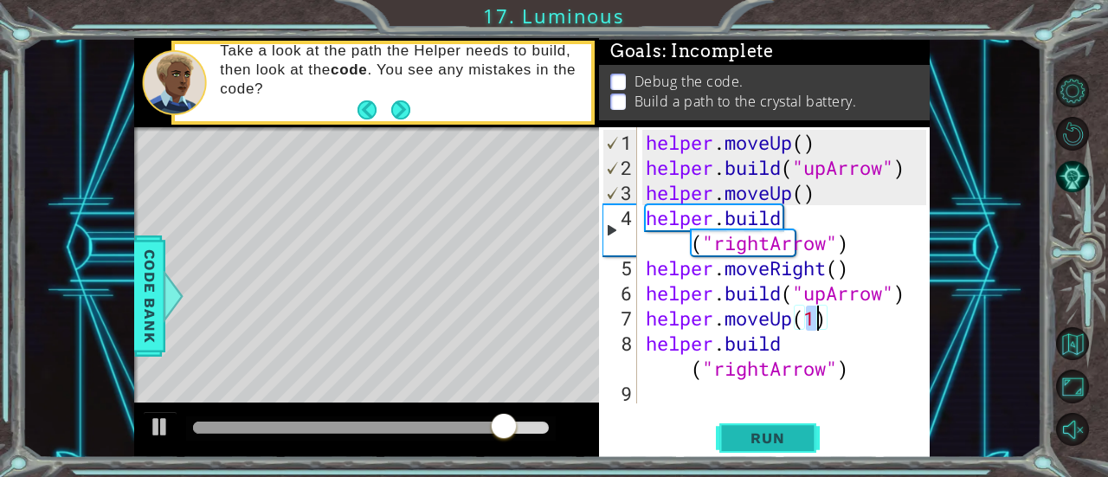
type textarea "helper.moveUp(1)"
click at [770, 437] on span "Run" at bounding box center [767, 437] width 68 height 17
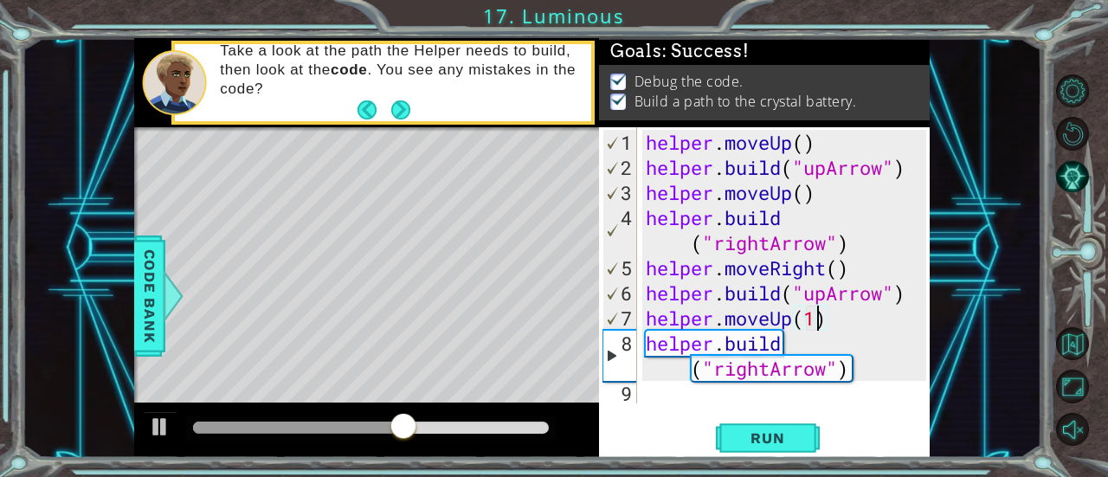
click at [639, 401] on div "helper.moveUp(1) 1 2 3 4 5 6 7 8 9 helper . moveUp ( ) helper . build ( "upArro…" at bounding box center [762, 265] width 327 height 276
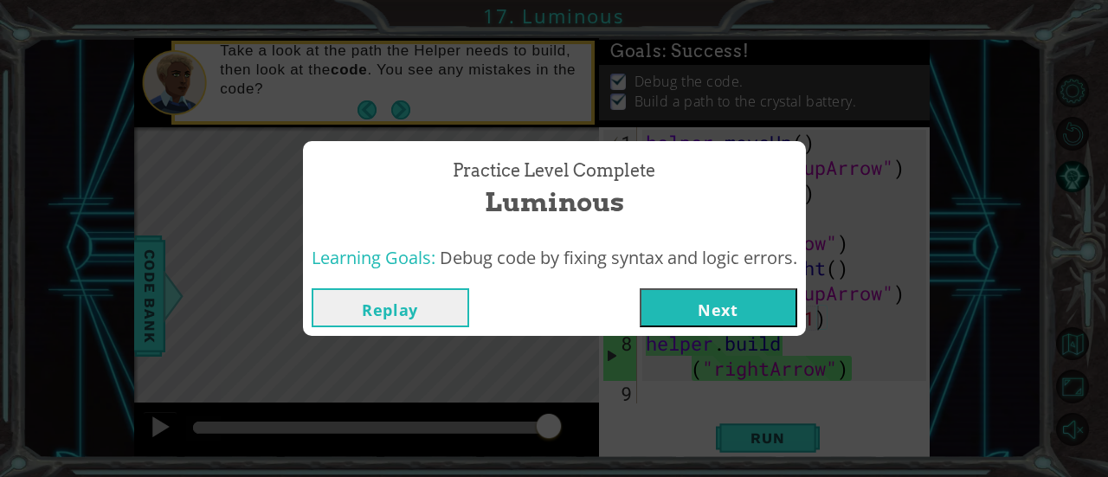
click at [727, 307] on button "Next" at bounding box center [719, 307] width 158 height 39
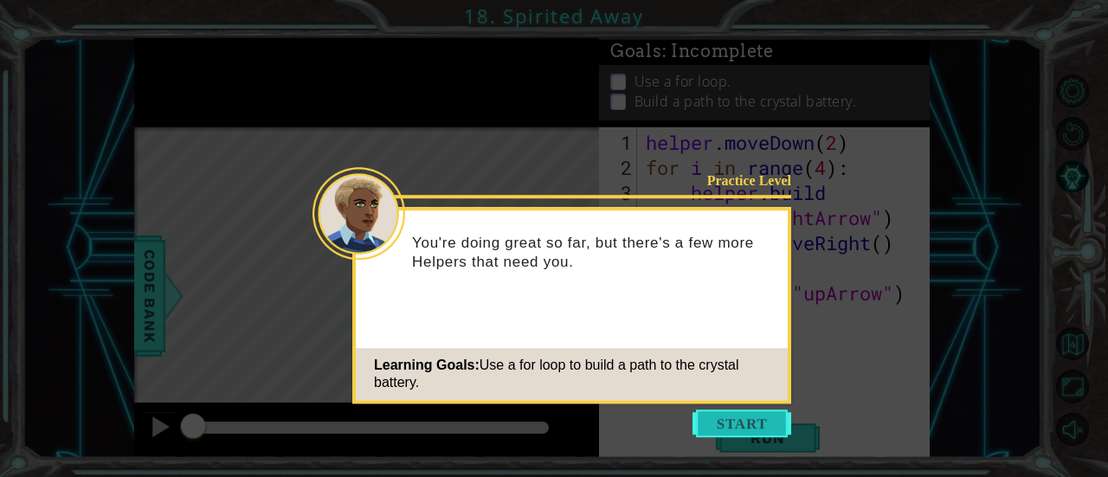
click at [708, 409] on button "Start" at bounding box center [741, 423] width 99 height 28
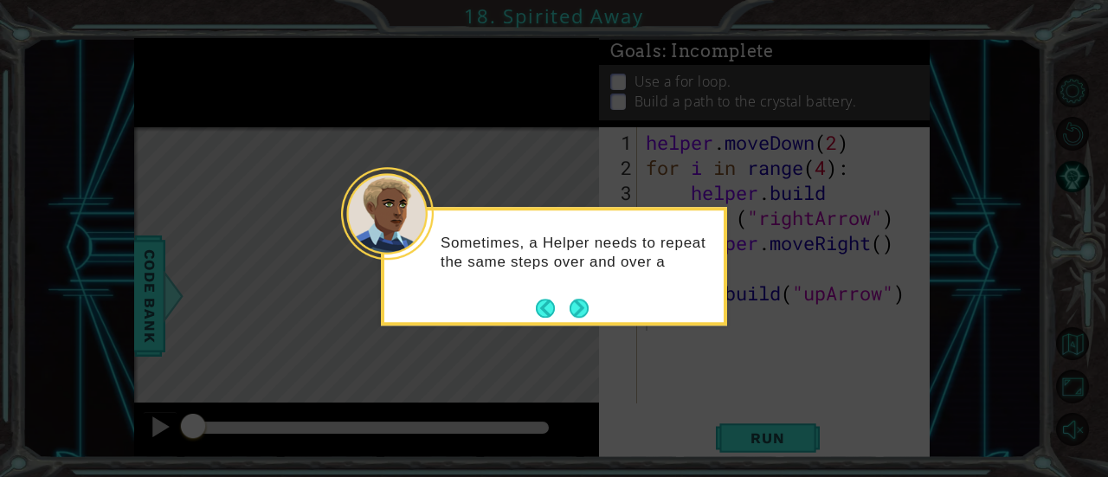
click at [583, 323] on div "Sometimes, a Helper needs to repeat the same steps over and over a" at bounding box center [554, 266] width 346 height 119
click at [581, 321] on div "Sometimes, a Helper needs to repeat the same steps over and over again." at bounding box center [554, 266] width 346 height 119
click at [584, 314] on button "Next" at bounding box center [579, 308] width 19 height 19
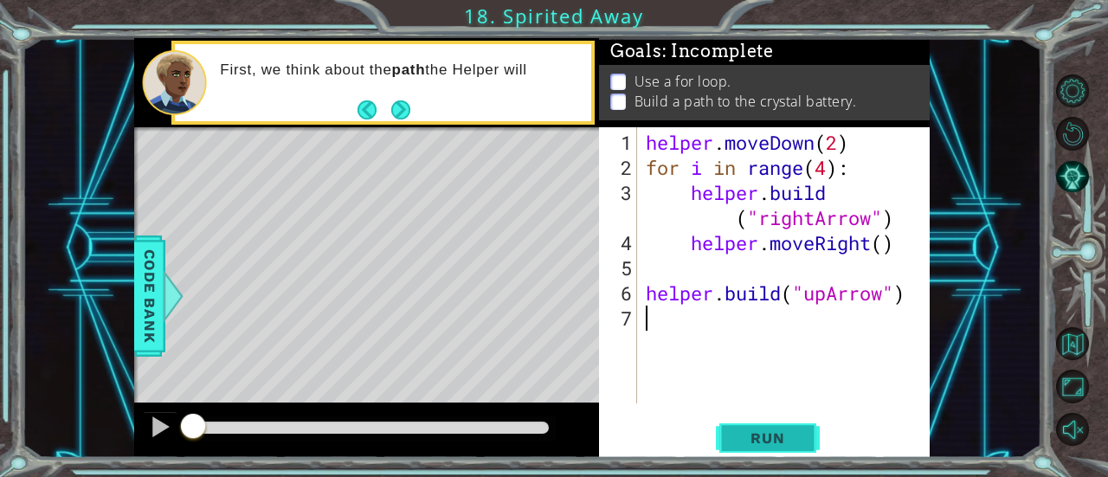
click at [758, 435] on span "Run" at bounding box center [767, 437] width 68 height 17
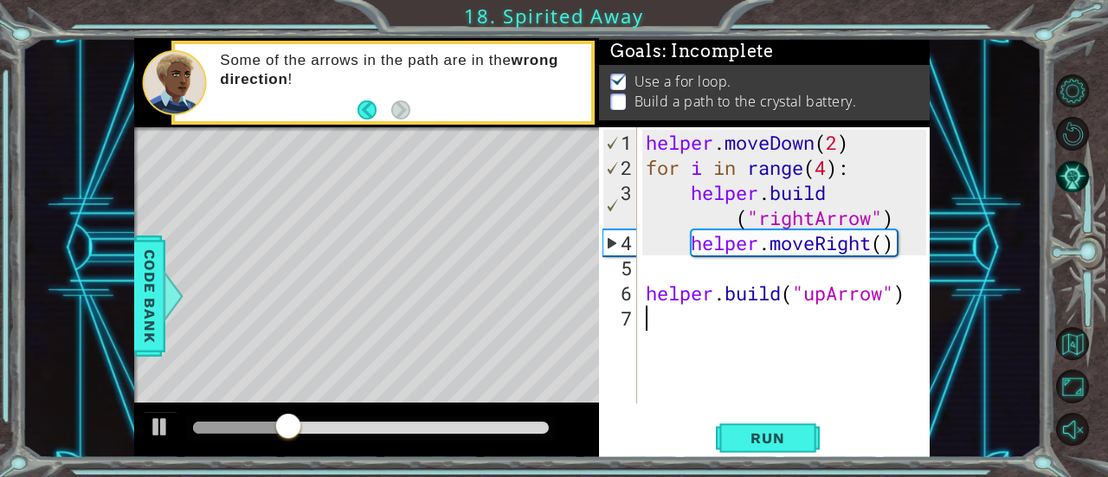
click at [723, 268] on div "helper . moveDown ( 2 ) for i in range ( 4 ) : helper . build ( "rightArrow" ) …" at bounding box center [788, 293] width 293 height 326
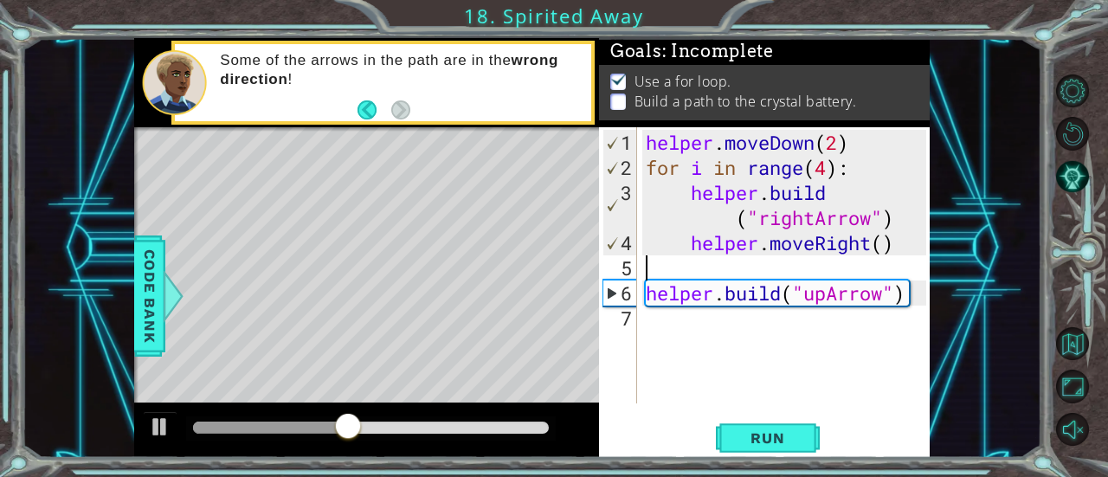
click at [733, 333] on div "helper . moveDown ( 2 ) for i in range ( 4 ) : helper . build ( "rightArrow" ) …" at bounding box center [788, 293] width 293 height 326
click at [746, 390] on div "helper . moveDown ( 2 ) for i in range ( 4 ) : helper . build ( "rightArrow" ) …" at bounding box center [788, 293] width 293 height 326
type textarea "b"
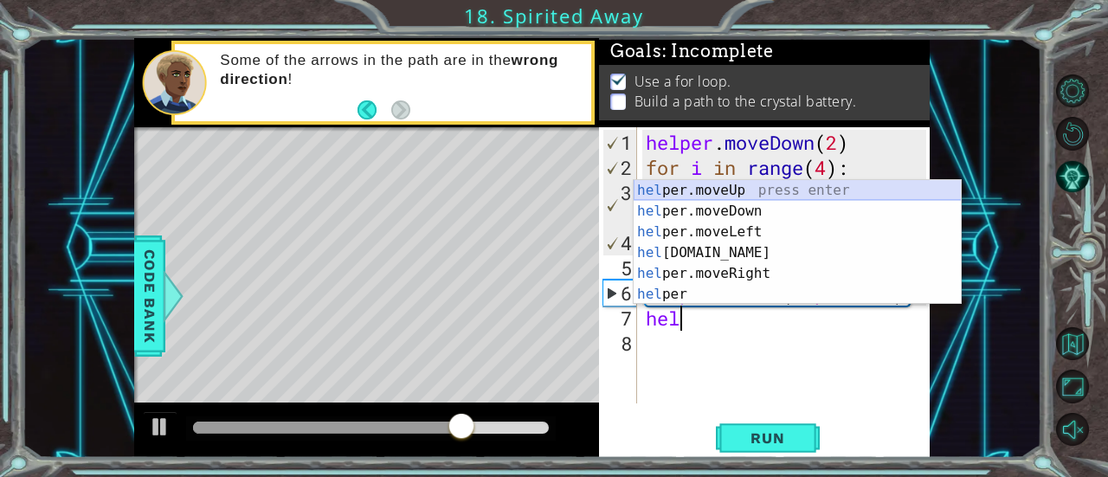
click at [814, 193] on div "hel per.moveUp press enter hel per.moveDown press enter hel per.moveLeft press …" at bounding box center [798, 263] width 328 height 166
type textarea "helper.moveUp(1)"
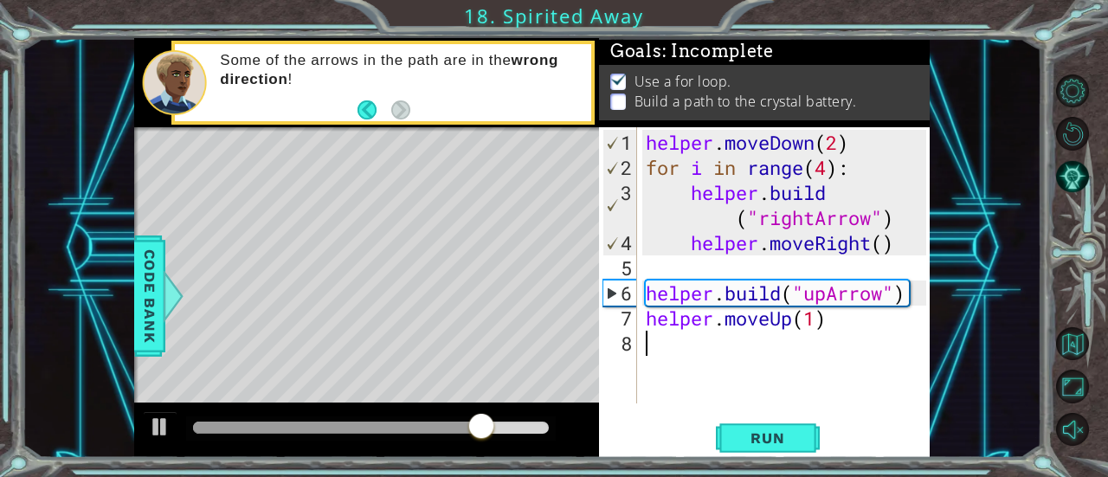
click at [871, 374] on div "helper . moveDown ( 2 ) for i in range ( 4 ) : helper . build ( "rightArrow" ) …" at bounding box center [788, 293] width 293 height 326
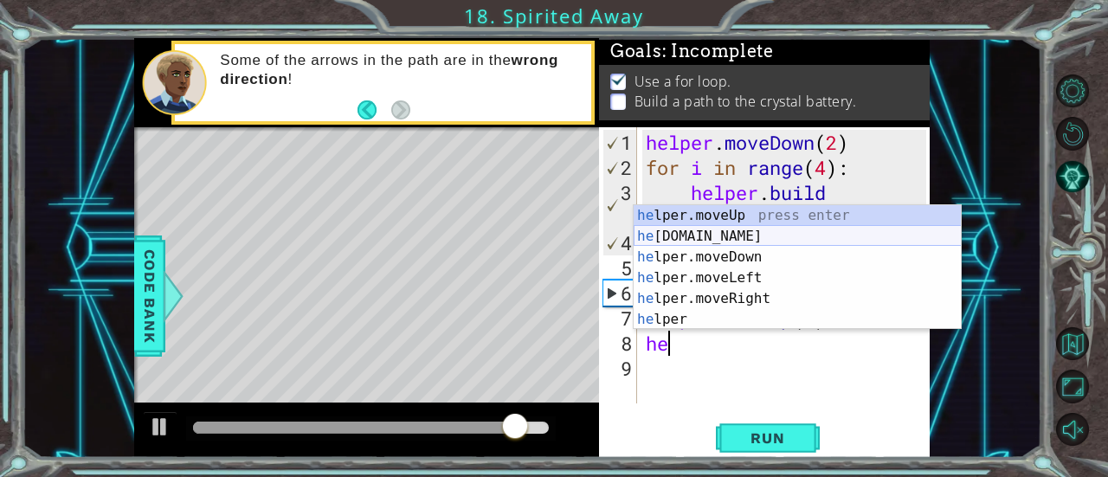
click at [838, 235] on div "he lper.moveUp press enter he [DOMAIN_NAME] press enter he lper.moveDown press …" at bounding box center [798, 288] width 328 height 166
type textarea "[DOMAIN_NAME]("rightArrow")"
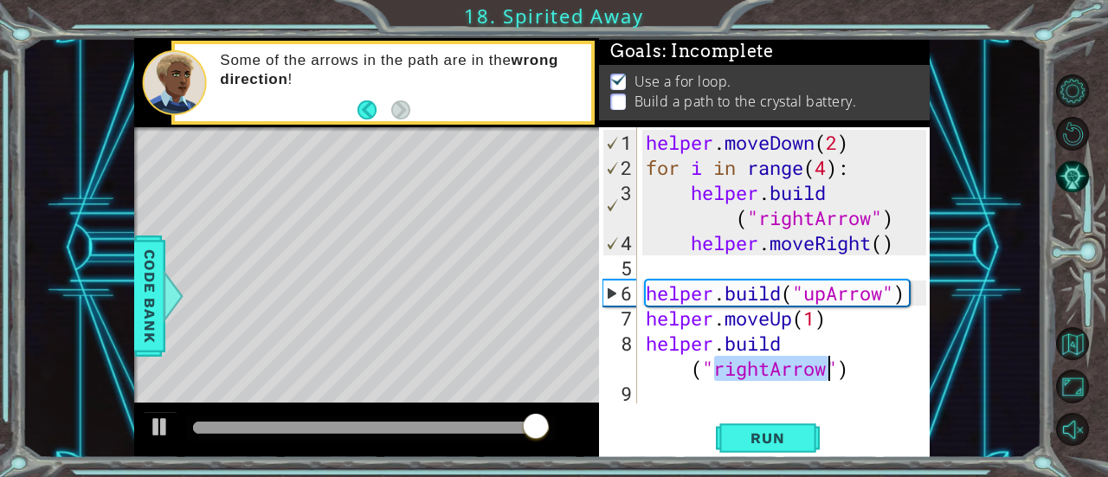
click at [660, 374] on div "helper . moveDown ( 2 ) for i in range ( 4 ) : helper . build ( "rightArrow" ) …" at bounding box center [788, 293] width 293 height 326
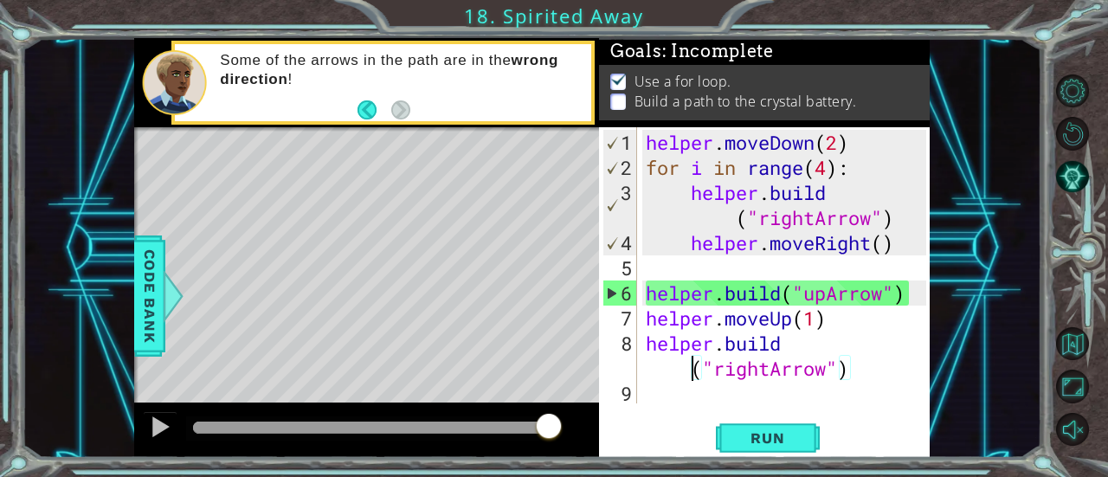
click at [658, 392] on div "helper . moveDown ( 2 ) for i in range ( 4 ) : helper . build ( "rightArrow" ) …" at bounding box center [788, 293] width 293 height 326
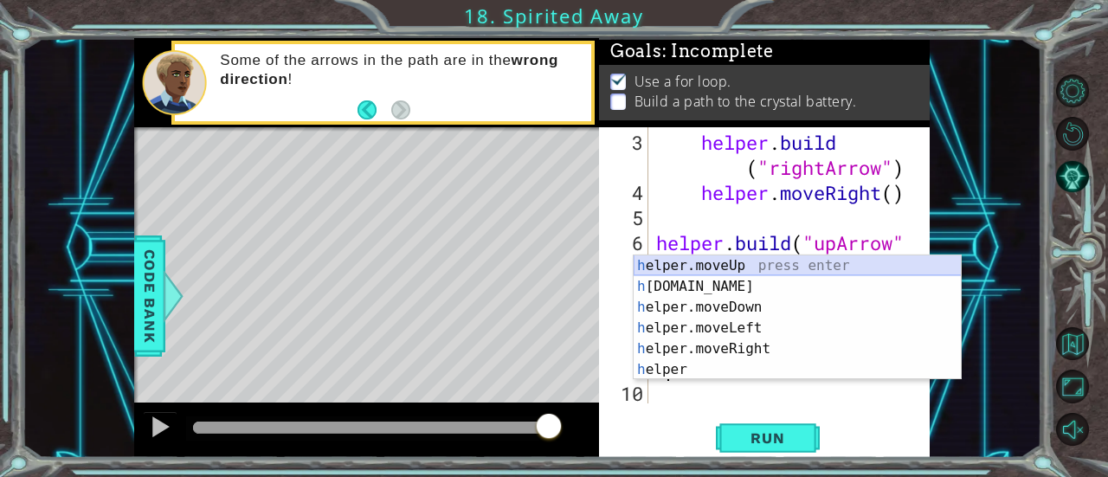
click at [774, 266] on div "h elper.moveUp press enter h [DOMAIN_NAME] press enter h elper.moveDown press e…" at bounding box center [798, 338] width 328 height 166
type textarea "helper.moveUp(1)"
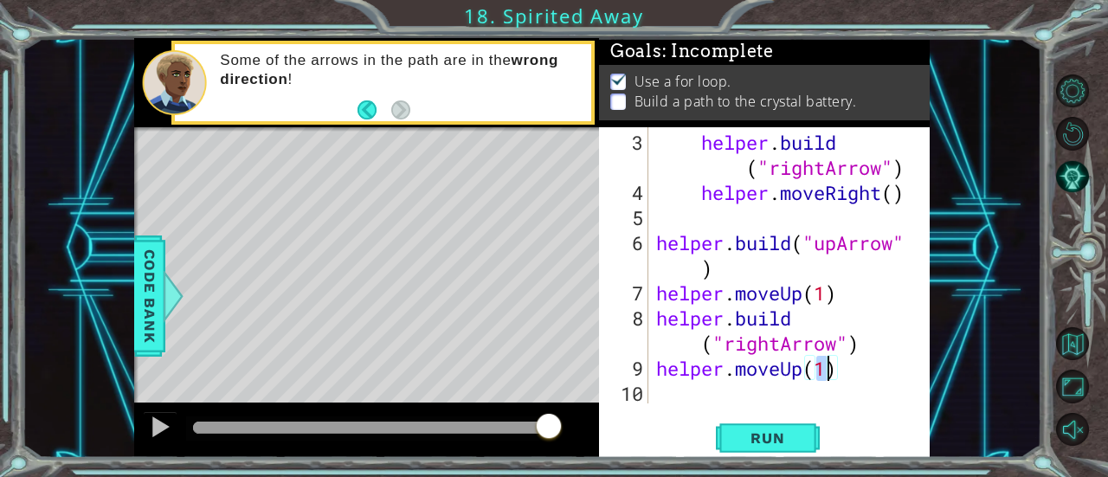
click at [686, 397] on div "helper . build ( "rightArrow" ) helper . moveRight ( ) helper . build ( "upArro…" at bounding box center [787, 305] width 269 height 351
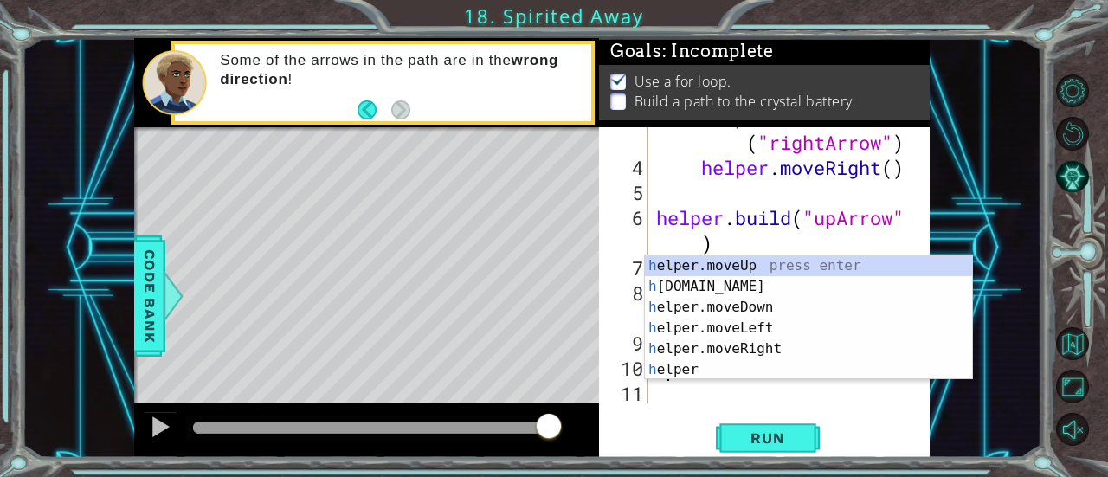
scroll to position [74, 0]
click at [758, 292] on div "h elper.moveUp press enter h [DOMAIN_NAME] press enter h elper.moveDown press e…" at bounding box center [809, 338] width 328 height 166
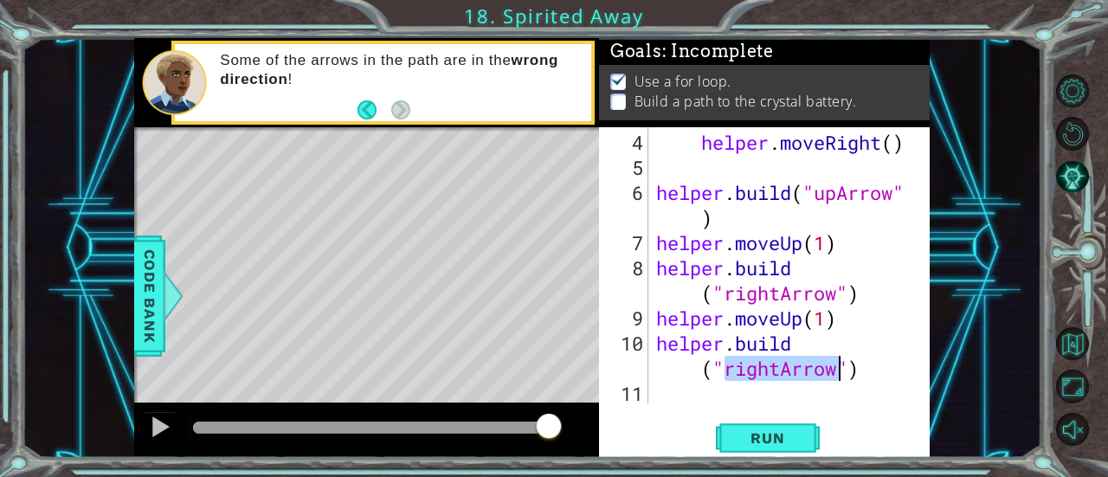
scroll to position [100, 0]
click at [747, 299] on div "helper . moveRight ( ) helper . build ( "upArrow" ) helper . moveUp ( 1 ) helpe…" at bounding box center [787, 293] width 269 height 326
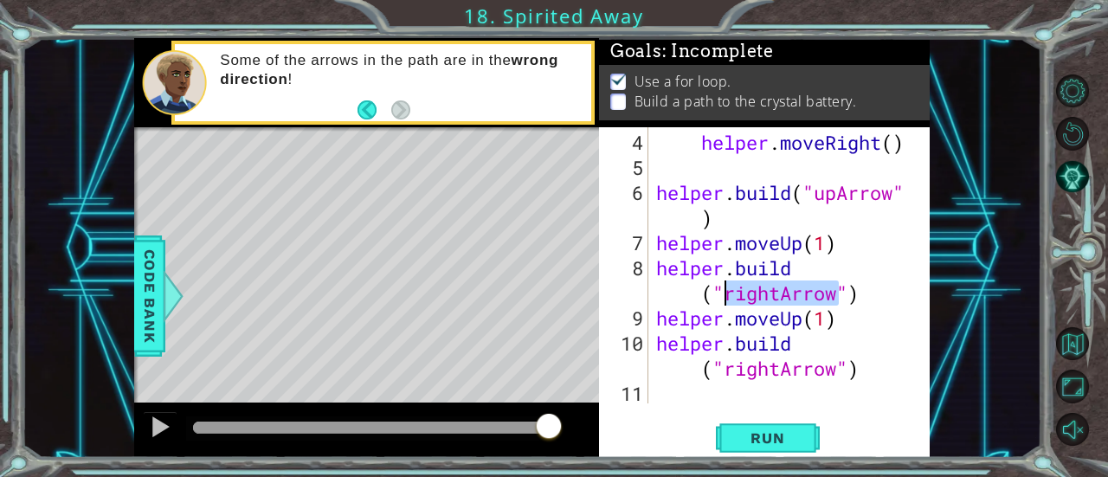
click at [747, 299] on div "helper . moveRight ( ) helper . build ( "upArrow" ) helper . moveUp ( 1 ) helpe…" at bounding box center [783, 265] width 261 height 276
drag, startPoint x: 778, startPoint y: 293, endPoint x: 728, endPoint y: 293, distance: 50.2
click at [728, 293] on div "helper . moveRight ( ) helper . build ( "upArrow" ) helper . moveUp ( 1 ) helpe…" at bounding box center [787, 293] width 269 height 326
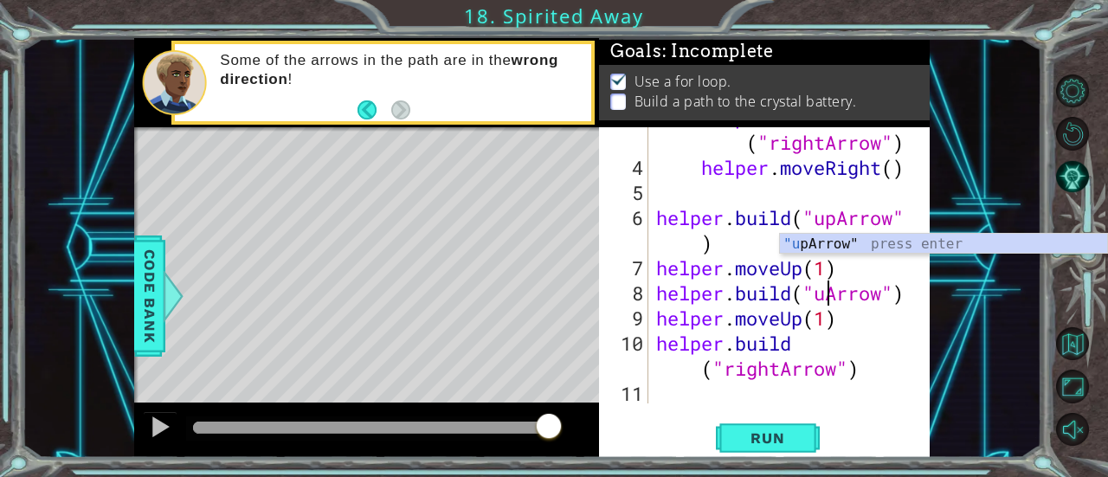
scroll to position [74, 0]
click at [822, 243] on div ""u [PERSON_NAME]" press enter" at bounding box center [944, 265] width 328 height 62
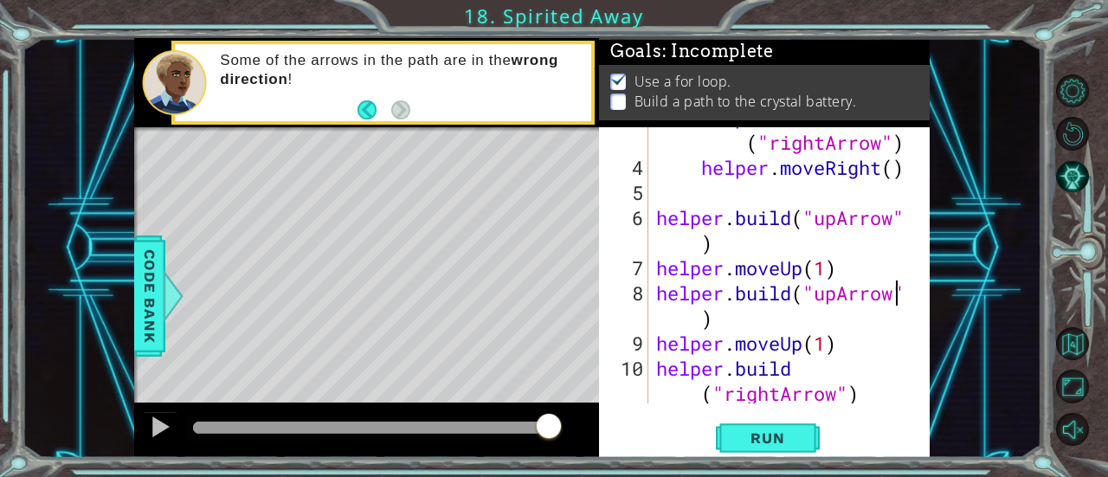
click at [739, 402] on div "helper . build ( "rightArrow" ) helper . moveRight ( ) helper . build ( "upArro…" at bounding box center [787, 280] width 269 height 351
drag, startPoint x: 781, startPoint y: 394, endPoint x: 720, endPoint y: 389, distance: 60.8
click at [720, 389] on div "helper . build ( "rightArrow" ) helper . moveRight ( ) helper . build ( "upArro…" at bounding box center [787, 280] width 269 height 351
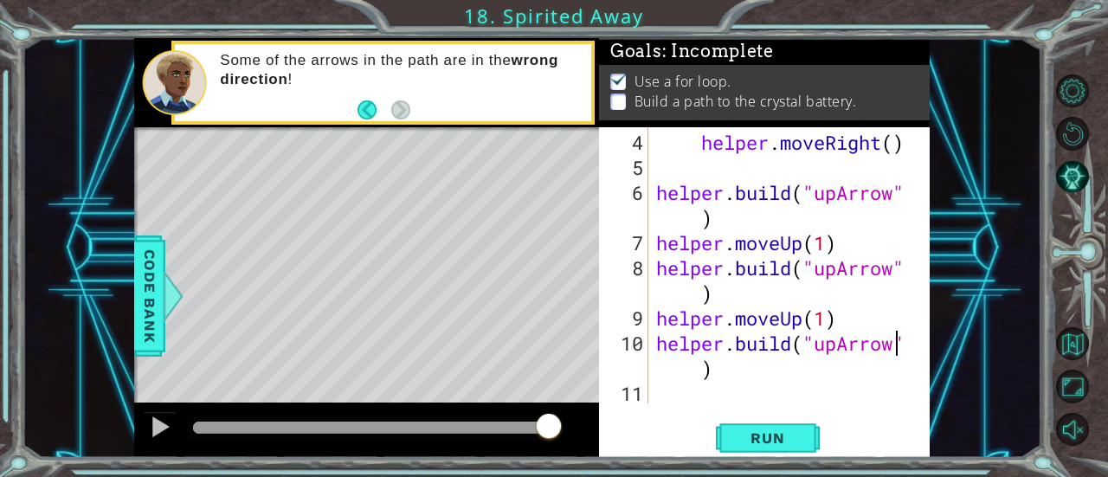
scroll to position [100, 0]
type textarea "[DOMAIN_NAME]("upArrow")"
click at [734, 437] on span "Run" at bounding box center [767, 437] width 68 height 17
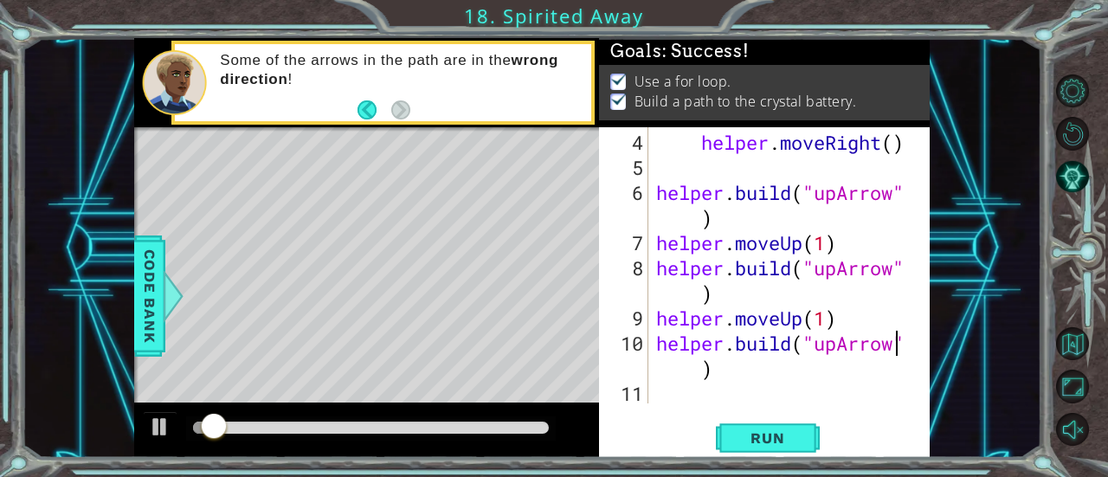
click at [695, 380] on div "helper . moveRight ( ) helper . build ( "upArrow" ) helper . moveUp ( 1 ) helpe…" at bounding box center [787, 293] width 269 height 326
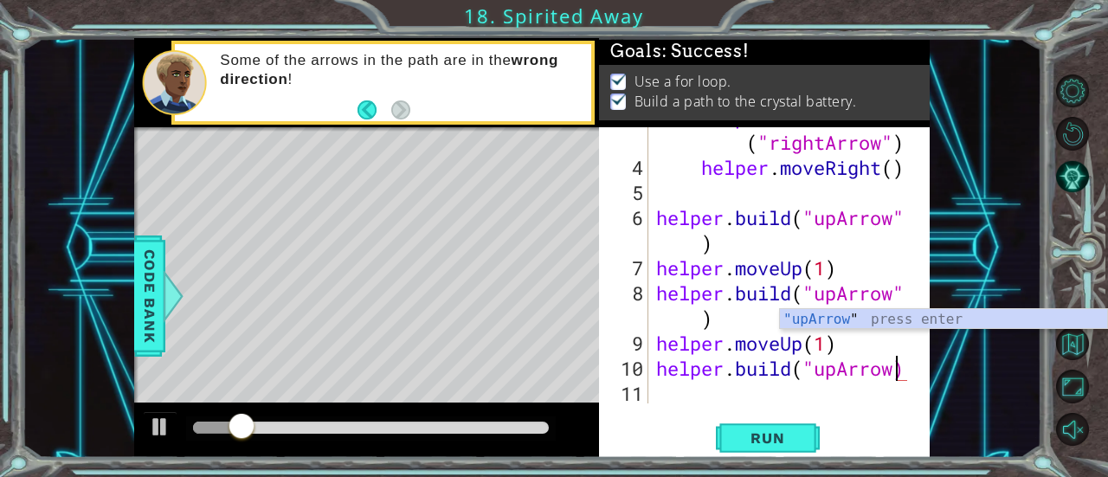
scroll to position [74, 0]
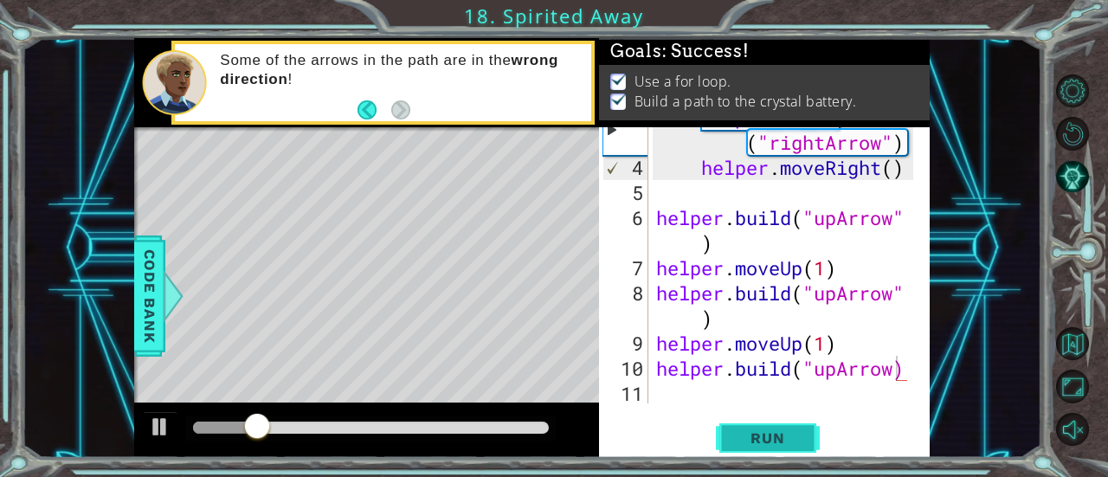
click at [749, 432] on span "Run" at bounding box center [767, 437] width 68 height 17
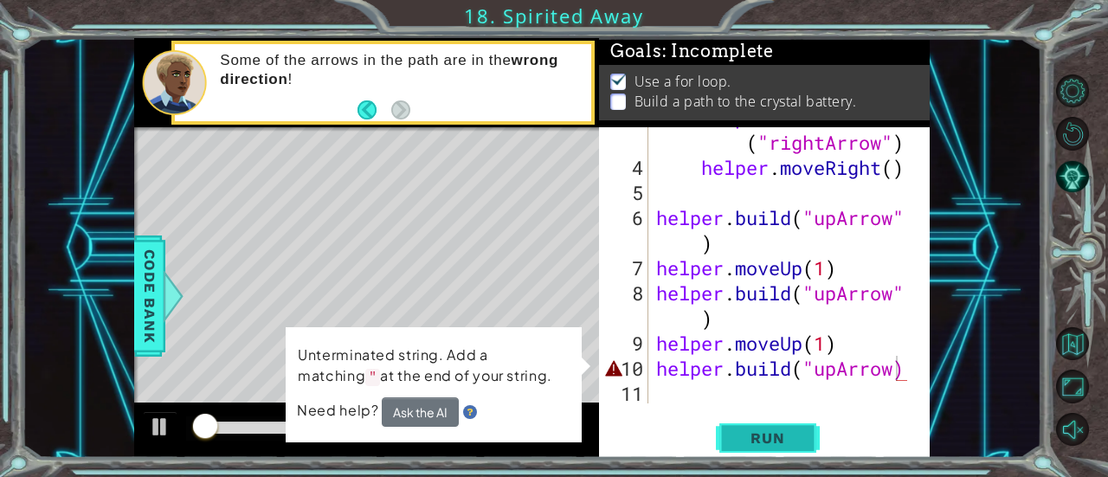
click at [770, 433] on span "Run" at bounding box center [767, 437] width 68 height 17
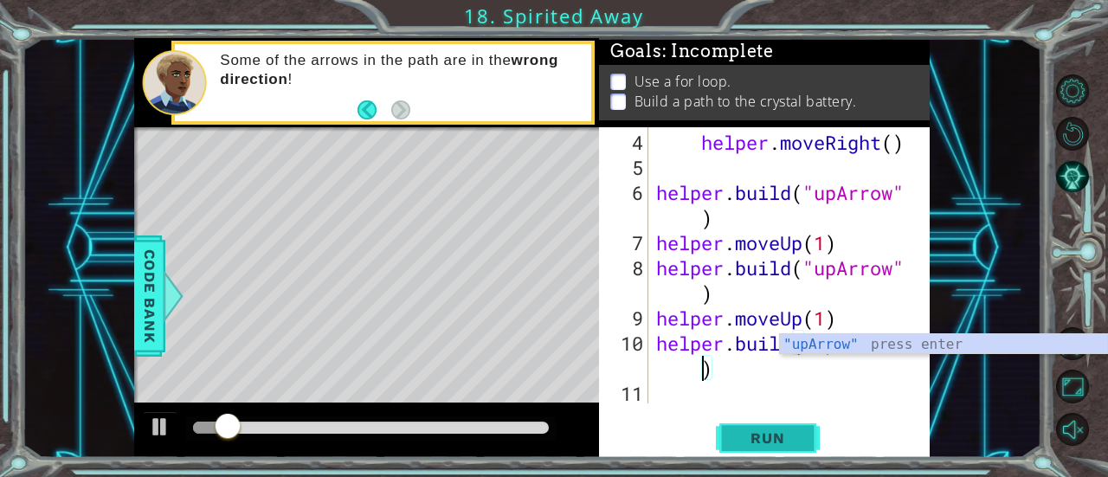
type textarea "[DOMAIN_NAME]("upArrow")"
click at [782, 441] on span "Run" at bounding box center [767, 437] width 68 height 17
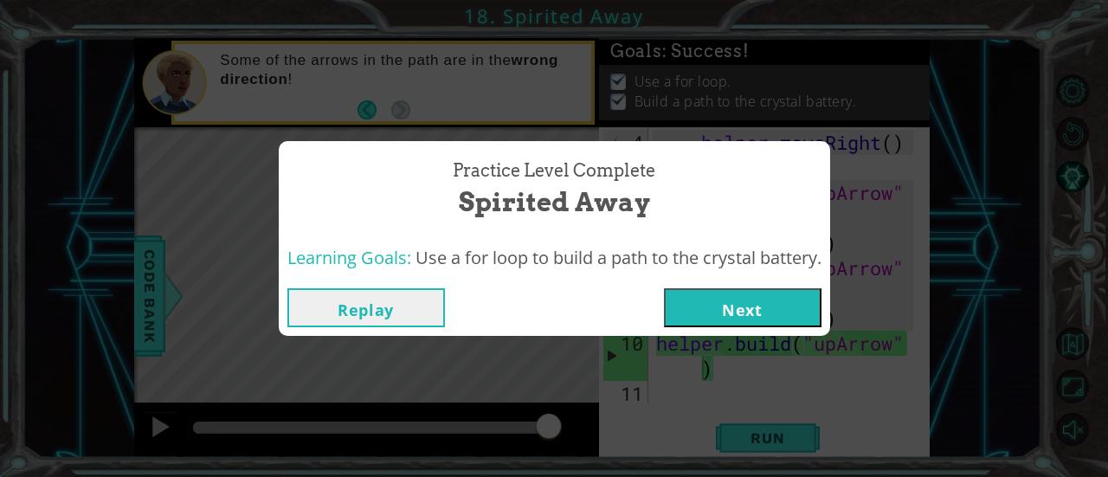
click at [715, 297] on button "Next" at bounding box center [743, 307] width 158 height 39
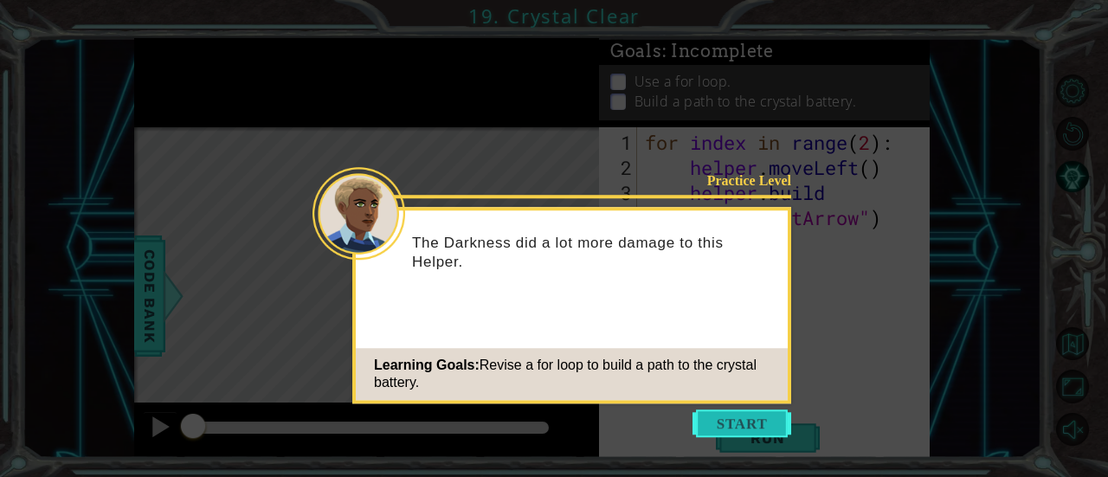
click at [765, 430] on button "Start" at bounding box center [741, 423] width 99 height 28
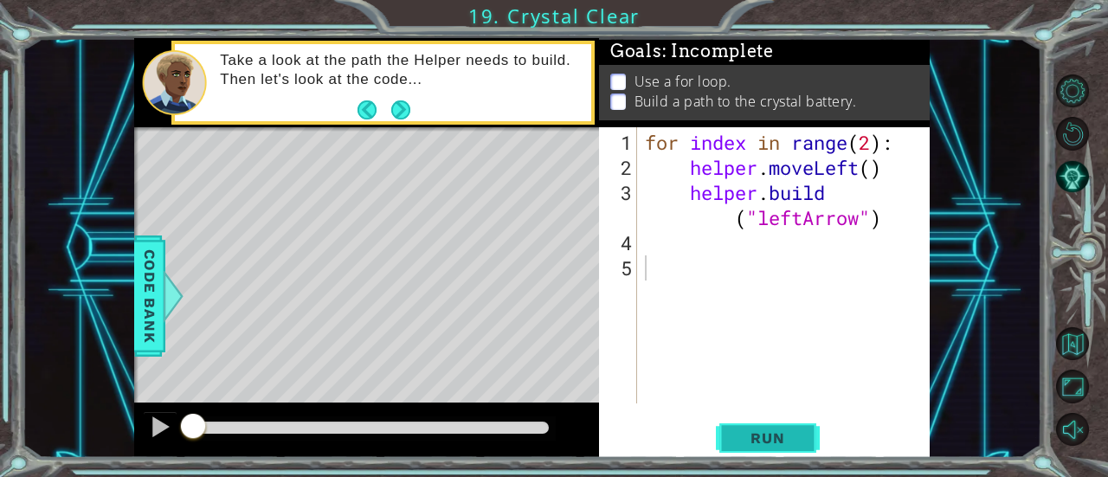
click at [795, 443] on span "Run" at bounding box center [767, 437] width 68 height 17
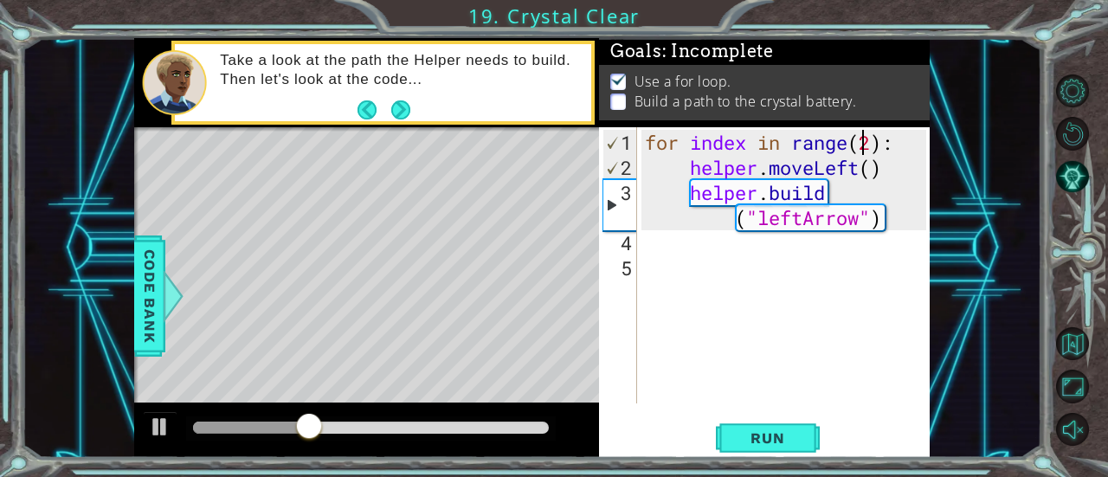
click at [867, 143] on div "for index in range ( 2 ) : helper . moveLeft ( ) helper . build ( "leftArrow" )" at bounding box center [787, 293] width 293 height 326
click at [868, 143] on div "for index in range ( 2 ) : helper . moveLeft ( ) helper . build ( "leftArrow" )" at bounding box center [787, 293] width 293 height 326
type textarea "for index in range(4):"
click at [762, 435] on span "Run" at bounding box center [767, 437] width 68 height 17
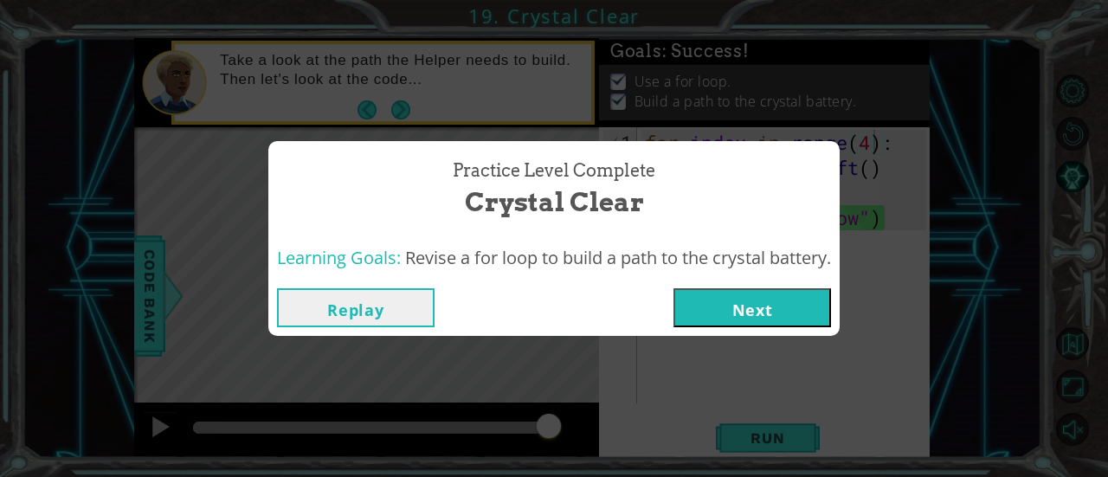
click at [750, 307] on button "Next" at bounding box center [752, 307] width 158 height 39
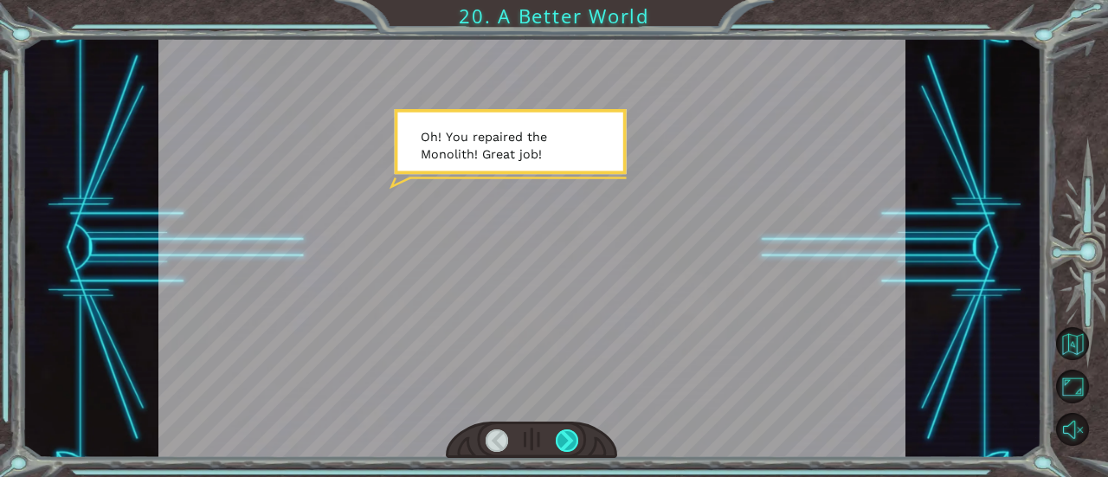
click at [570, 435] on div at bounding box center [567, 440] width 23 height 23
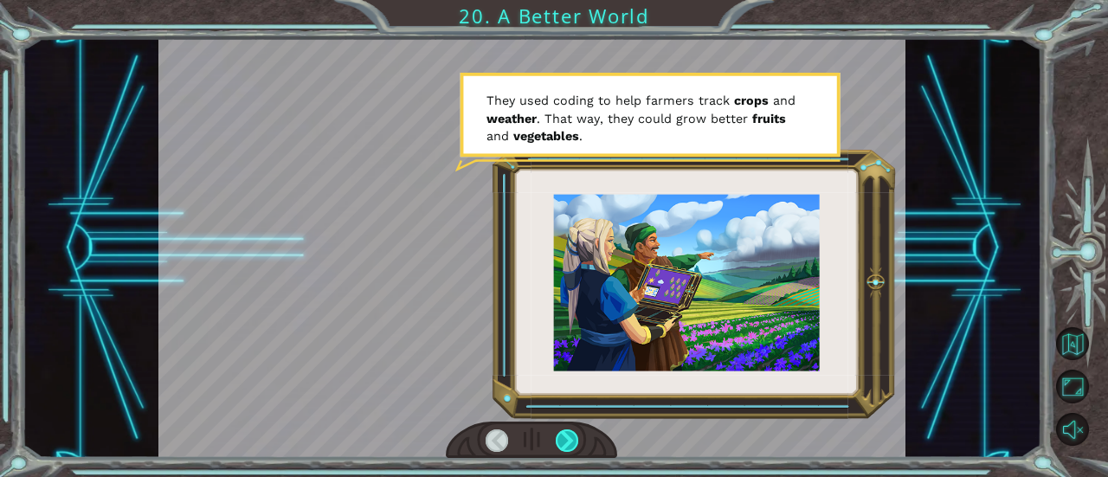
click at [569, 445] on div at bounding box center [567, 440] width 23 height 23
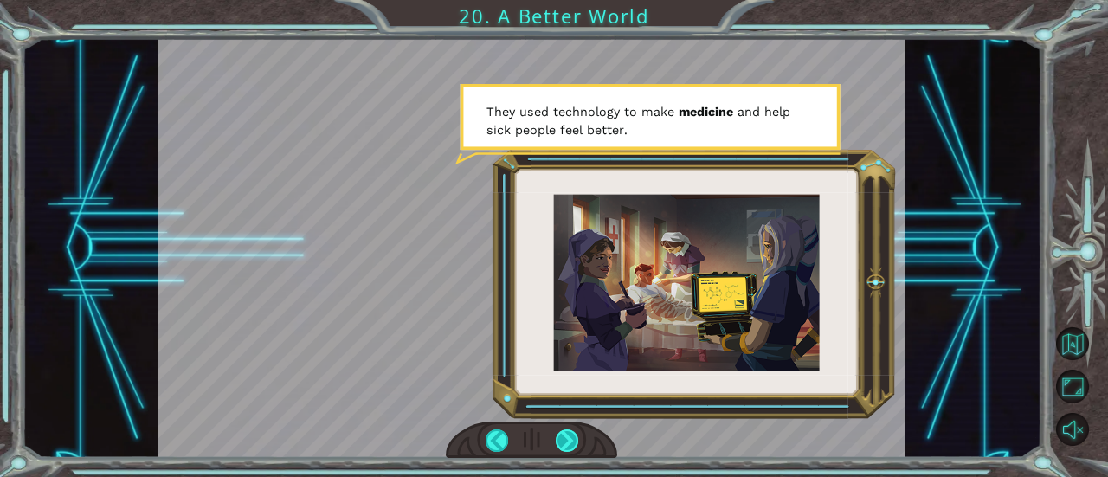
click at [568, 441] on div at bounding box center [567, 440] width 23 height 23
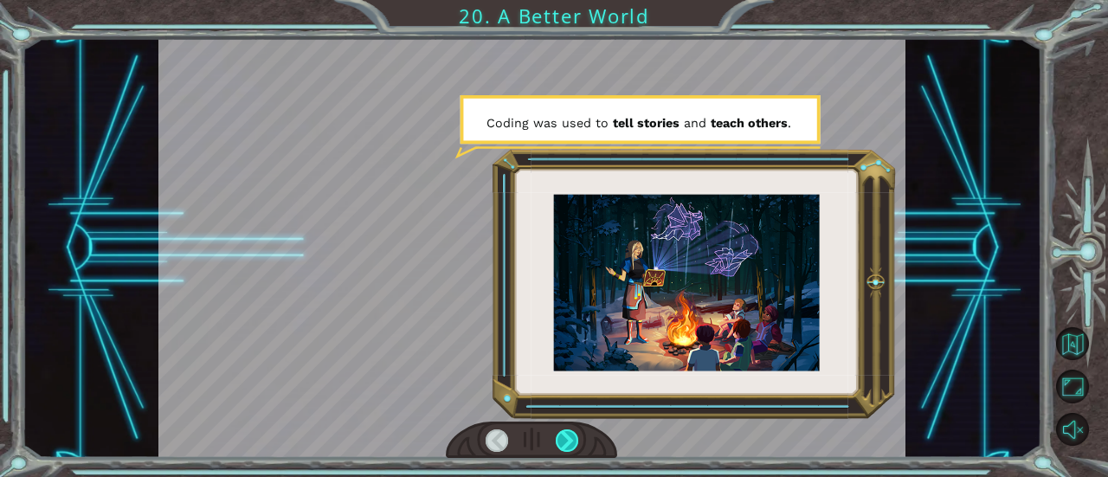
click at [568, 441] on div at bounding box center [567, 440] width 23 height 23
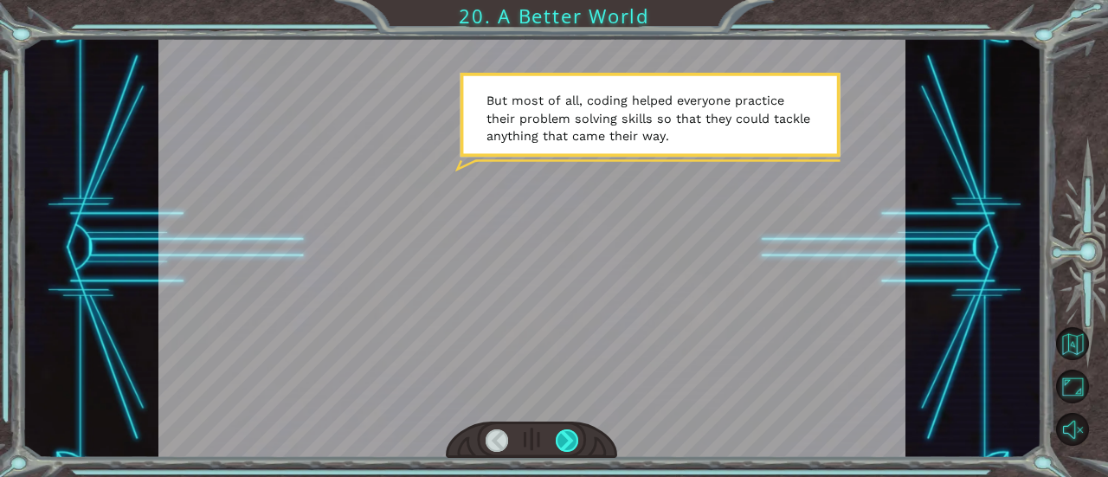
click at [568, 441] on div at bounding box center [567, 440] width 23 height 23
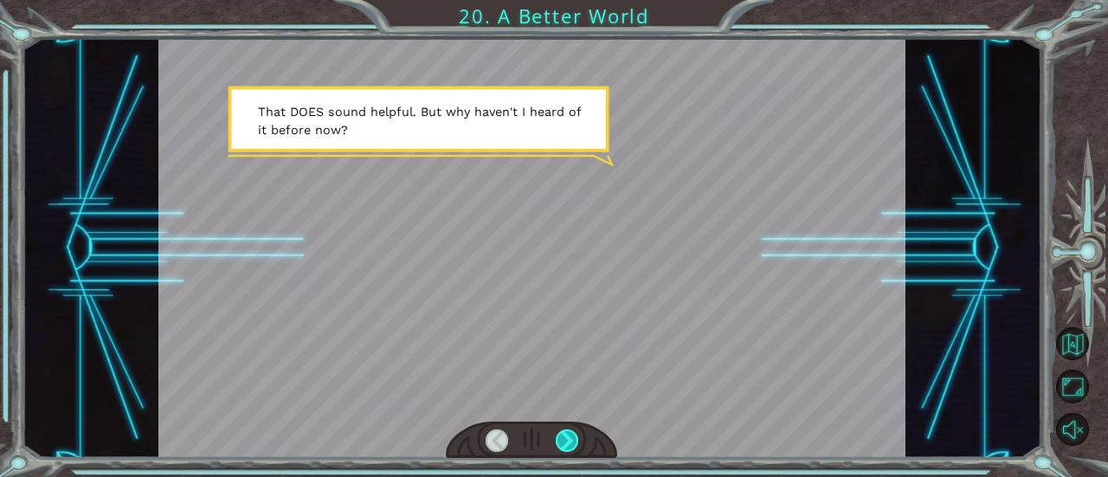
click at [568, 441] on div at bounding box center [567, 440] width 23 height 23
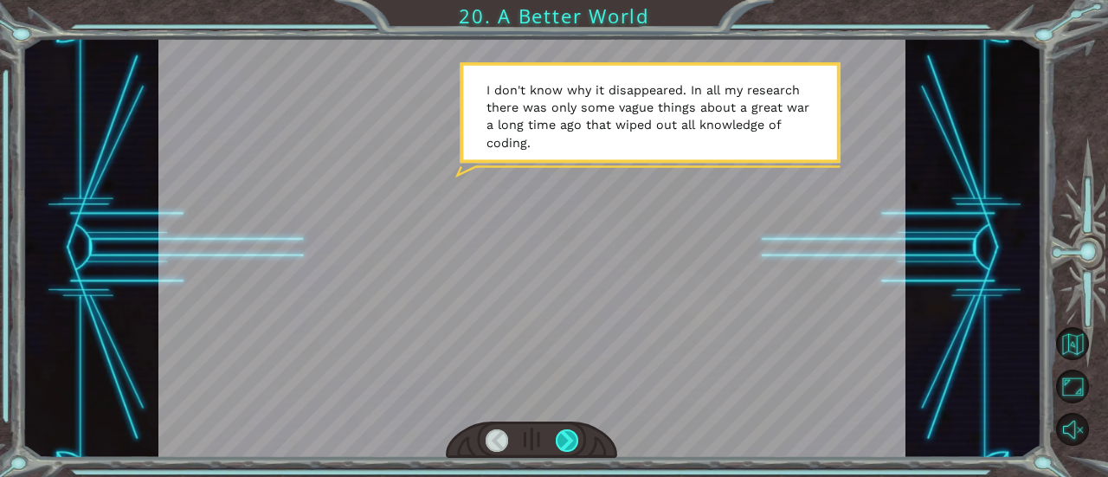
click at [568, 441] on div at bounding box center [567, 440] width 23 height 23
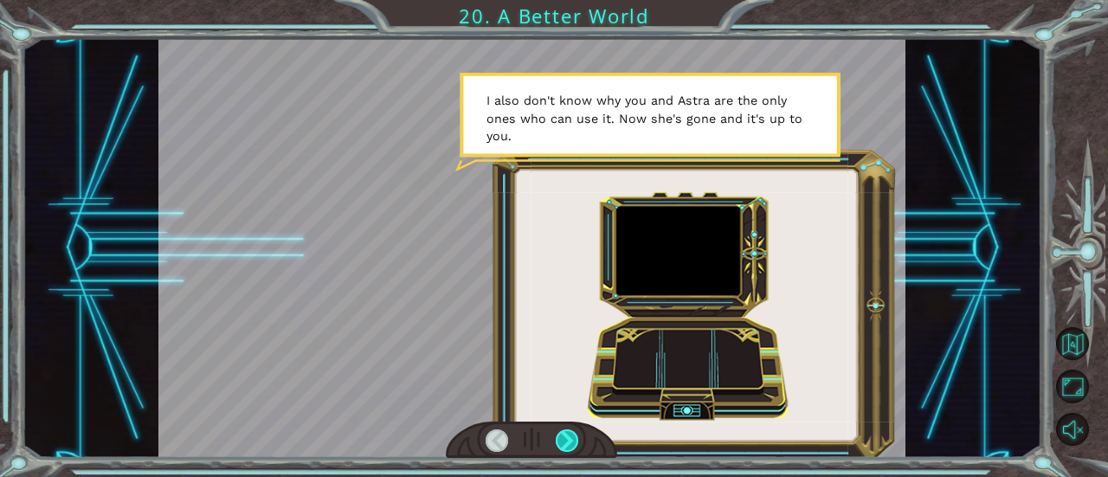
click at [568, 441] on div at bounding box center [567, 440] width 23 height 23
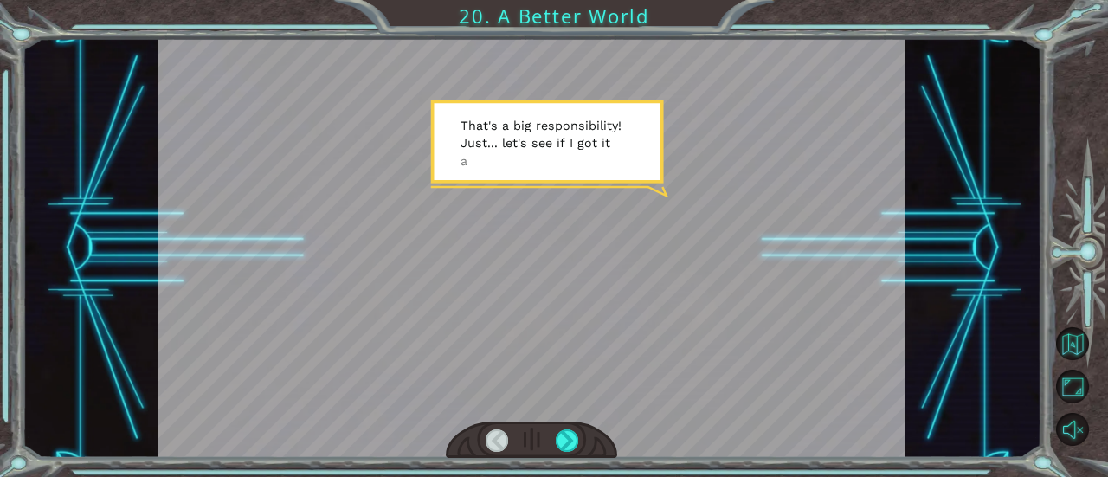
click at [550, 441] on div at bounding box center [531, 441] width 171 height 38
click at [558, 432] on div at bounding box center [567, 440] width 23 height 23
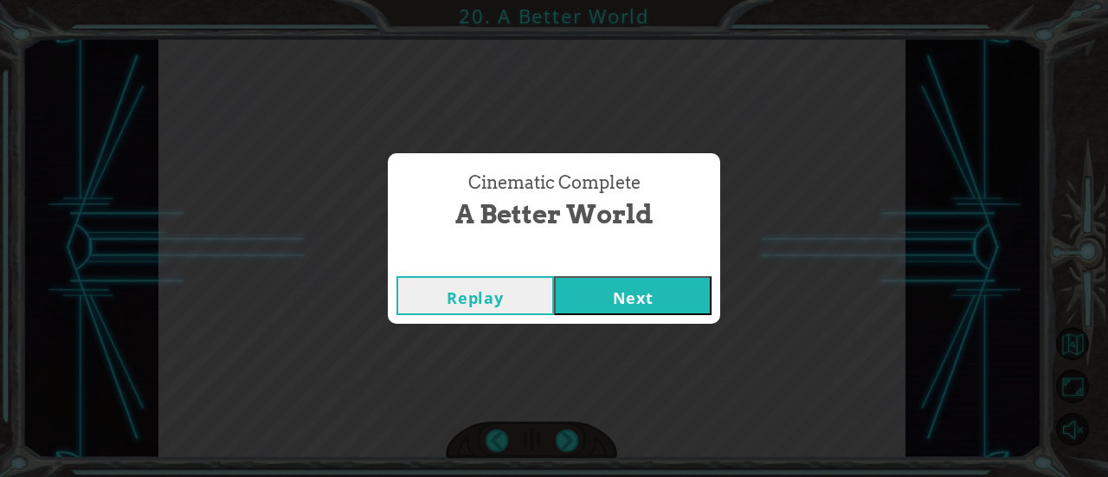
click at [590, 301] on button "Next" at bounding box center [633, 295] width 158 height 39
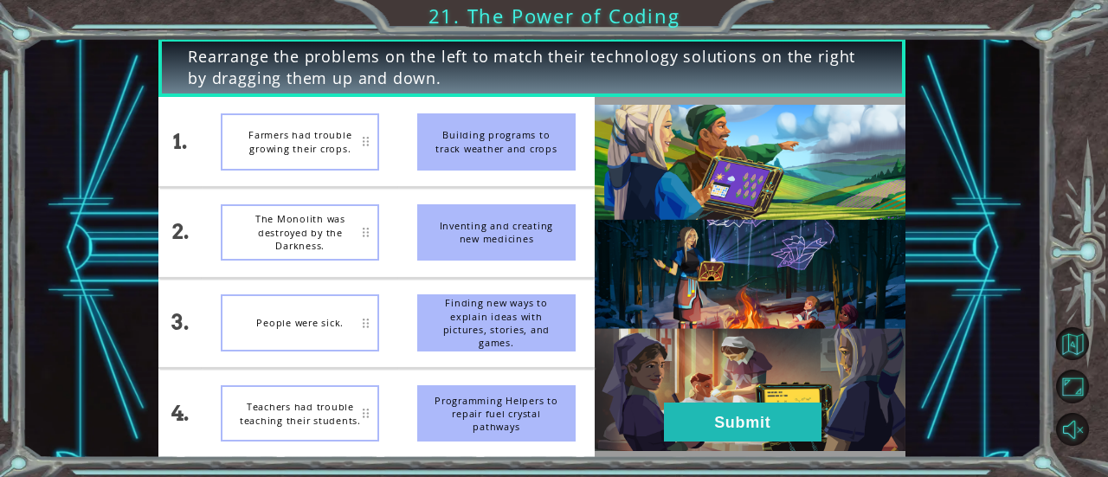
drag, startPoint x: 467, startPoint y: 184, endPoint x: 298, endPoint y: 270, distance: 190.1
click at [298, 270] on div "1. 2. 3. 4. Farmers had trouble growing their crops. The Monolith was destroyed…" at bounding box center [376, 277] width 436 height 361
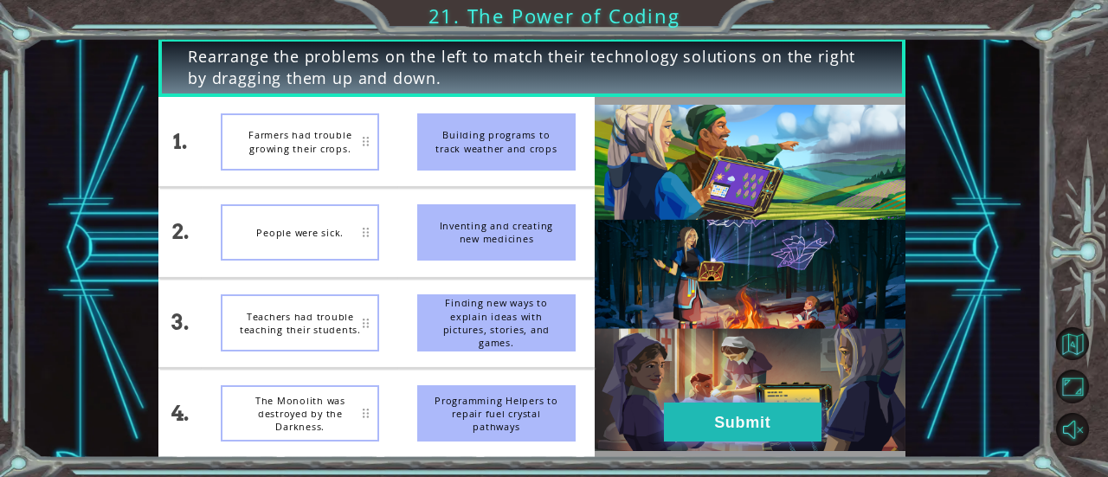
click at [758, 427] on button "Submit" at bounding box center [743, 422] width 158 height 39
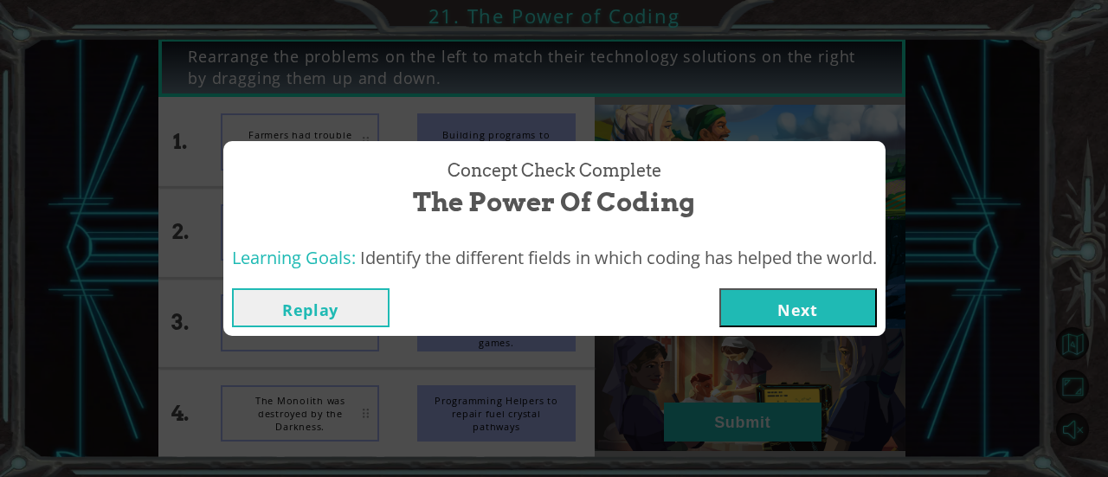
click at [755, 311] on button "Next" at bounding box center [798, 307] width 158 height 39
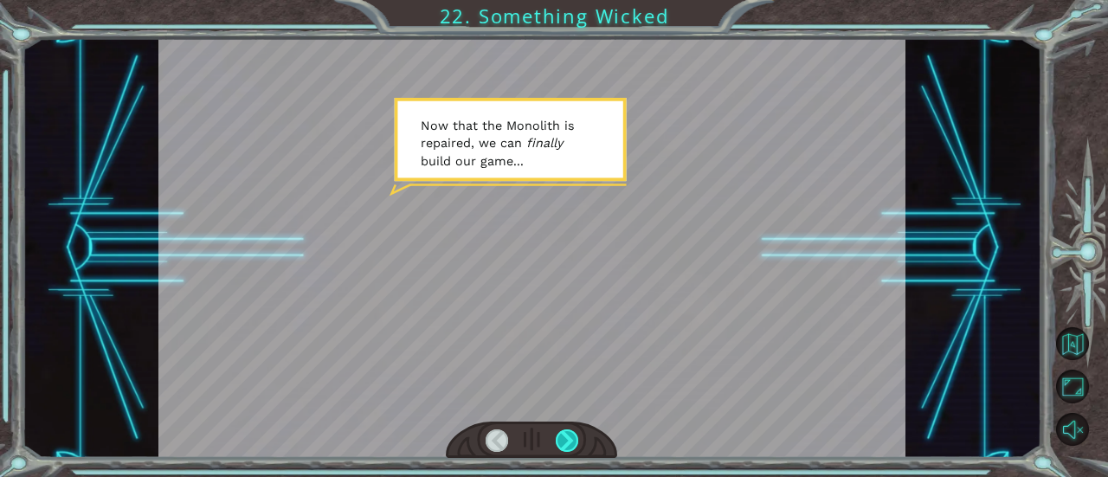
click at [563, 438] on div at bounding box center [567, 440] width 23 height 23
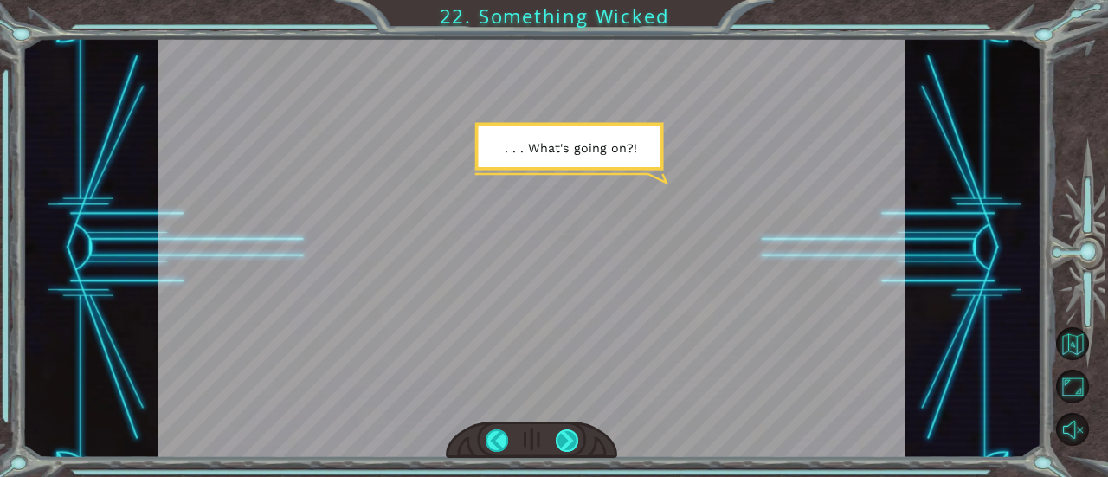
click at [563, 438] on div at bounding box center [567, 440] width 23 height 23
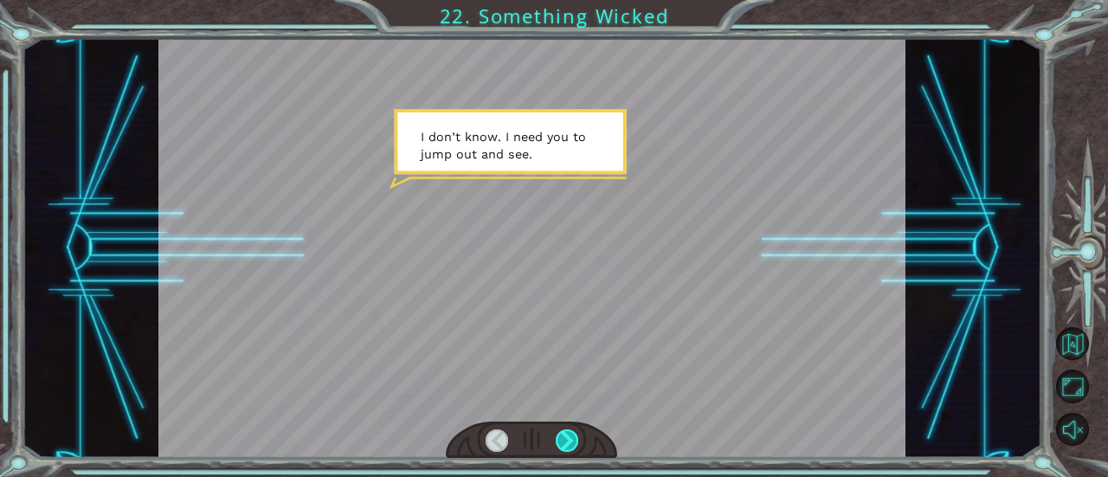
click at [563, 438] on div at bounding box center [567, 440] width 23 height 23
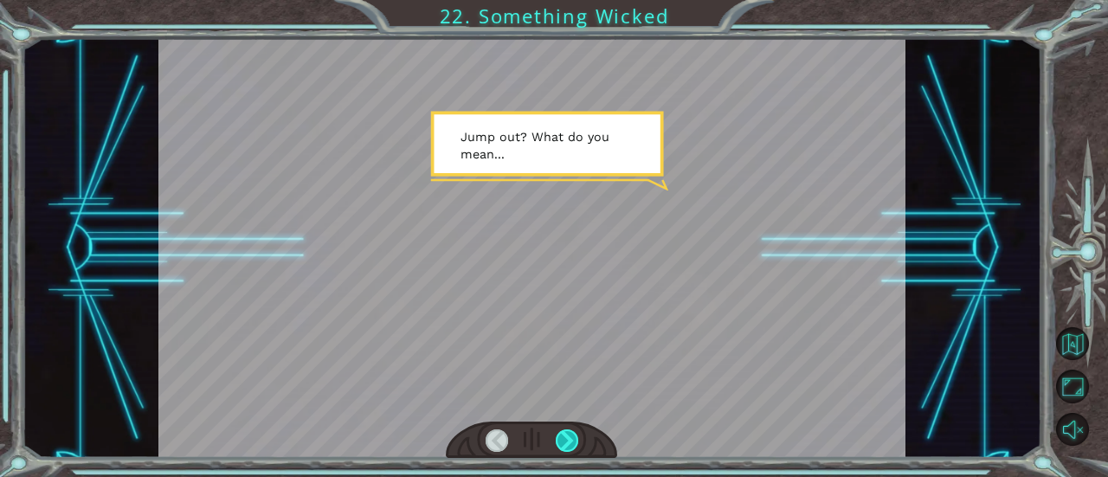
click at [563, 438] on div at bounding box center [567, 440] width 23 height 23
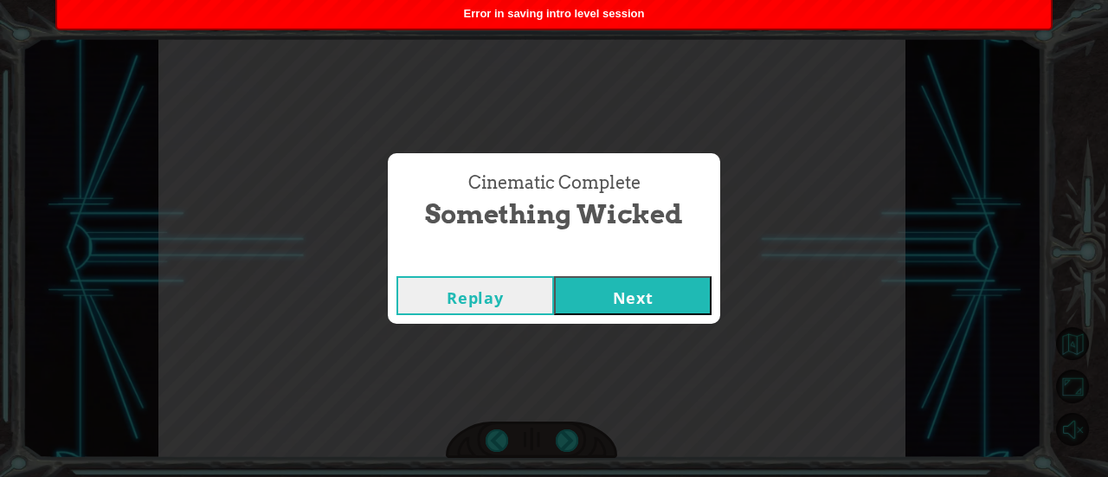
click at [622, 288] on button "Next" at bounding box center [633, 295] width 158 height 39
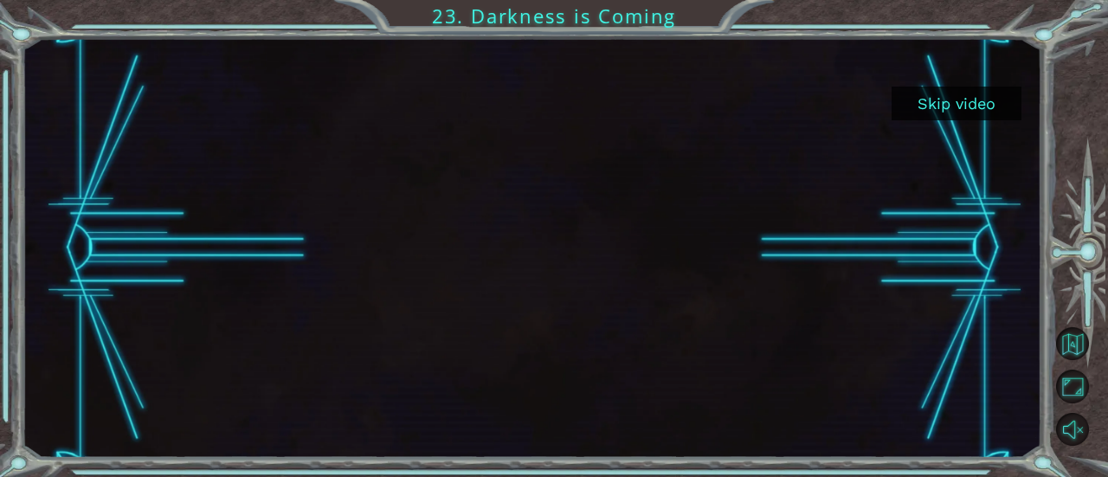
click at [928, 110] on button "Skip video" at bounding box center [957, 104] width 130 height 34
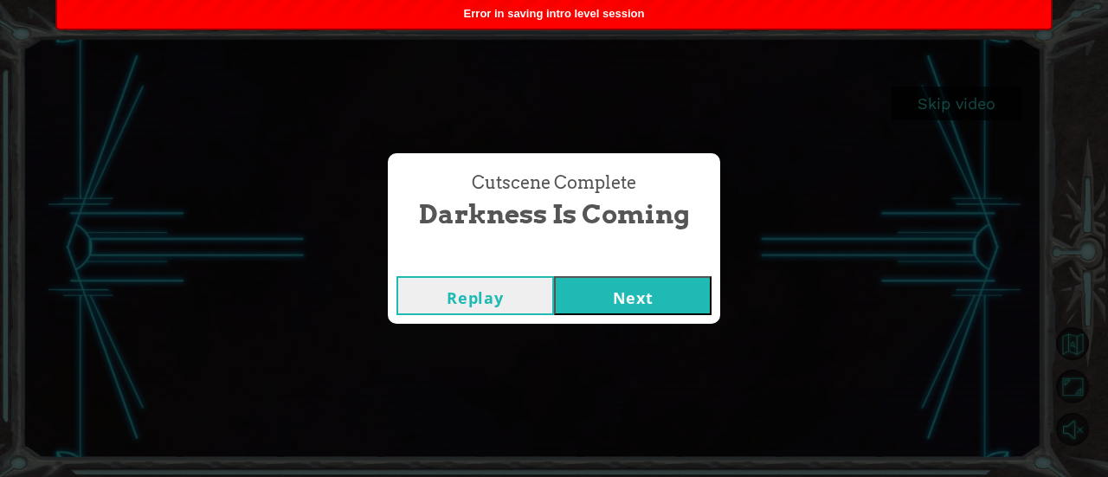
click at [620, 285] on button "Next" at bounding box center [633, 295] width 158 height 39
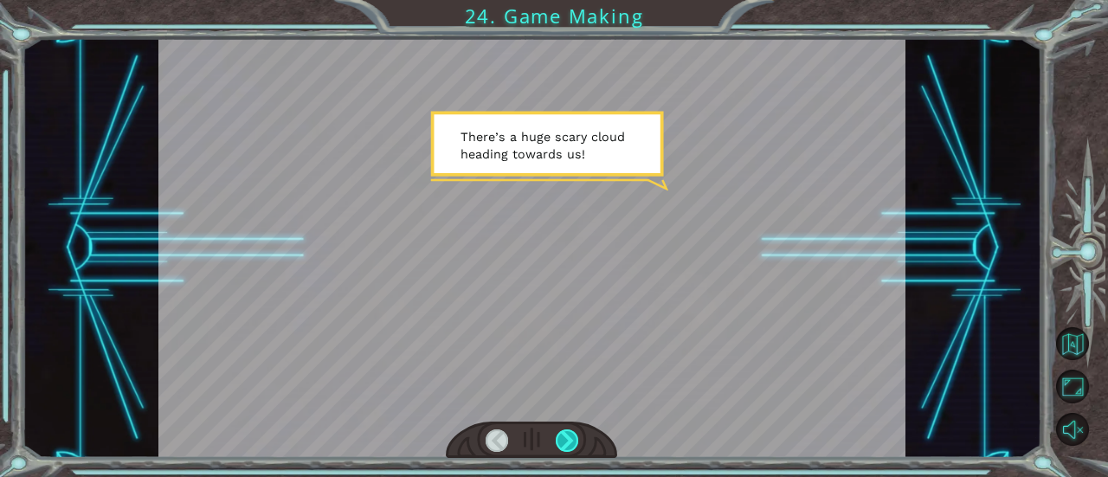
click at [566, 439] on div at bounding box center [567, 440] width 23 height 23
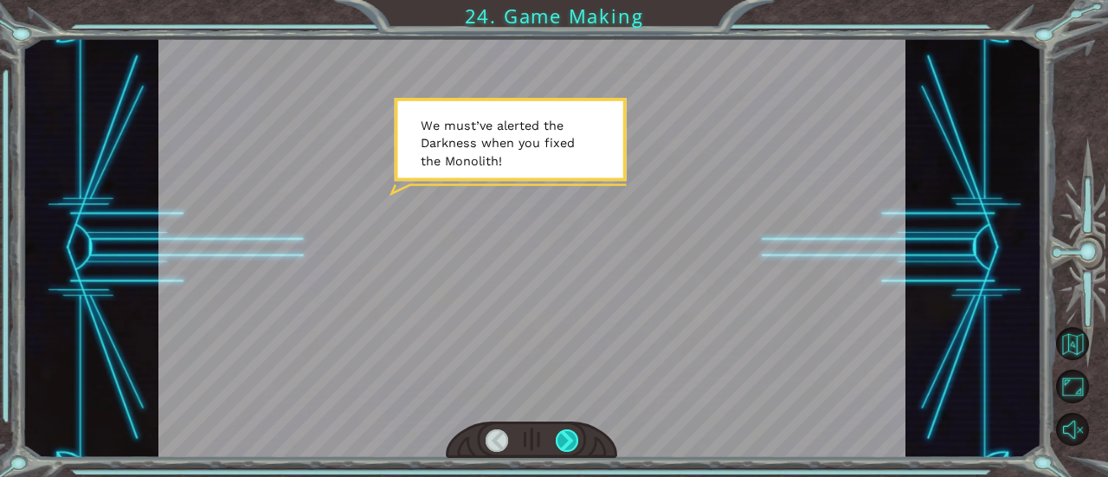
click at [566, 439] on div at bounding box center [567, 440] width 23 height 23
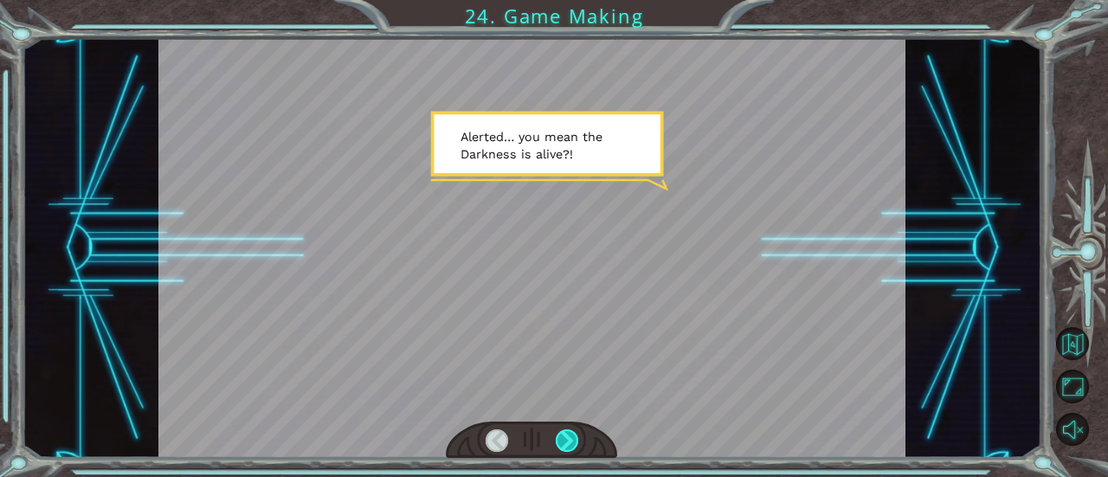
click at [566, 439] on div at bounding box center [567, 440] width 23 height 23
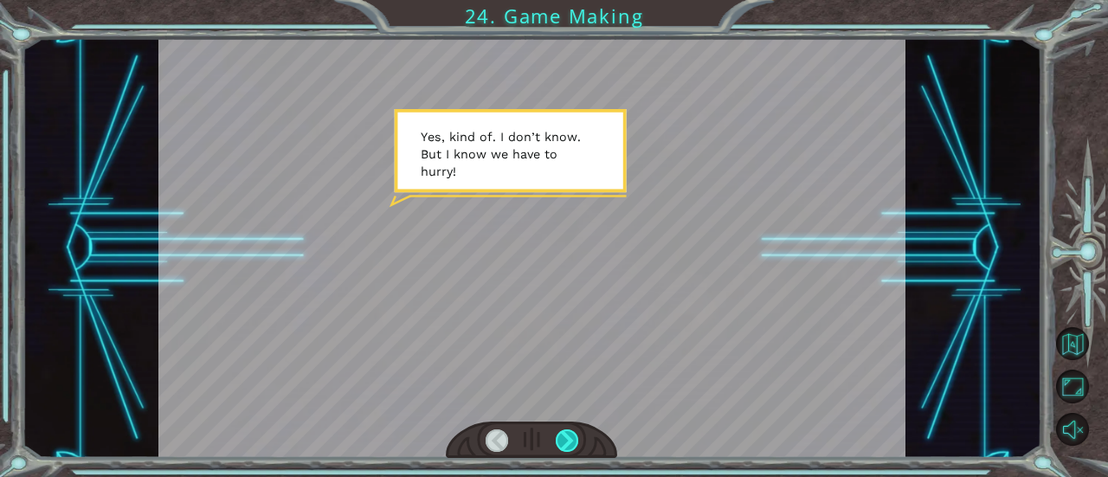
click at [566, 439] on div at bounding box center [567, 440] width 23 height 23
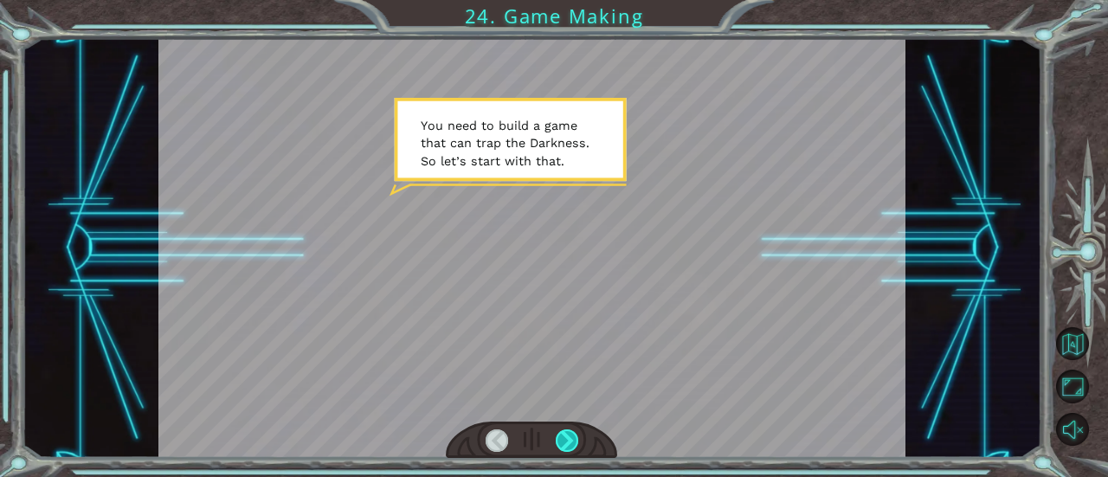
click at [566, 439] on div at bounding box center [567, 440] width 23 height 23
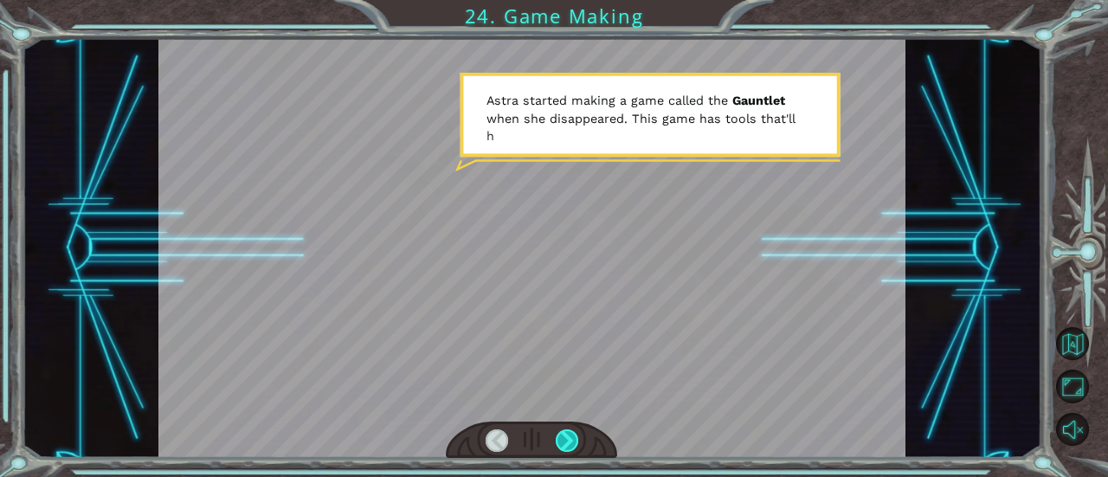
click at [566, 439] on div at bounding box center [567, 440] width 23 height 23
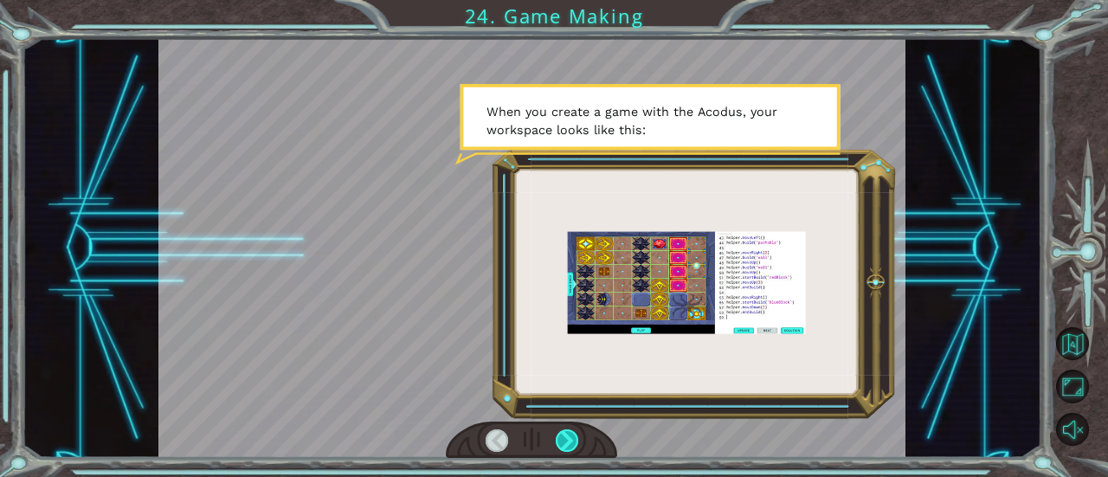
click at [566, 439] on div at bounding box center [567, 440] width 23 height 23
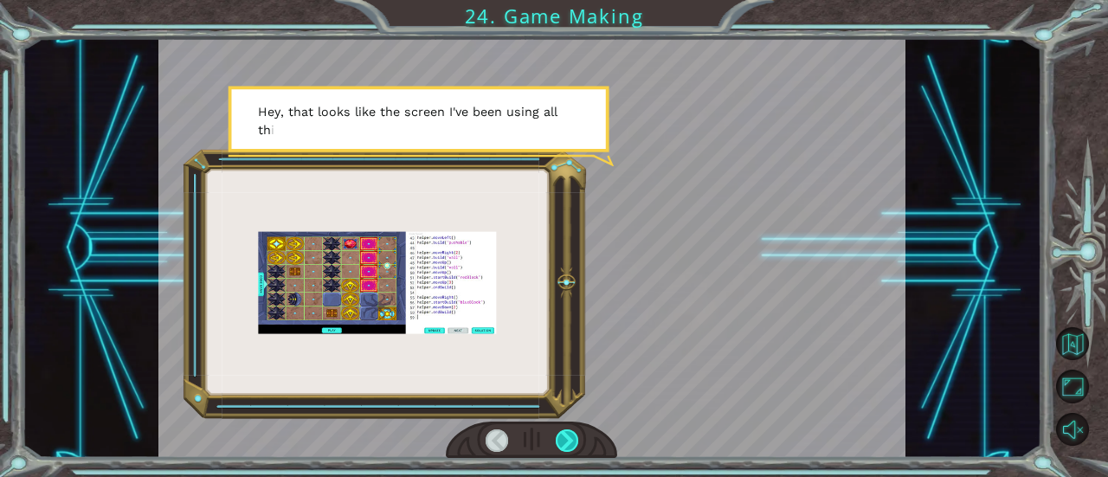
click at [566, 439] on div at bounding box center [567, 440] width 23 height 23
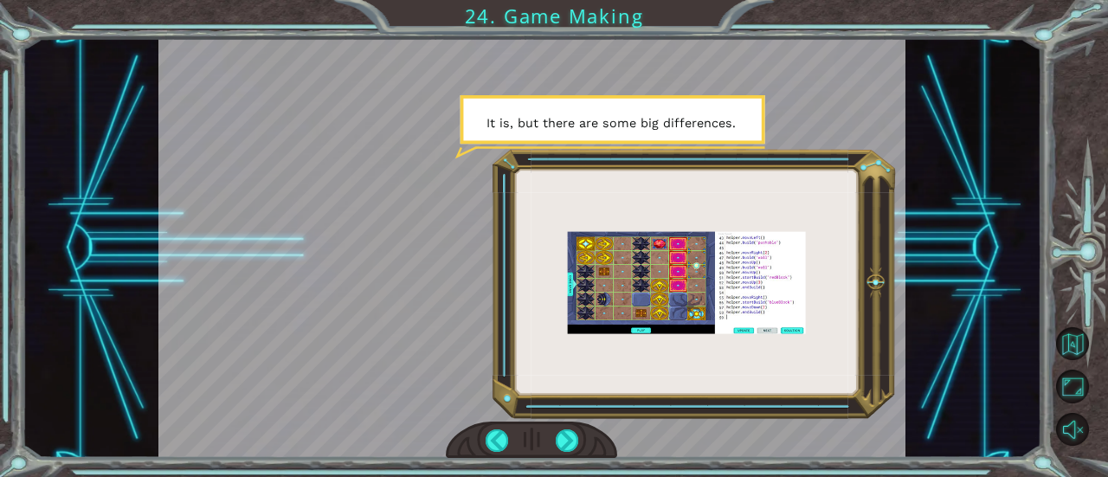
click at [556, 426] on div at bounding box center [531, 441] width 171 height 38
click at [565, 437] on div at bounding box center [567, 440] width 23 height 23
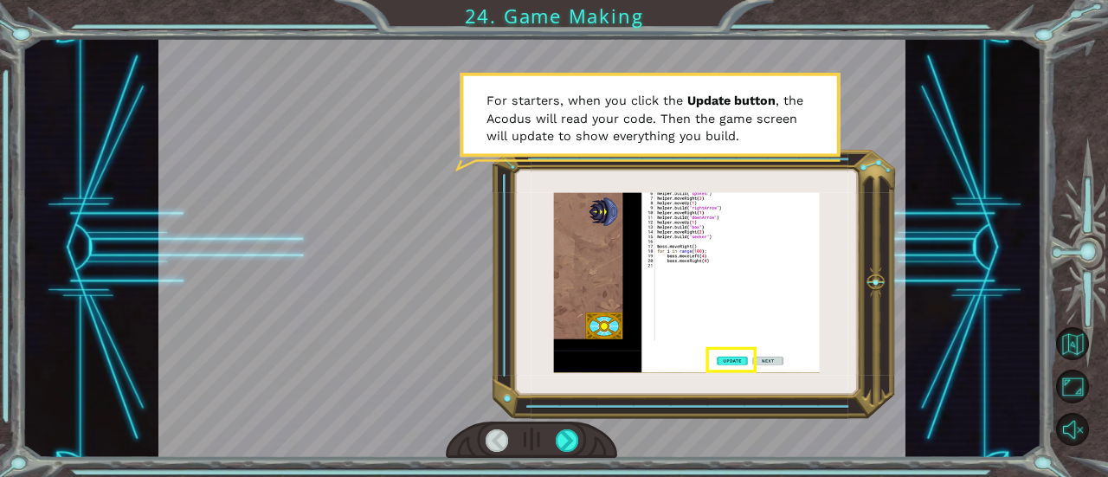
click at [583, 410] on div at bounding box center [531, 248] width 747 height 420
click at [563, 428] on div at bounding box center [531, 441] width 171 height 38
click at [563, 436] on div at bounding box center [567, 440] width 23 height 23
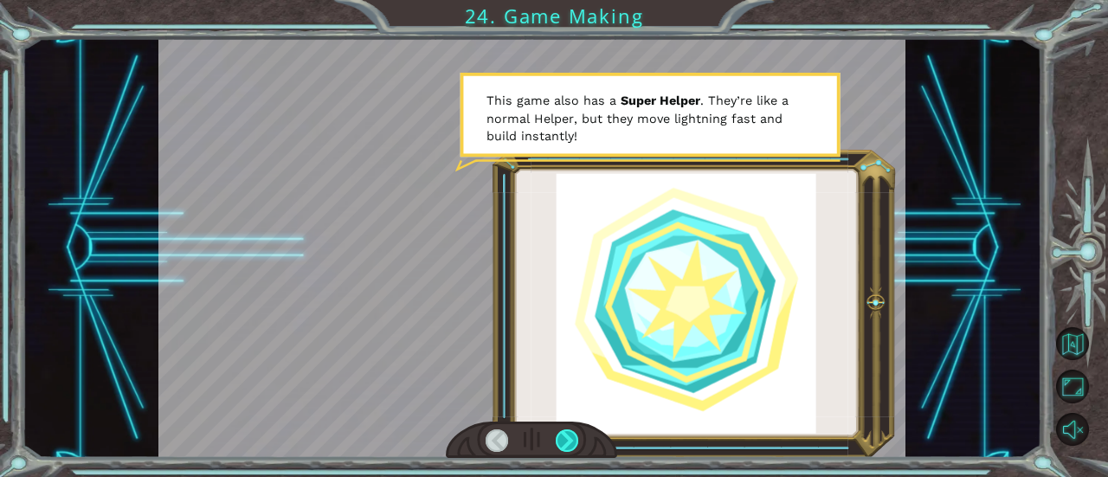
click at [557, 441] on div at bounding box center [567, 440] width 23 height 23
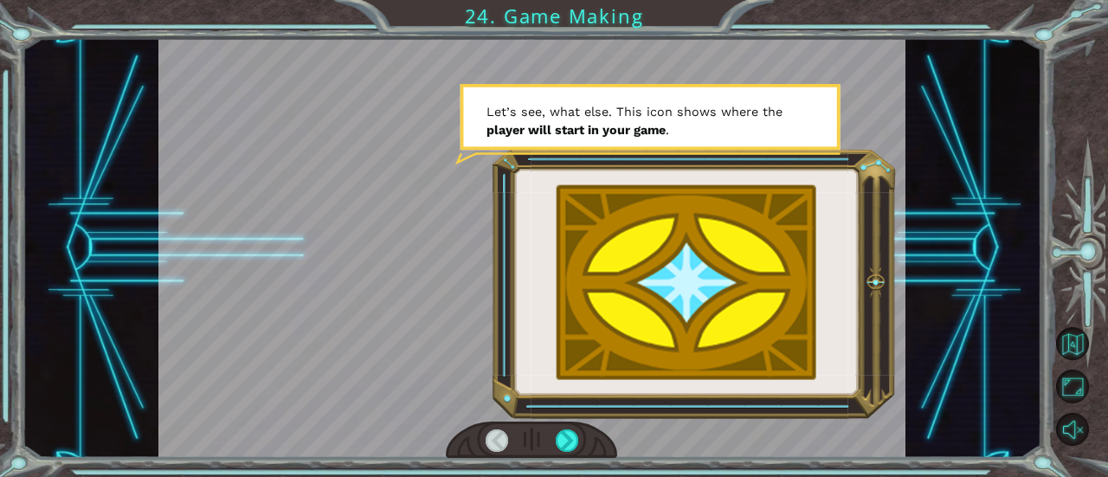
click at [552, 442] on div at bounding box center [531, 441] width 171 height 38
click at [559, 445] on div at bounding box center [567, 440] width 23 height 23
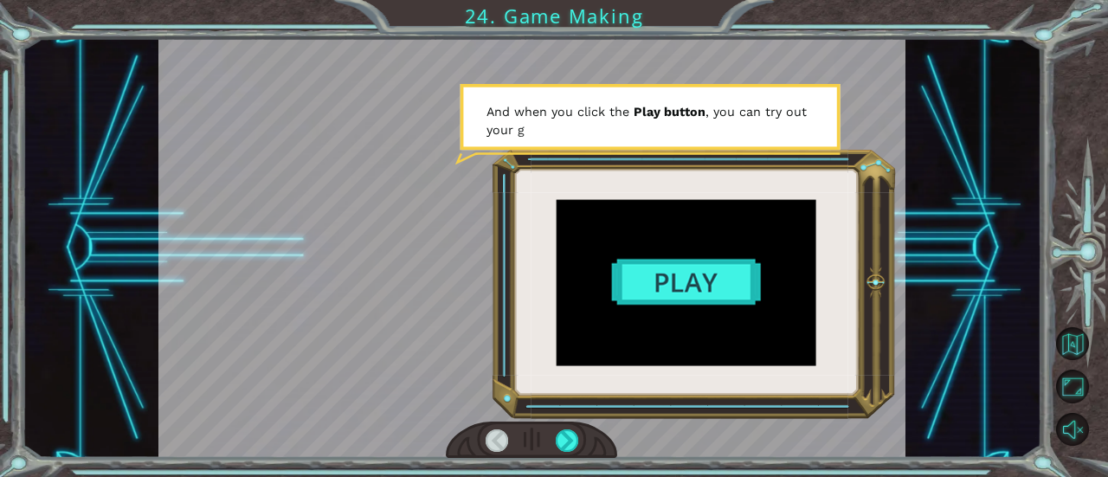
click at [654, 277] on div at bounding box center [531, 248] width 747 height 420
click at [568, 432] on div at bounding box center [567, 440] width 23 height 23
